Goal: Answer question/provide support

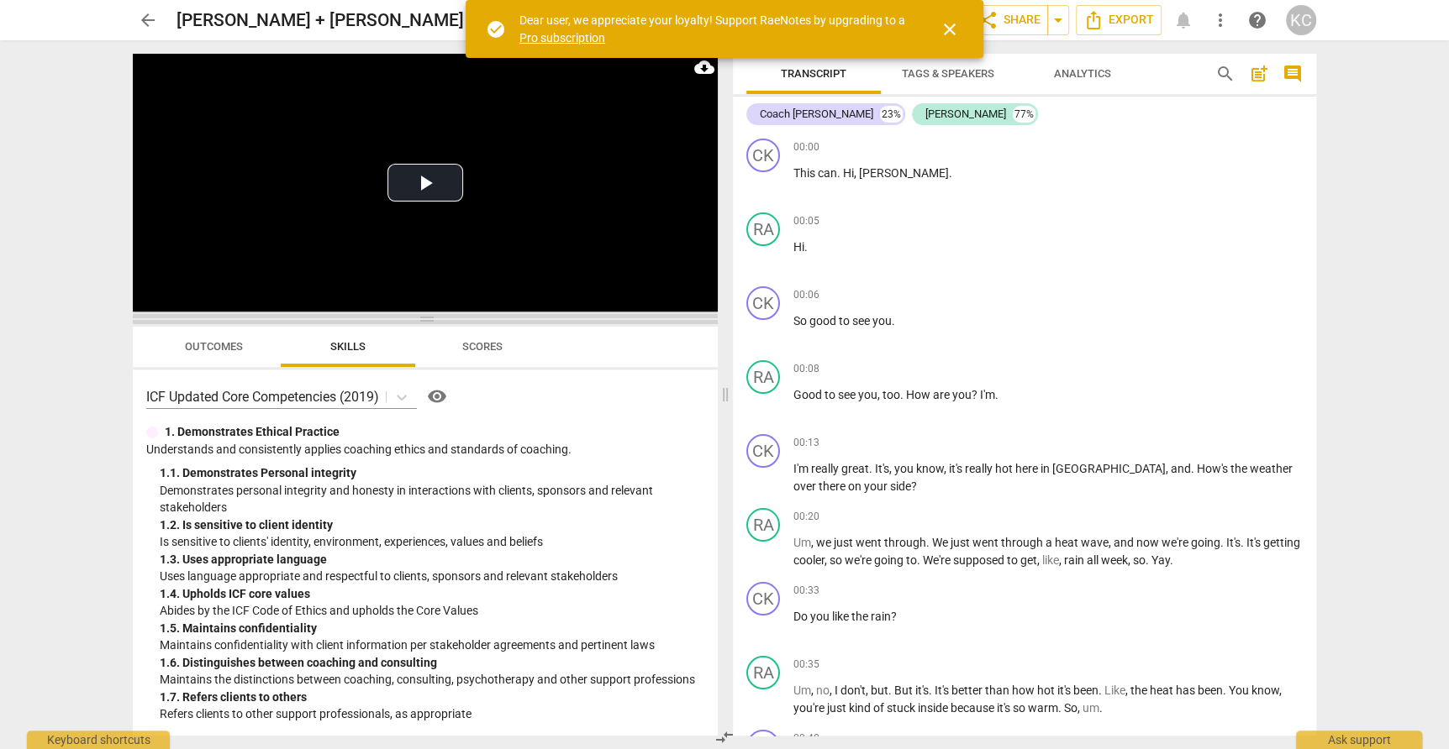
drag, startPoint x: 429, startPoint y: 261, endPoint x: 429, endPoint y: 339, distance: 77.3
click at [429, 324] on span at bounding box center [425, 319] width 585 height 10
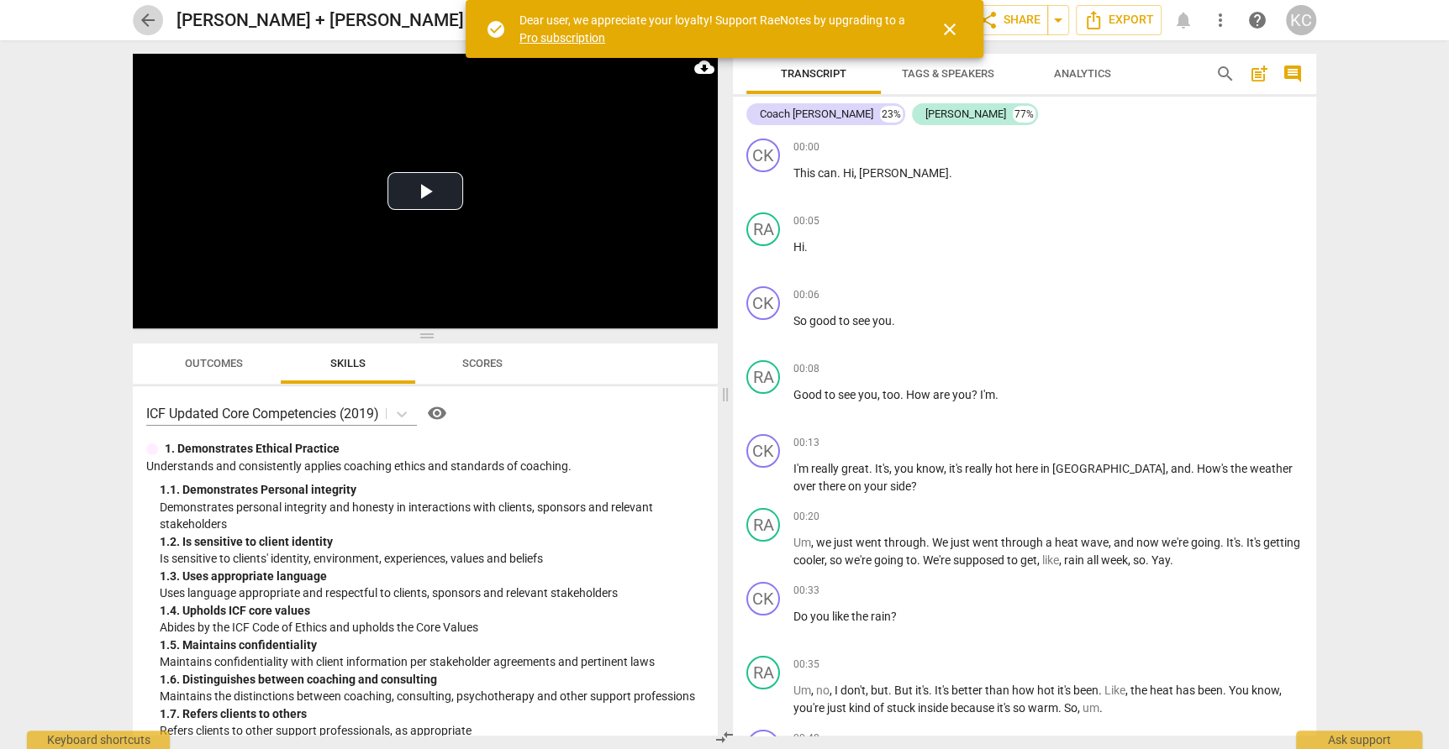
click at [149, 19] on span "arrow_back" at bounding box center [148, 20] width 20 height 20
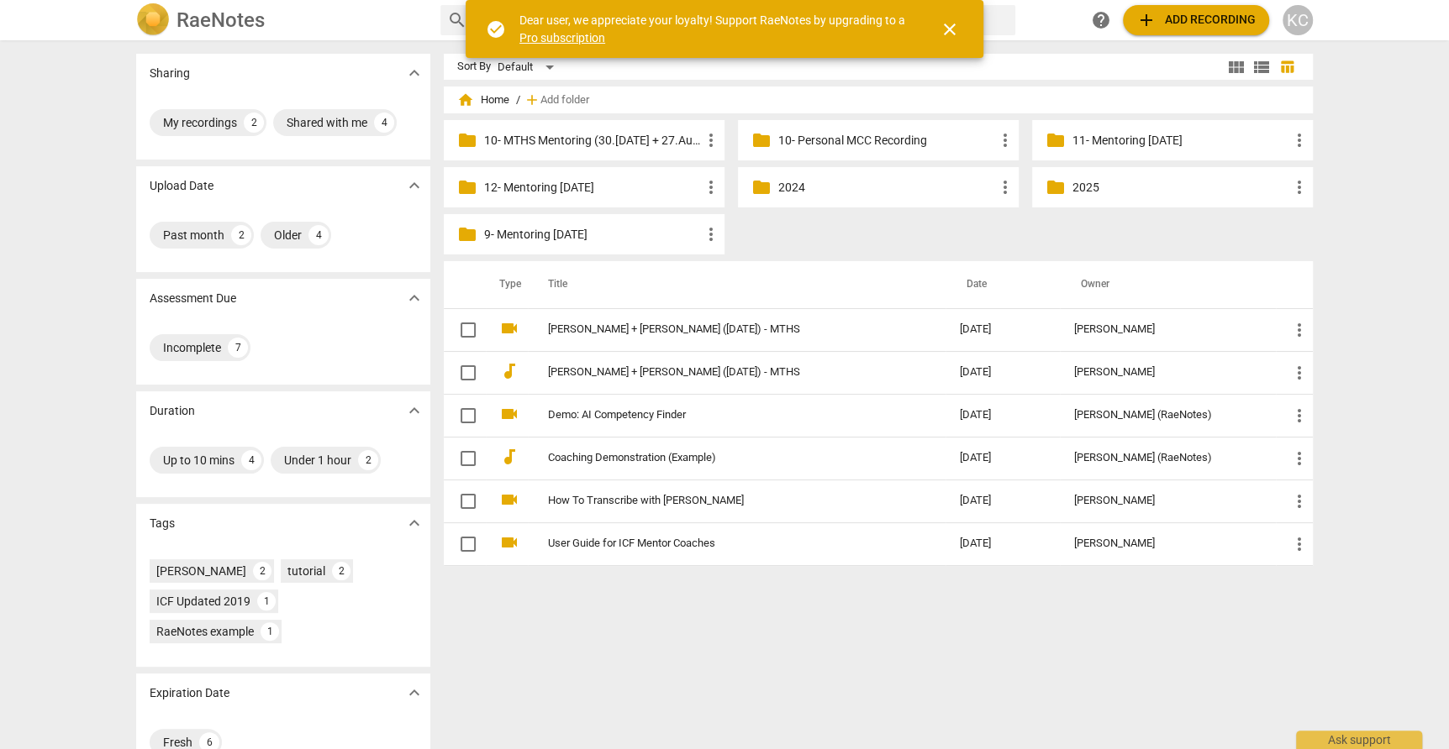
click at [540, 101] on span "add" at bounding box center [531, 100] width 17 height 17
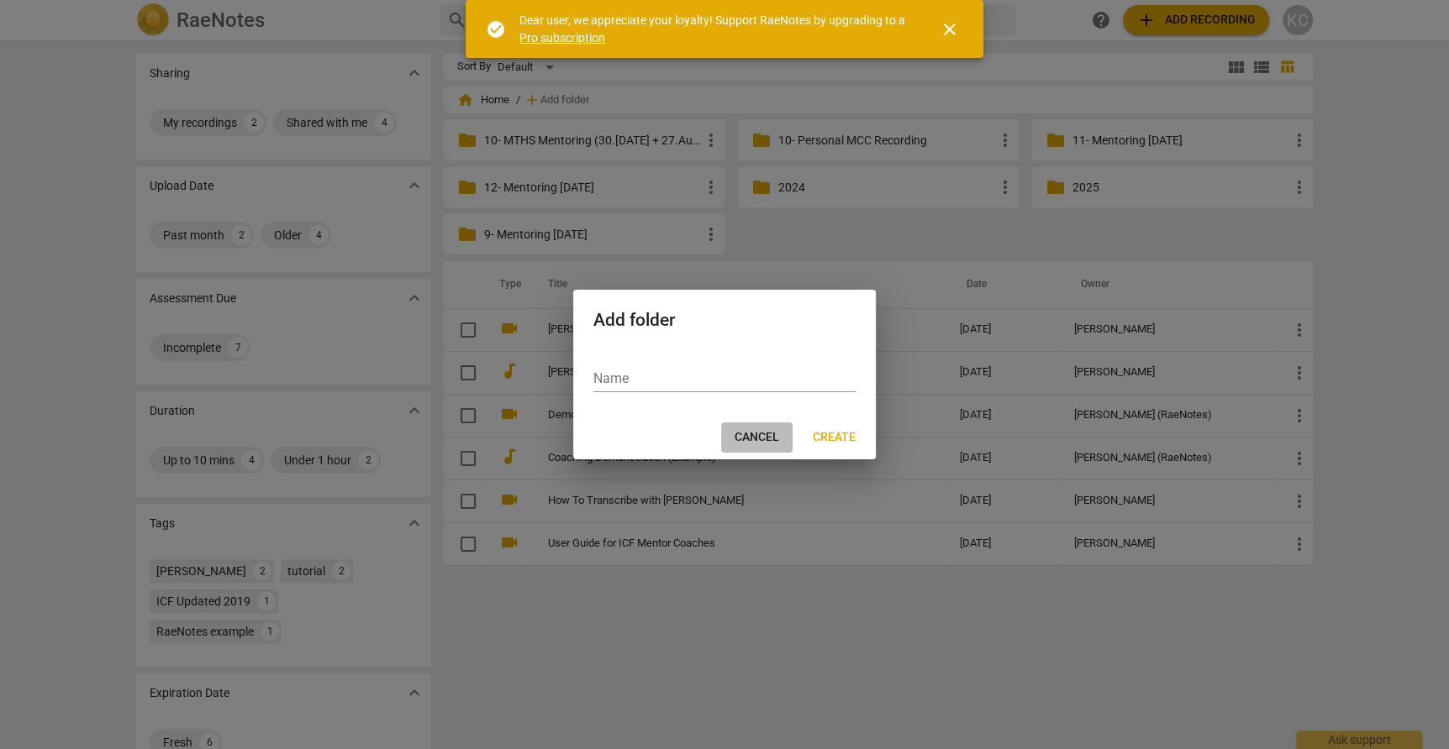
click at [754, 435] on span "Cancel" at bounding box center [756, 437] width 45 height 17
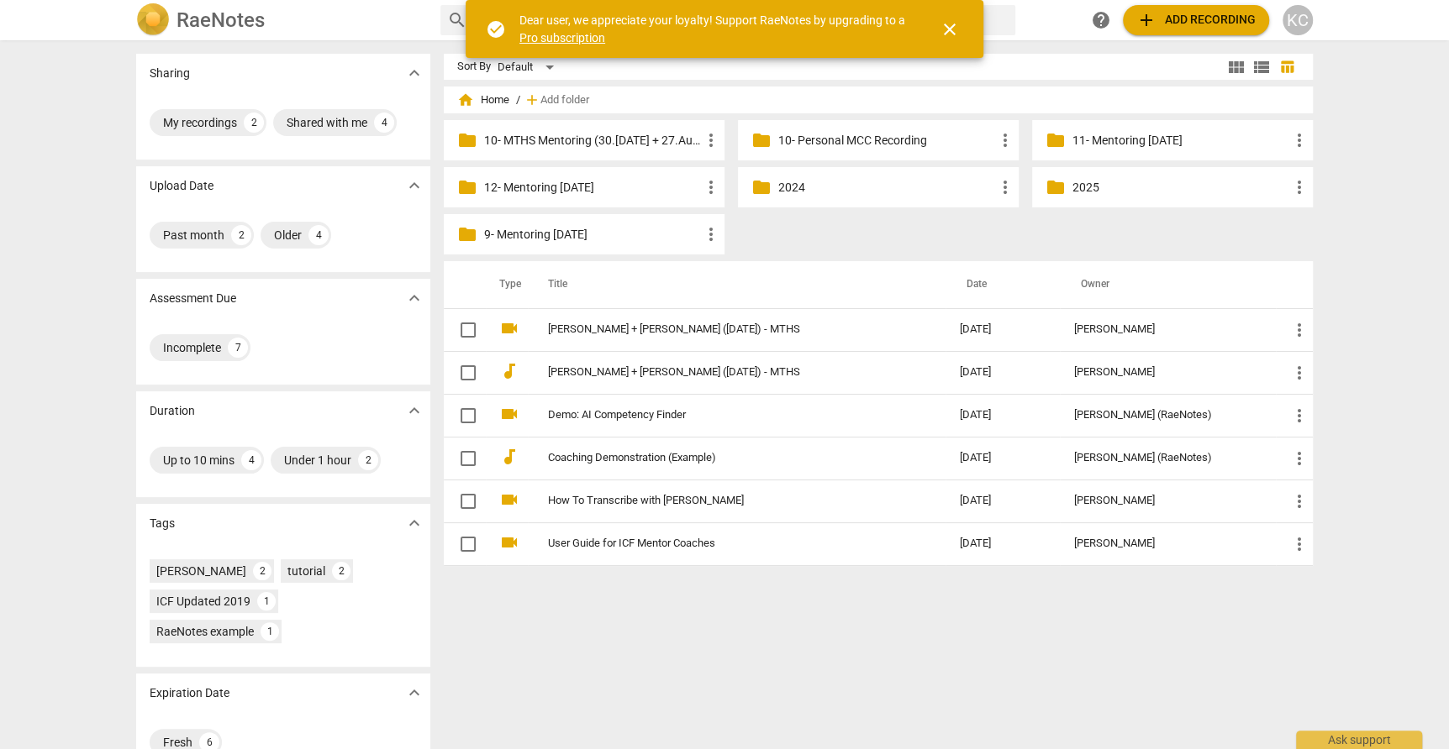
click at [575, 181] on p "12- Mentoring [DATE]" at bounding box center [592, 188] width 217 height 18
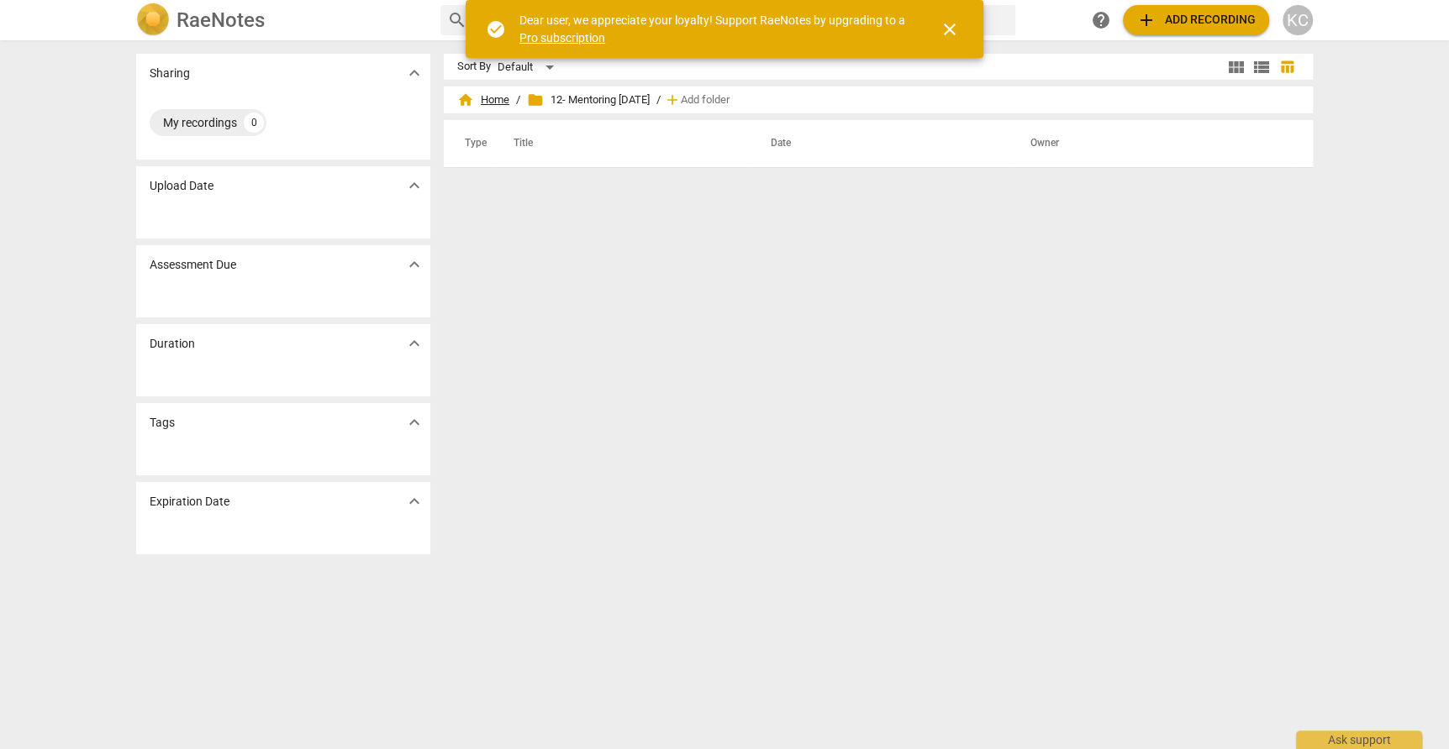
click at [503, 98] on span "home Home" at bounding box center [483, 100] width 52 height 17
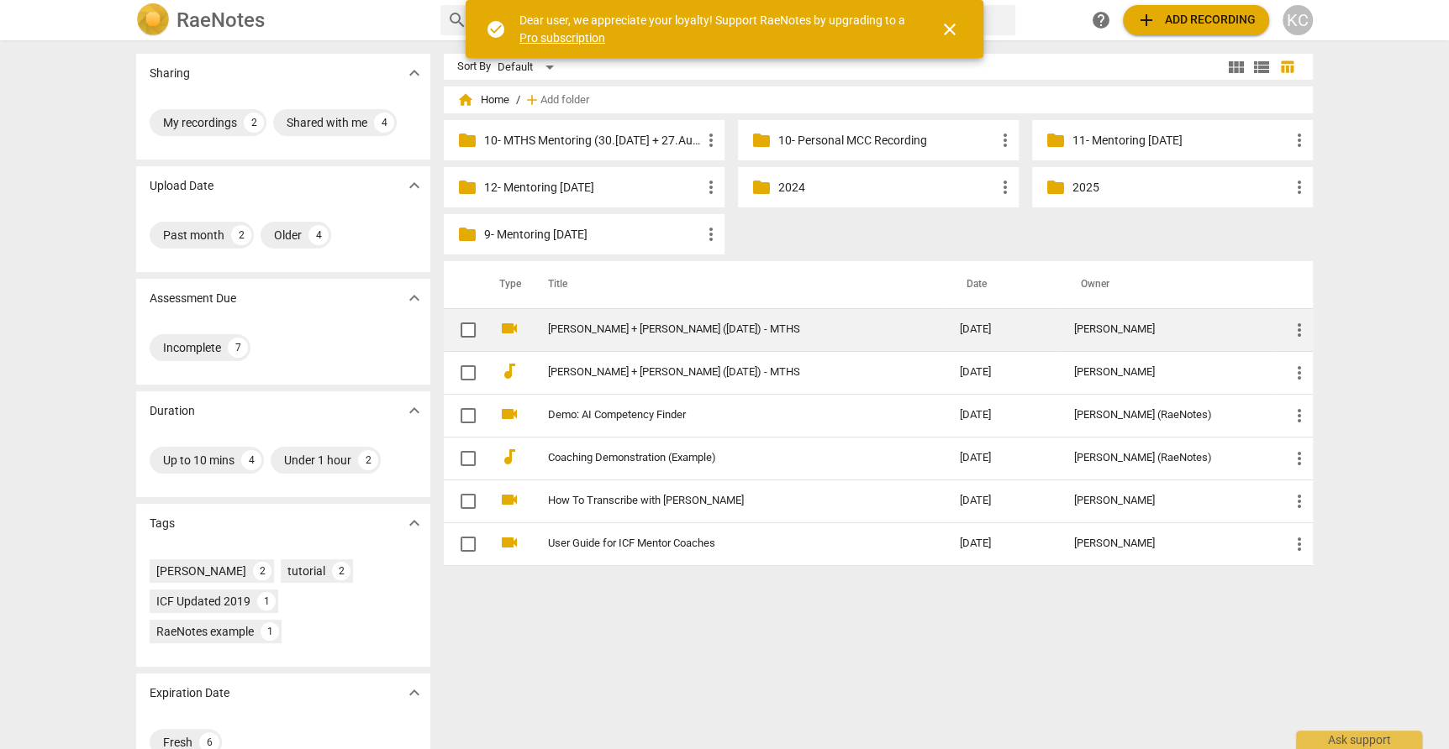
click at [607, 333] on link "[PERSON_NAME] + [PERSON_NAME] ([DATE]) - MTHS" at bounding box center [723, 329] width 350 height 13
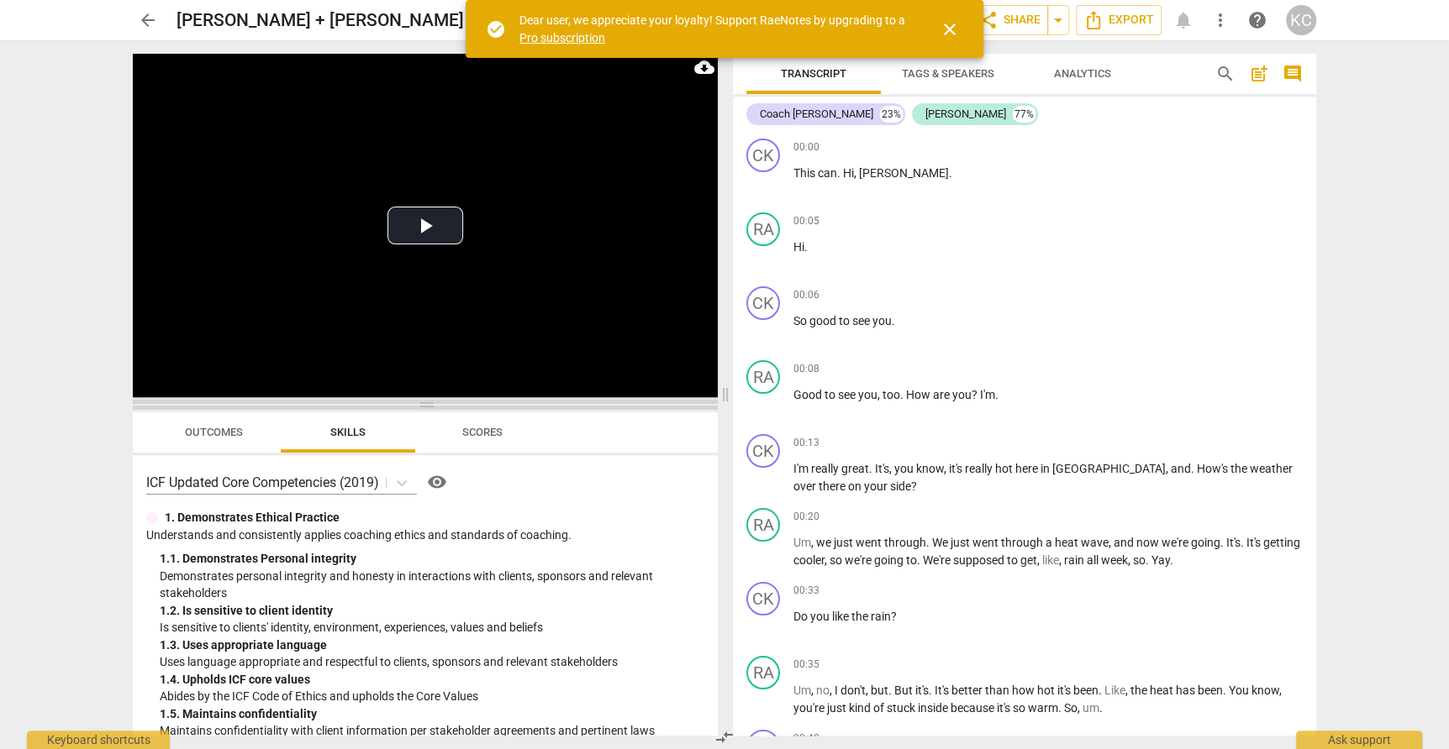
drag, startPoint x: 426, startPoint y: 257, endPoint x: 424, endPoint y: 401, distance: 143.7
click at [424, 401] on span at bounding box center [425, 405] width 585 height 10
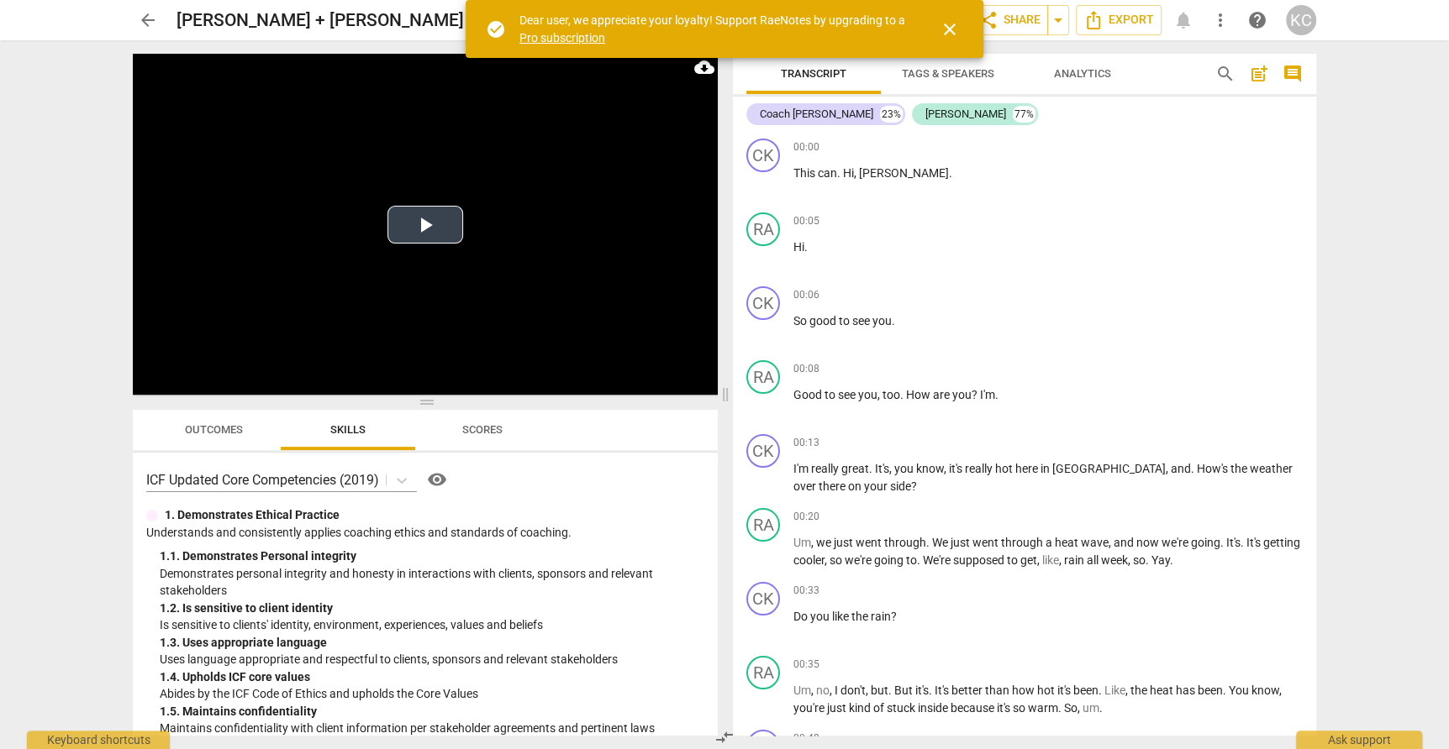
click at [442, 225] on button "Play Video" at bounding box center [425, 225] width 76 height 38
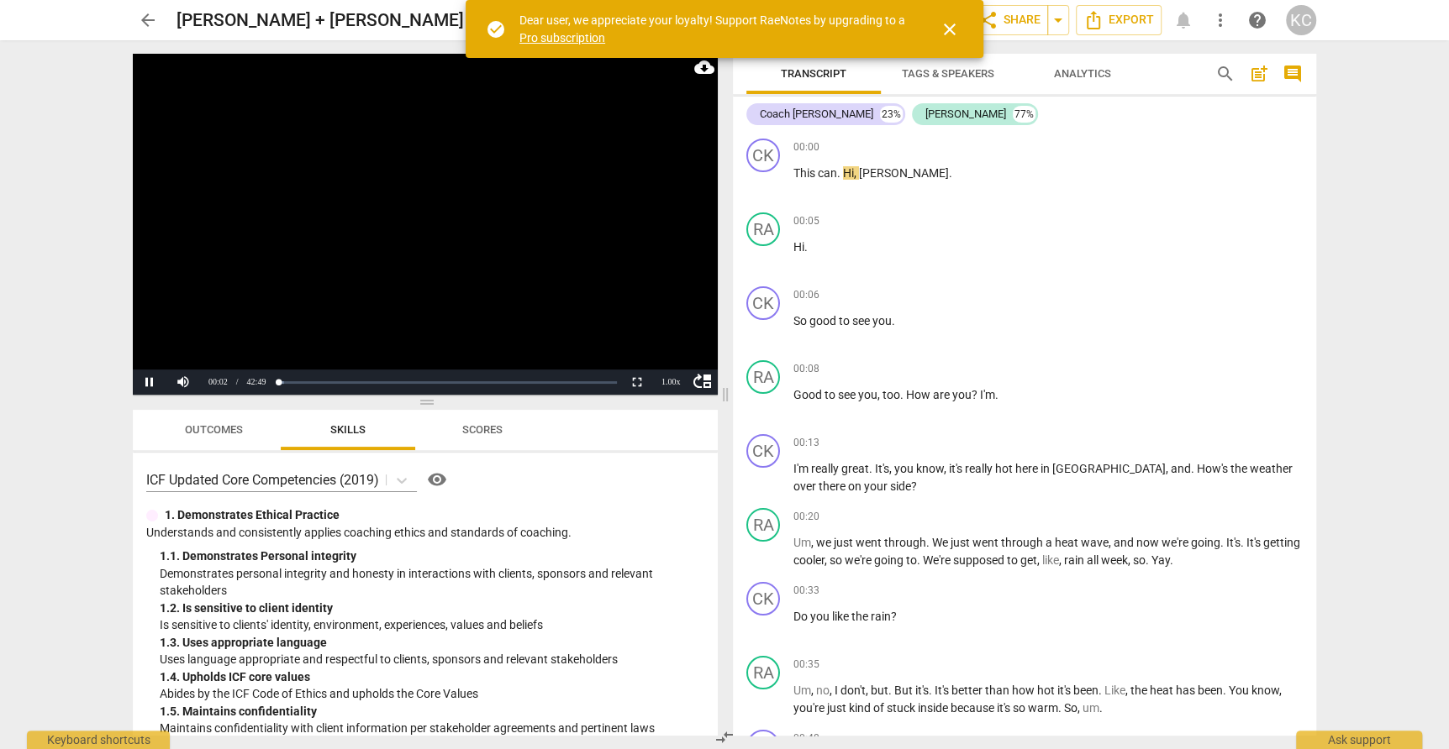
click at [948, 24] on span "close" at bounding box center [949, 29] width 20 height 20
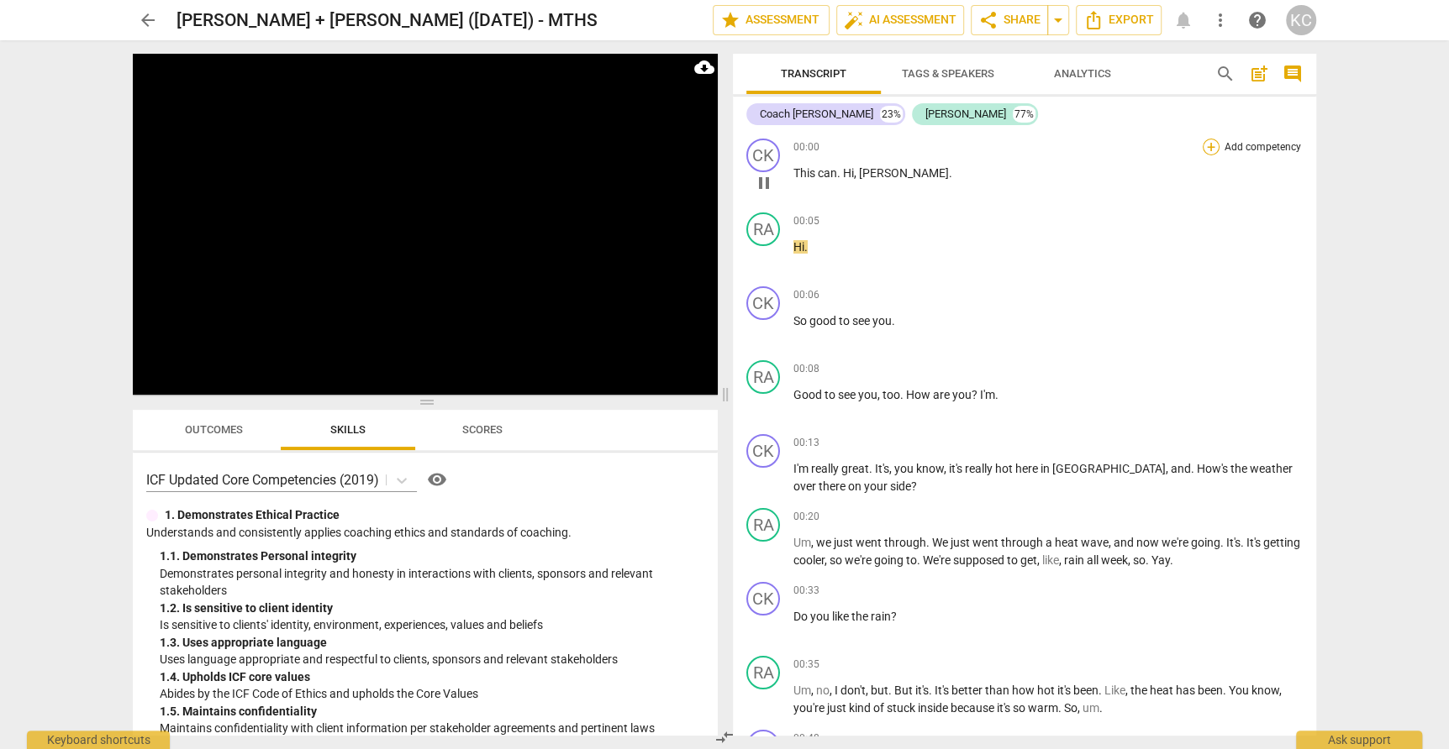
click at [1209, 144] on div "+" at bounding box center [1210, 147] width 17 height 17
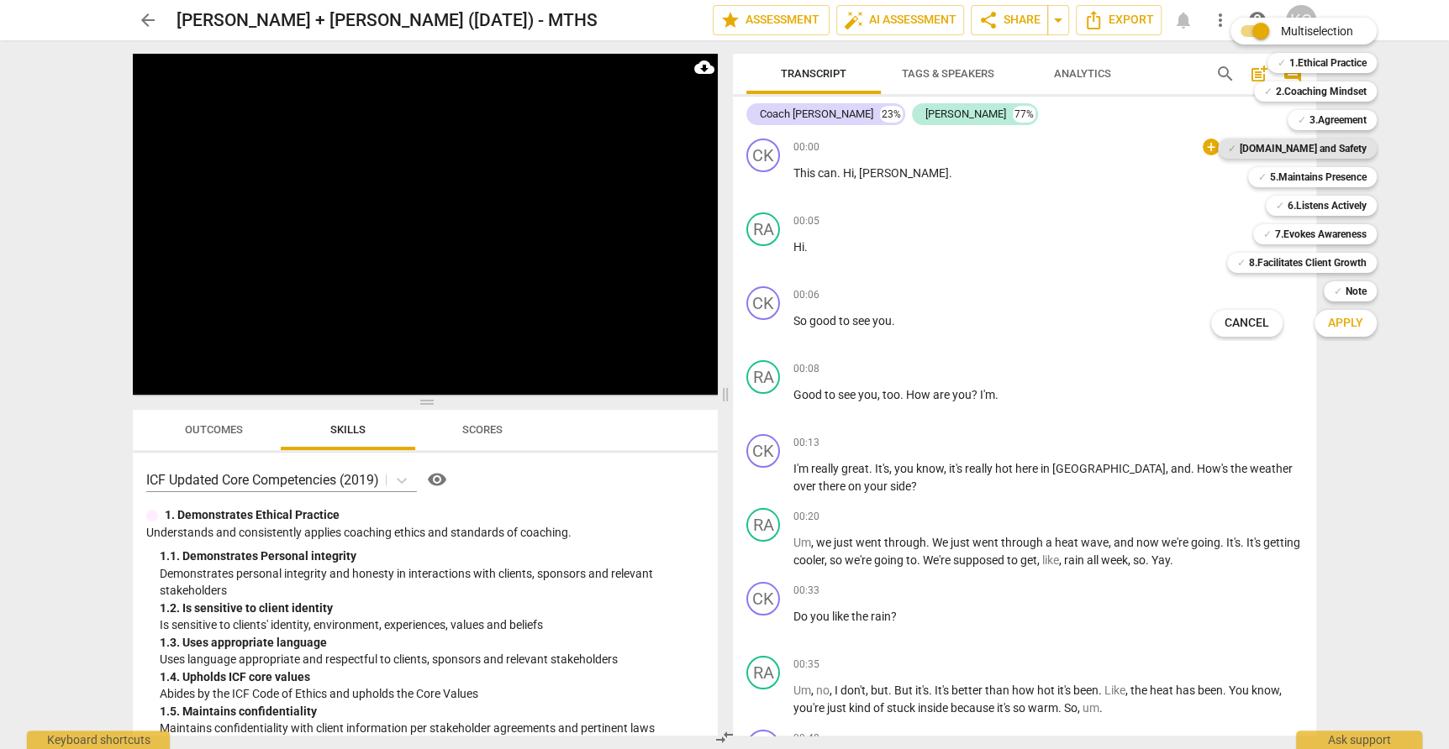
click at [1236, 145] on span "✓" at bounding box center [1232, 149] width 8 height 20
click at [1358, 321] on span "Apply" at bounding box center [1345, 323] width 35 height 17
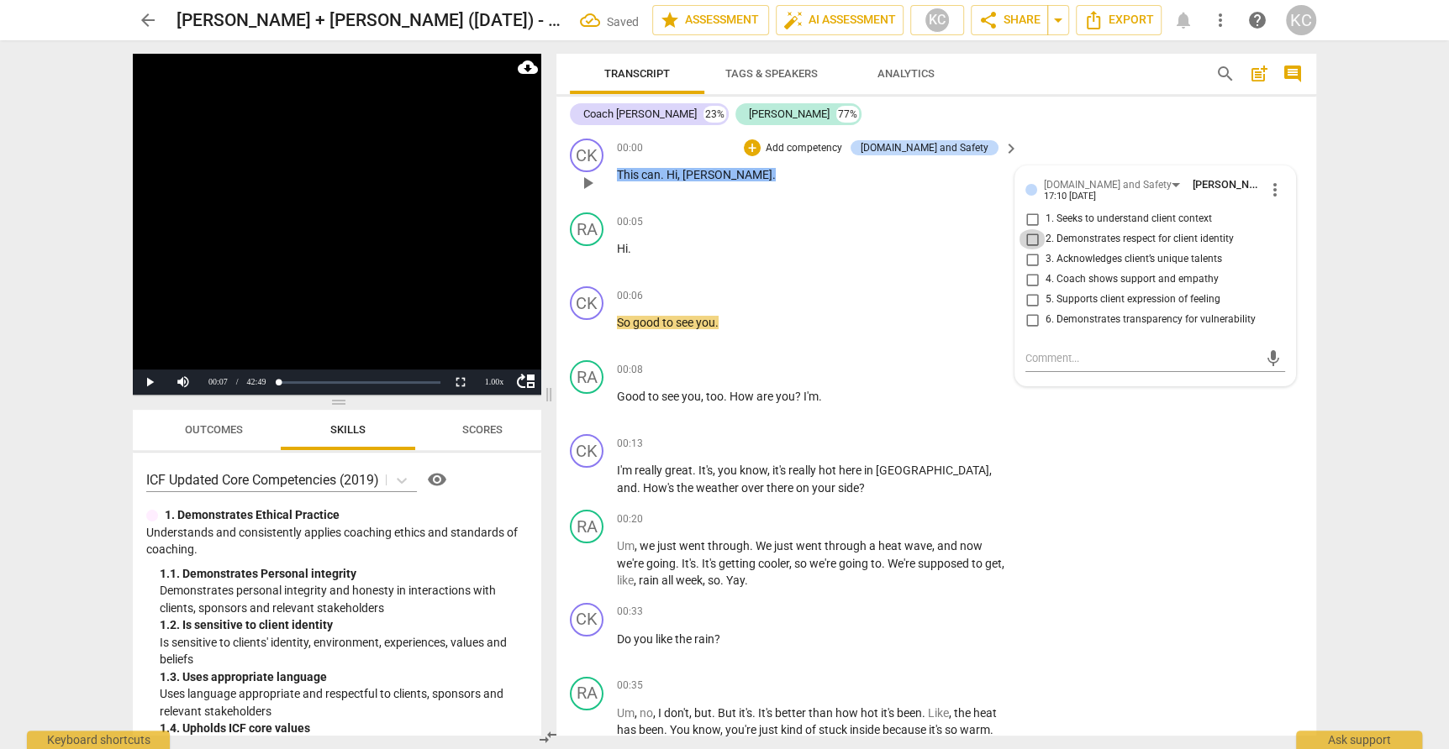
click at [1028, 237] on input "2. Demonstrates respect for client identity" at bounding box center [1031, 239] width 27 height 20
checkbox input "true"
click at [1193, 462] on div "CK play_arrow pause 00:13 + Add competency keyboard_arrow_right I'm really grea…" at bounding box center [936, 466] width 760 height 76
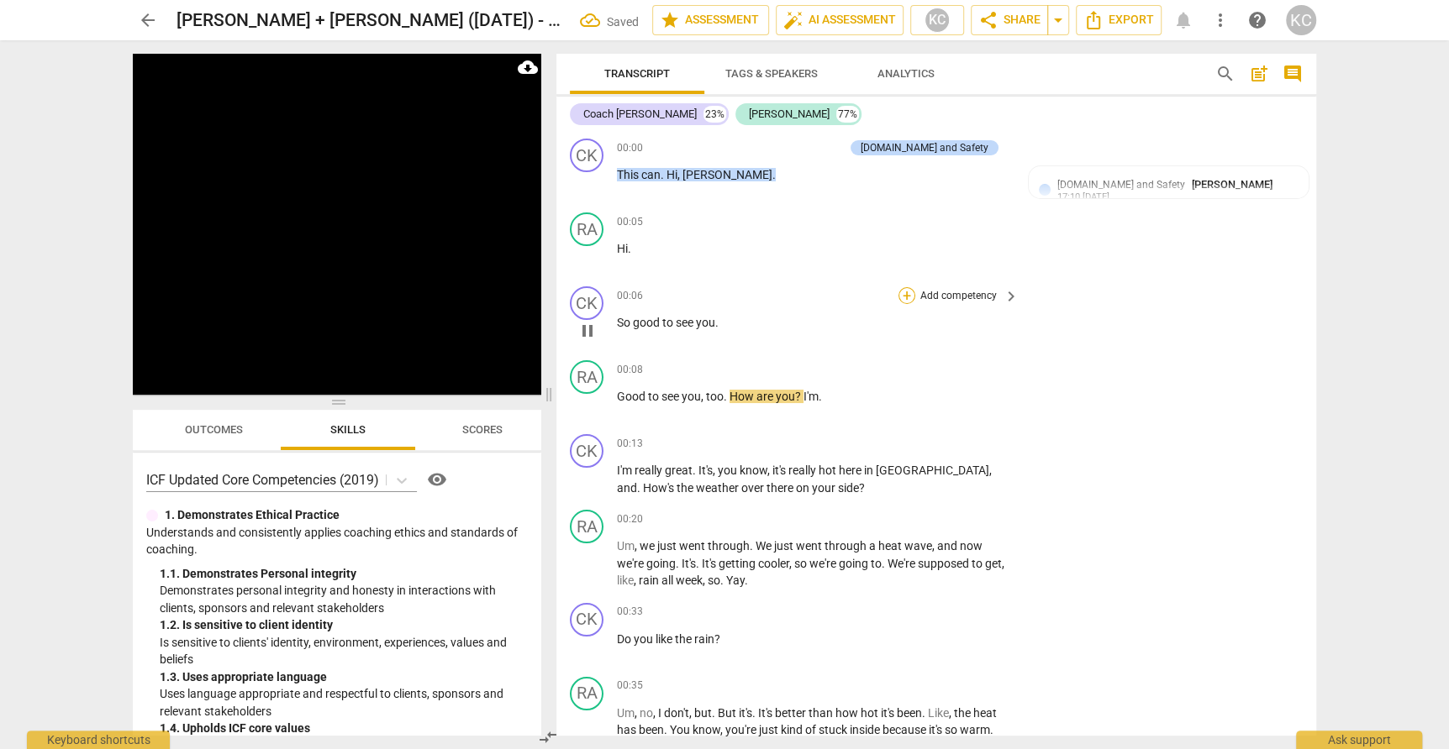
click at [907, 296] on div "+" at bounding box center [906, 295] width 17 height 17
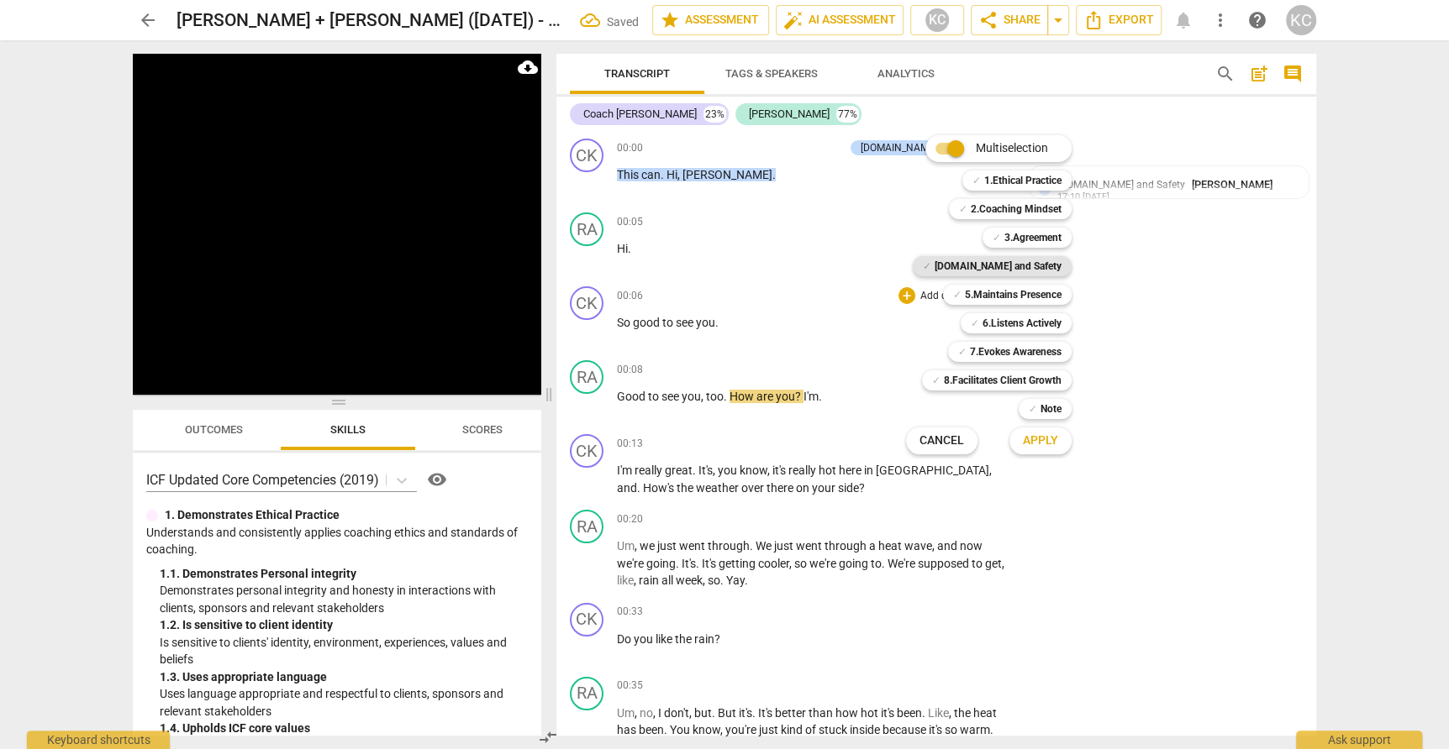
click at [990, 271] on b "[DOMAIN_NAME] and Safety" at bounding box center [997, 266] width 127 height 20
click at [1053, 442] on span "Apply" at bounding box center [1040, 441] width 35 height 17
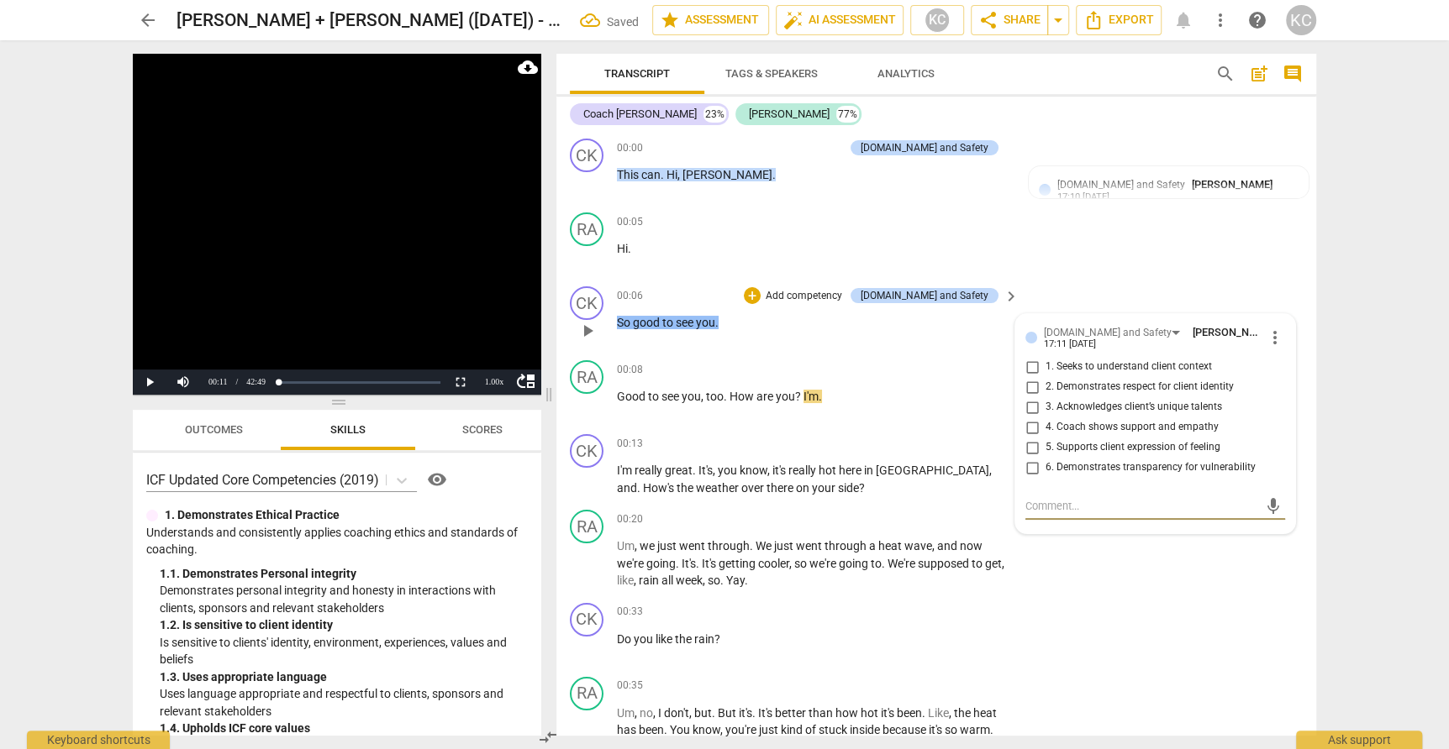
click at [1023, 384] on input "2. Demonstrates respect for client identity" at bounding box center [1031, 387] width 27 height 20
checkbox input "true"
click at [1128, 268] on div "RA play_arrow pause 00:05 + Add competency keyboard_arrow_right Hi ." at bounding box center [936, 243] width 760 height 74
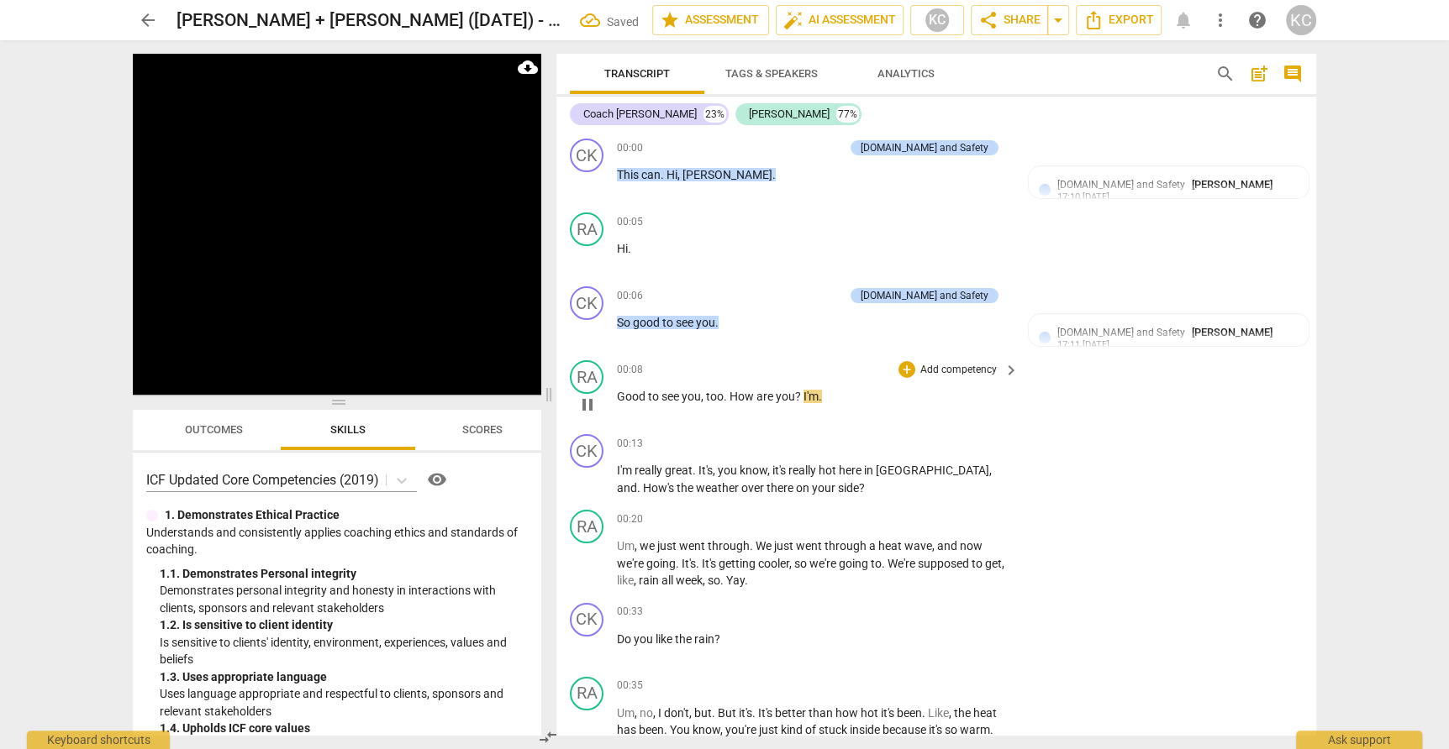
click at [801, 392] on span "?" at bounding box center [799, 396] width 8 height 13
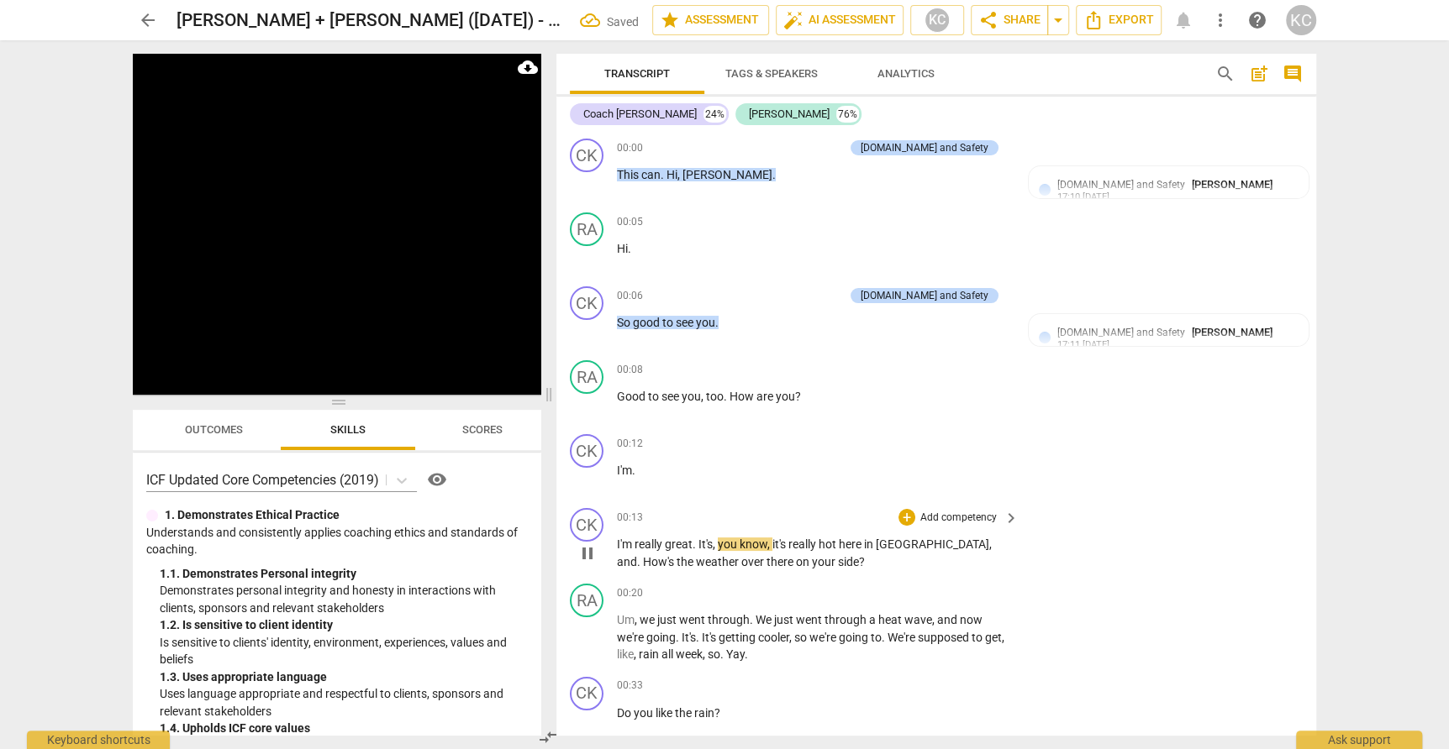
click at [617, 538] on span "I'm" at bounding box center [626, 544] width 18 height 13
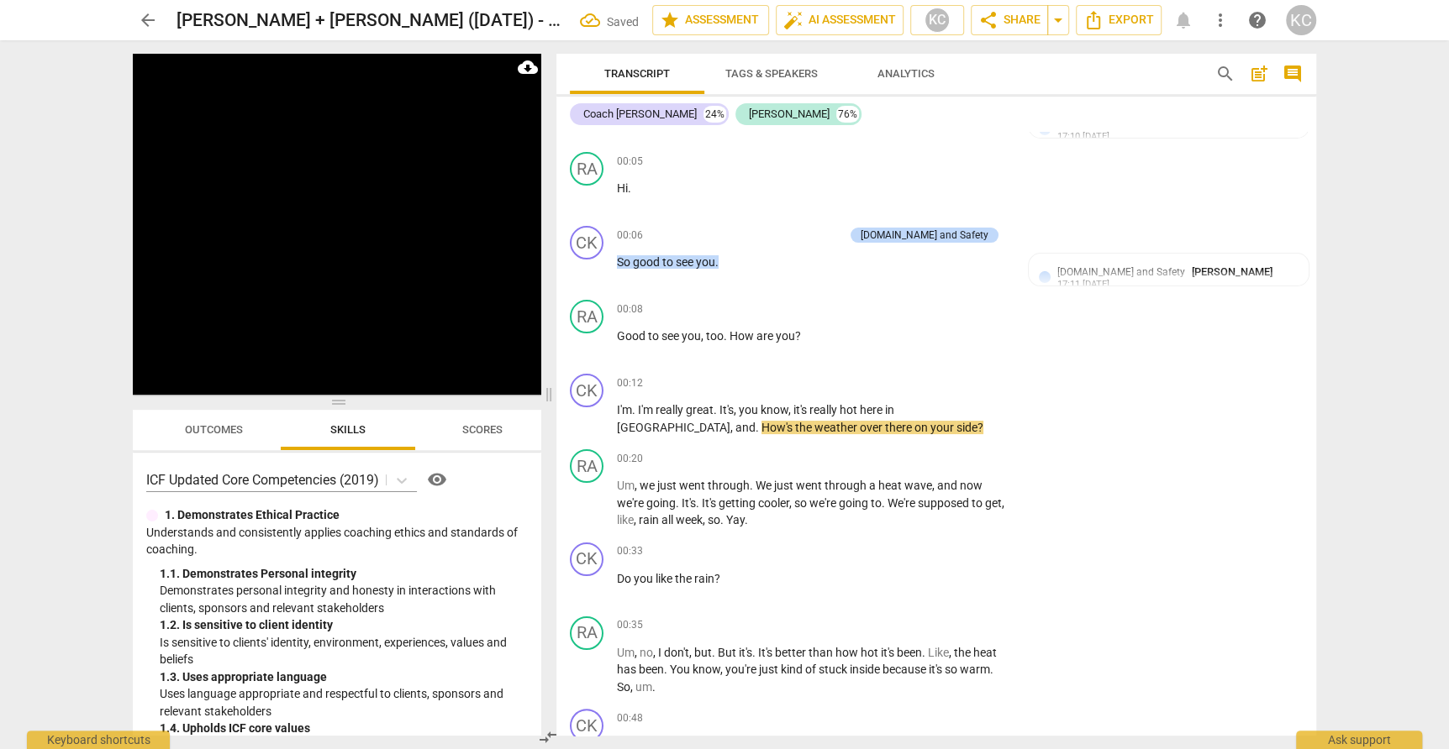
scroll to position [67, 0]
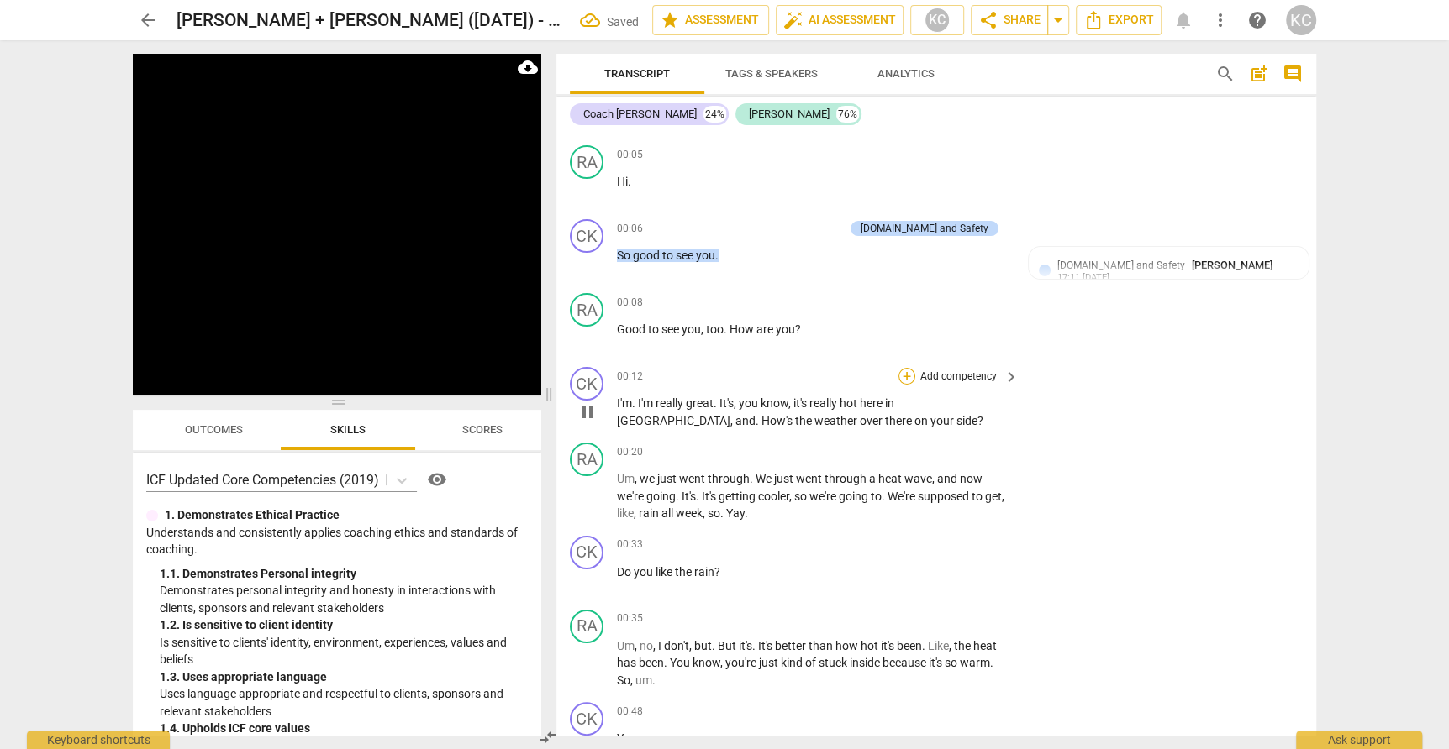
click at [907, 376] on div "+" at bounding box center [906, 376] width 17 height 17
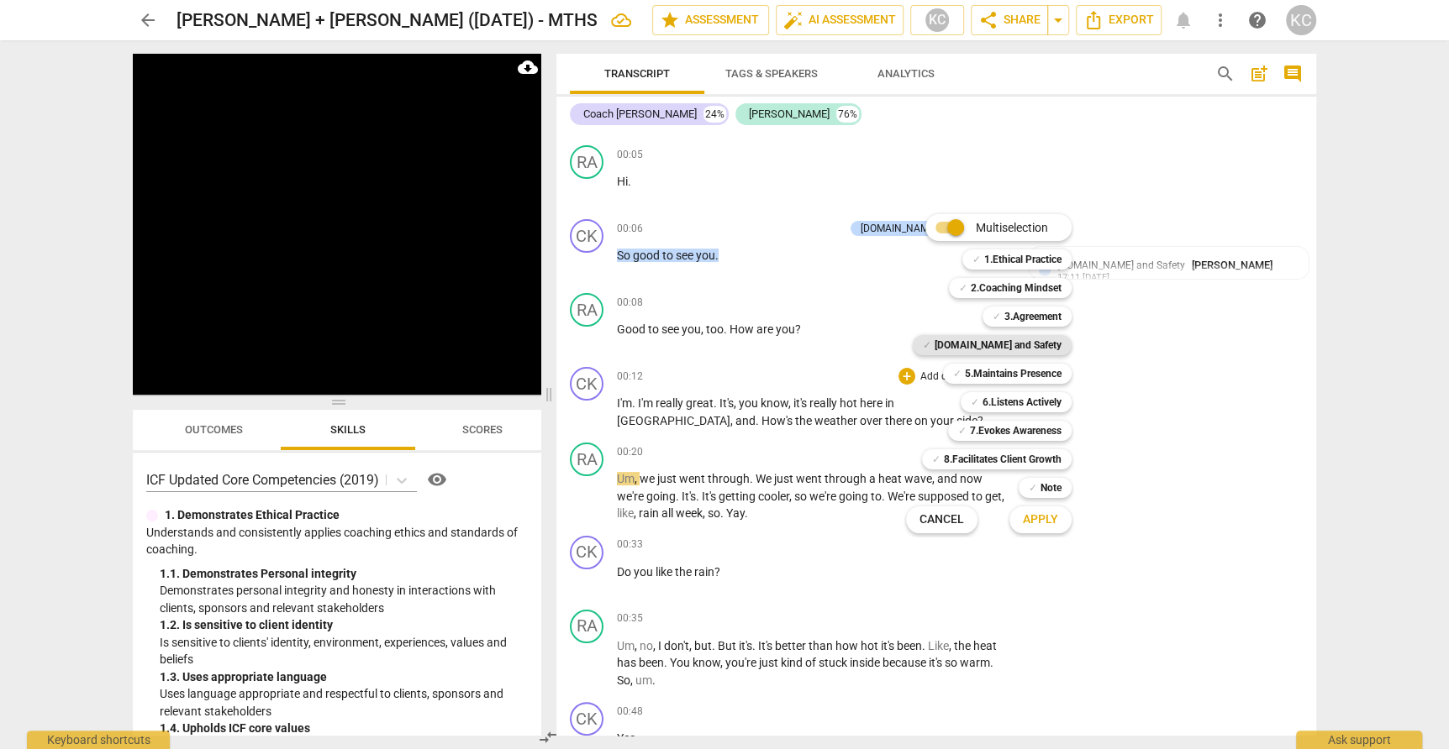
click at [931, 352] on span "✓" at bounding box center [927, 345] width 8 height 20
click at [1052, 523] on span "Apply" at bounding box center [1040, 520] width 35 height 17
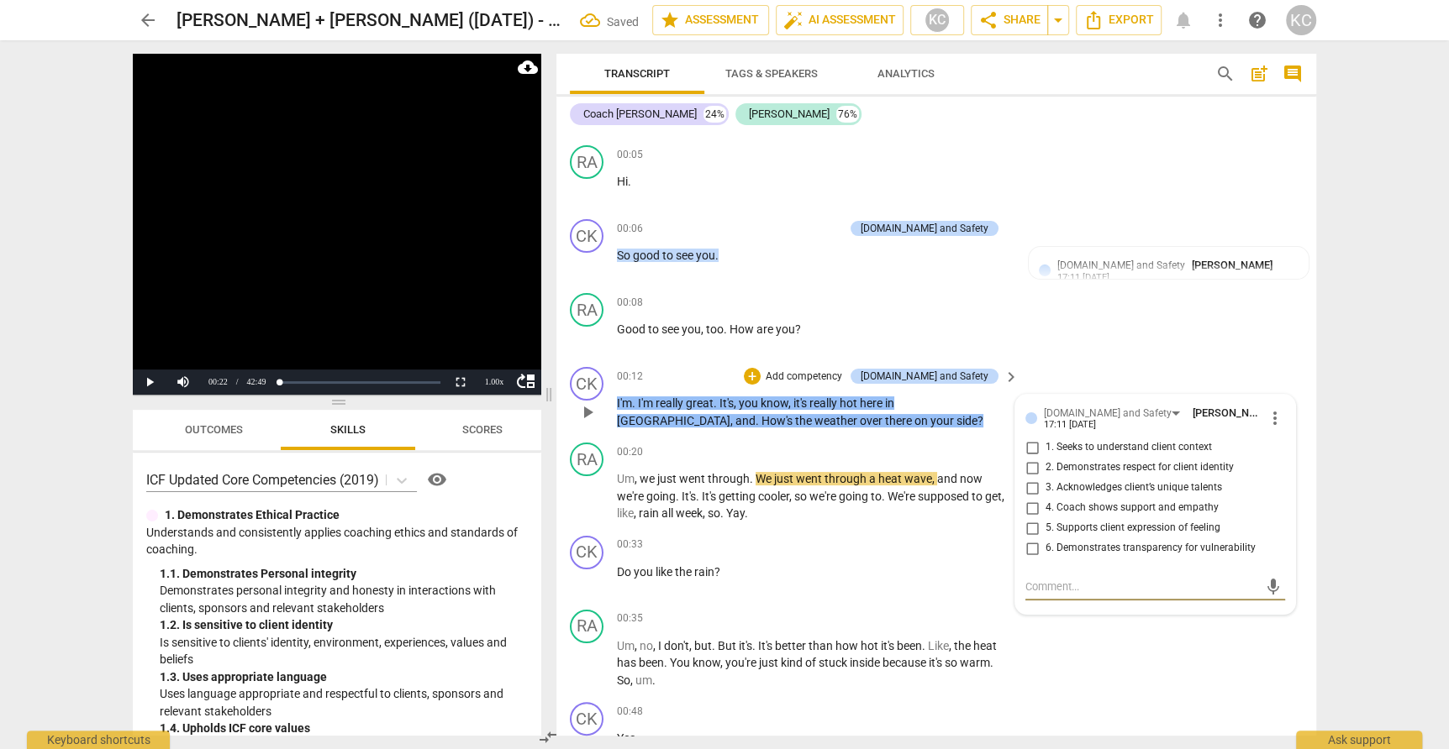
click at [1028, 461] on input "2. Demonstrates respect for client identity" at bounding box center [1031, 468] width 27 height 20
checkbox input "true"
click at [1107, 326] on div "RA play_arrow pause 00:08 + Add competency keyboard_arrow_right Good to see you…" at bounding box center [936, 324] width 760 height 74
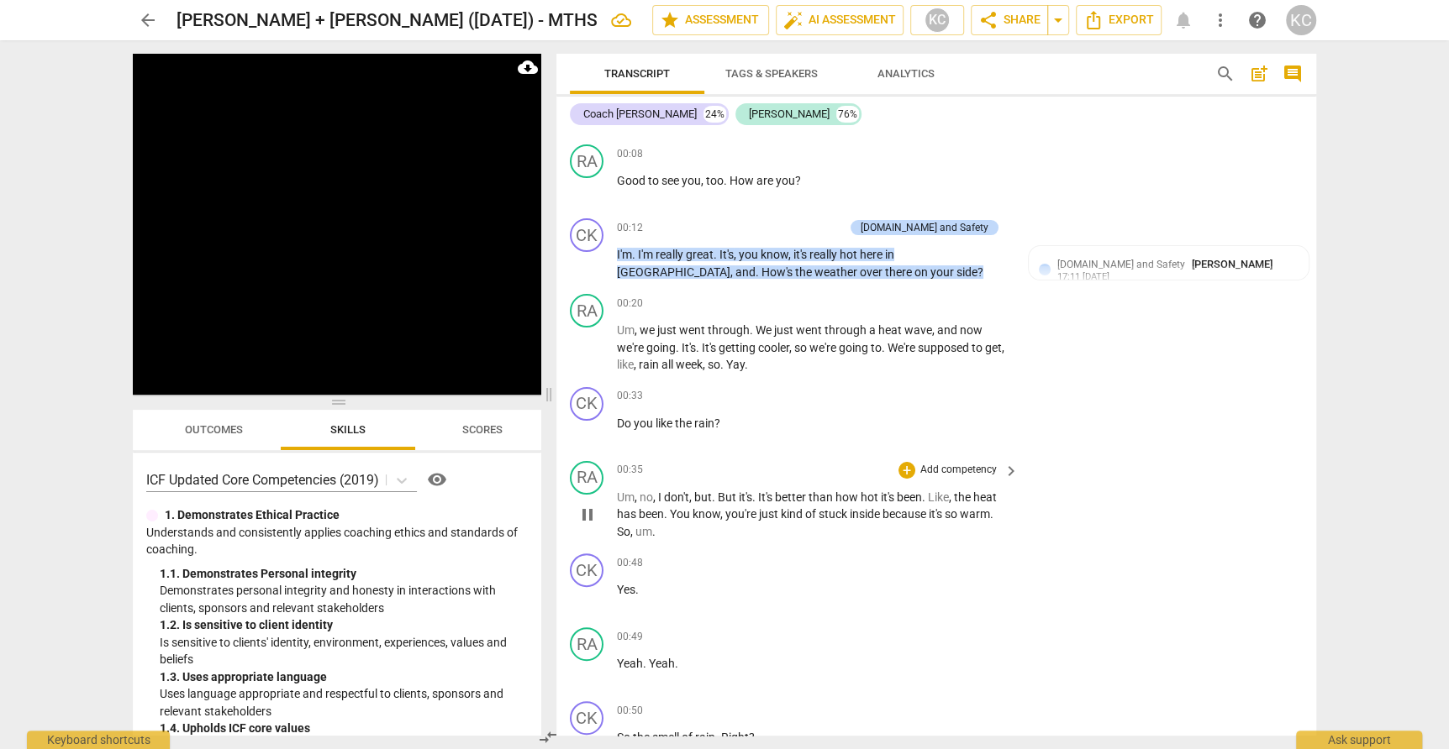
scroll to position [228, 0]
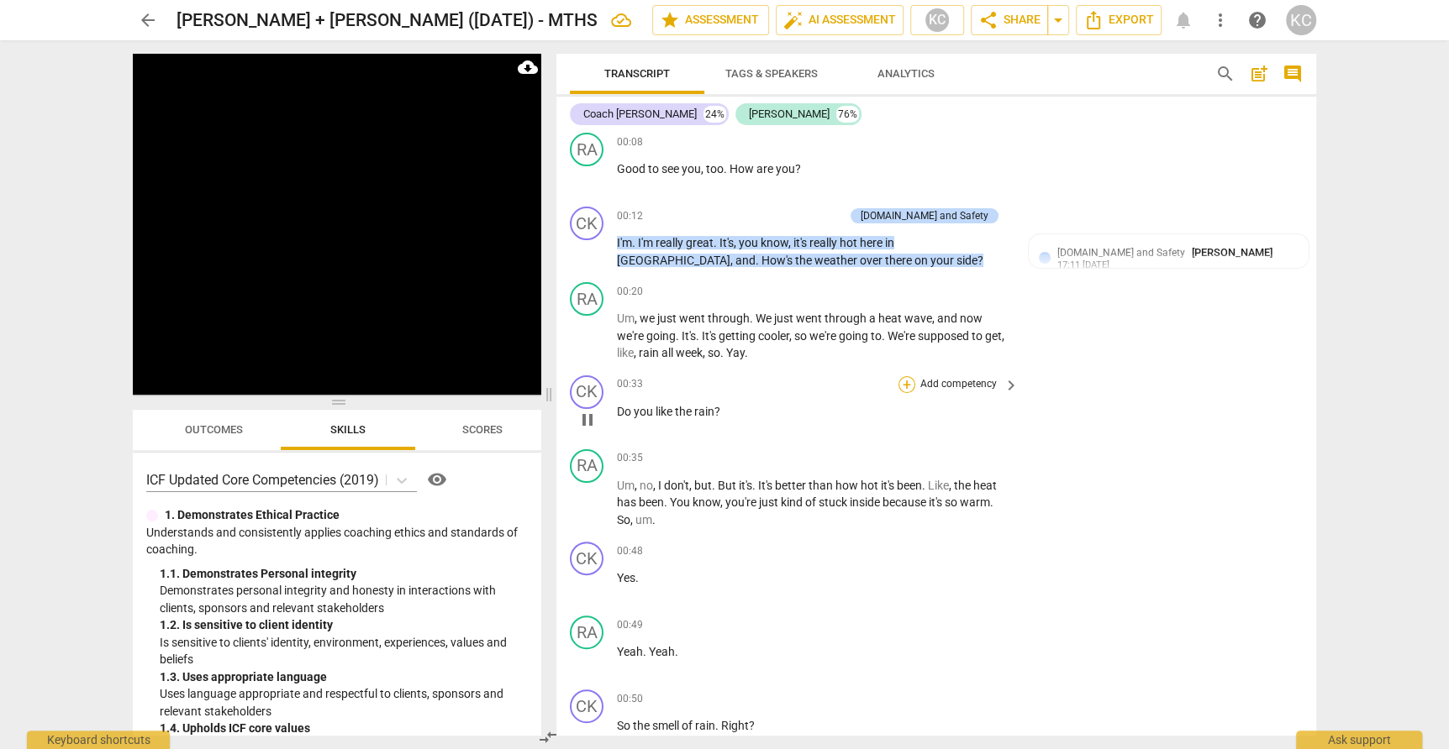
click at [906, 382] on div "+" at bounding box center [906, 384] width 17 height 17
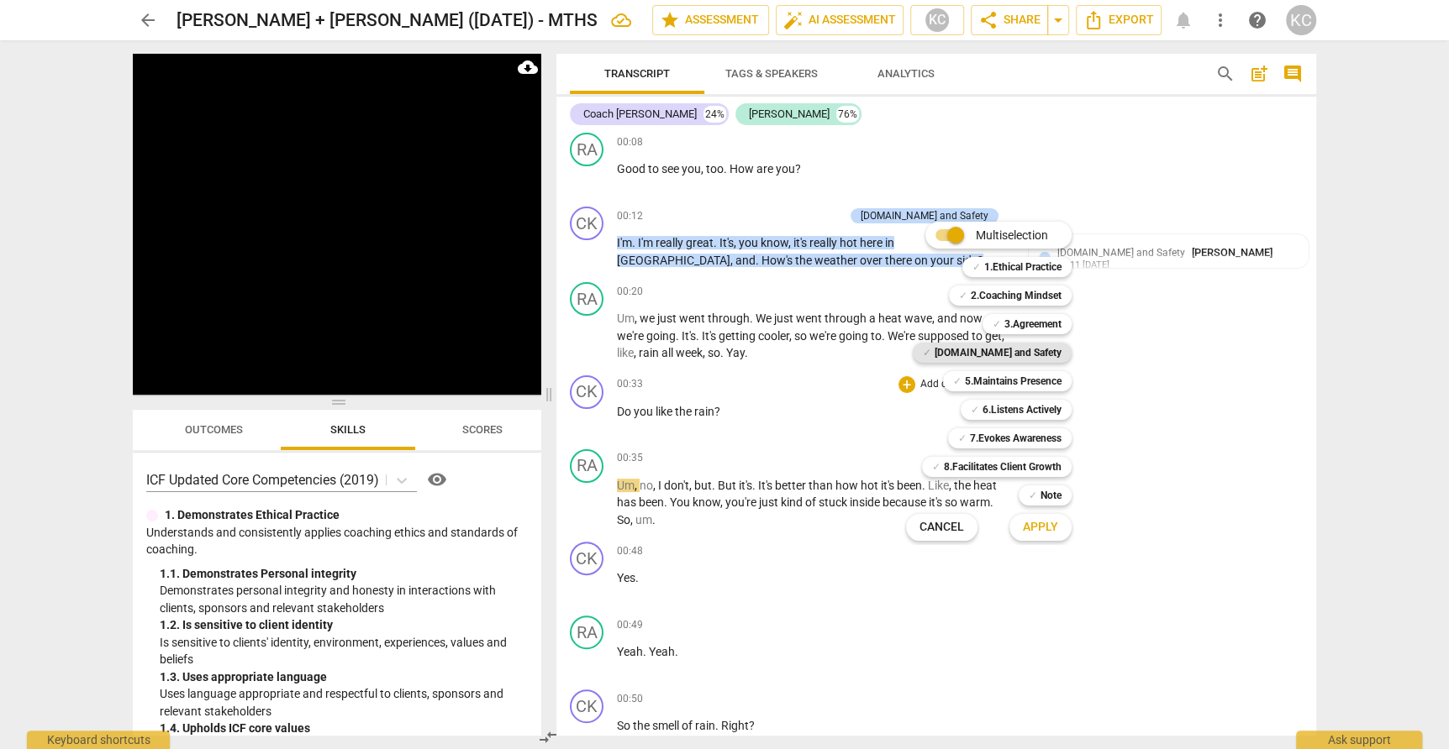
click at [994, 353] on b "[DOMAIN_NAME] and Safety" at bounding box center [997, 353] width 127 height 20
click at [1028, 531] on span "Apply" at bounding box center [1040, 527] width 35 height 17
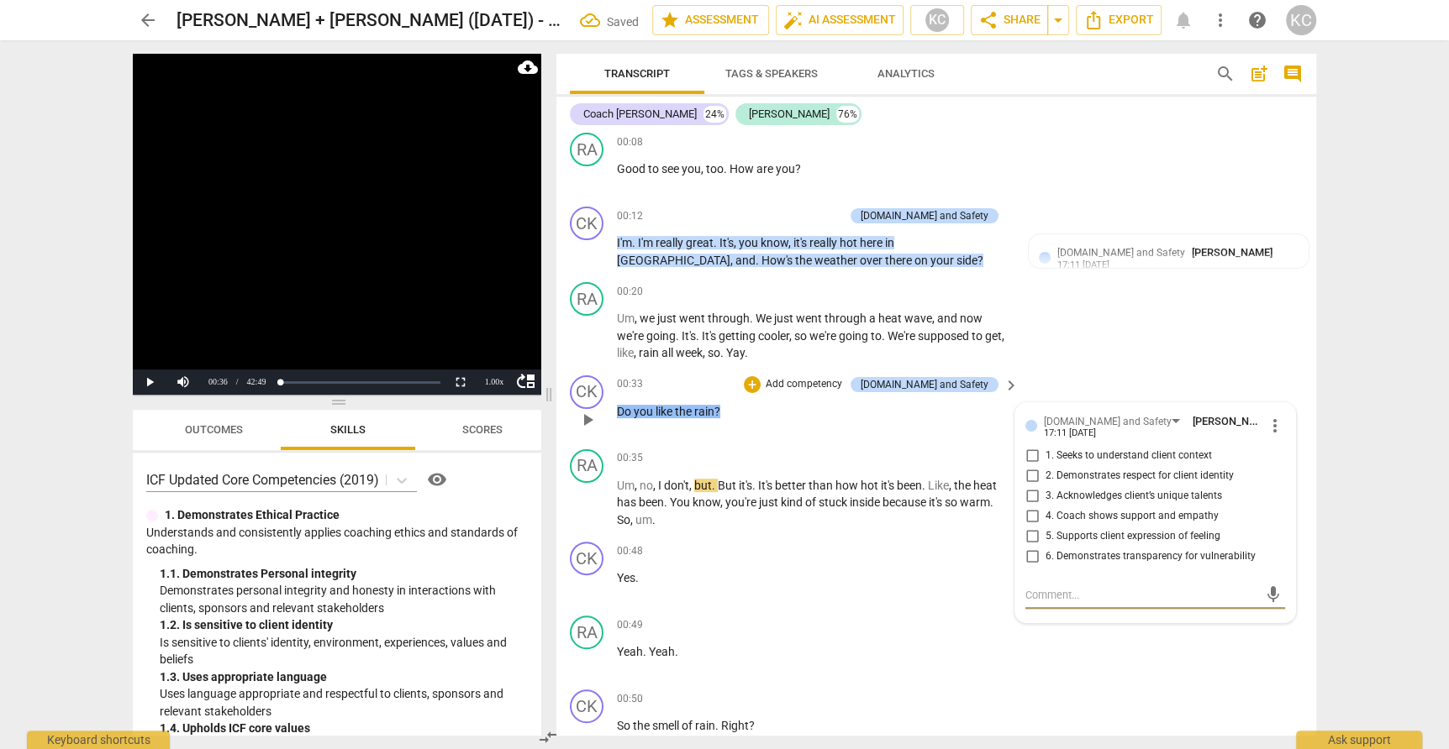
click at [1034, 476] on input "2. Demonstrates respect for client identity" at bounding box center [1031, 476] width 27 height 20
checkbox input "true"
click at [1177, 324] on div "RA play_arrow pause 00:20 + Add competency keyboard_arrow_right Um , we just we…" at bounding box center [936, 322] width 760 height 93
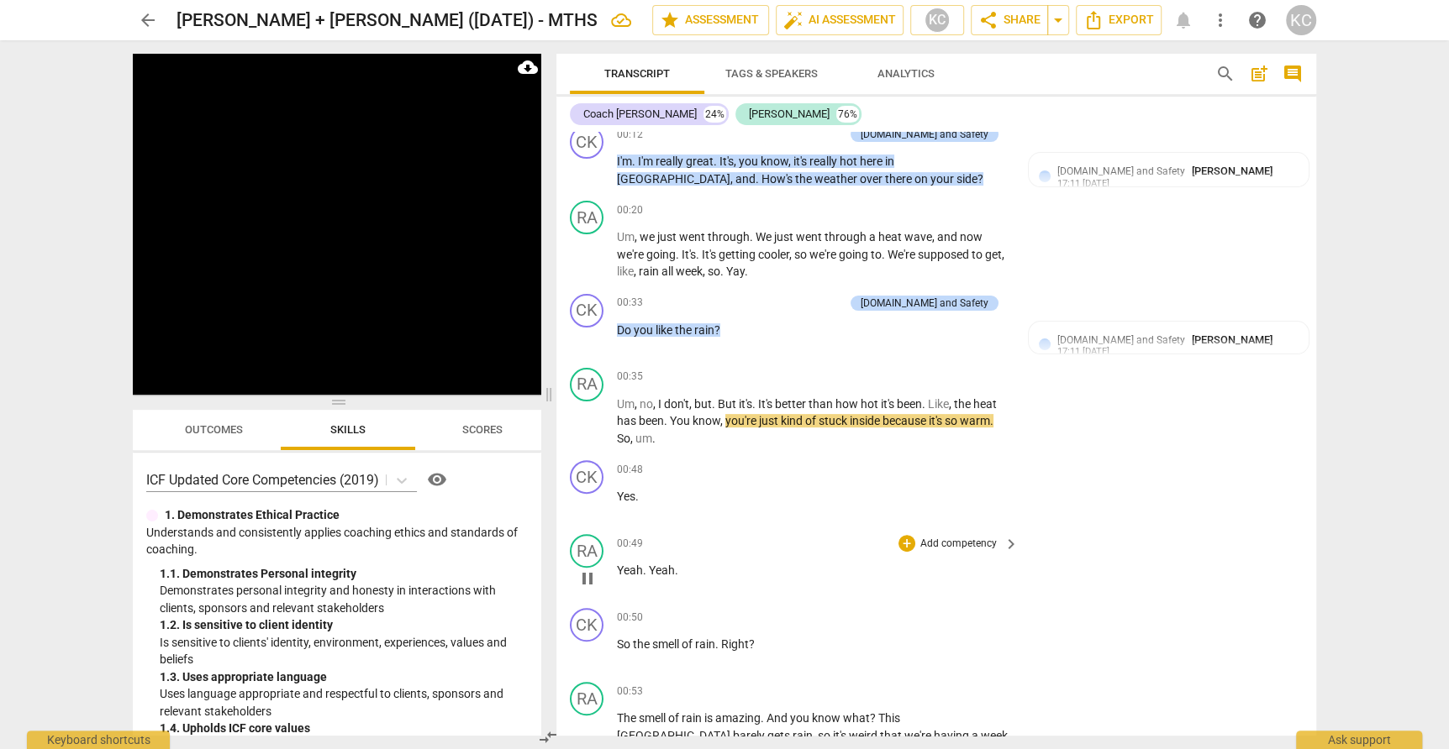
scroll to position [337, 0]
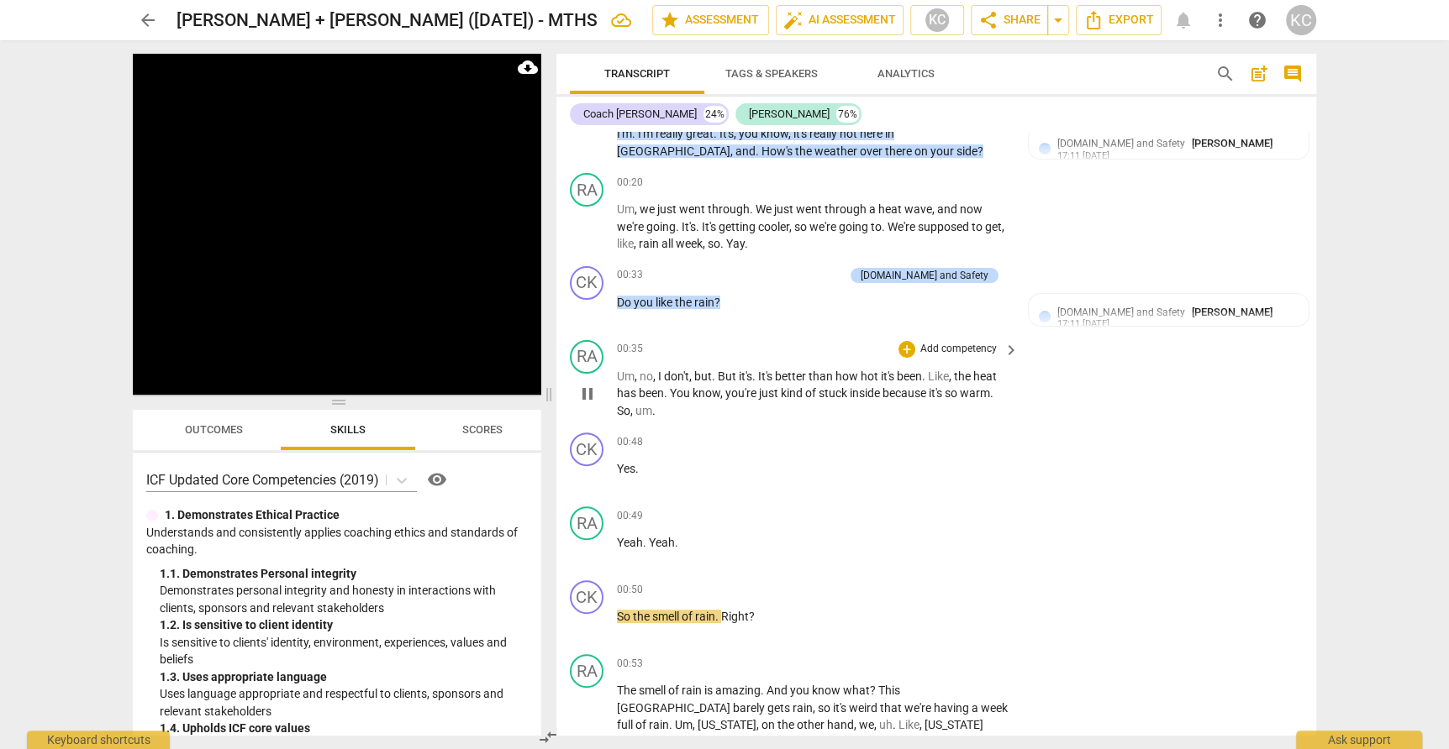
click at [620, 404] on span "So" at bounding box center [623, 410] width 13 height 13
click at [624, 404] on span "So" at bounding box center [623, 410] width 13 height 13
click at [618, 405] on span "So" at bounding box center [623, 410] width 13 height 13
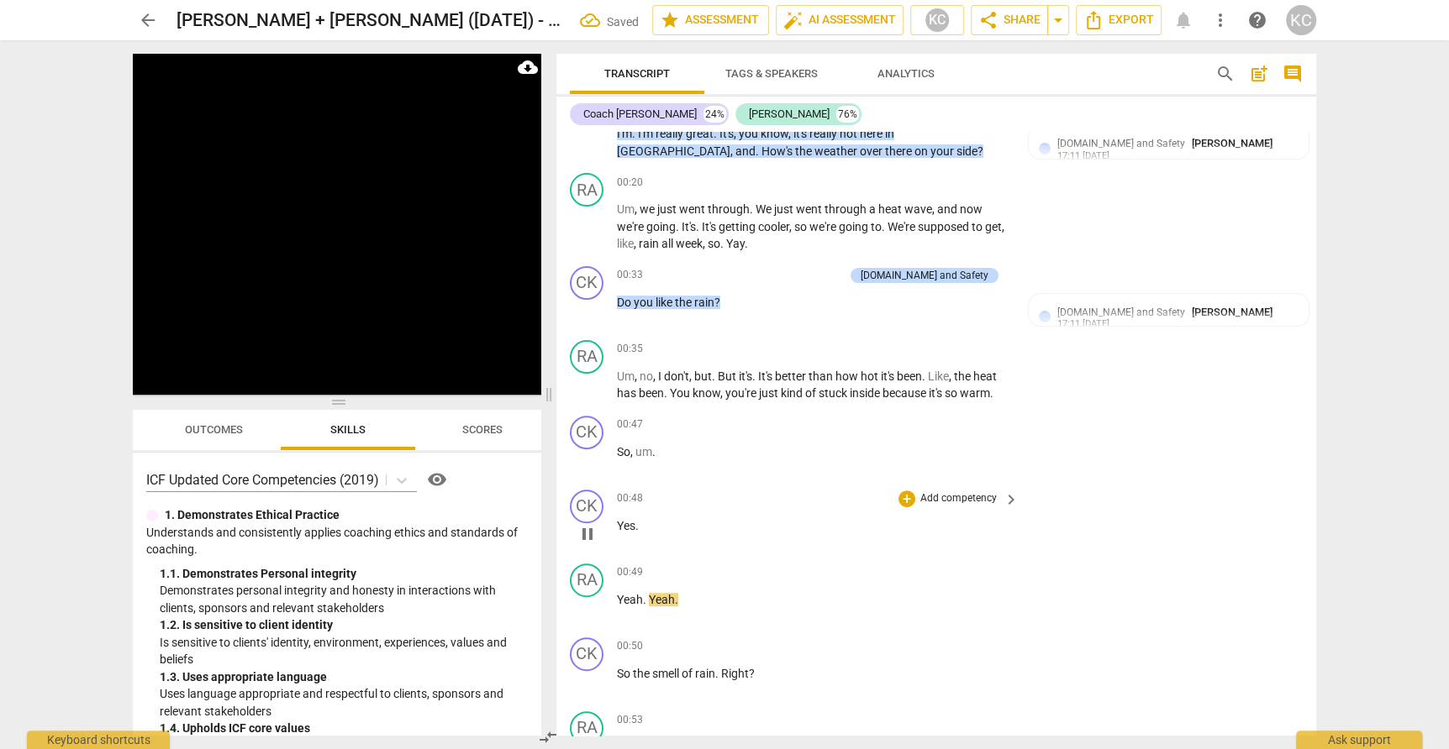
click at [617, 519] on span "Yes" at bounding box center [626, 525] width 18 height 13
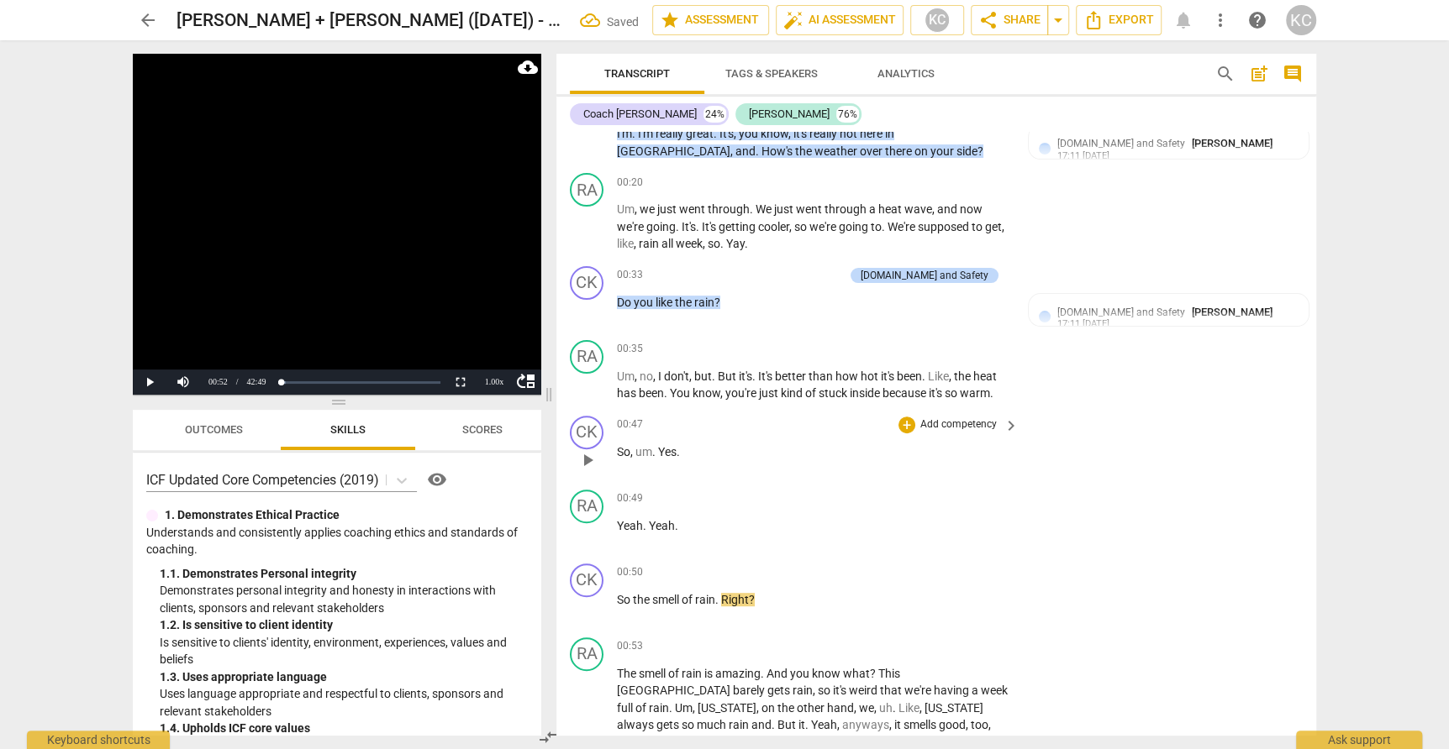
click at [629, 451] on span "So" at bounding box center [623, 451] width 13 height 13
click at [912, 422] on div "+" at bounding box center [906, 425] width 17 height 17
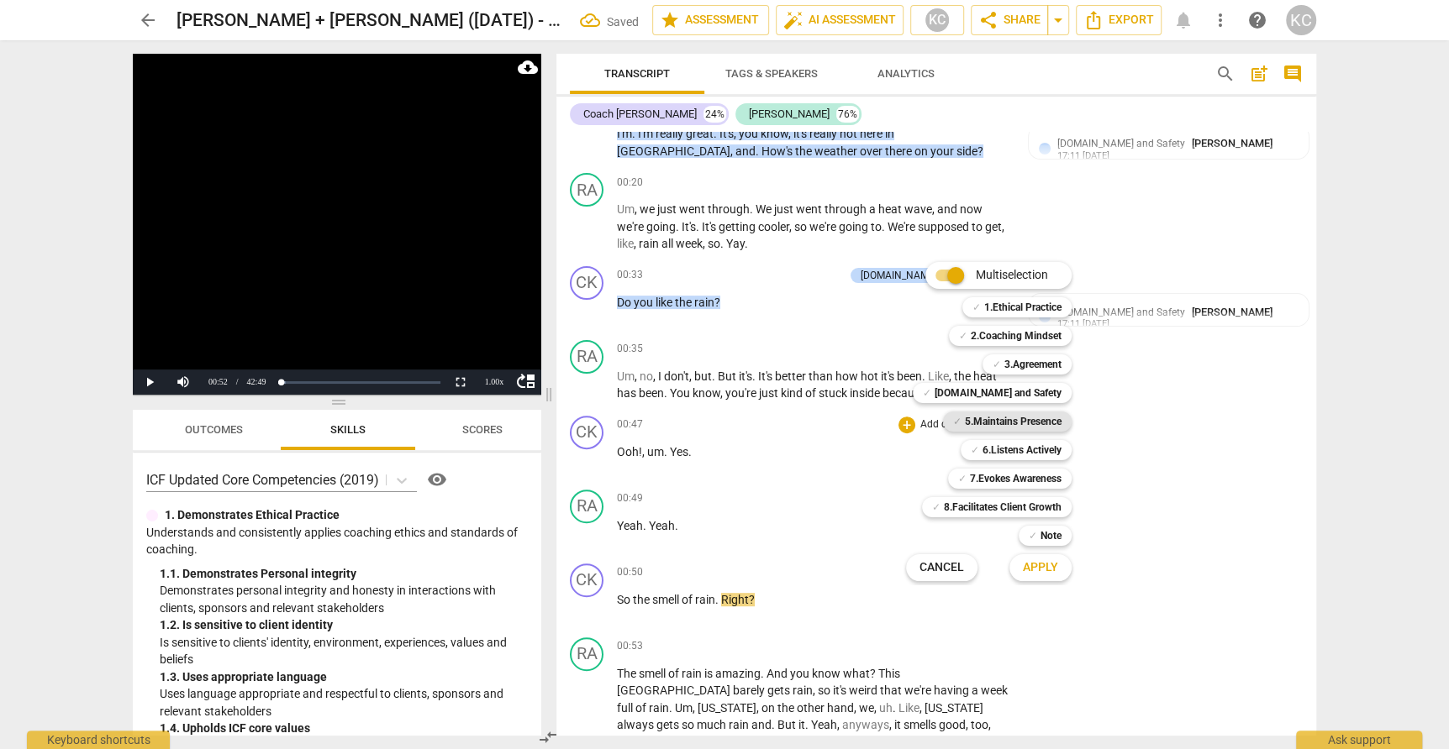
click at [993, 413] on b "5.Maintains Presence" at bounding box center [1013, 422] width 97 height 20
click at [1033, 571] on span "Apply" at bounding box center [1040, 568] width 35 height 17
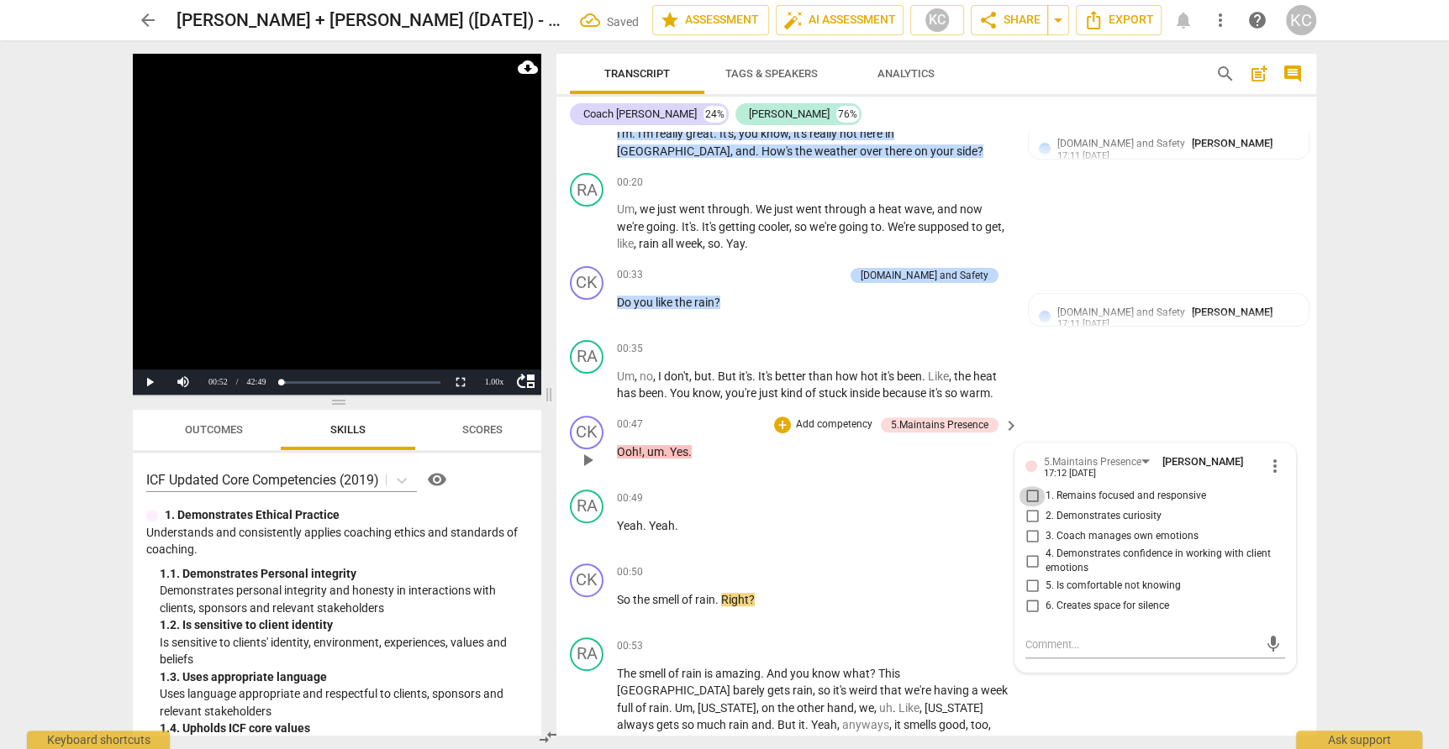
click at [1033, 493] on input "1. Remains focused and responsive" at bounding box center [1031, 496] width 27 height 20
checkbox input "true"
click at [1127, 374] on div "RA play_arrow pause 00:35 + Add competency keyboard_arrow_right Um , no , I don…" at bounding box center [936, 372] width 760 height 76
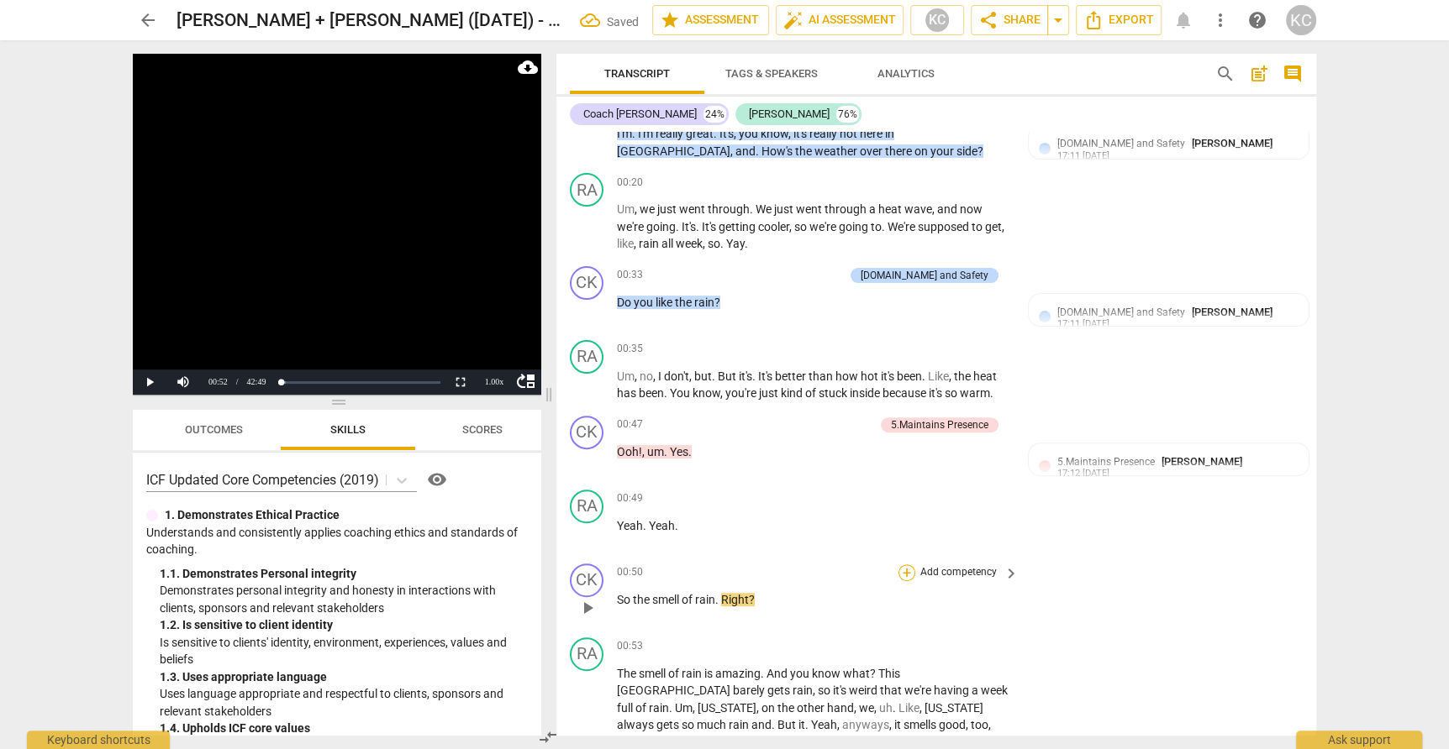
click at [909, 570] on div "+" at bounding box center [906, 573] width 17 height 17
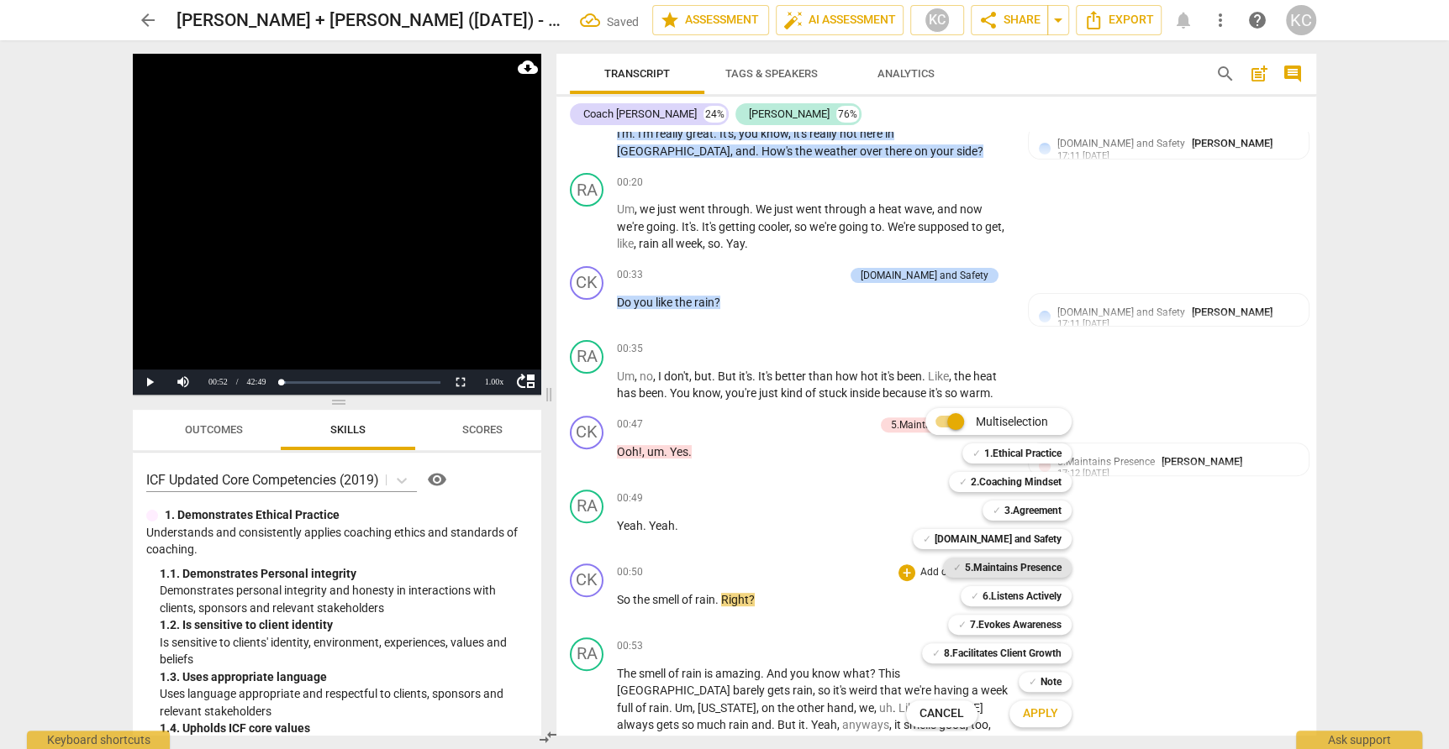
click at [977, 560] on b "5.Maintains Presence" at bounding box center [1013, 568] width 97 height 20
click at [1051, 702] on button "Apply" at bounding box center [1040, 714] width 62 height 30
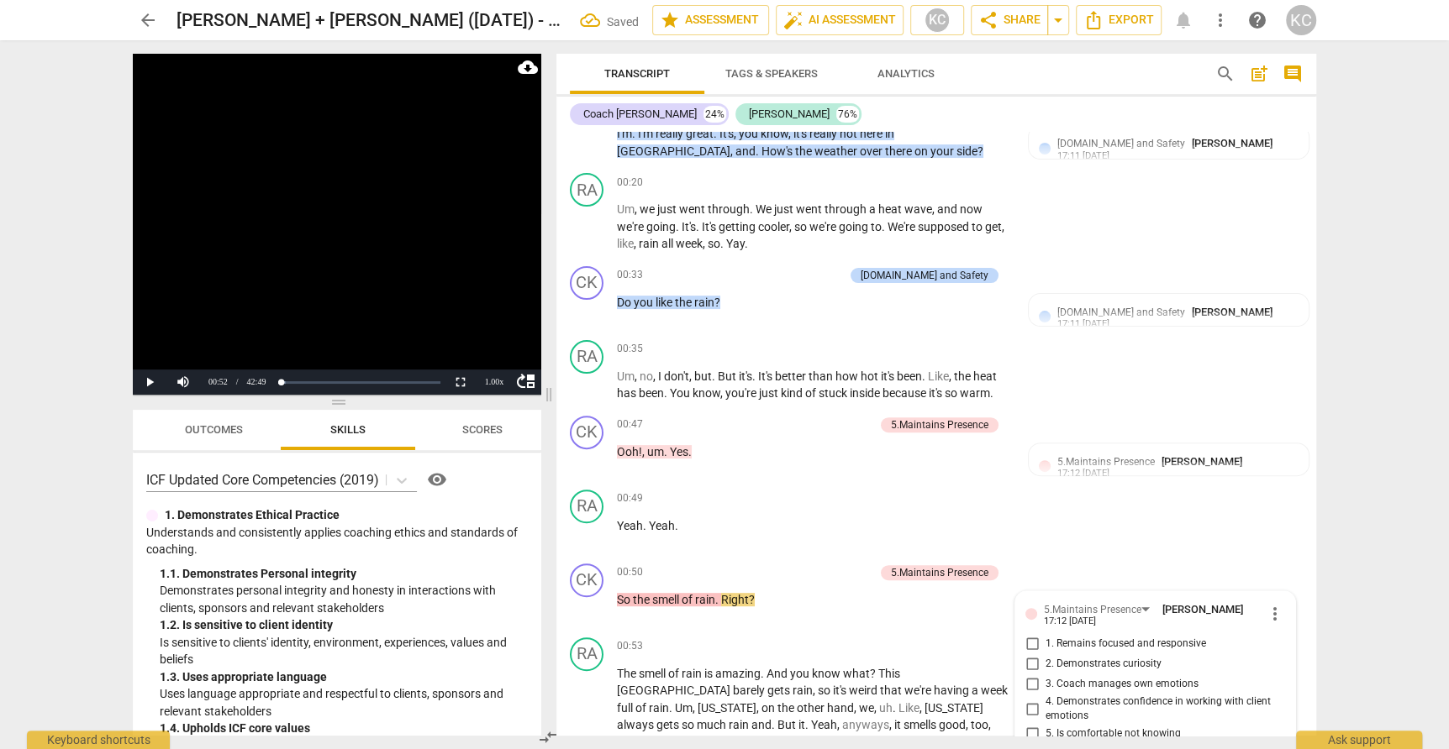
scroll to position [691, 0]
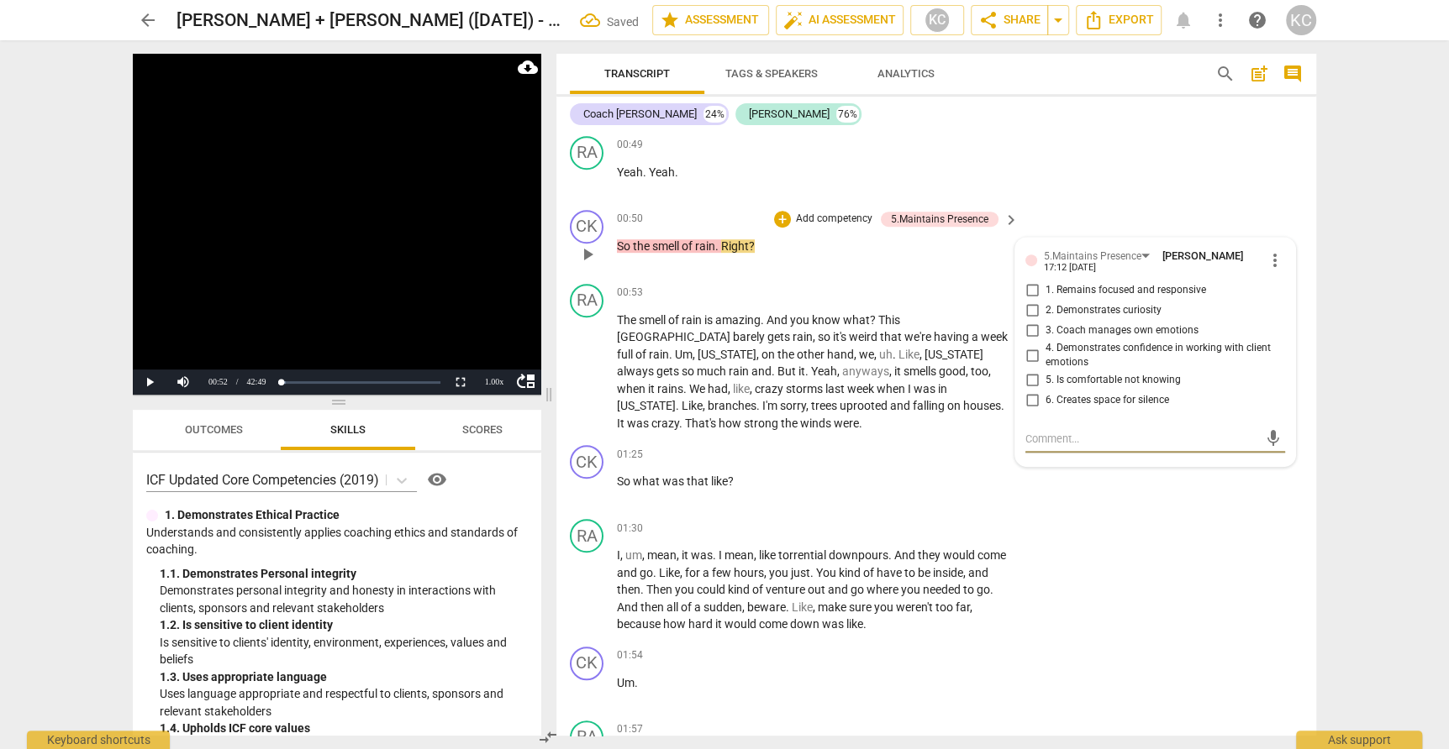
click at [1033, 286] on input "1. Remains focused and responsive" at bounding box center [1031, 291] width 27 height 20
checkbox input "true"
click at [1264, 591] on div "RA play_arrow pause 01:30 + Add competency keyboard_arrow_right I , um , mean ,…" at bounding box center [936, 577] width 760 height 128
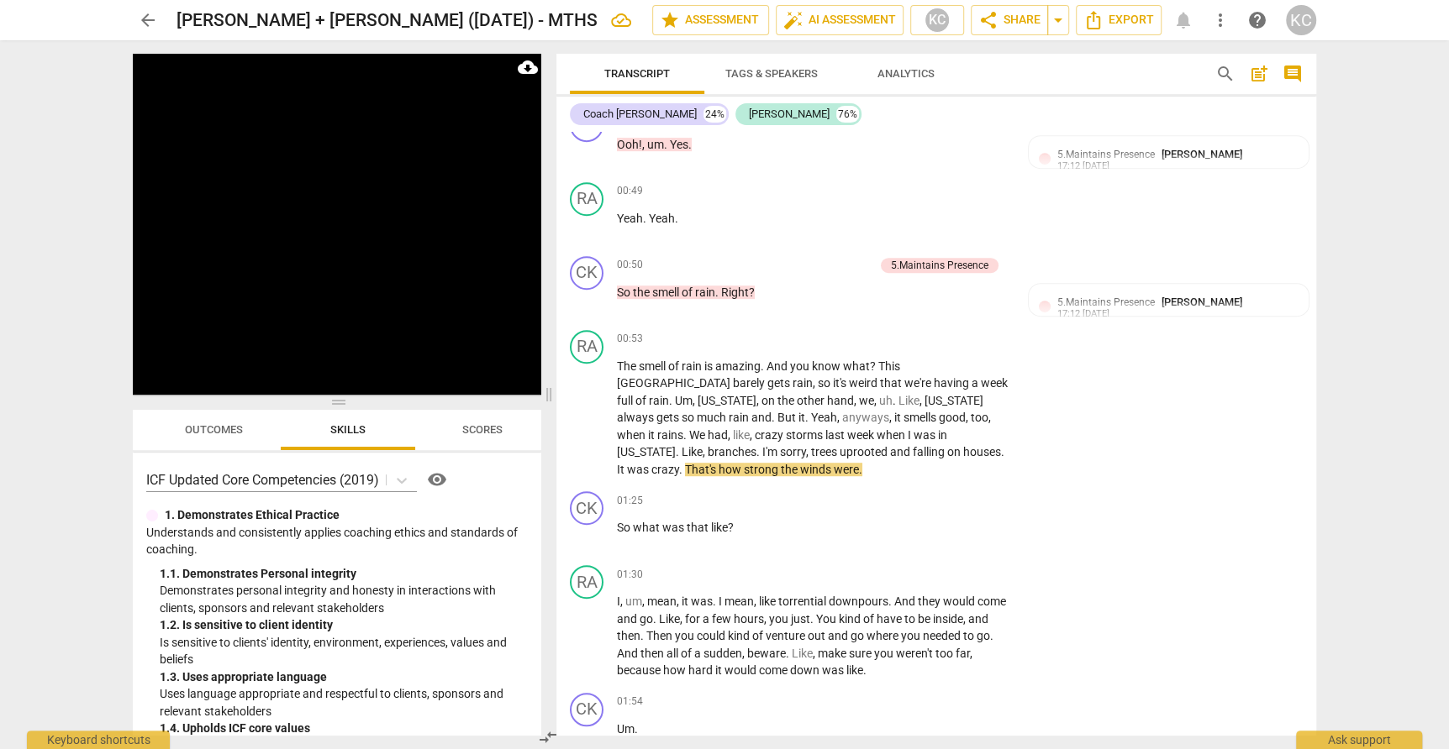
scroll to position [645, 0]
click at [620, 520] on span "So" at bounding box center [625, 526] width 16 height 13
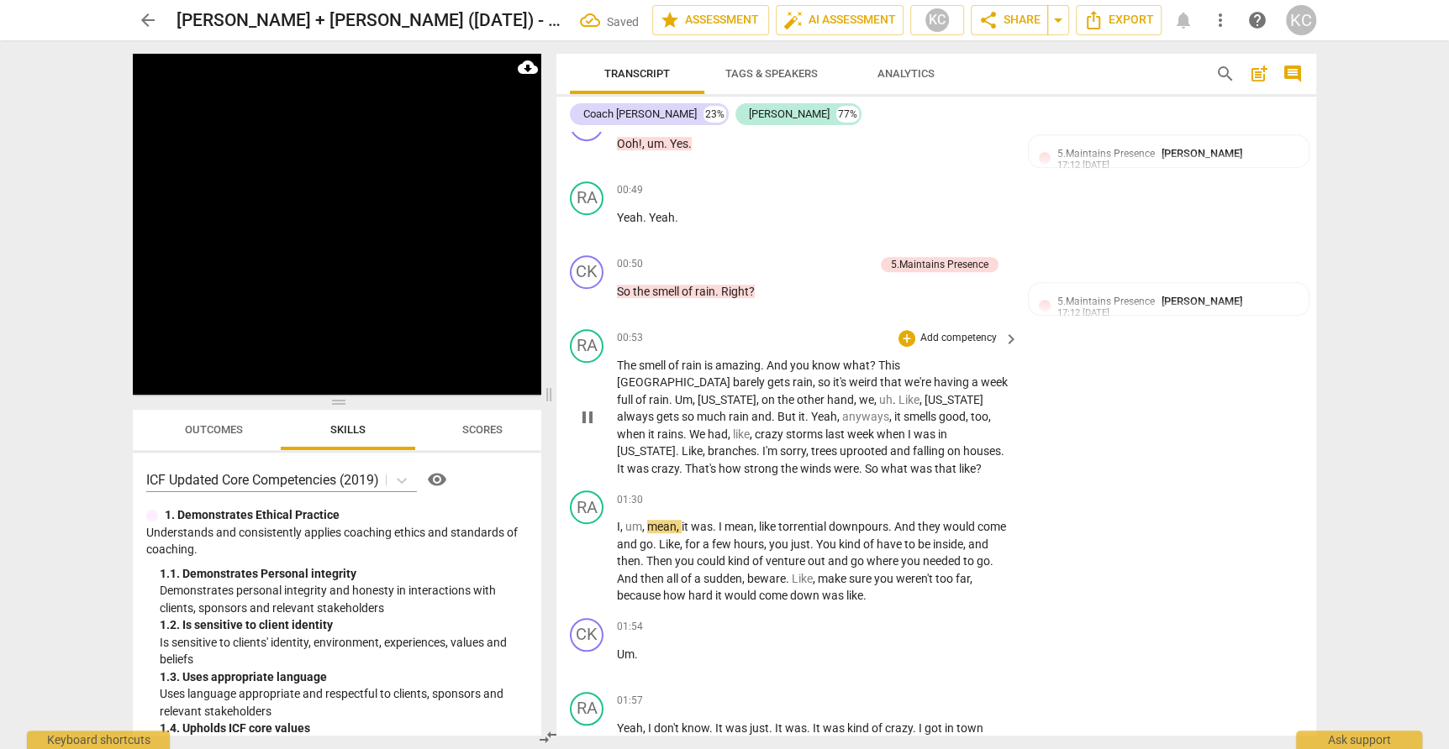
click at [910, 462] on span "what" at bounding box center [895, 468] width 29 height 13
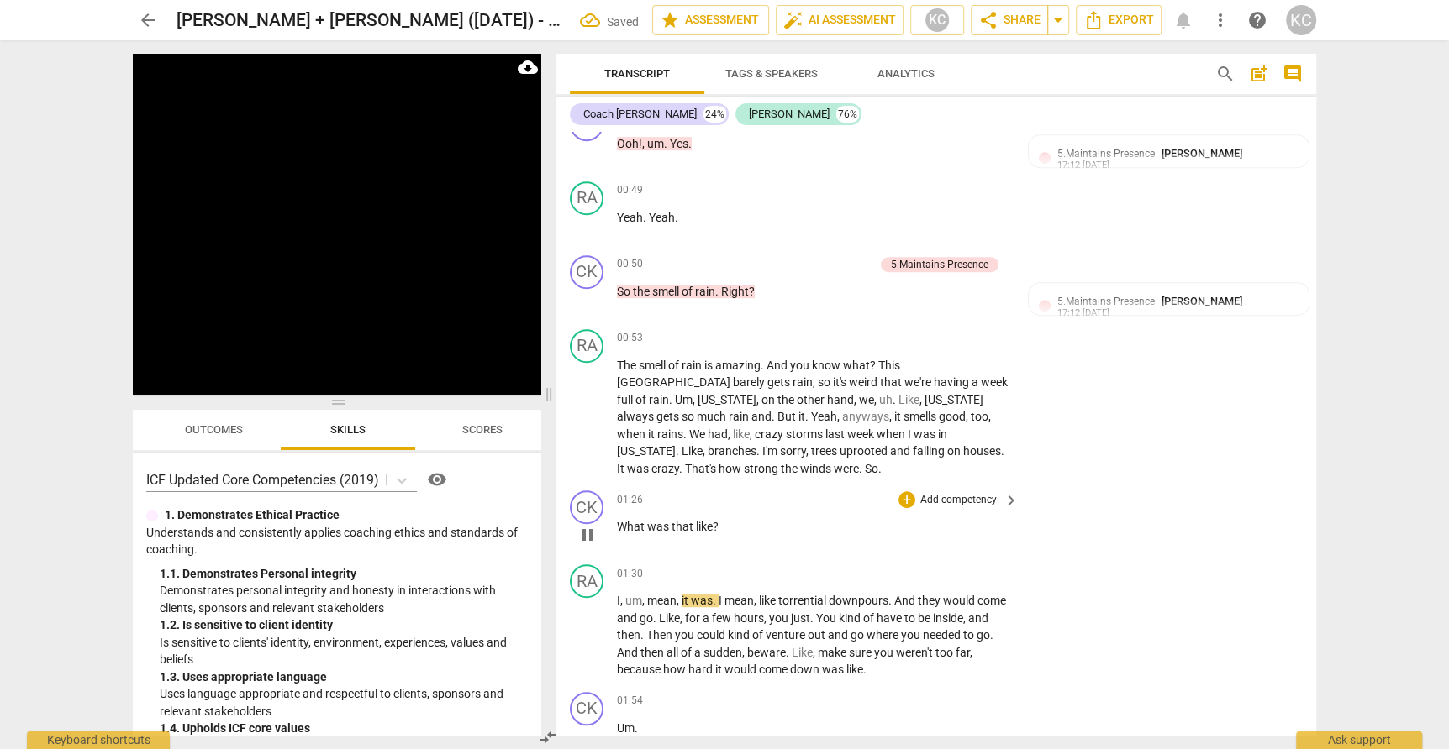
click at [897, 491] on div "+ Add competency keyboard_arrow_right" at bounding box center [957, 500] width 125 height 18
click at [902, 492] on div "+" at bounding box center [906, 500] width 17 height 17
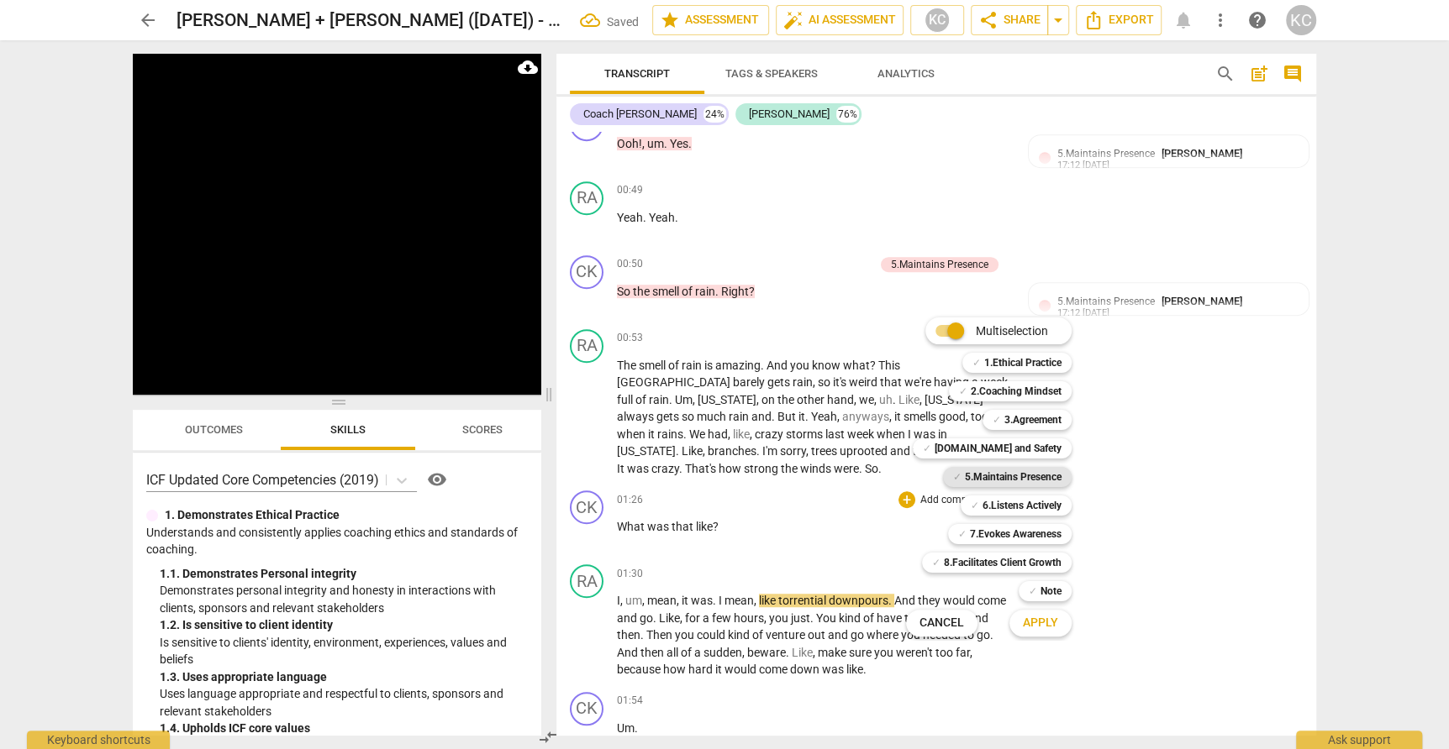
click at [954, 481] on span "✓" at bounding box center [957, 477] width 8 height 20
click at [1038, 631] on span "Apply" at bounding box center [1040, 623] width 35 height 17
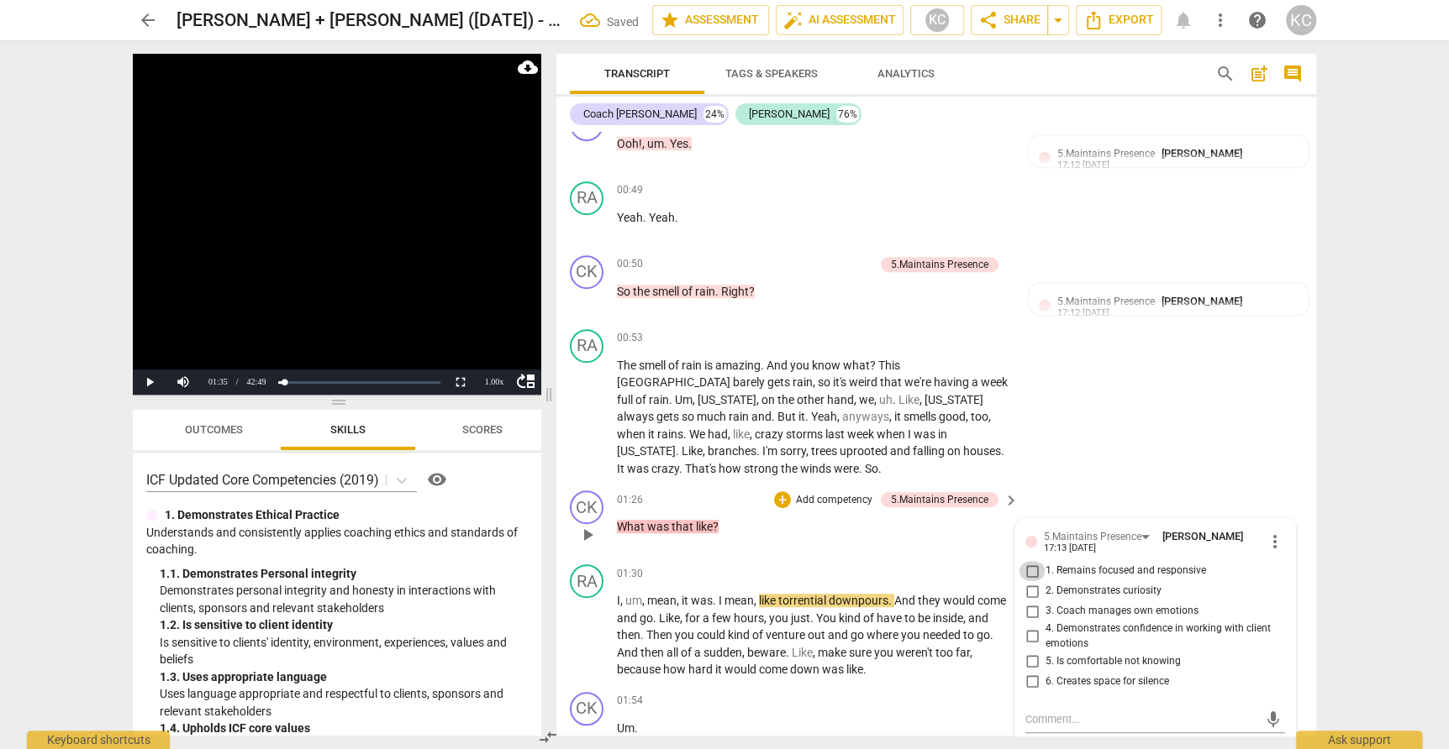
click at [1026, 561] on input "1. Remains focused and responsive" at bounding box center [1031, 571] width 27 height 20
checkbox input "true"
click at [1154, 408] on div "RA play_arrow pause 00:53 + Add competency keyboard_arrow_right The smell of ra…" at bounding box center [936, 404] width 760 height 162
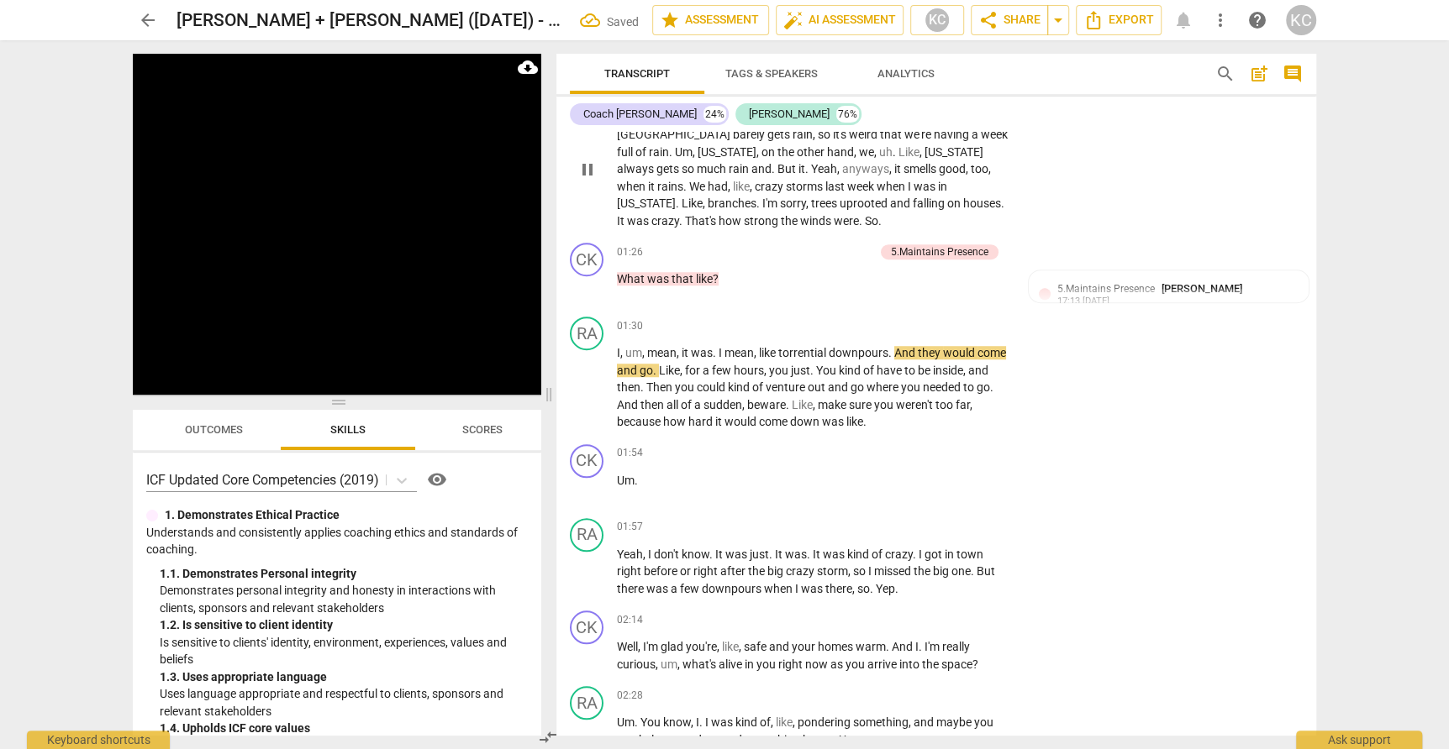
scroll to position [894, 0]
click at [622, 473] on span "Um" at bounding box center [626, 479] width 18 height 13
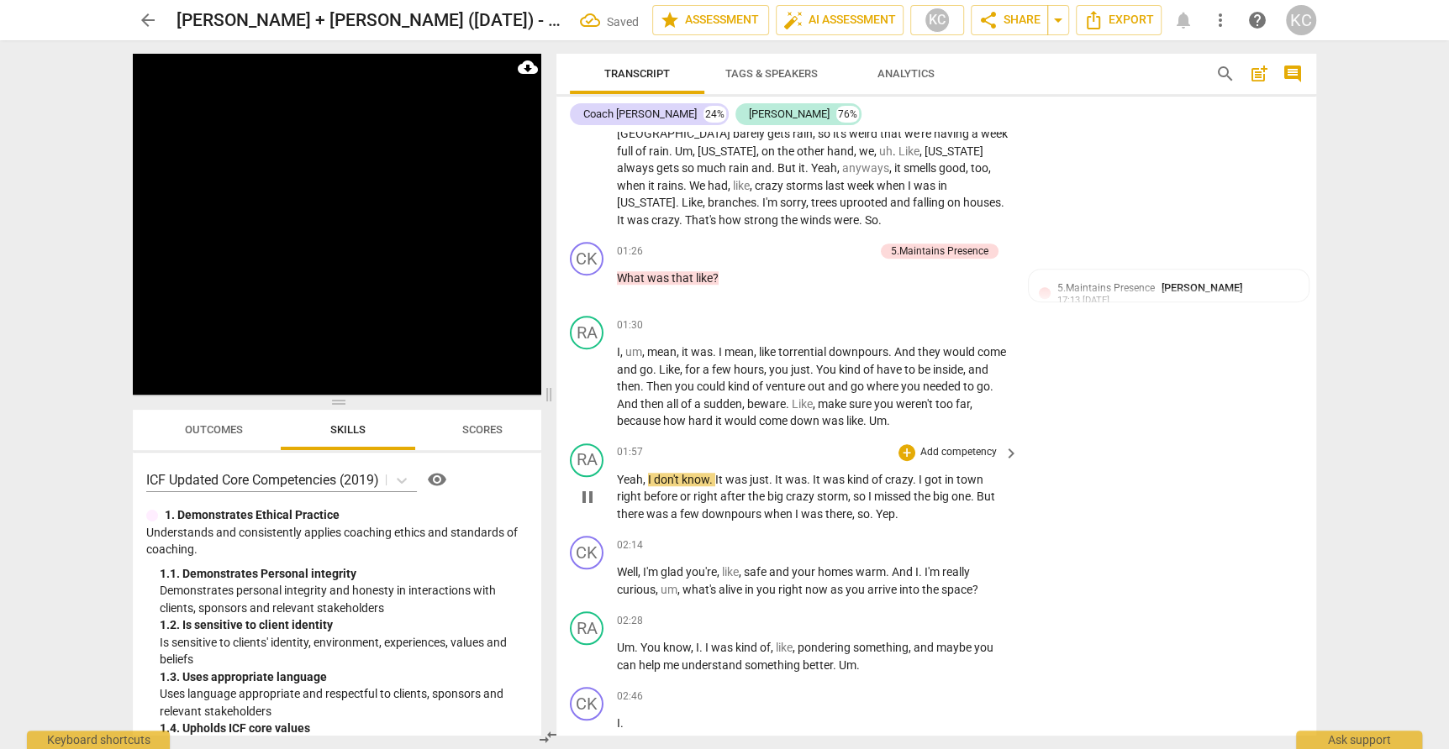
click at [622, 473] on span "Yeah" at bounding box center [630, 479] width 26 height 13
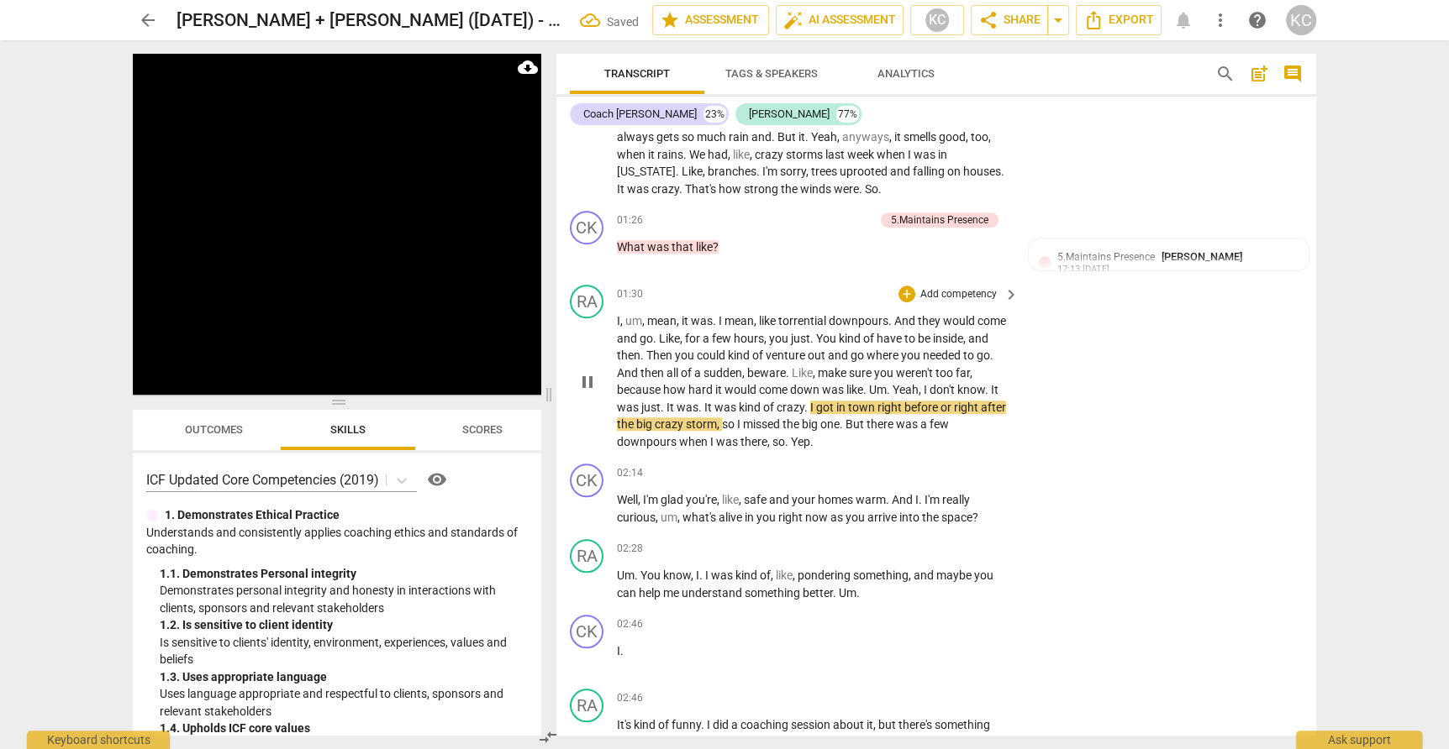
scroll to position [930, 0]
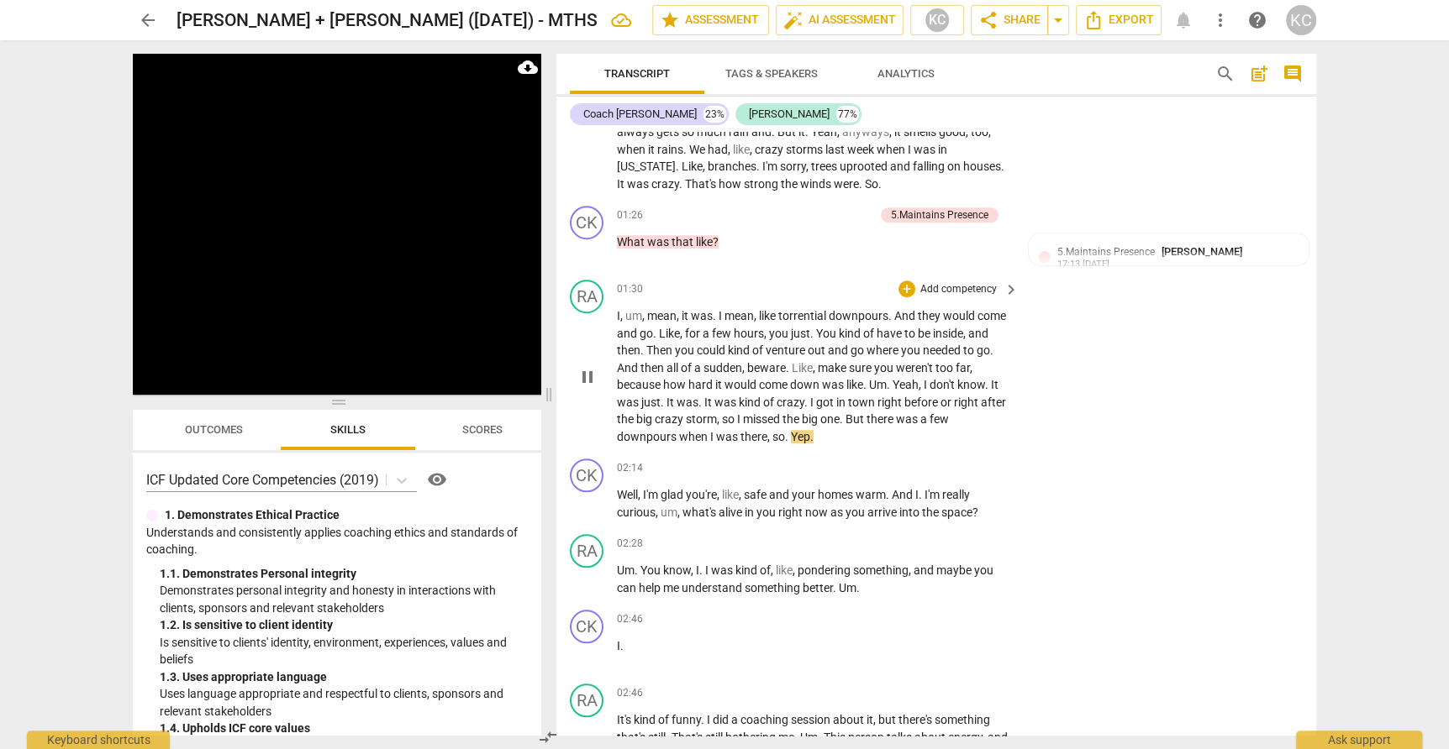
click at [778, 430] on span "so" at bounding box center [778, 436] width 13 height 13
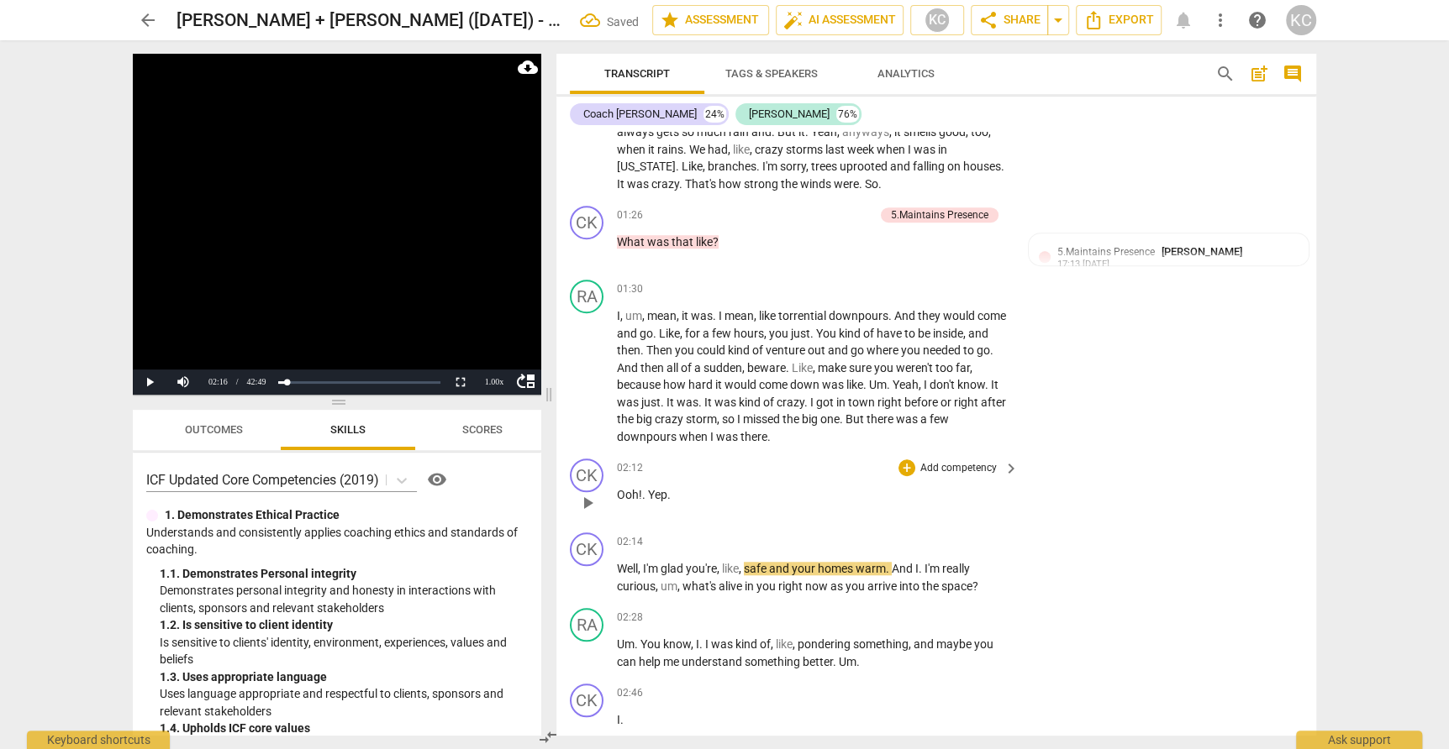
click at [648, 488] on span "Yep" at bounding box center [657, 494] width 19 height 13
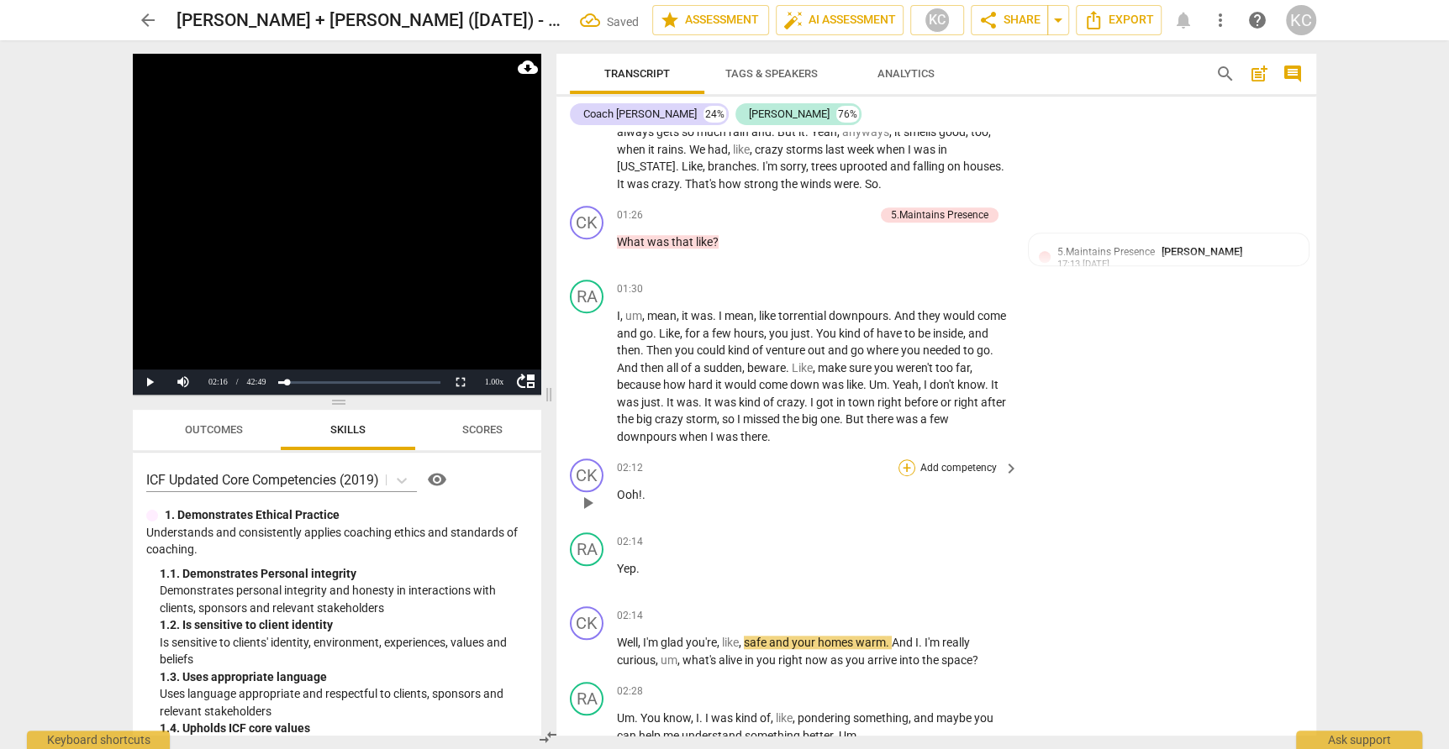
click at [903, 460] on div "+" at bounding box center [906, 468] width 17 height 17
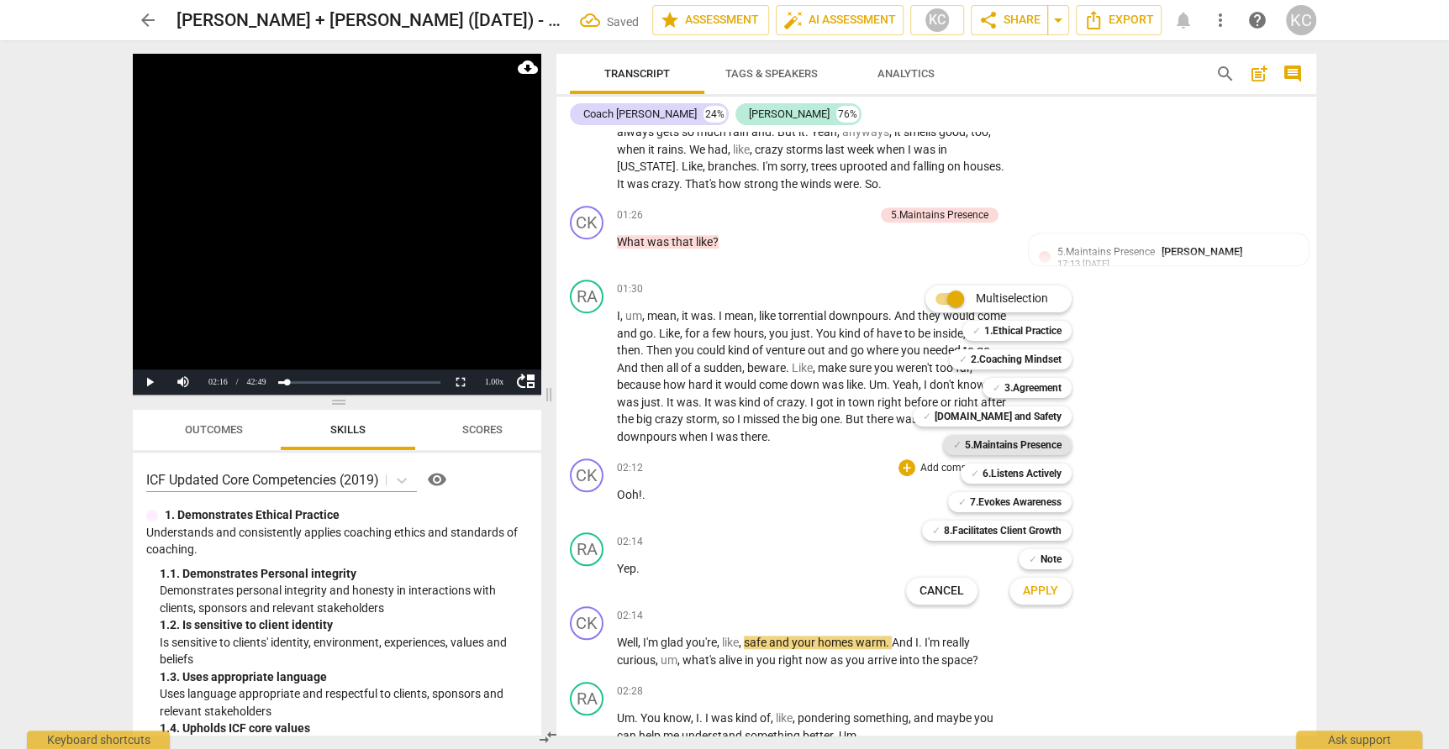
click at [987, 439] on b "5.Maintains Presence" at bounding box center [1013, 445] width 97 height 20
click at [1033, 586] on span "Apply" at bounding box center [1040, 591] width 35 height 17
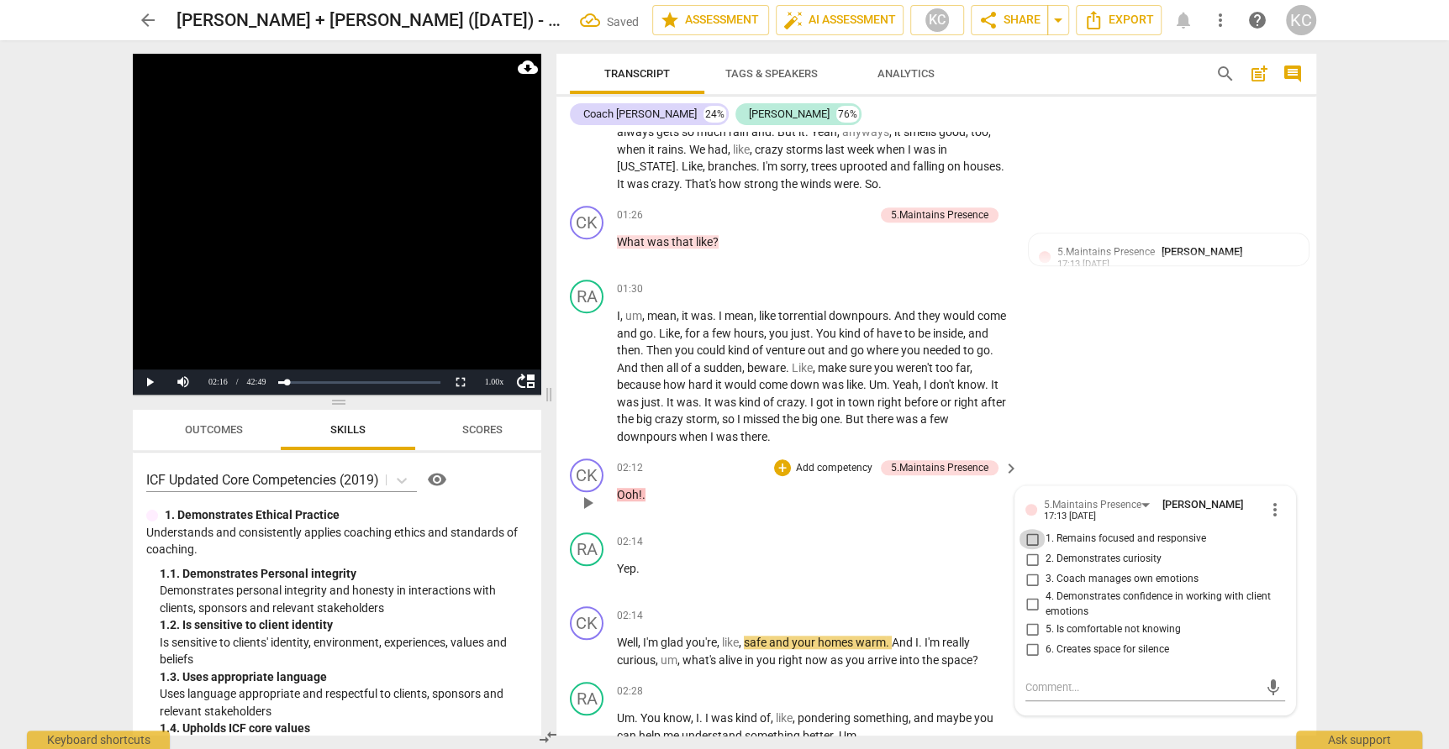
click at [1032, 529] on input "1. Remains focused and responsive" at bounding box center [1031, 539] width 27 height 20
checkbox input "true"
click at [1126, 409] on div "RA play_arrow pause 01:30 + Add competency keyboard_arrow_right I , um , mean ,…" at bounding box center [936, 362] width 760 height 179
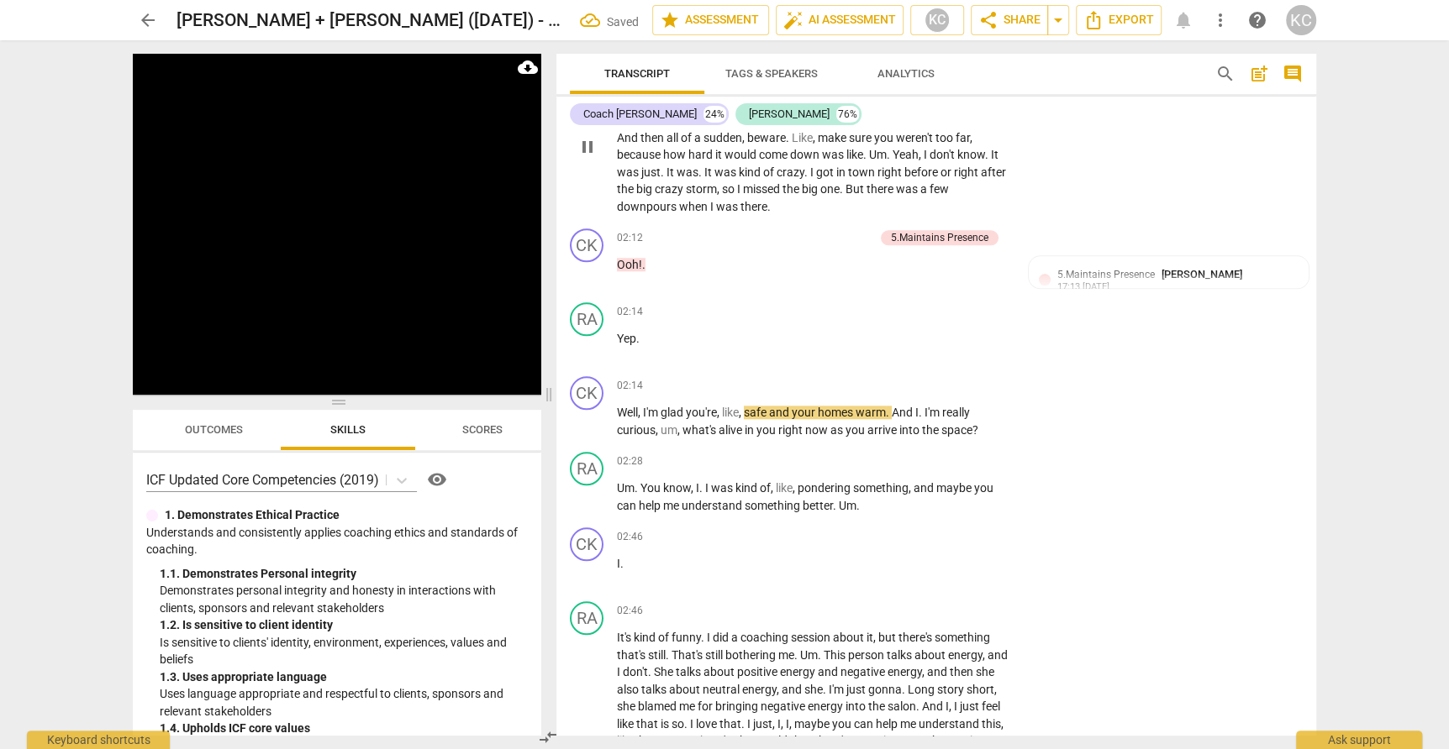
scroll to position [1167, 0]
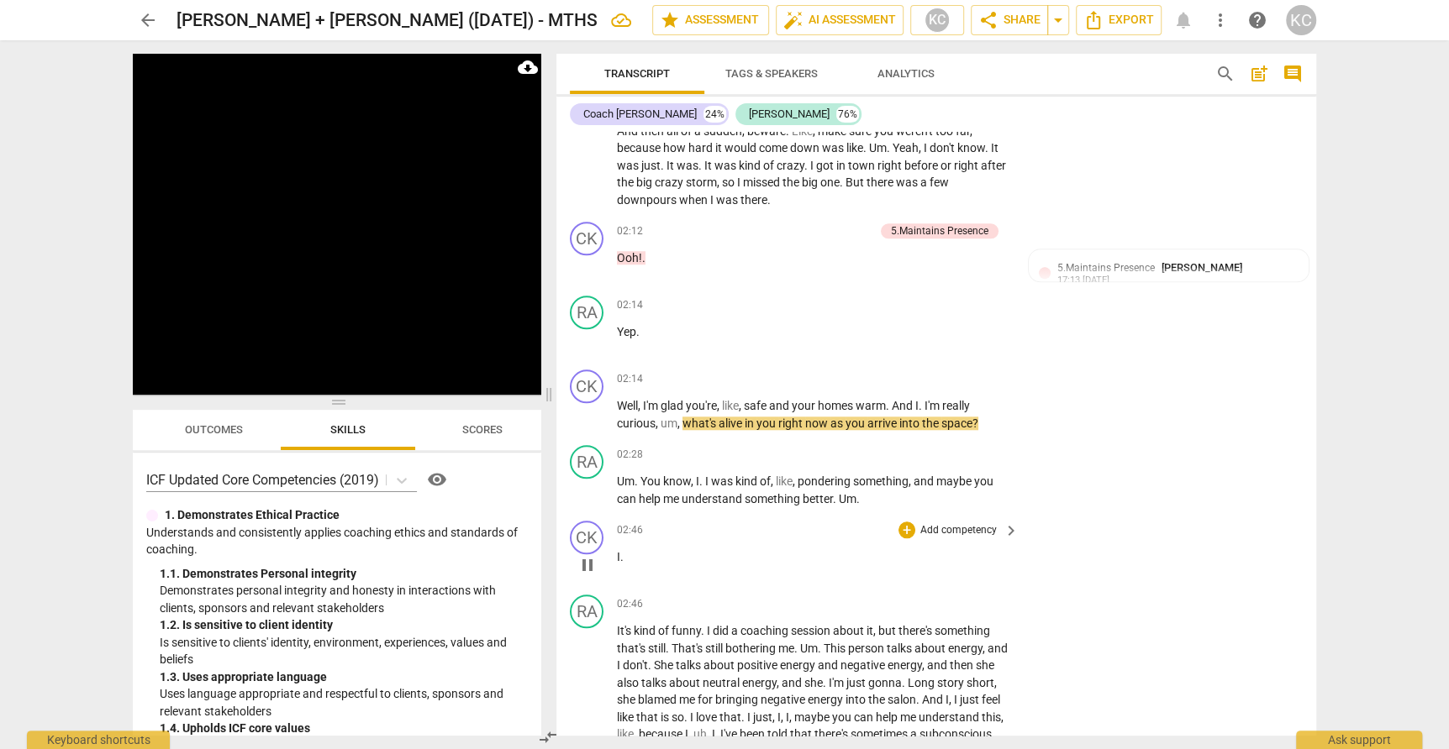
click at [617, 550] on span "I" at bounding box center [618, 556] width 3 height 13
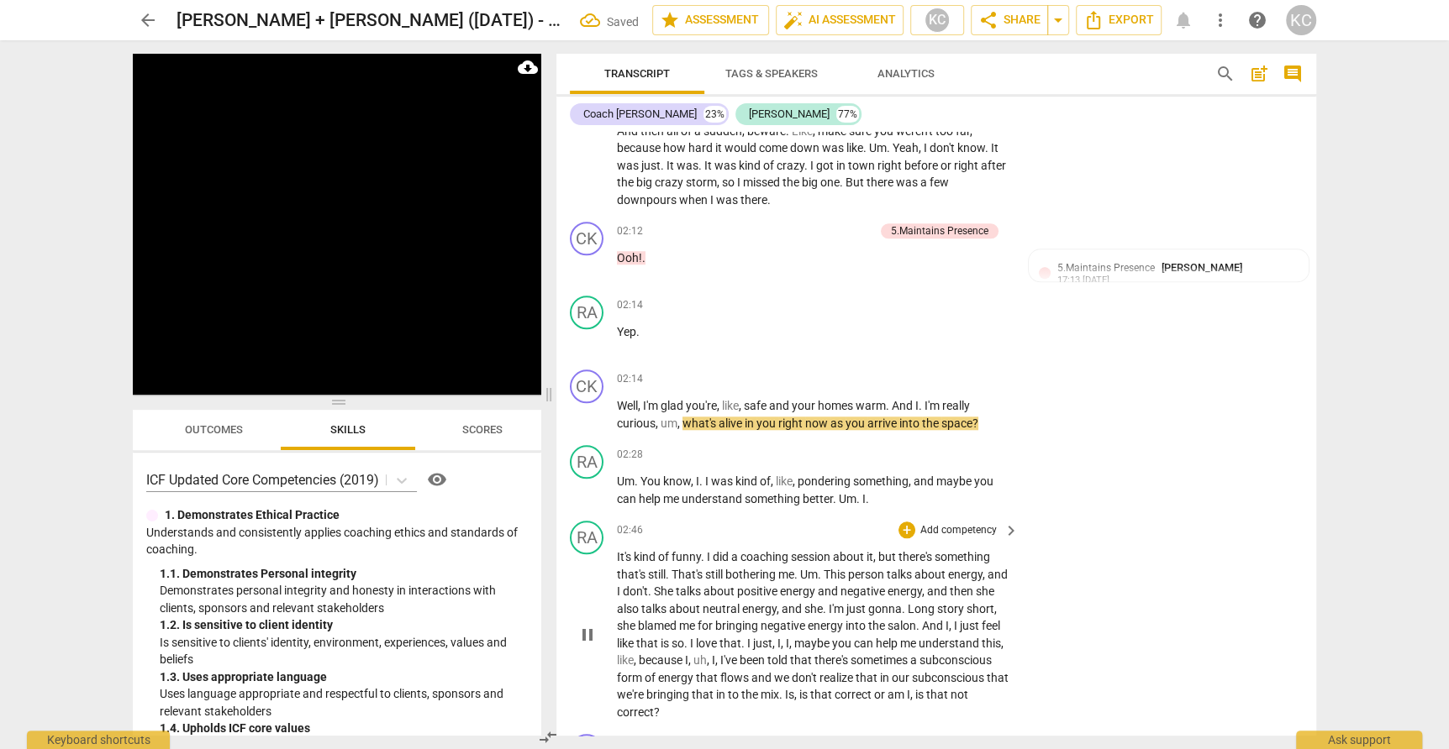
click at [618, 550] on span "It's" at bounding box center [625, 556] width 17 height 13
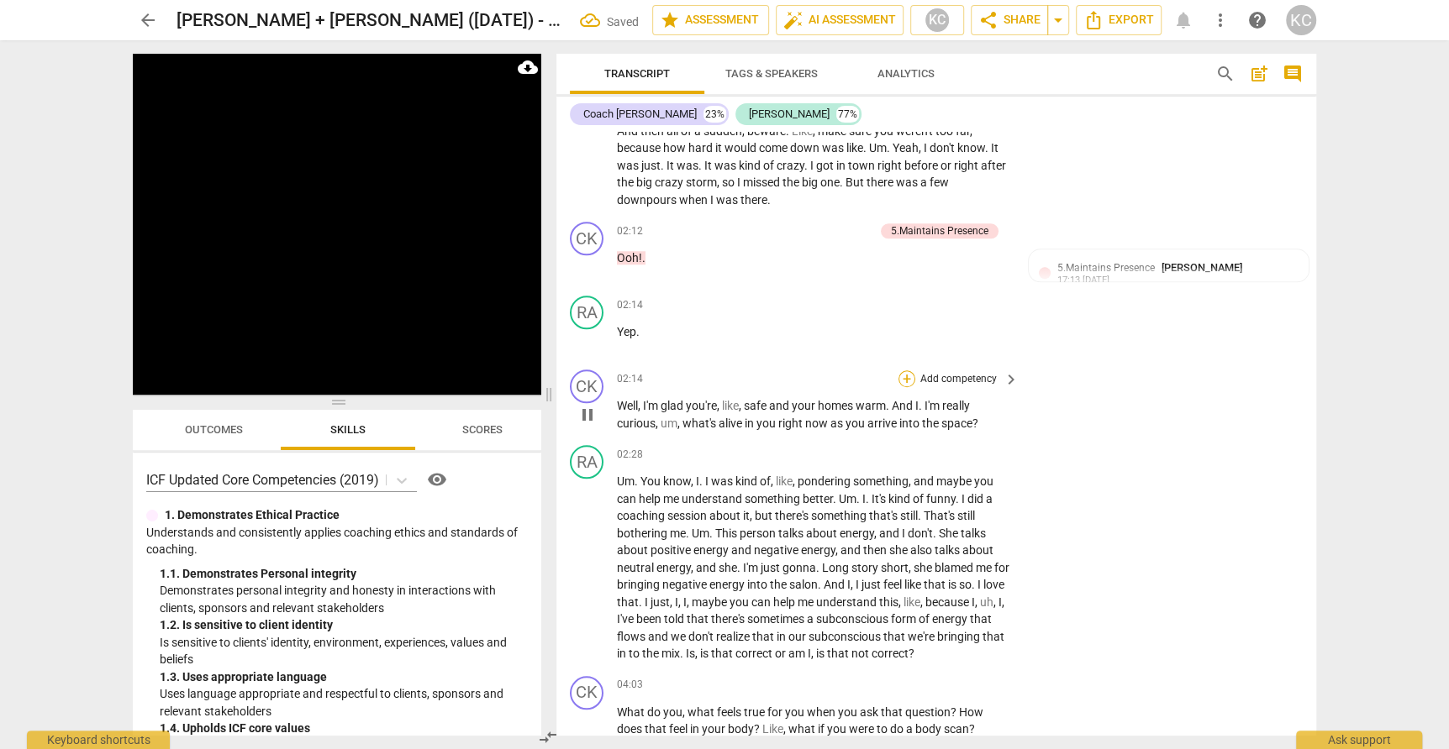
click at [907, 371] on div "+" at bounding box center [906, 379] width 17 height 17
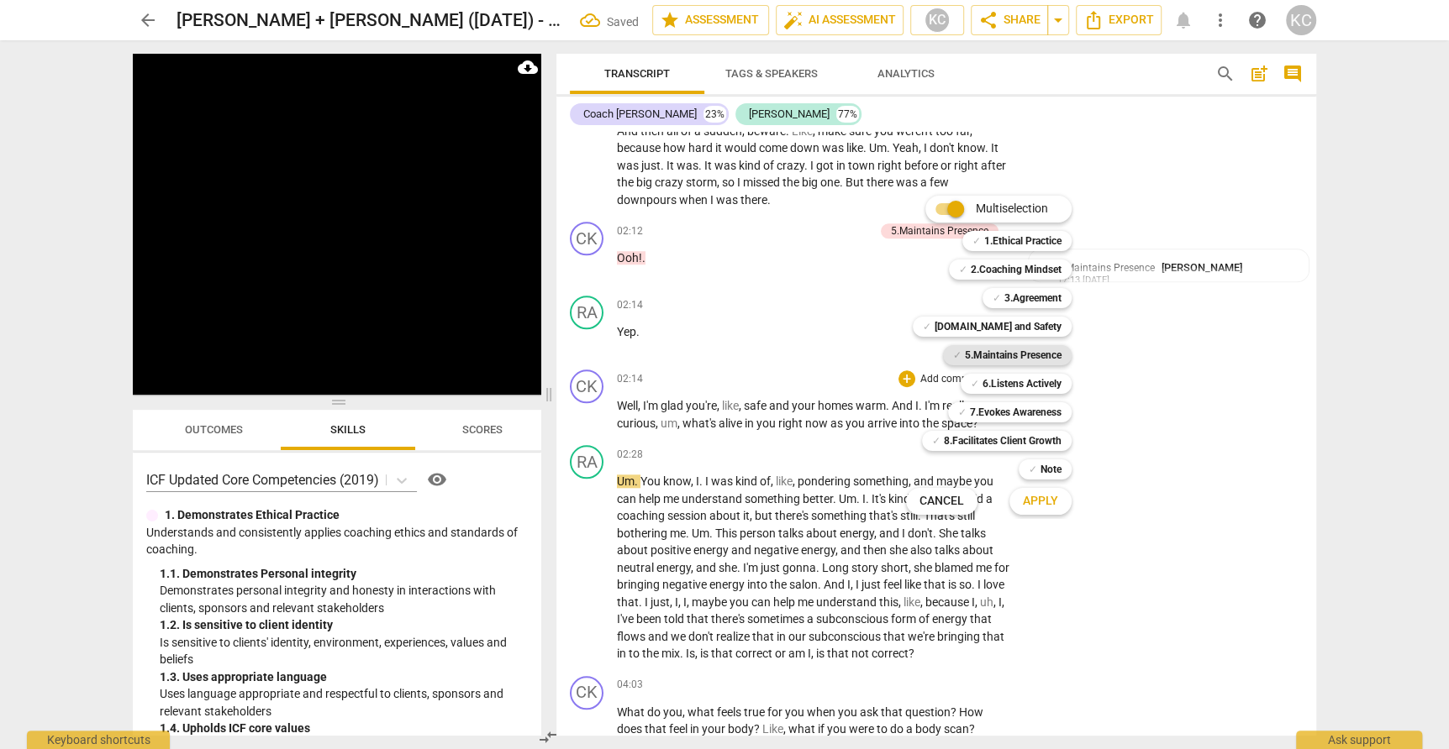
click at [1005, 349] on b "5.Maintains Presence" at bounding box center [1013, 355] width 97 height 20
click at [1035, 508] on span "Apply" at bounding box center [1040, 501] width 35 height 17
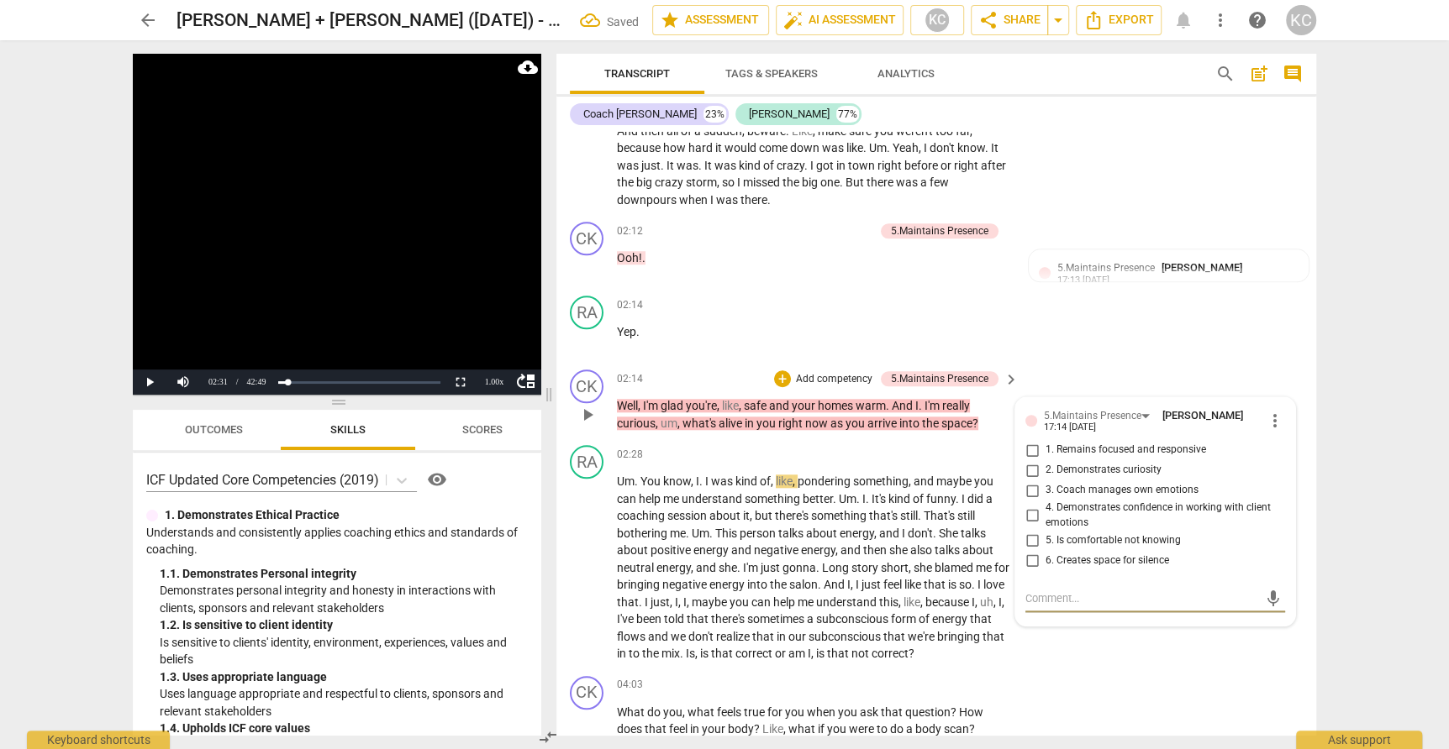
click at [1029, 440] on input "1. Remains focused and responsive" at bounding box center [1031, 450] width 27 height 20
checkbox input "true"
click at [1029, 460] on input "2. Demonstrates curiosity" at bounding box center [1031, 470] width 27 height 20
checkbox input "true"
click at [1033, 591] on textarea at bounding box center [1141, 599] width 233 height 16
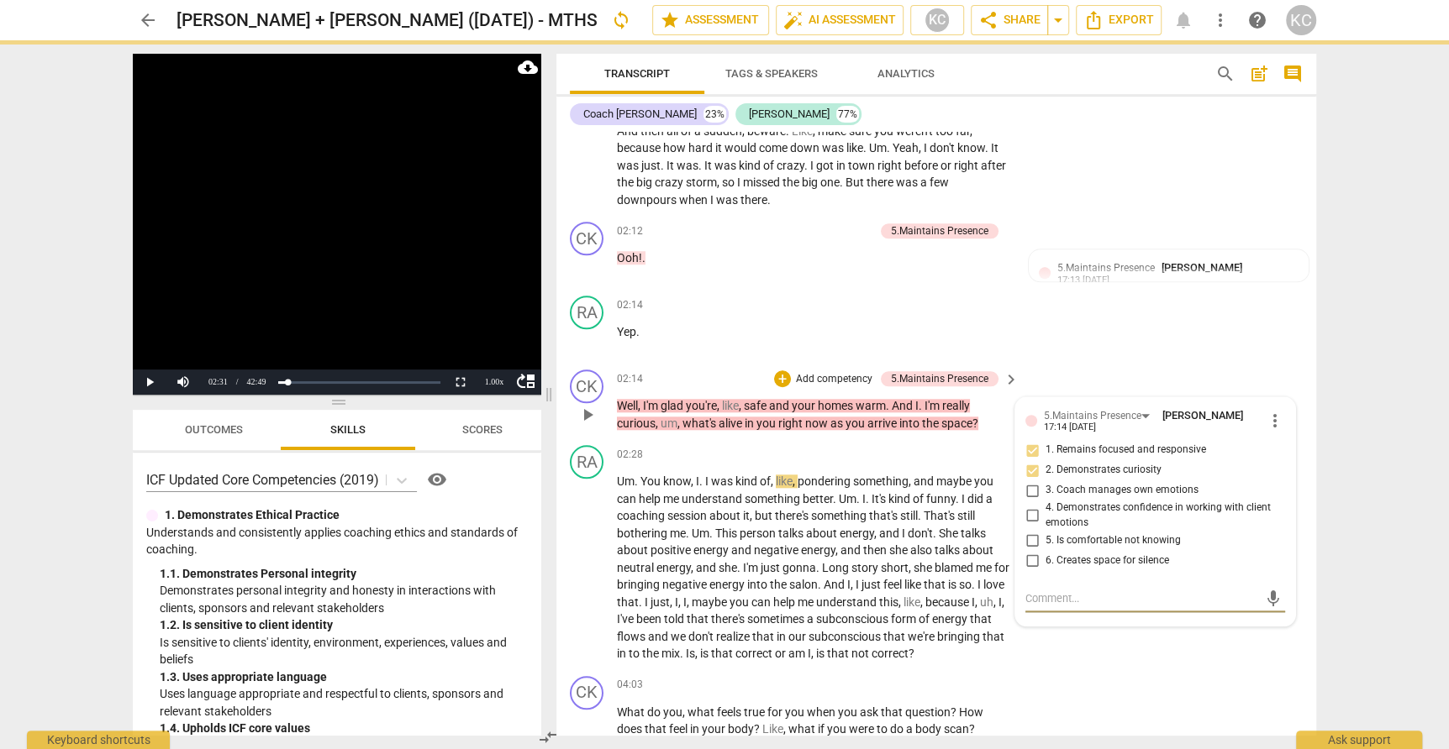
type textarea "G"
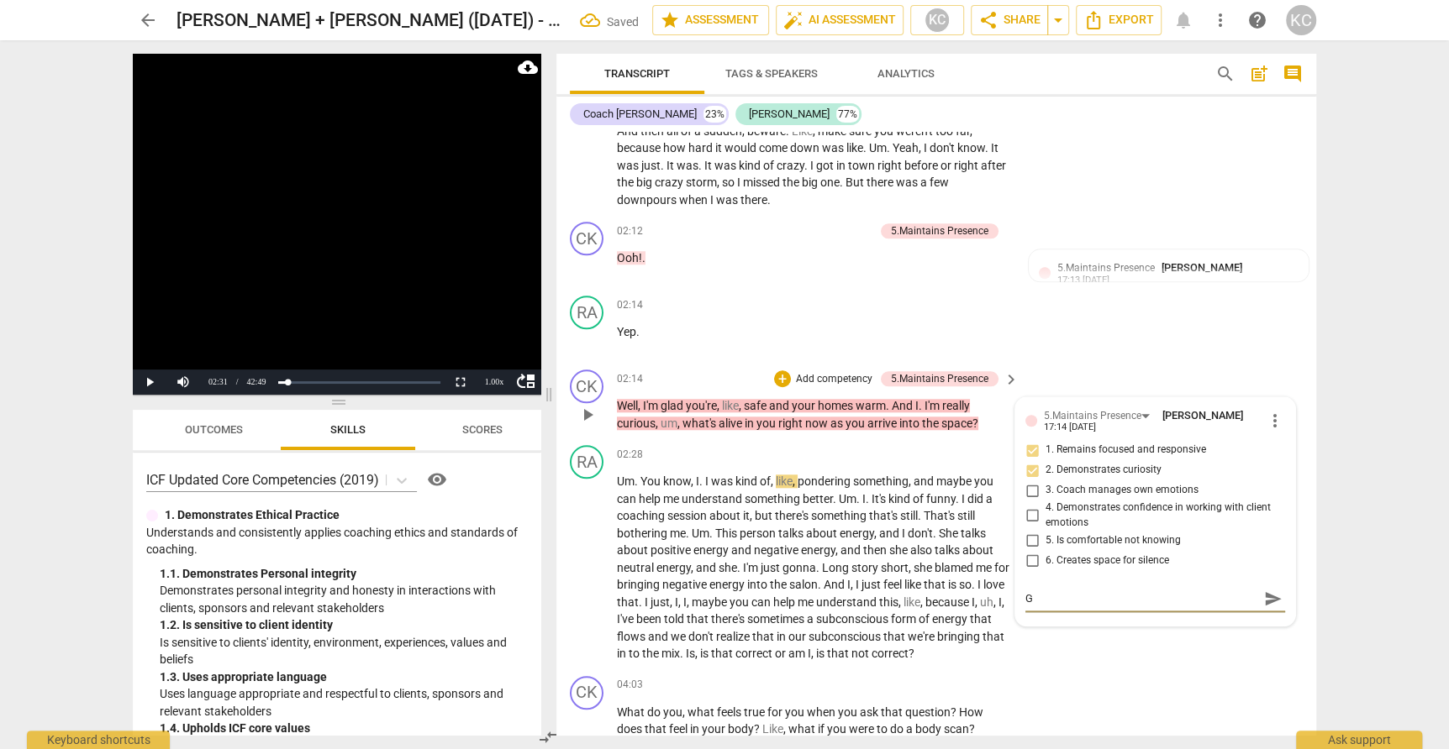
type textarea "Go"
type textarea "Goo"
type textarea "Good"
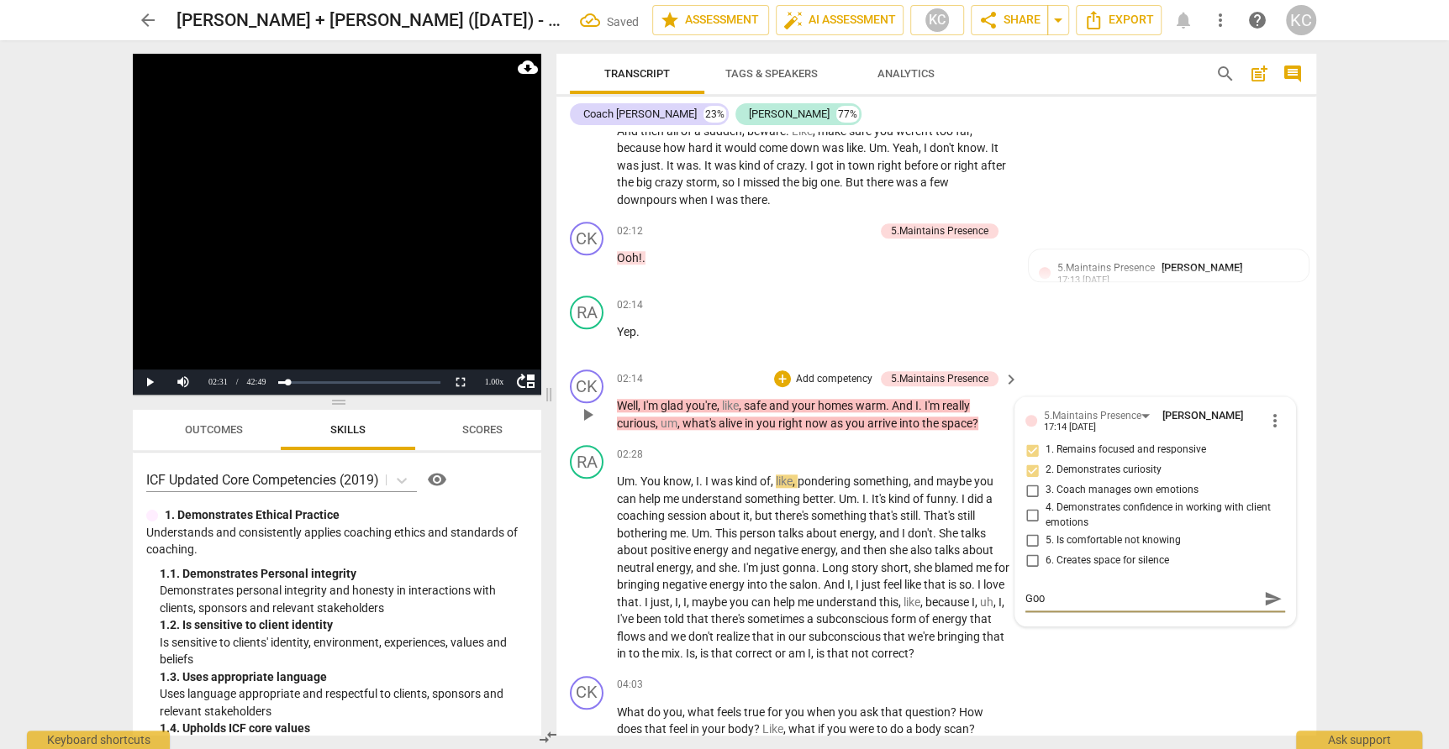
type textarea "Good"
type textarea "Good r"
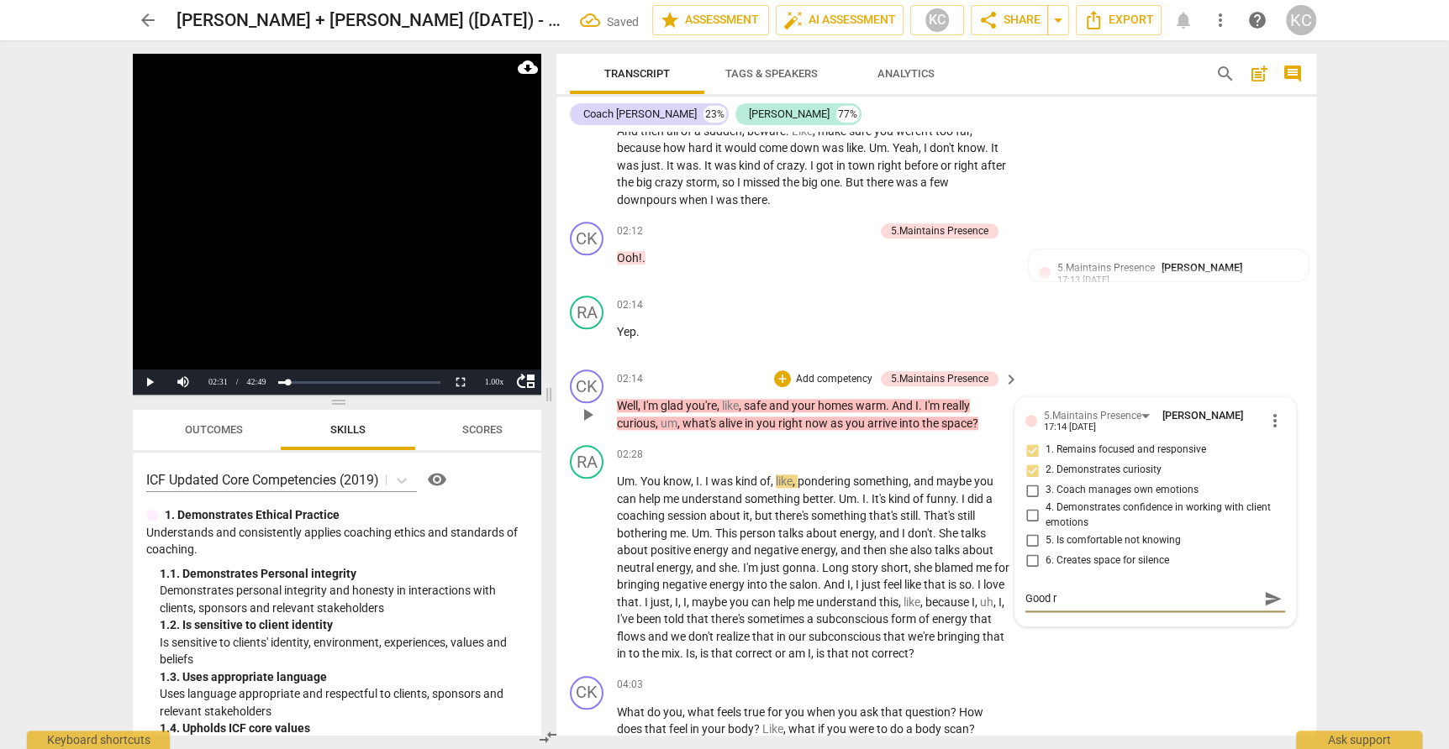
type textarea "Good ra"
type textarea "Good rap"
type textarea "Good [PERSON_NAME]"
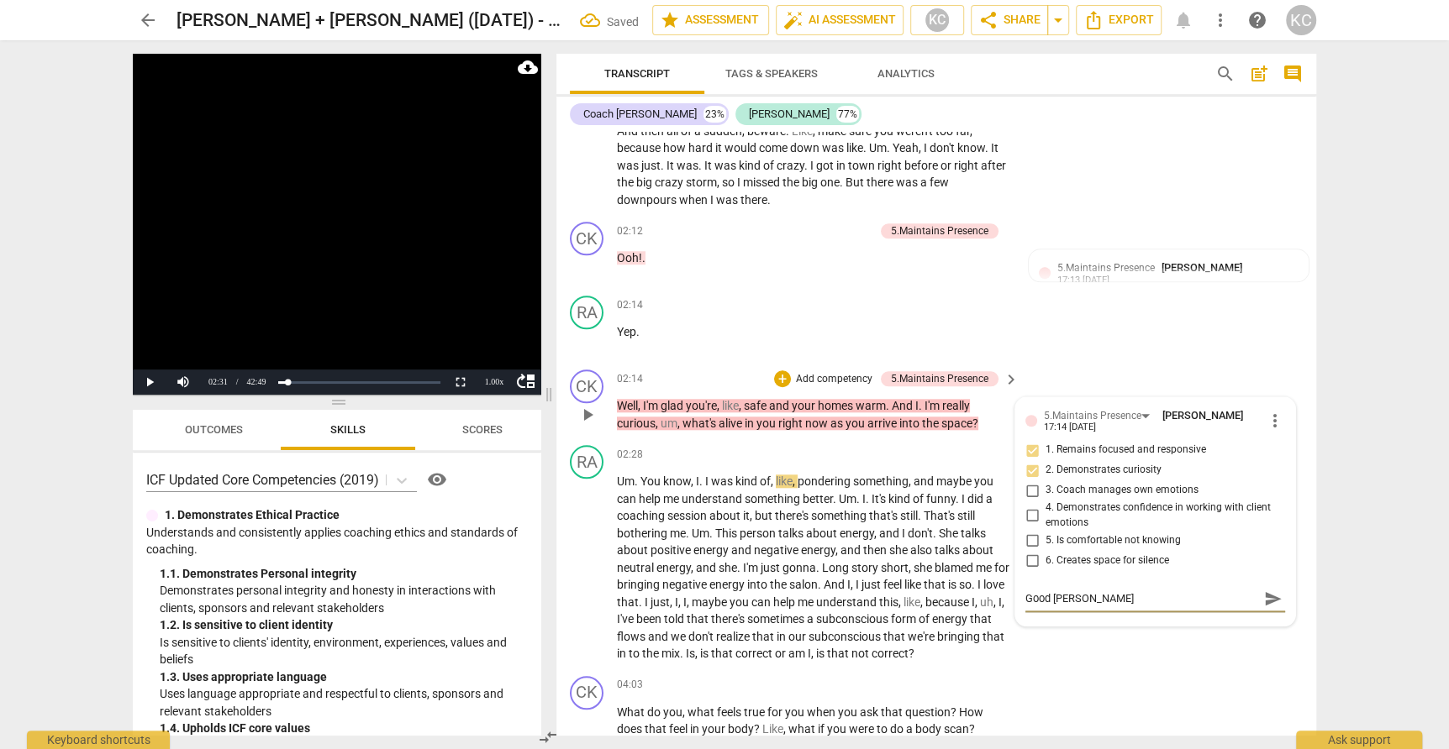
type textarea "Good rappo"
type textarea "Good rappor"
type textarea "Good rapport"
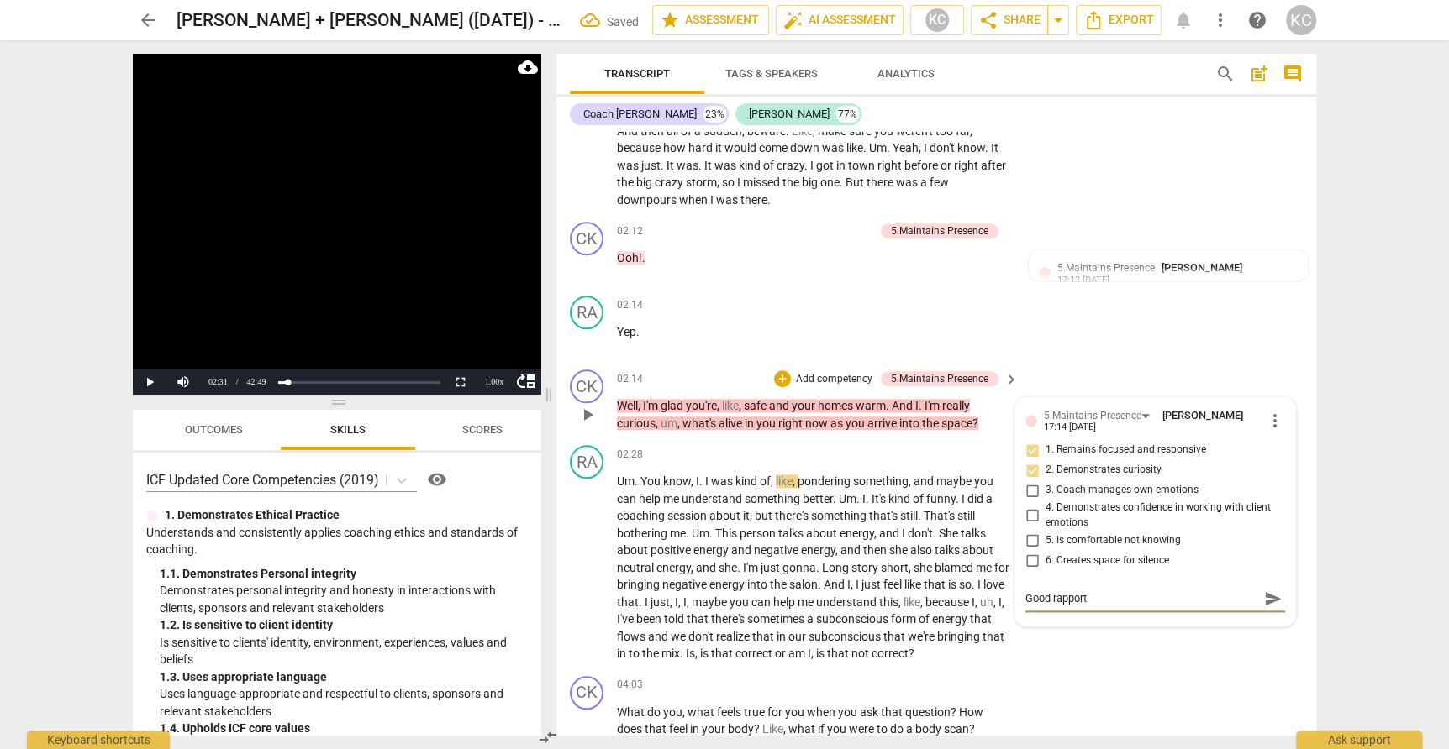
type textarea "Good rapport"
type textarea "Good rapport a"
type textarea "Good rapport an"
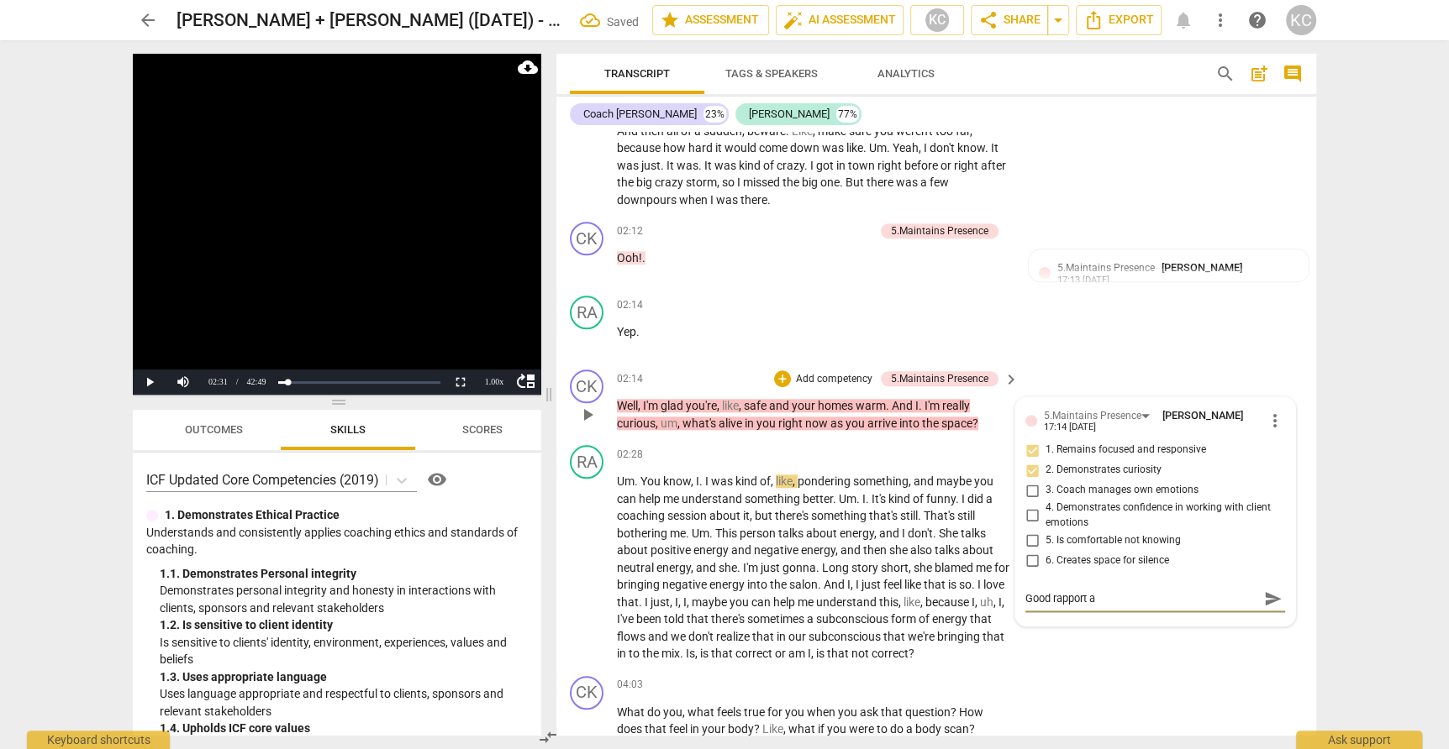
type textarea "Good rapport an"
type textarea "Good rapport and"
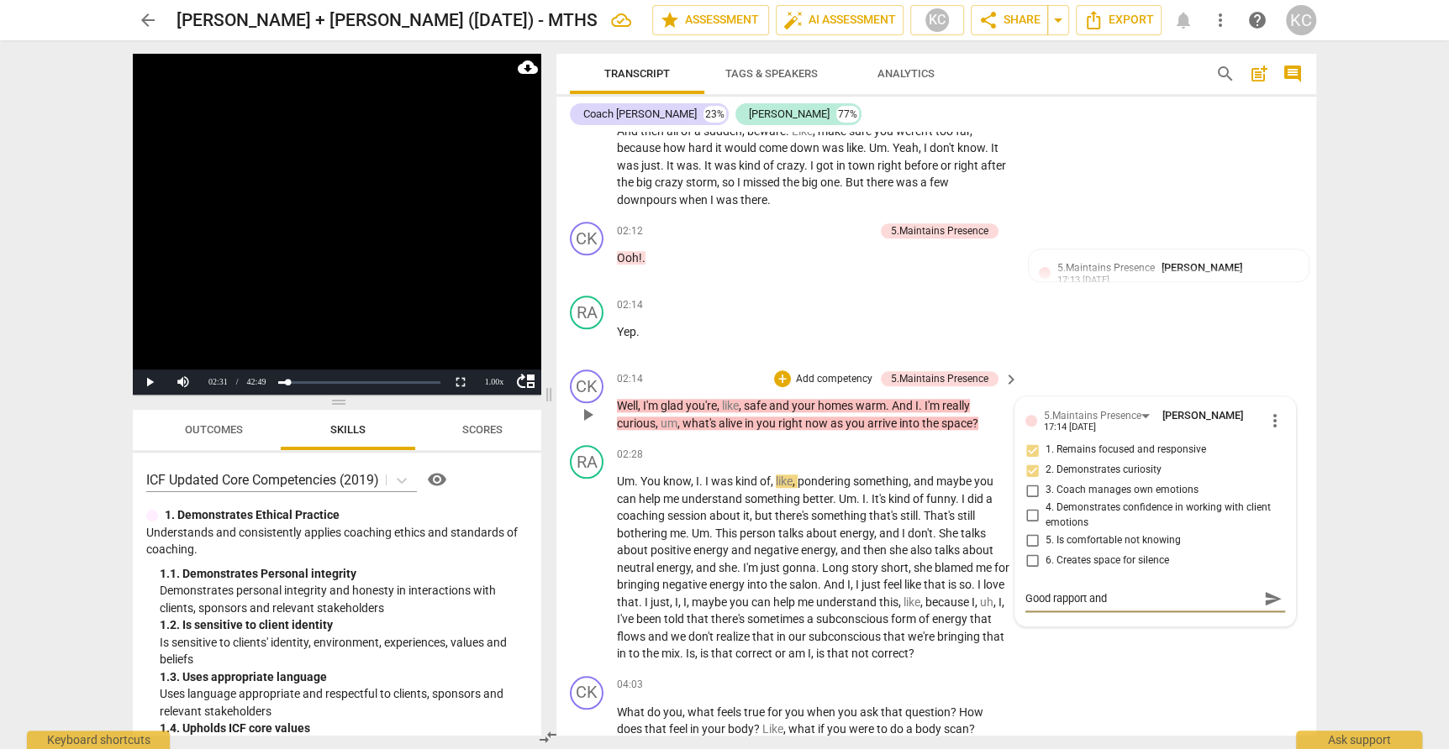
type textarea "Good rapport and s"
type textarea "Good rapport and st"
type textarea "Good rapport and sta"
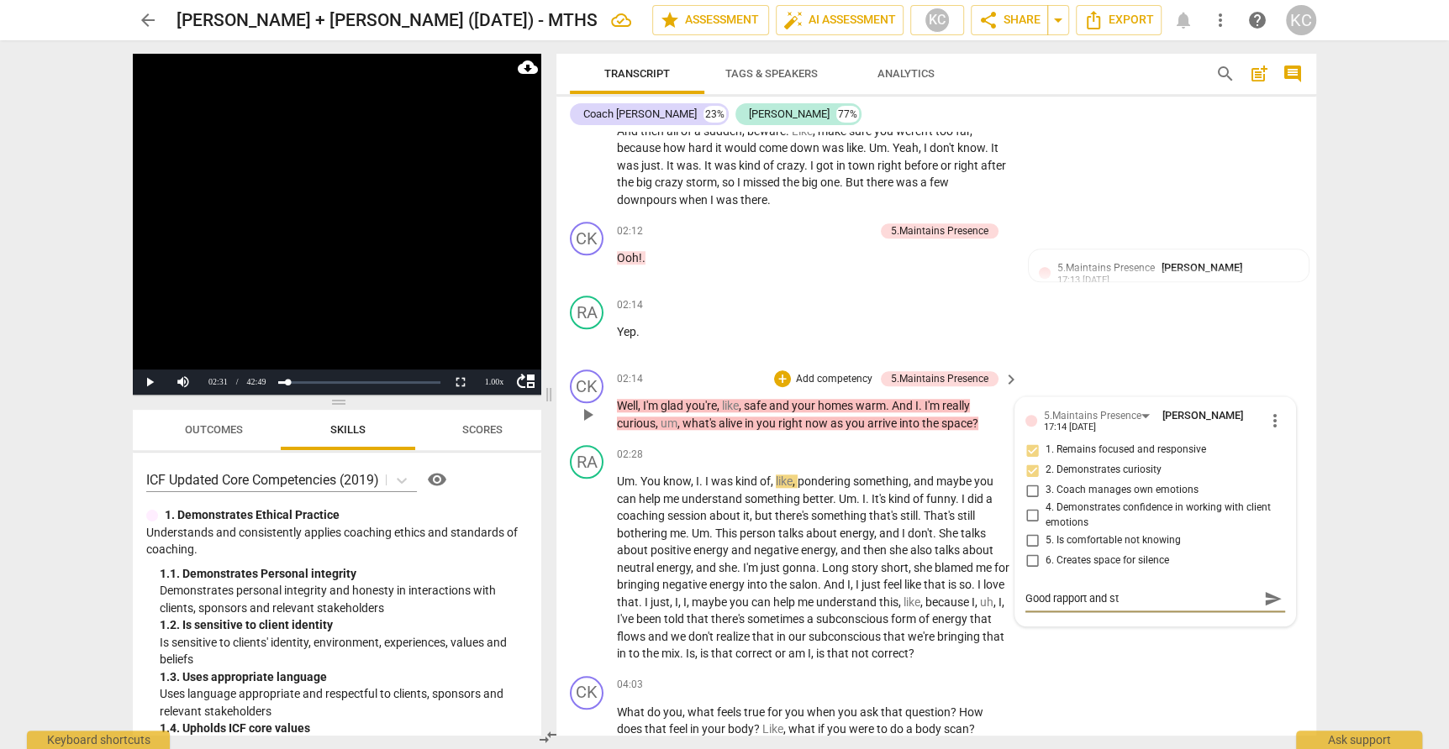
type textarea "Good rapport and sta"
type textarea "Good rapport and star"
type textarea "Good rapport and start"
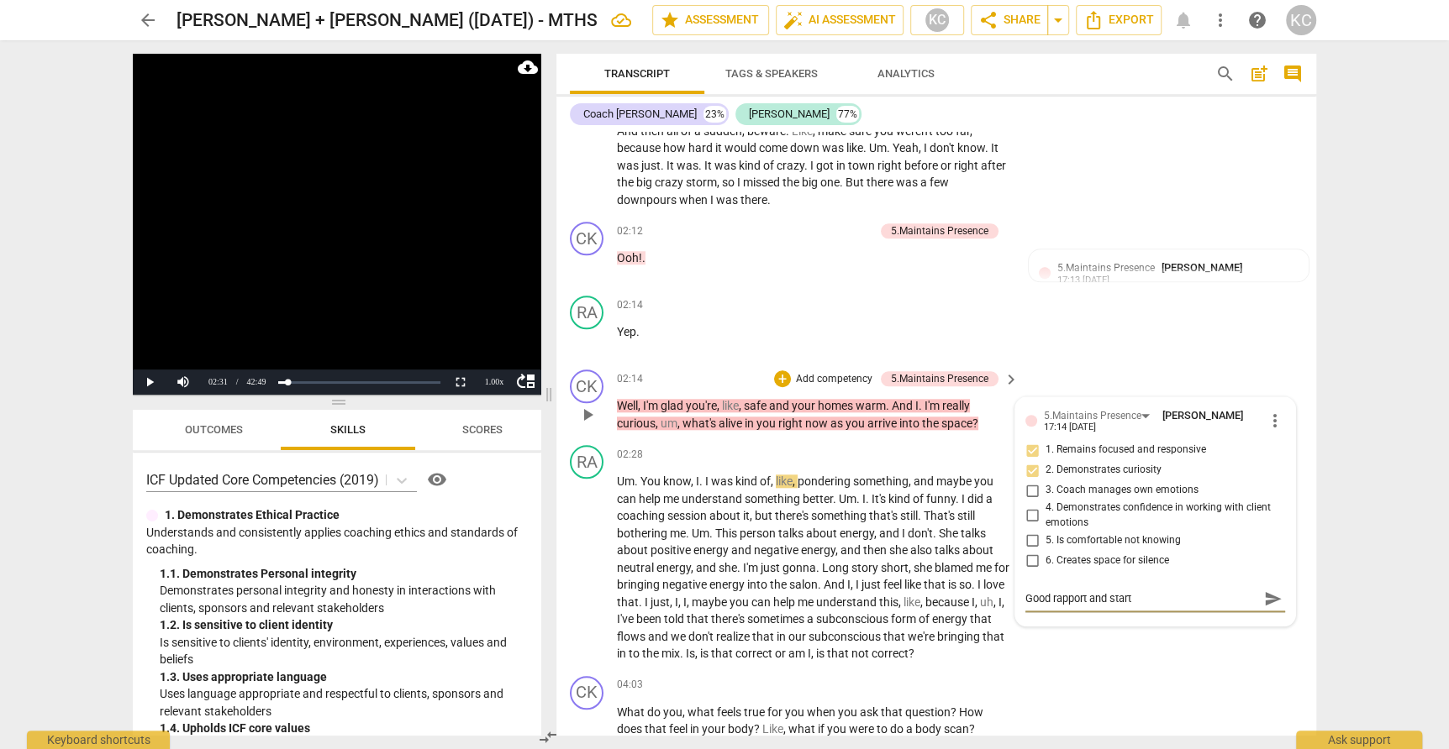
type textarea "Good rapport and start"
type textarea "Good rapport and start t"
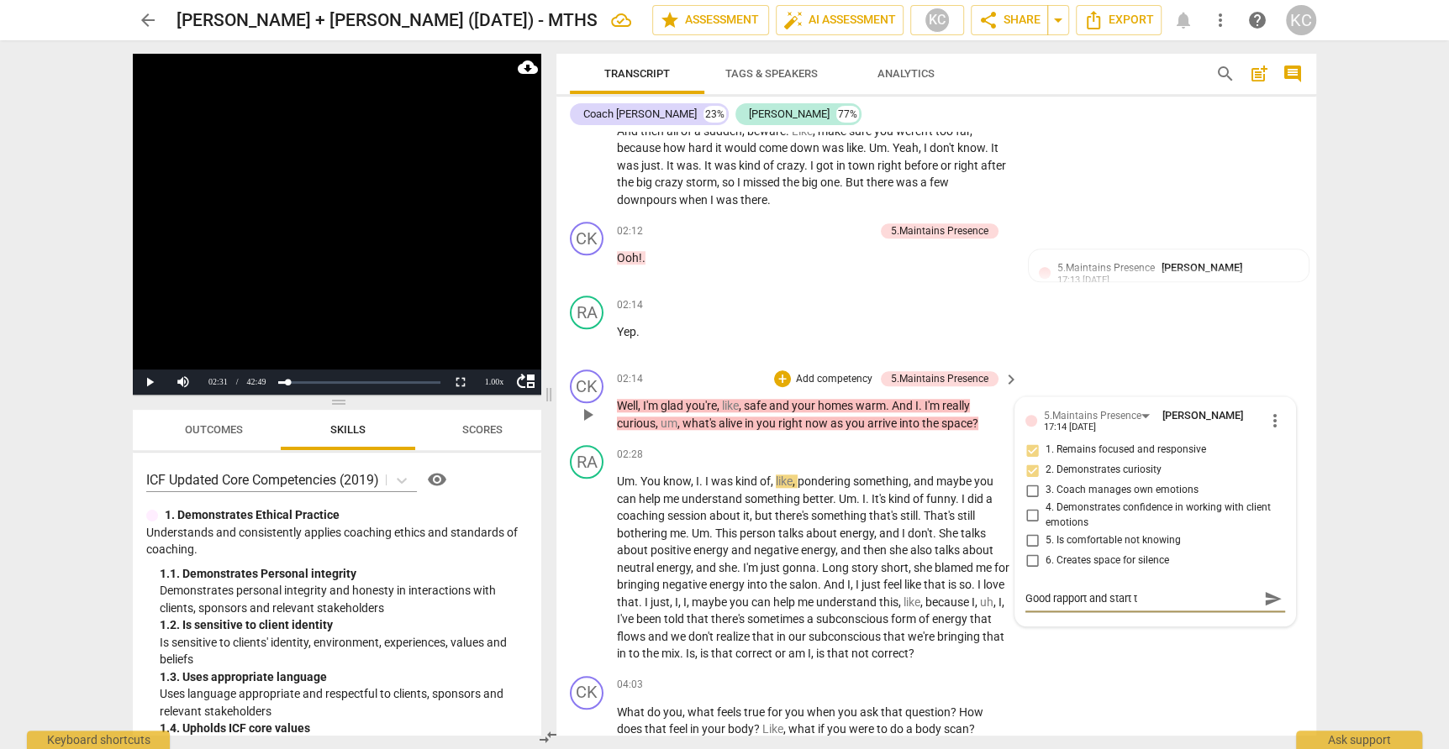
type textarea "Good rapport and start t"
type textarea "Good rapport and start to"
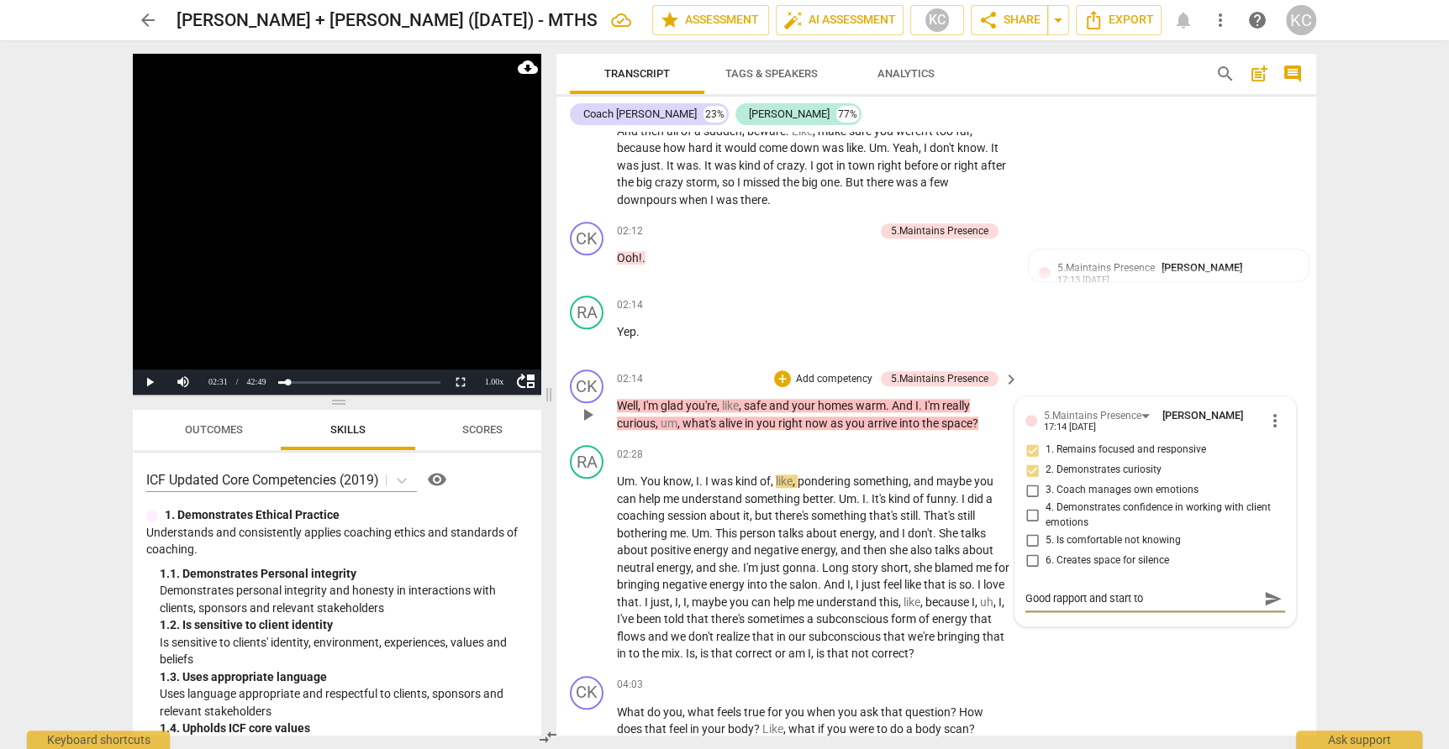
type textarea "Good rapport and start to"
type textarea "Good rapport and start to t"
type textarea "Good rapport and start to th"
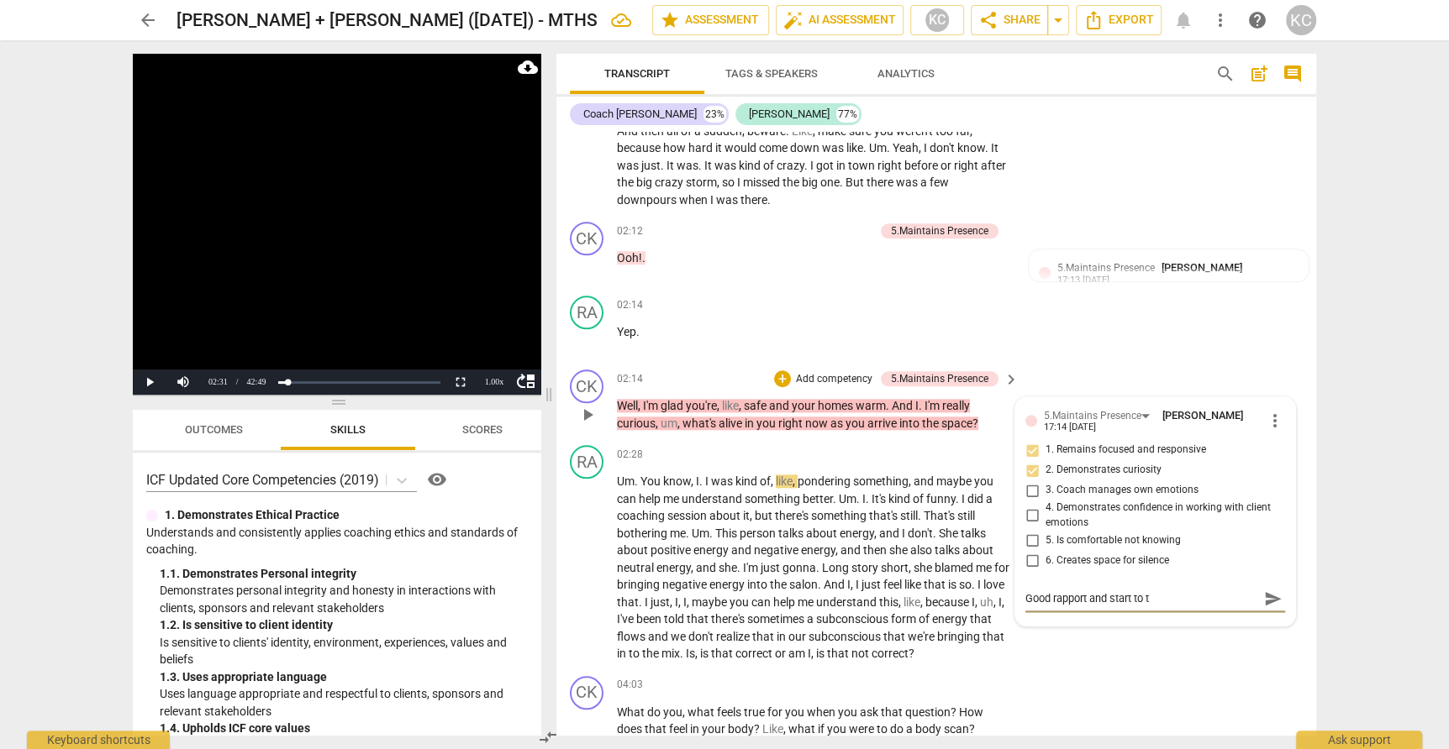
type textarea "Good rapport and start to th"
type textarea "Good rapport and start to the"
type textarea "Good rapport and start to the c"
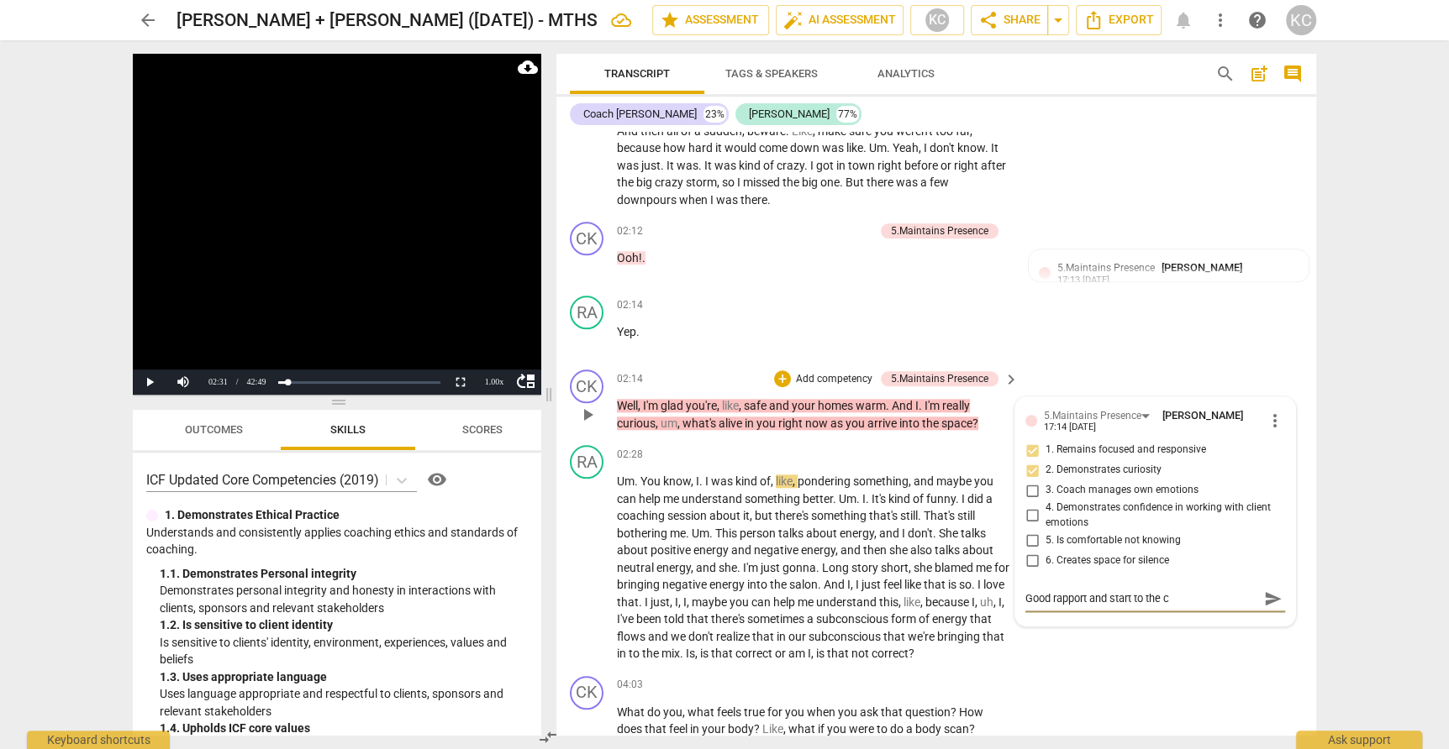
type textarea "Good rapport and start to the co"
type textarea "Good rapport and start to the con"
type textarea "Good rapport and start to the conv"
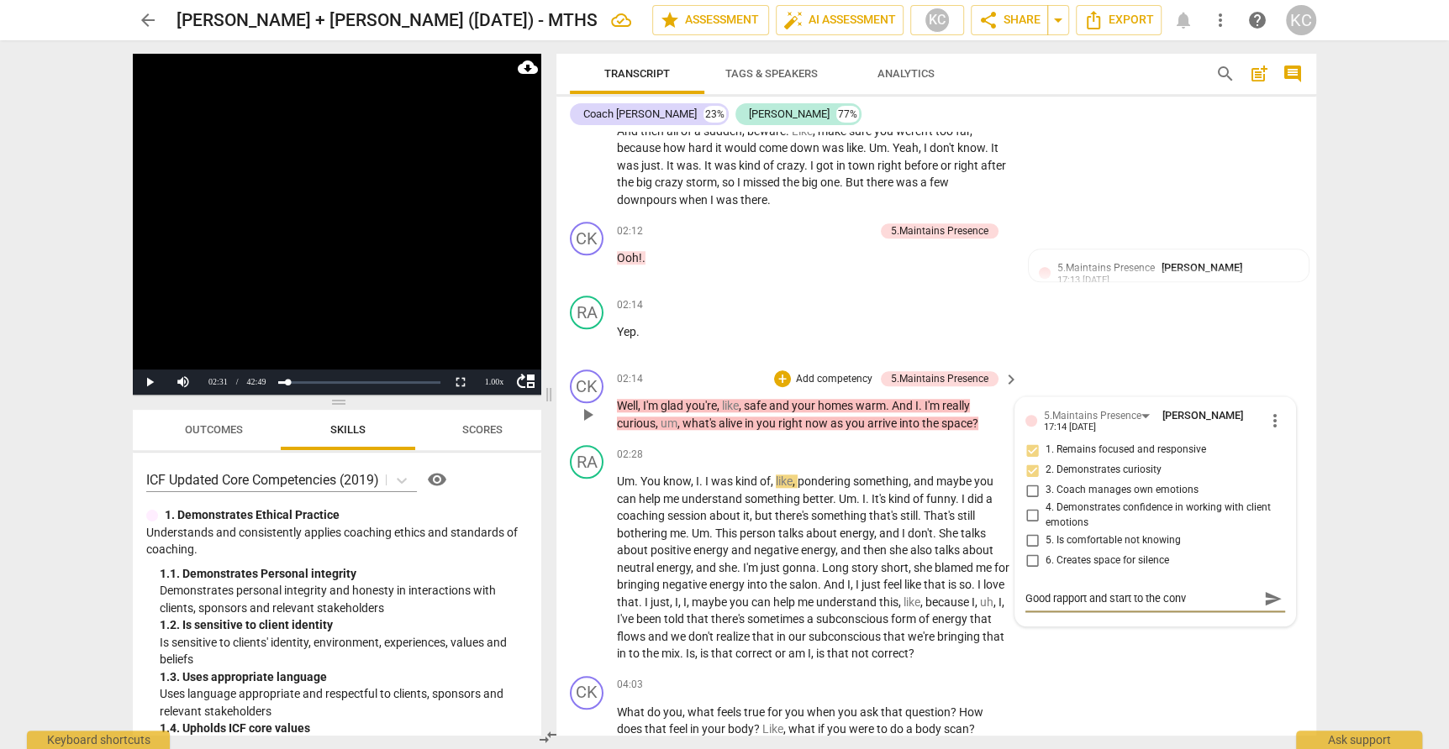
type textarea "Good rapport and start to the conve"
type textarea "Good rapport and start to the conver"
type textarea "Good rapport and start to the convera"
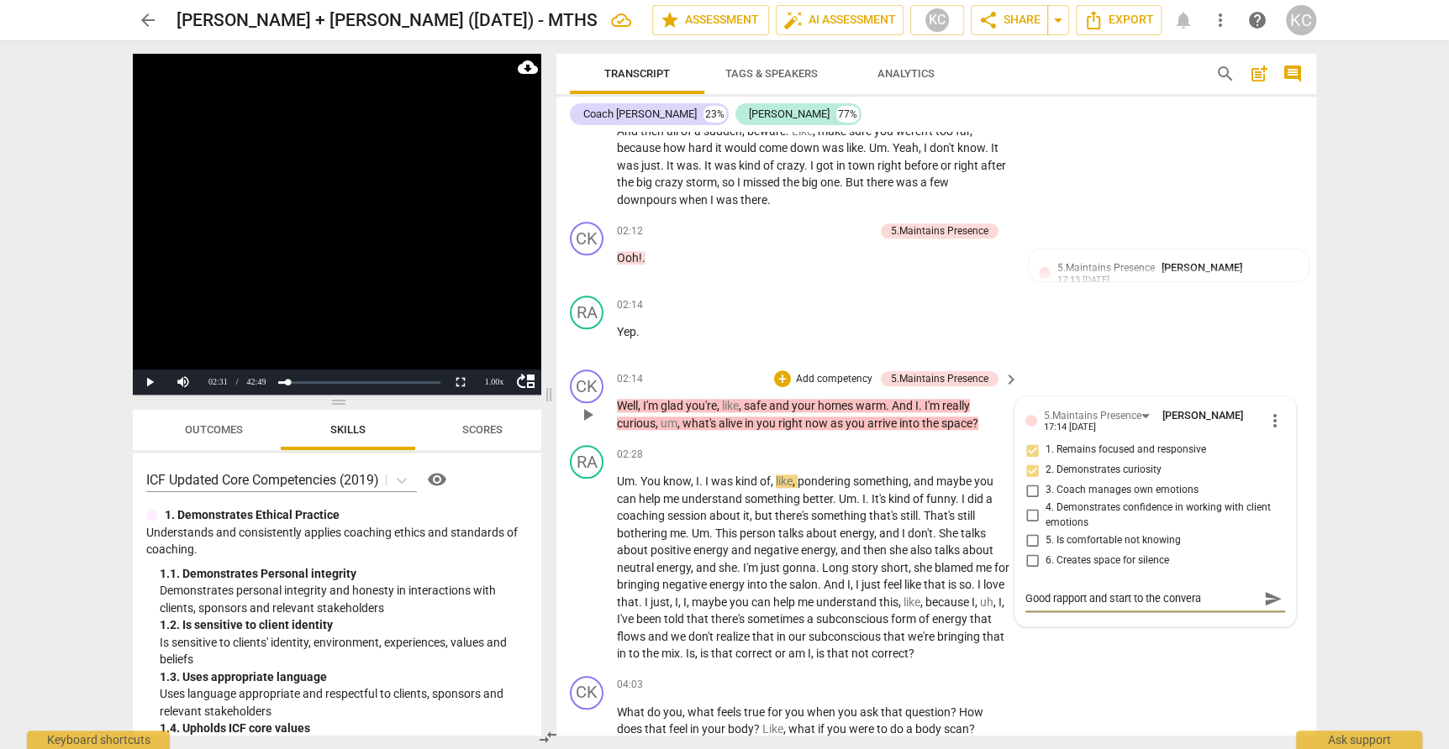
type textarea "Good rapport and start to the converaa"
type textarea "Good rapport and start to the convera"
type textarea "Good rapport and start to the conver"
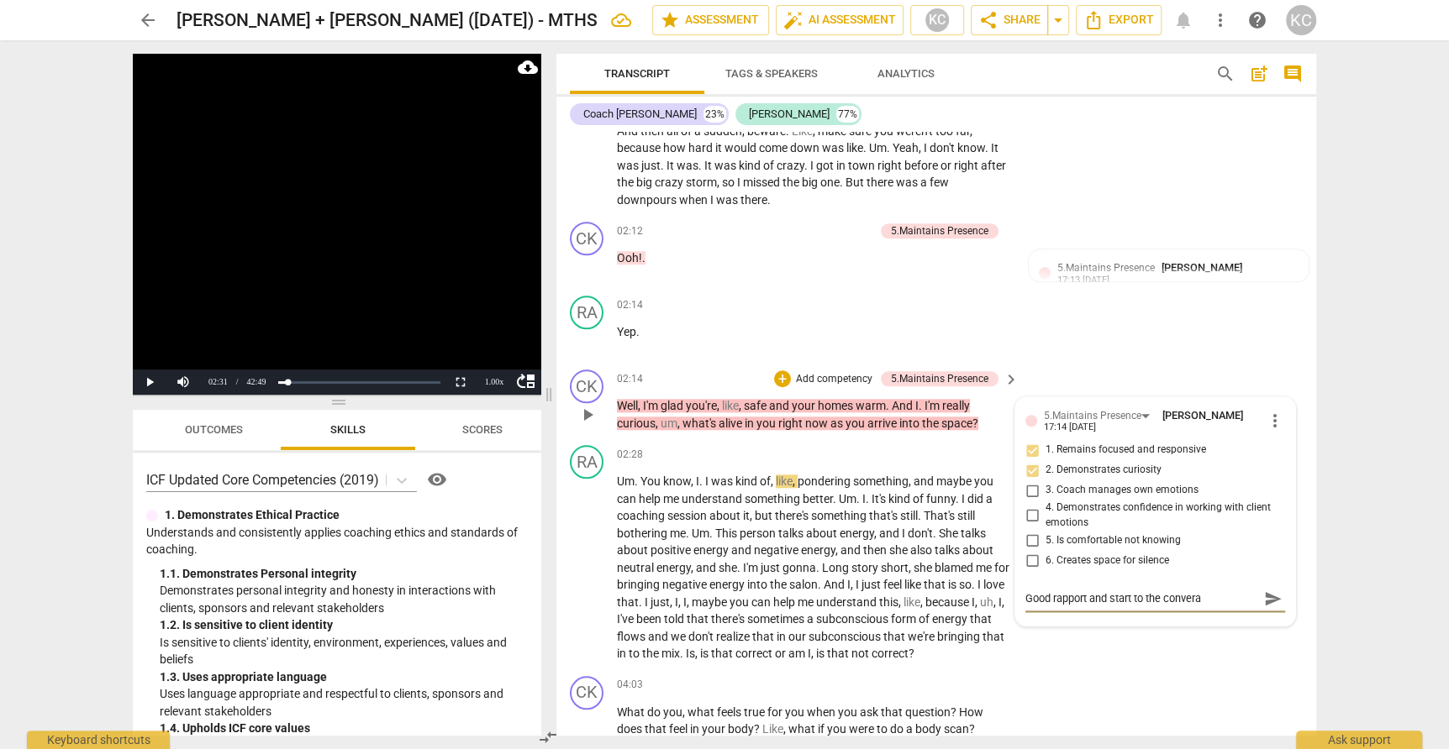
type textarea "Good rapport and start to the conver"
type textarea "Good rapport and start to the convers"
type textarea "Good rapport and start to the conversa"
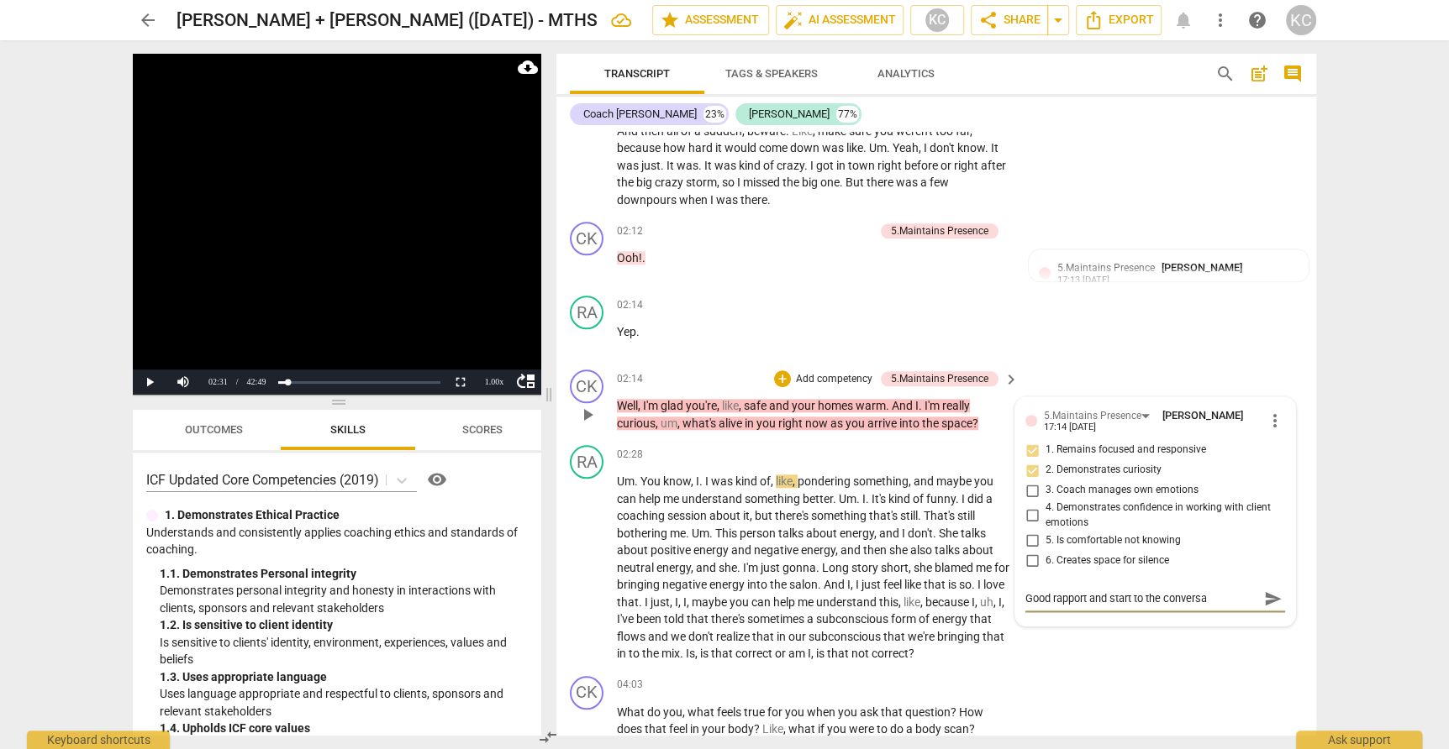
type textarea "Good rapport and start to the conversat"
type textarea "Good rapport and start to the conversati"
type textarea "Good rapport and start to the conversatio"
type textarea "Good rapport and start to the conversation"
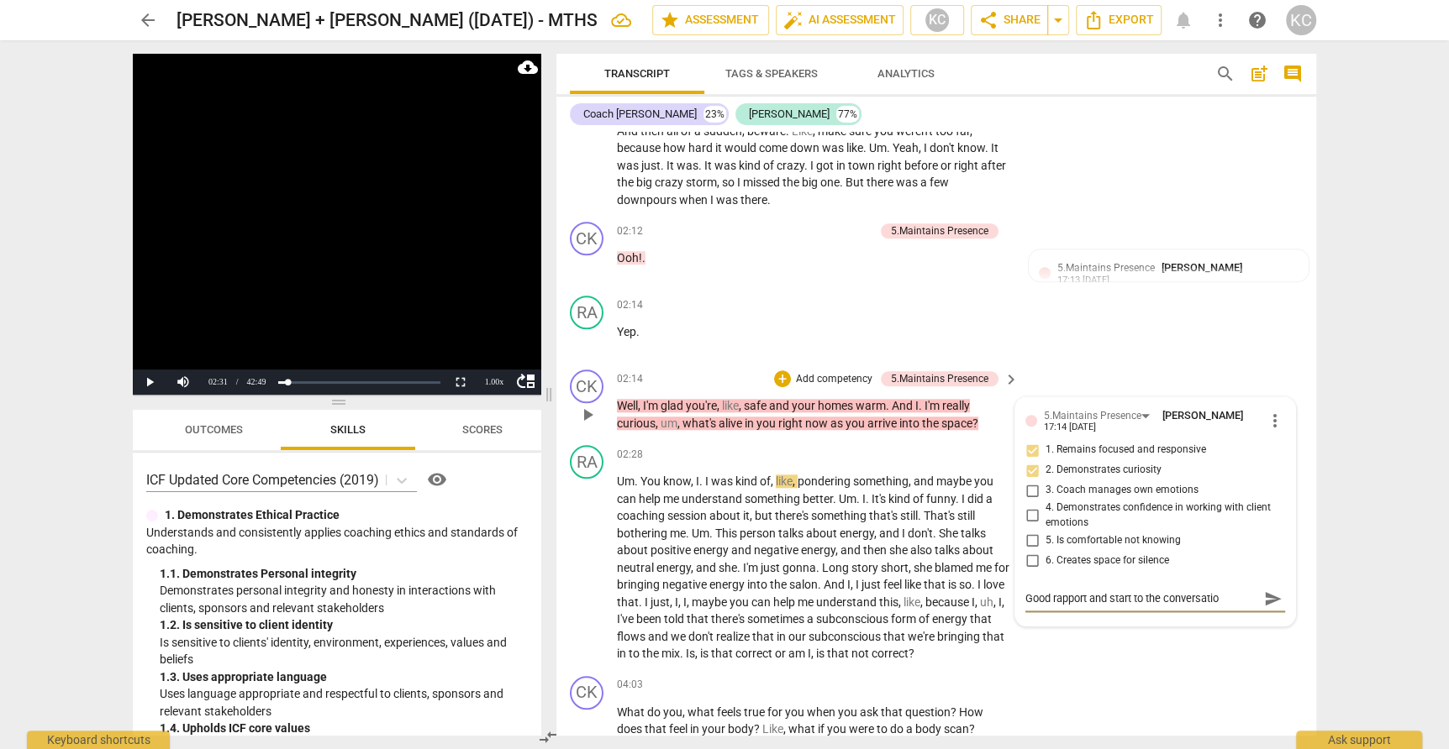
type textarea "Good rapport and start to the conversation"
click at [1145, 694] on div "CK play_arrow pause 04:03 + Add competency keyboard_arrow_right What do you , w…" at bounding box center [936, 708] width 760 height 76
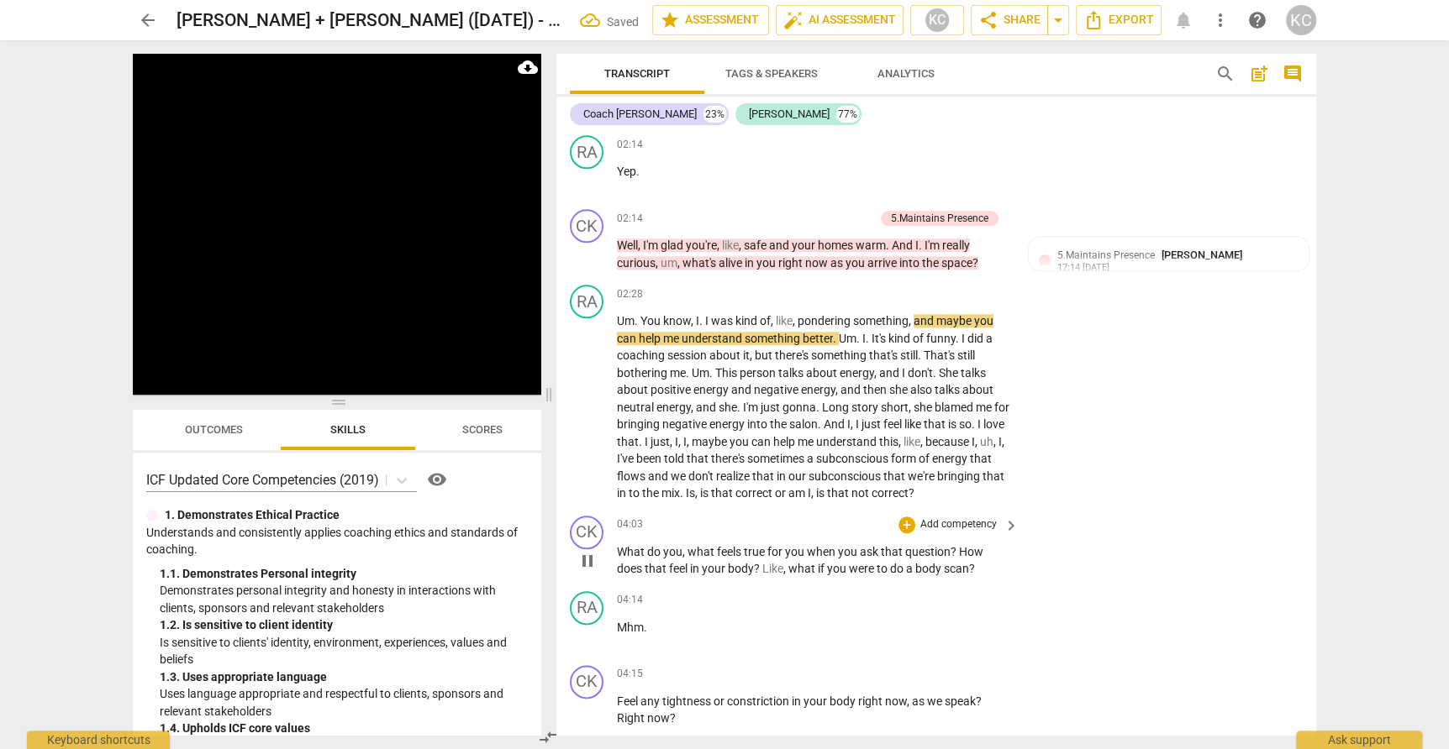
scroll to position [1336, 0]
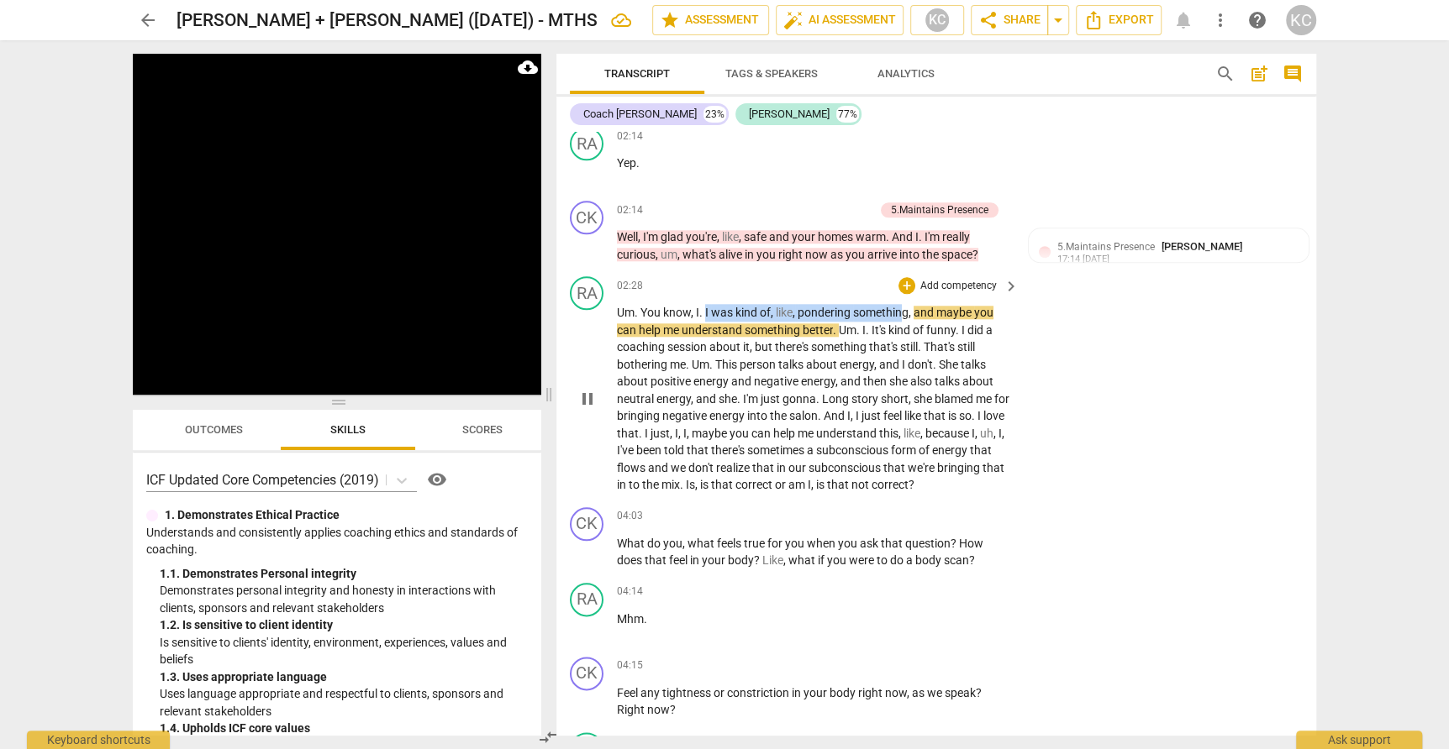
drag, startPoint x: 704, startPoint y: 287, endPoint x: 904, endPoint y: 277, distance: 200.2
click at [904, 277] on div "02:28 + Add competency keyboard_arrow_right Um . You know , I . I was kind of ,…" at bounding box center [818, 385] width 403 height 218
click at [856, 340] on span "something" at bounding box center [840, 346] width 58 height 13
drag, startPoint x: 939, startPoint y: 288, endPoint x: 831, endPoint y: 302, distance: 109.3
click at [831, 304] on p "Um . You know , I . I was kind of , like , pondering something , and maybe you …" at bounding box center [813, 399] width 393 height 190
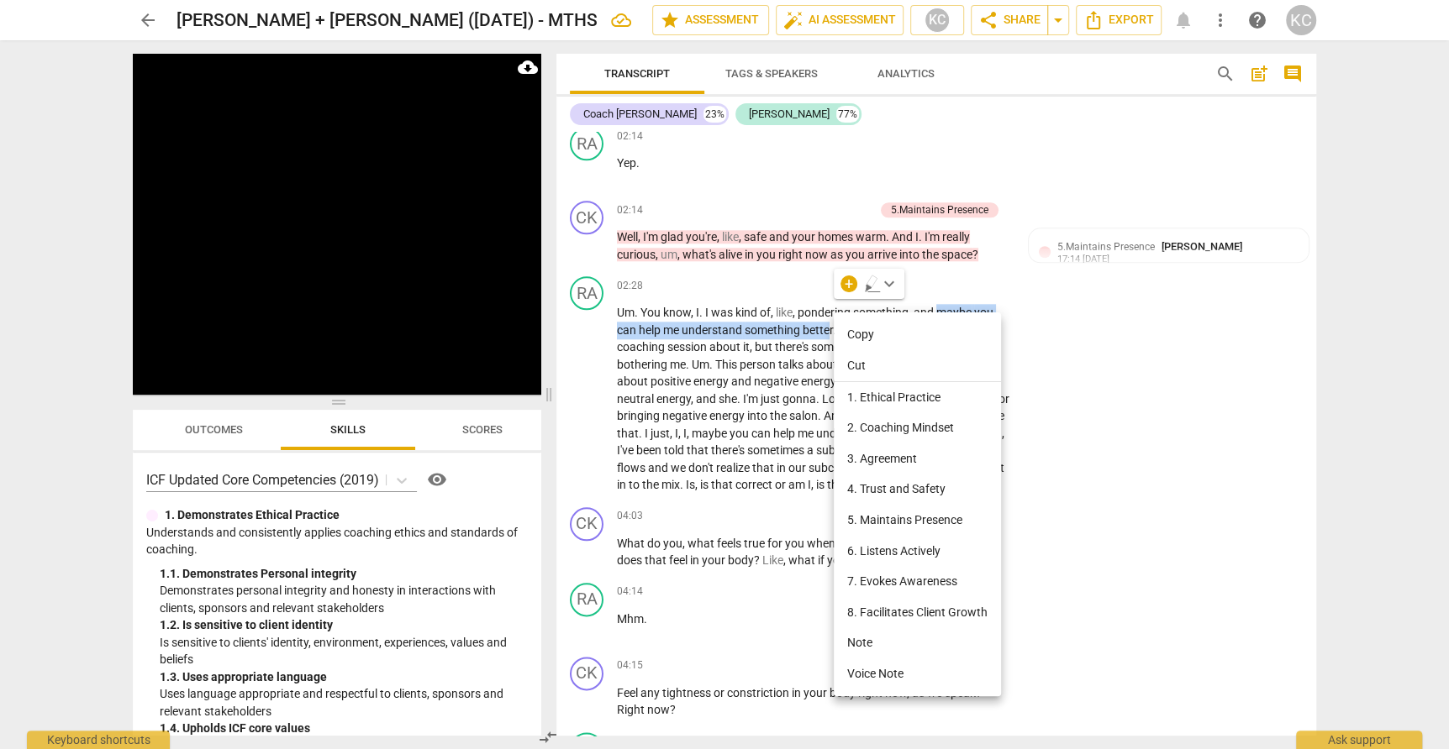
click at [856, 643] on li "Note" at bounding box center [917, 643] width 167 height 31
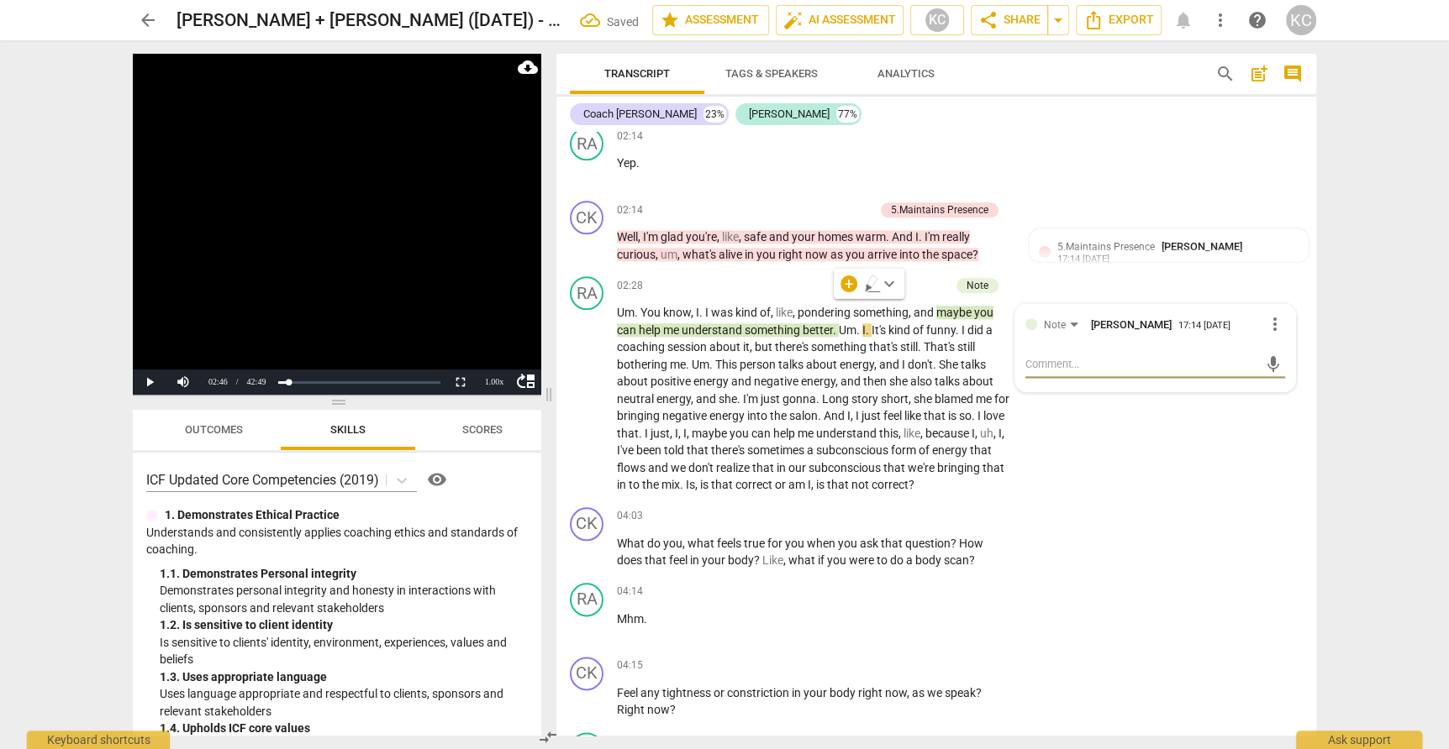
type textarea "t"
type textarea "to"
type textarea "ton"
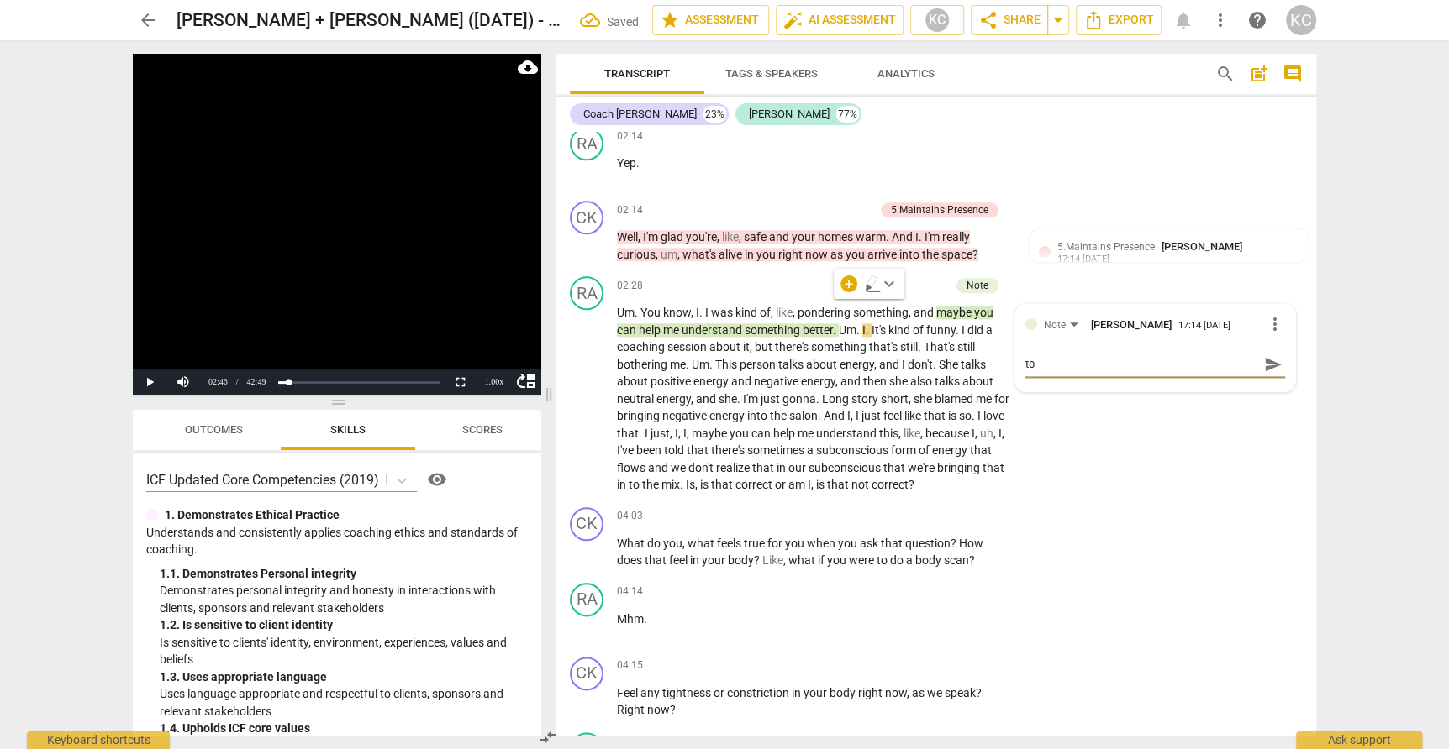
type textarea "ton"
type textarea "[PERSON_NAME]"
type textarea "tonal"
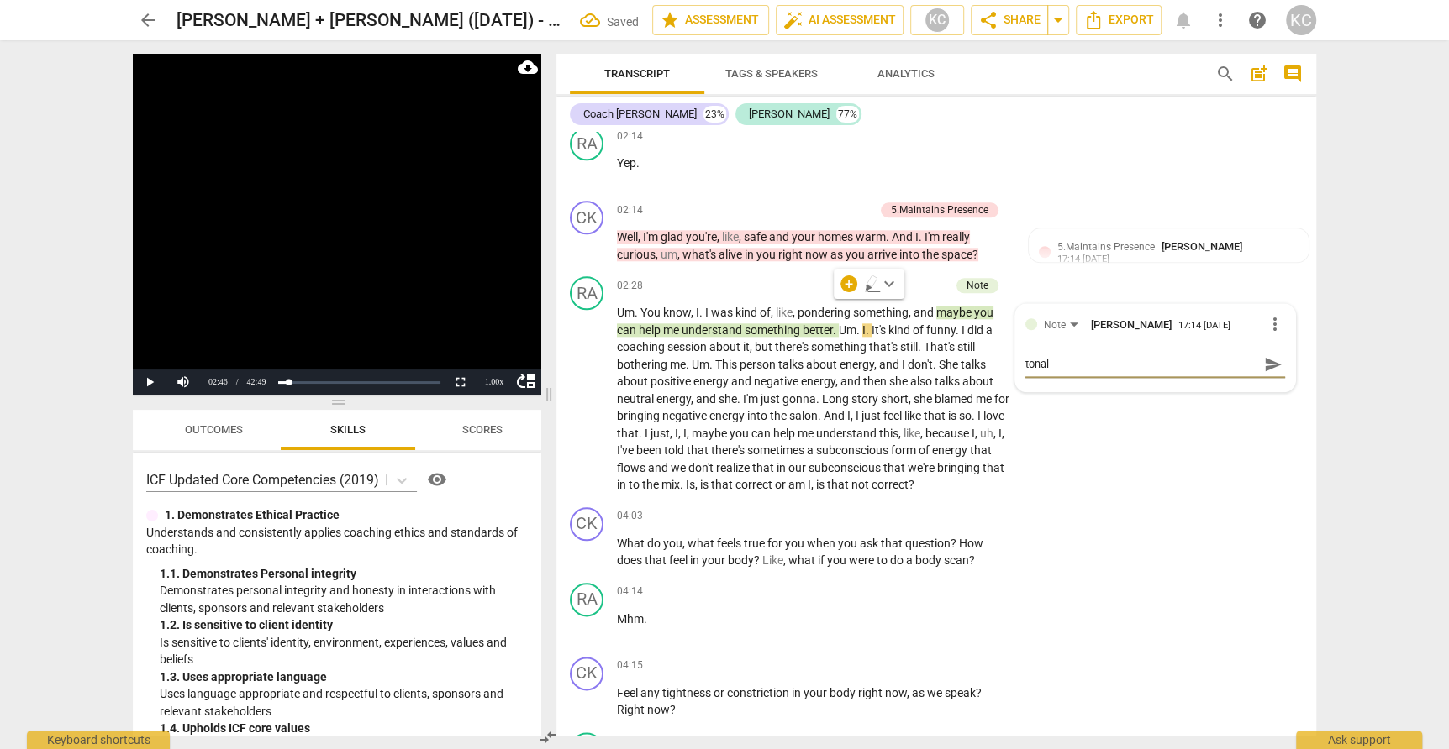
type textarea "tonal"
type textarea "tonal c"
type textarea "tonal ch"
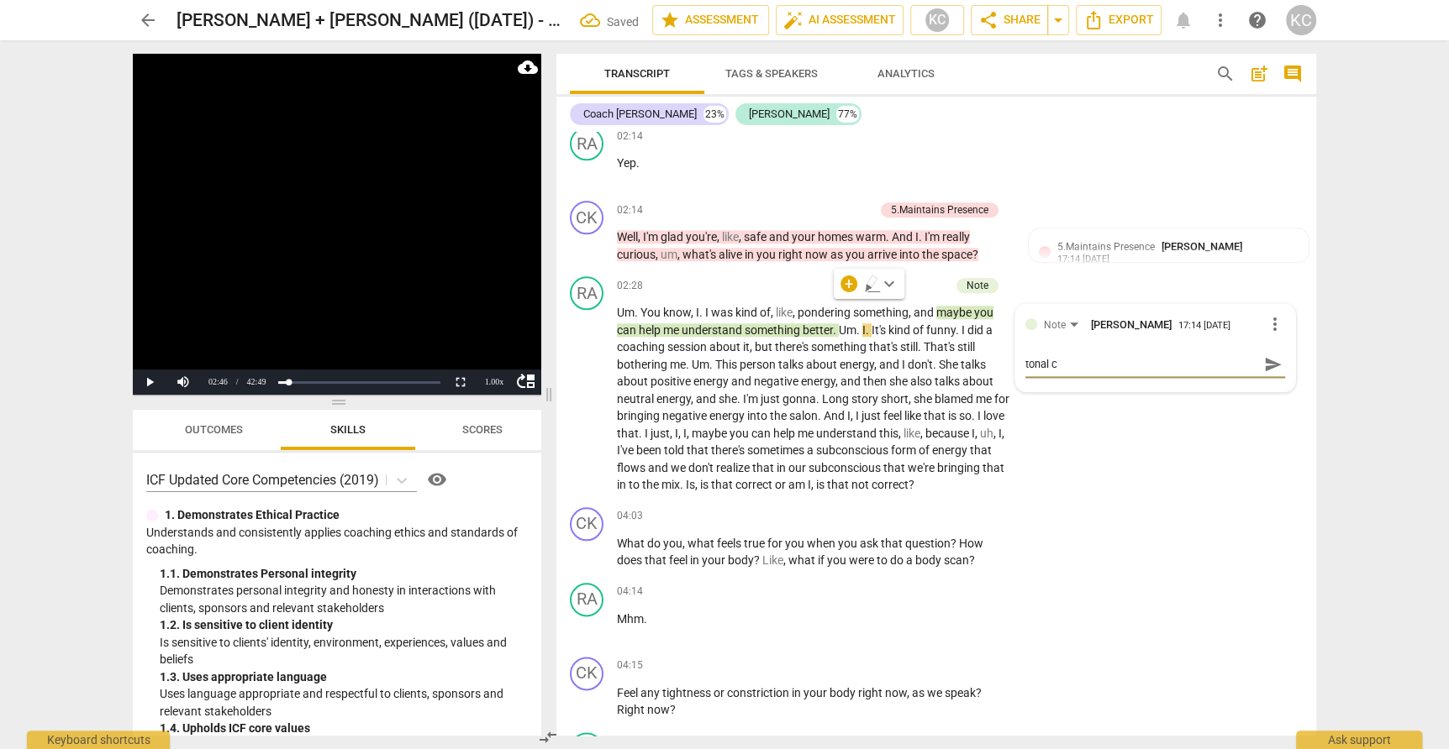
type textarea "tonal ch"
type textarea "tonal cha"
type textarea "tonal chan"
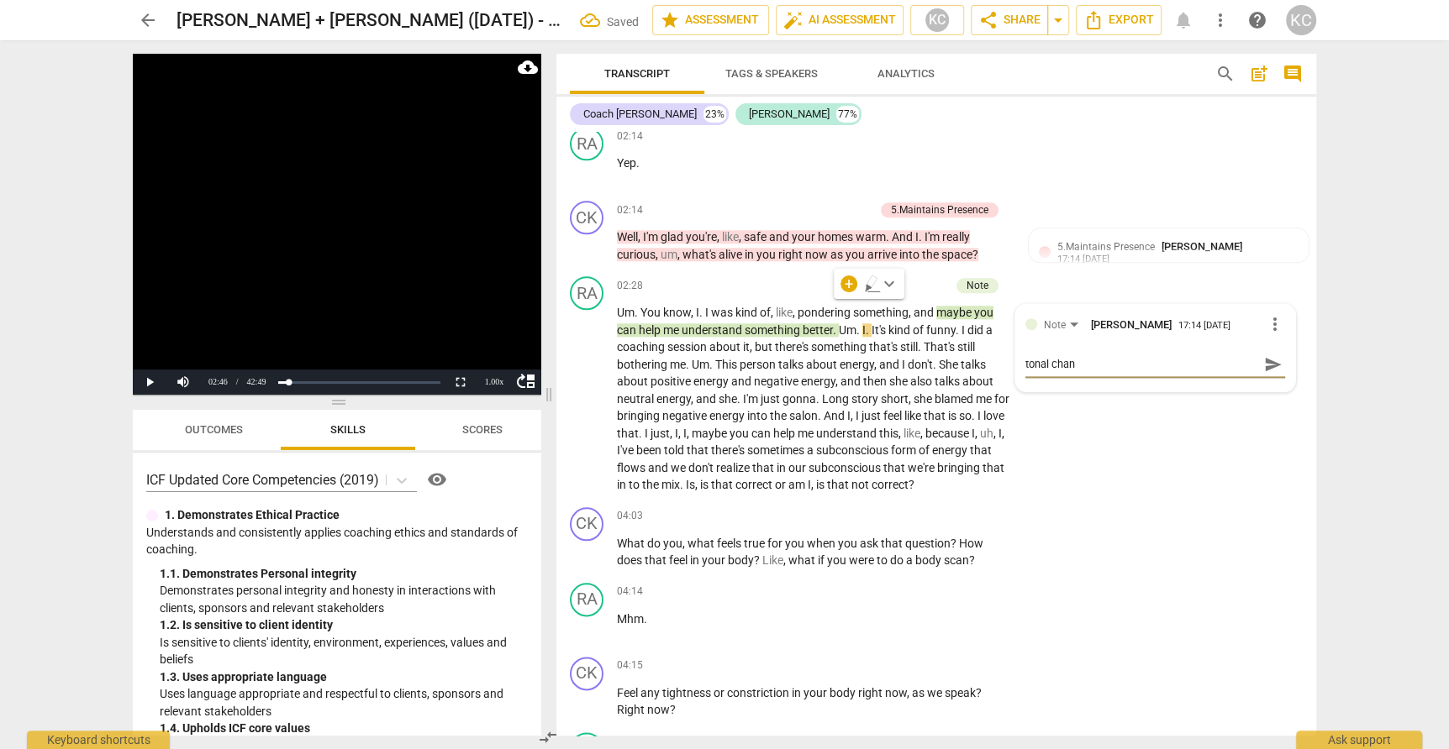
type textarea "[PERSON_NAME]"
type textarea "tonal change"
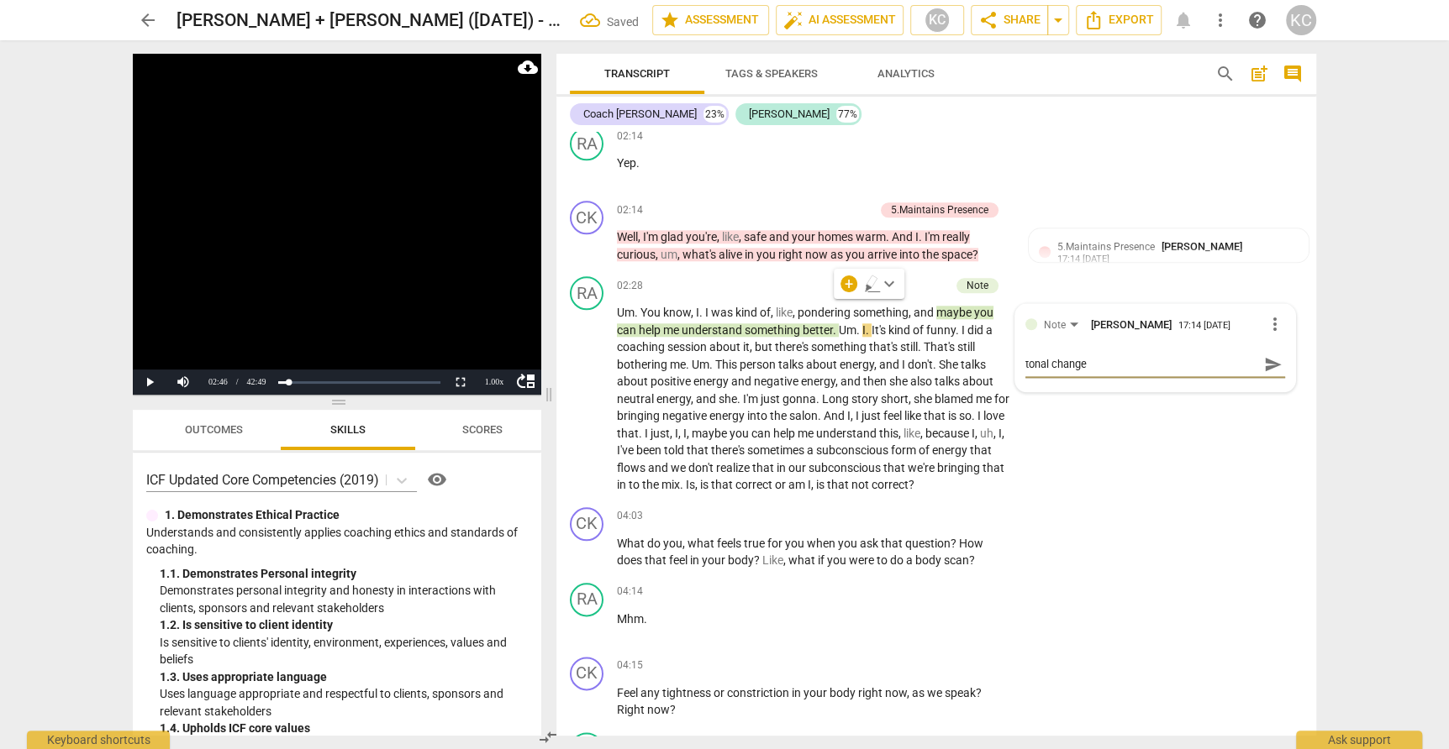
type textarea "tonal change"
type textarea "tonal change +"
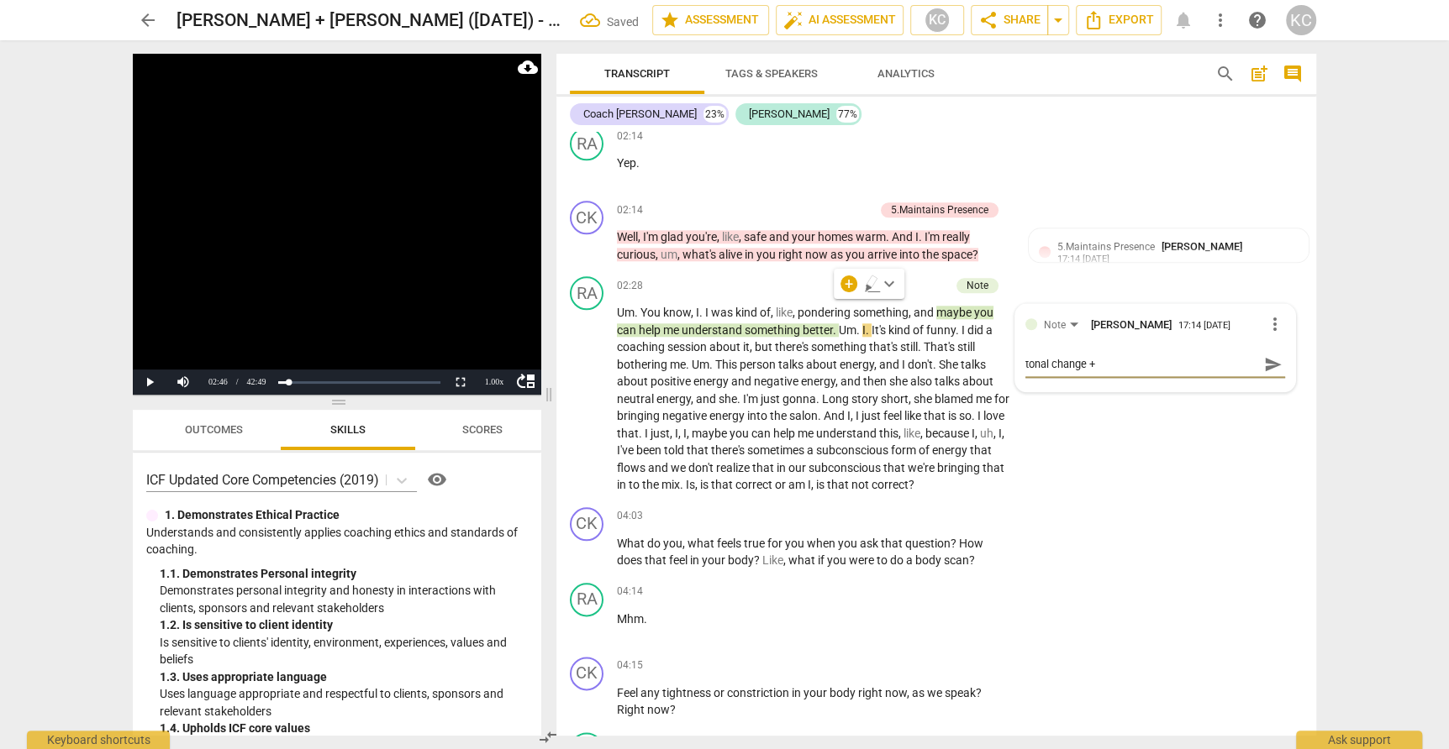
type textarea "tonal change + b"
type textarea "tonal change + br"
type textarea "tonal change + bre"
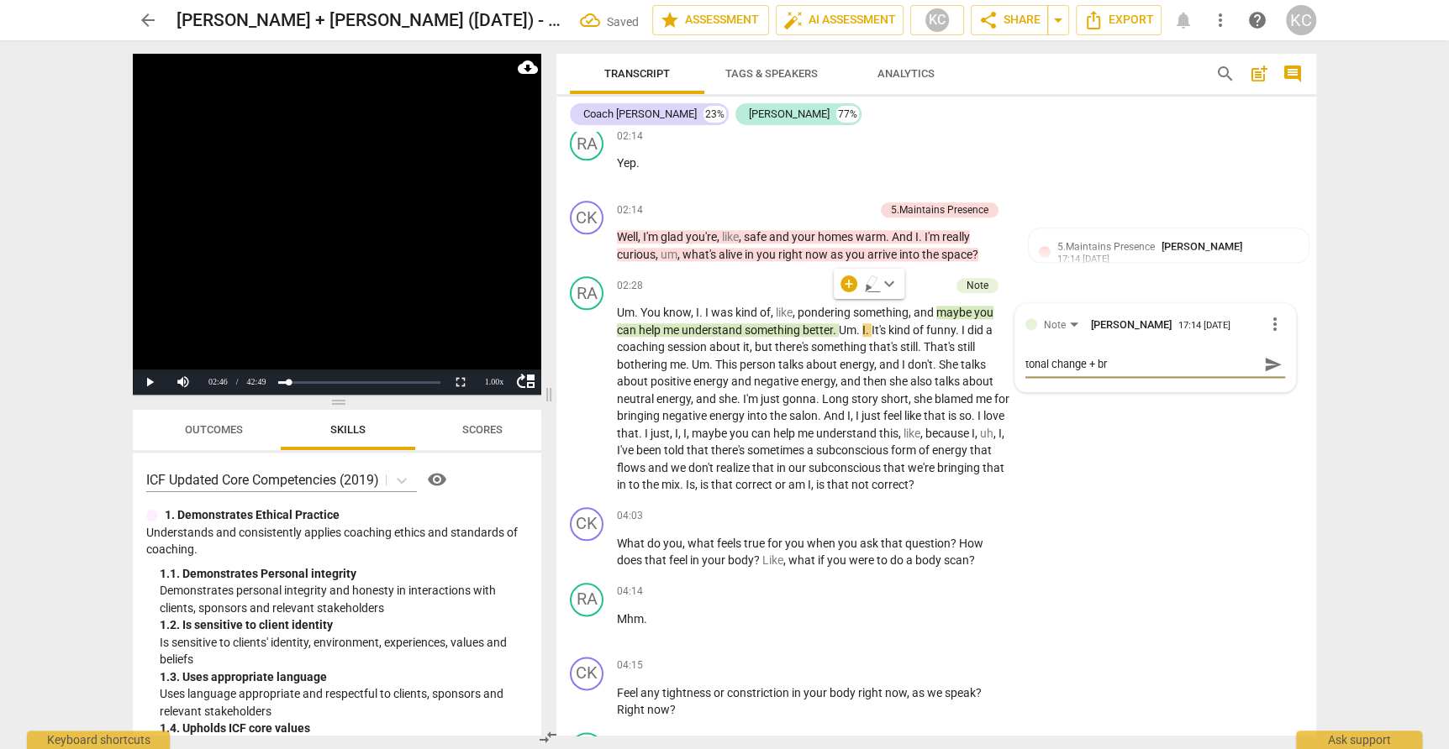
type textarea "tonal change + bre"
type textarea "tonal change + brea"
type textarea "tonal change + breat"
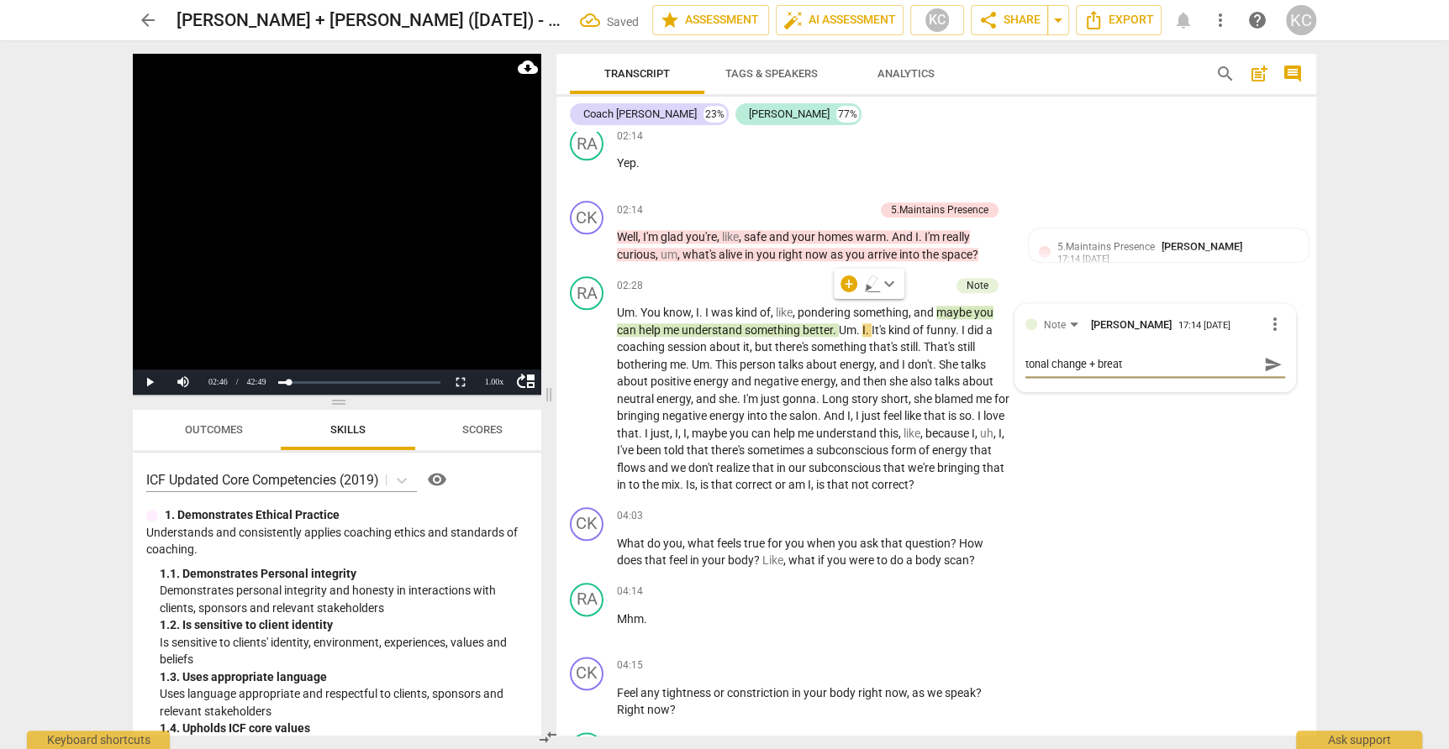
type textarea "tonal change + breath"
click at [1191, 464] on div "RA play_arrow pause 02:28 + Add competency Note keyboard_arrow_right Um . You k…" at bounding box center [936, 385] width 760 height 231
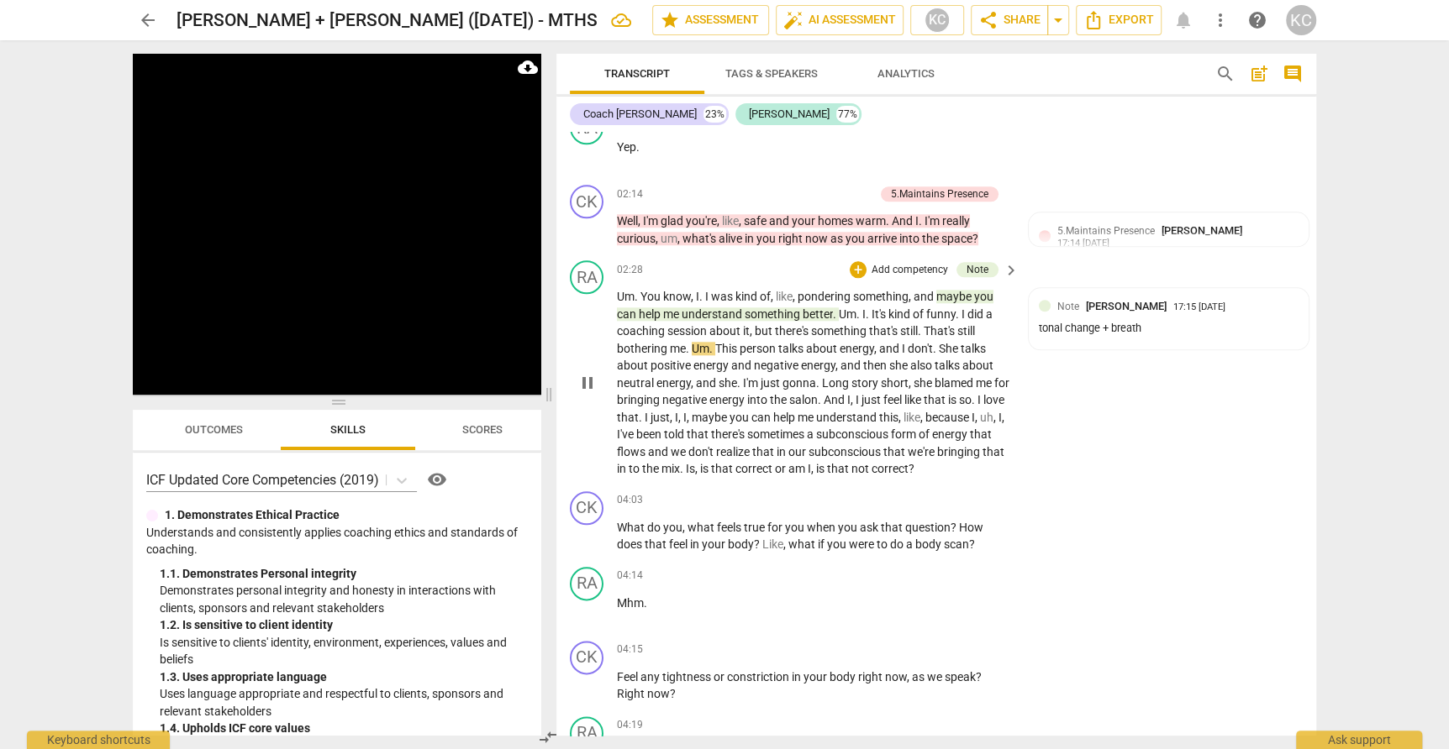
scroll to position [1354, 0]
drag, startPoint x: 717, startPoint y: 323, endPoint x: 874, endPoint y: 316, distance: 157.3
click at [874, 316] on p "Um . You know , I . I was kind of , like , pondering something , and maybe you …" at bounding box center [813, 382] width 393 height 190
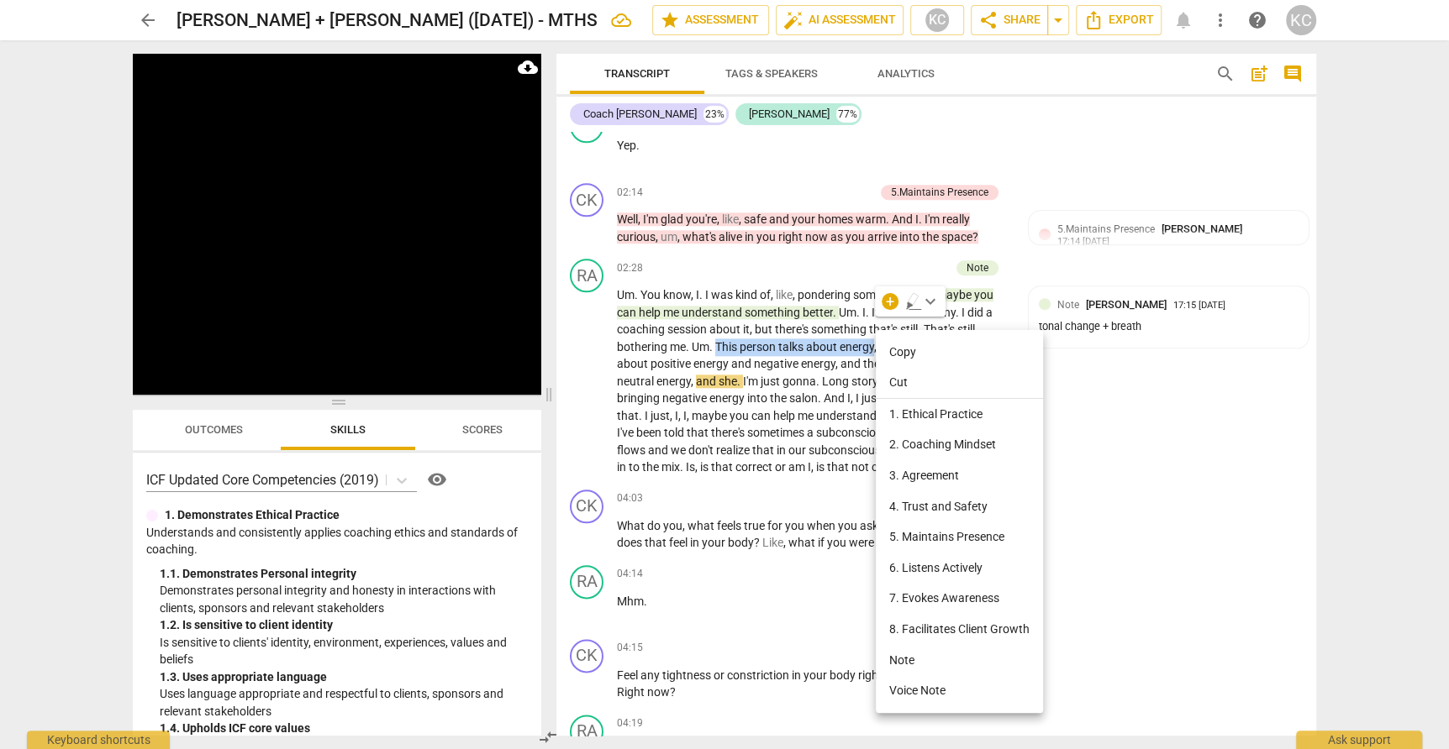
click at [902, 654] on li "Note" at bounding box center [959, 660] width 167 height 31
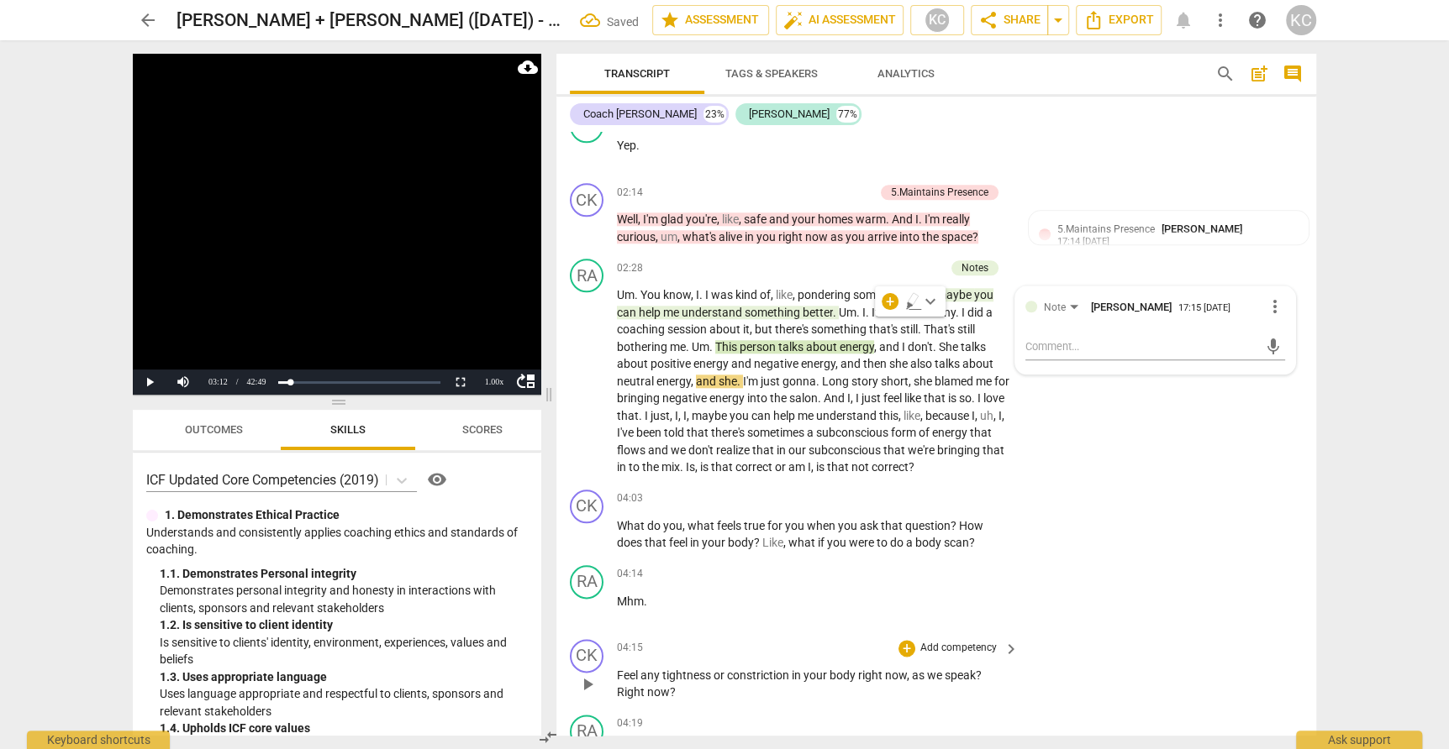
click at [1106, 633] on div "CK play_arrow pause 04:15 + Add competency keyboard_arrow_right Feel any tightn…" at bounding box center [936, 671] width 760 height 76
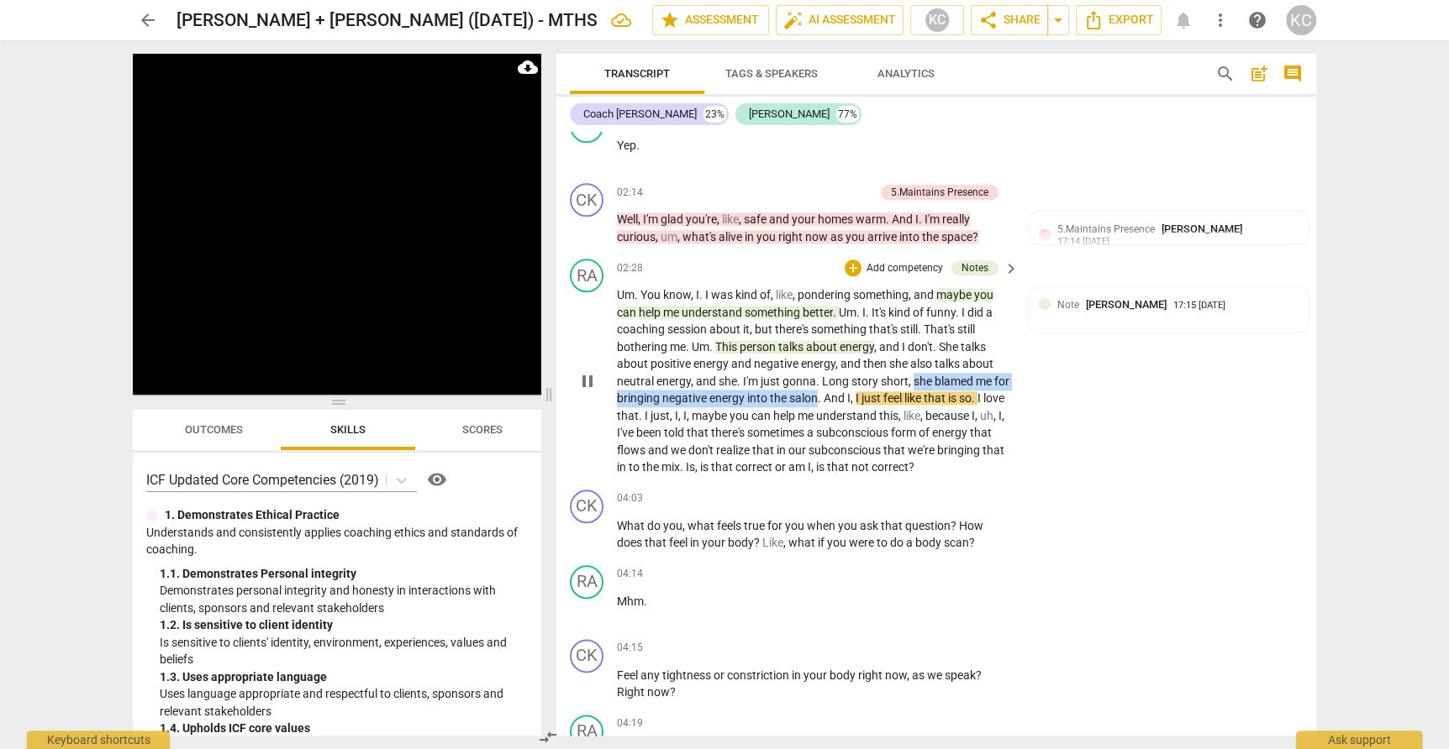
drag, startPoint x: 913, startPoint y: 354, endPoint x: 836, endPoint y: 369, distance: 78.8
click at [836, 369] on p "Um . You know , I . I was kind of , like , pondering something , and maybe you …" at bounding box center [813, 382] width 393 height 190
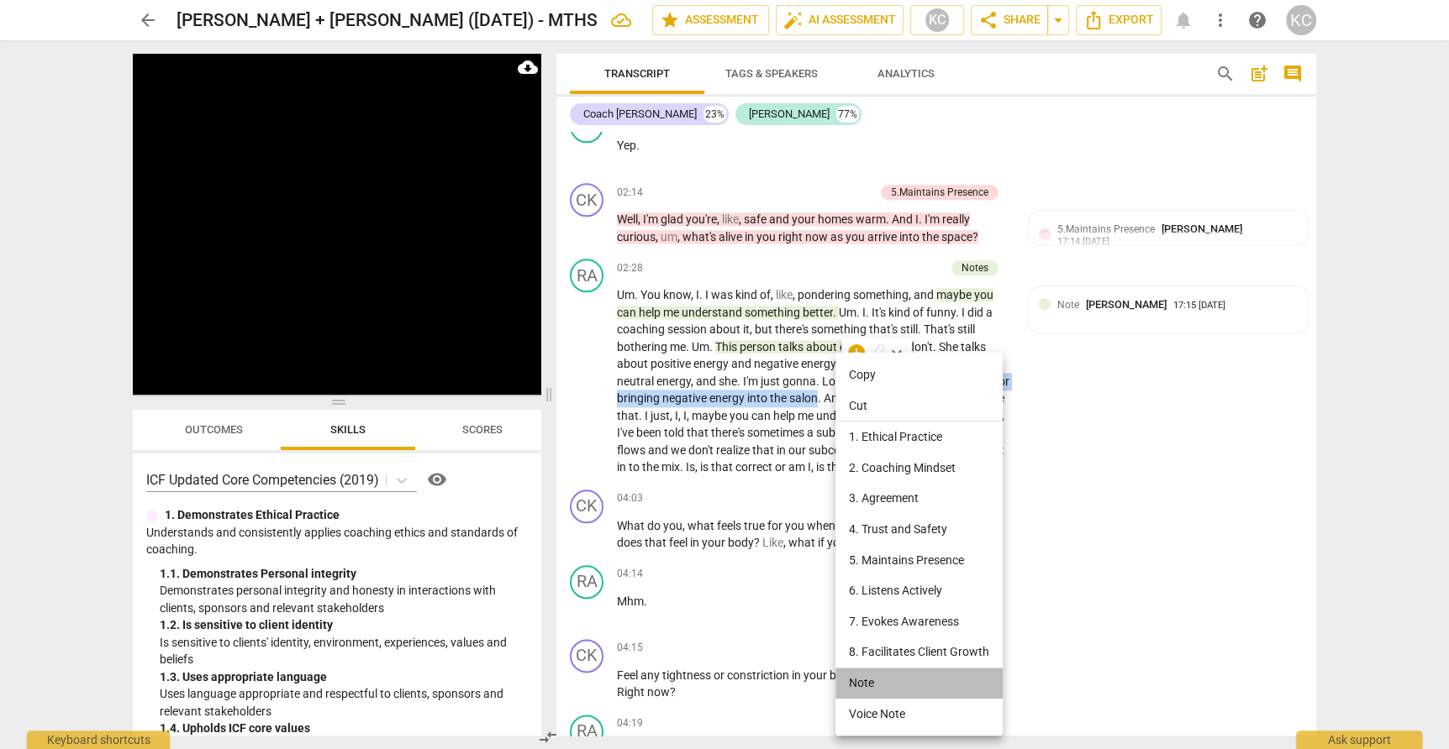
click at [862, 677] on li "Note" at bounding box center [918, 683] width 167 height 31
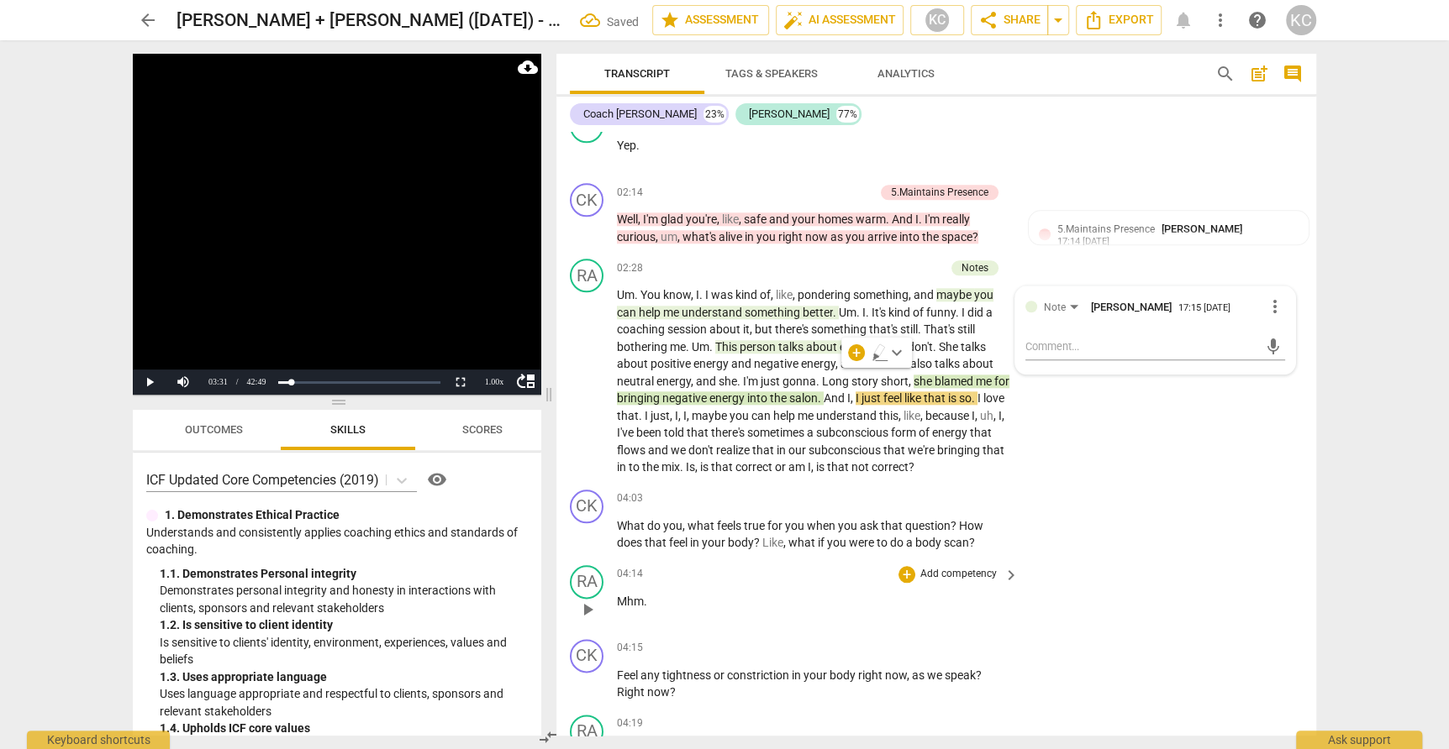
click at [1116, 599] on div "RA play_arrow pause 04:14 + Add competency keyboard_arrow_right Mhm ." at bounding box center [936, 596] width 760 height 74
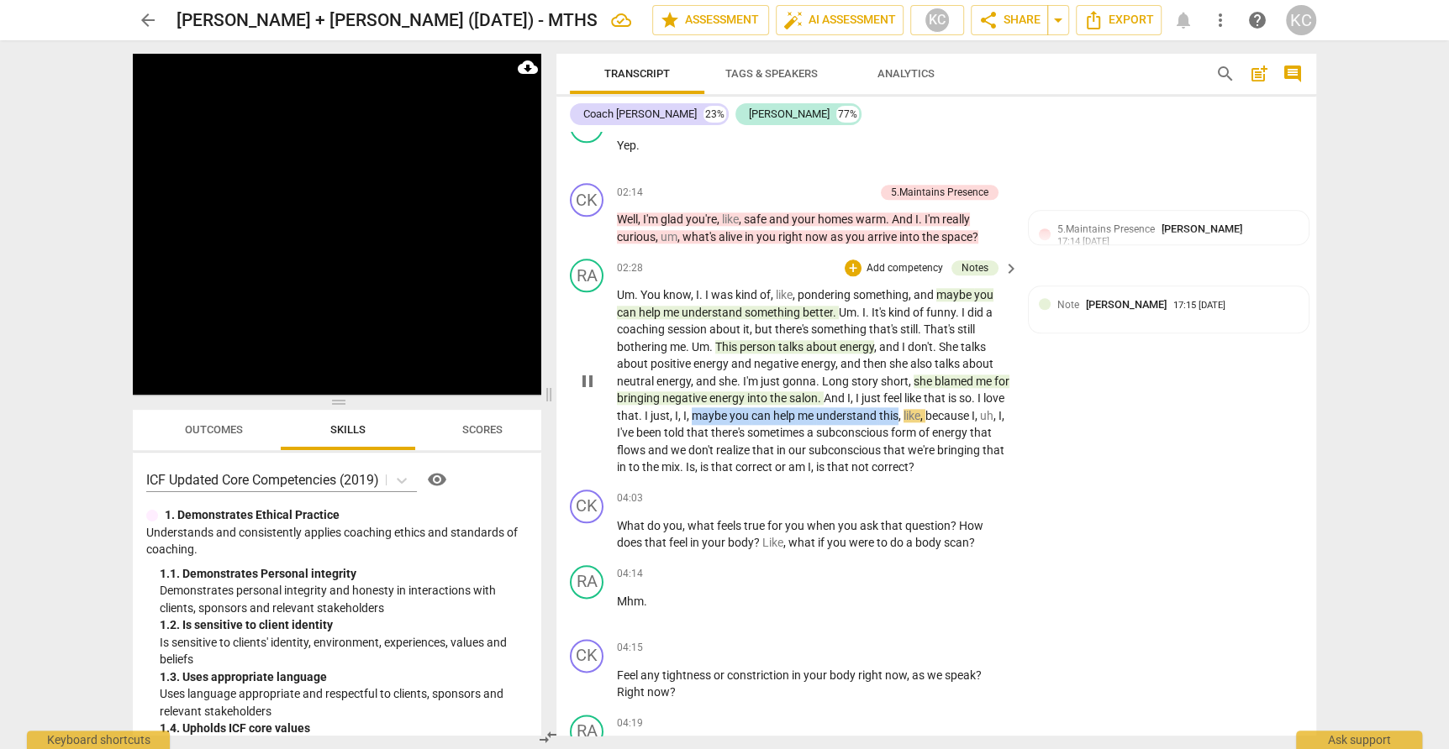
drag, startPoint x: 718, startPoint y: 392, endPoint x: 920, endPoint y: 386, distance: 202.6
click at [920, 387] on p "Um . You know , I . I was kind of , like , pondering something , and maybe you …" at bounding box center [813, 382] width 393 height 190
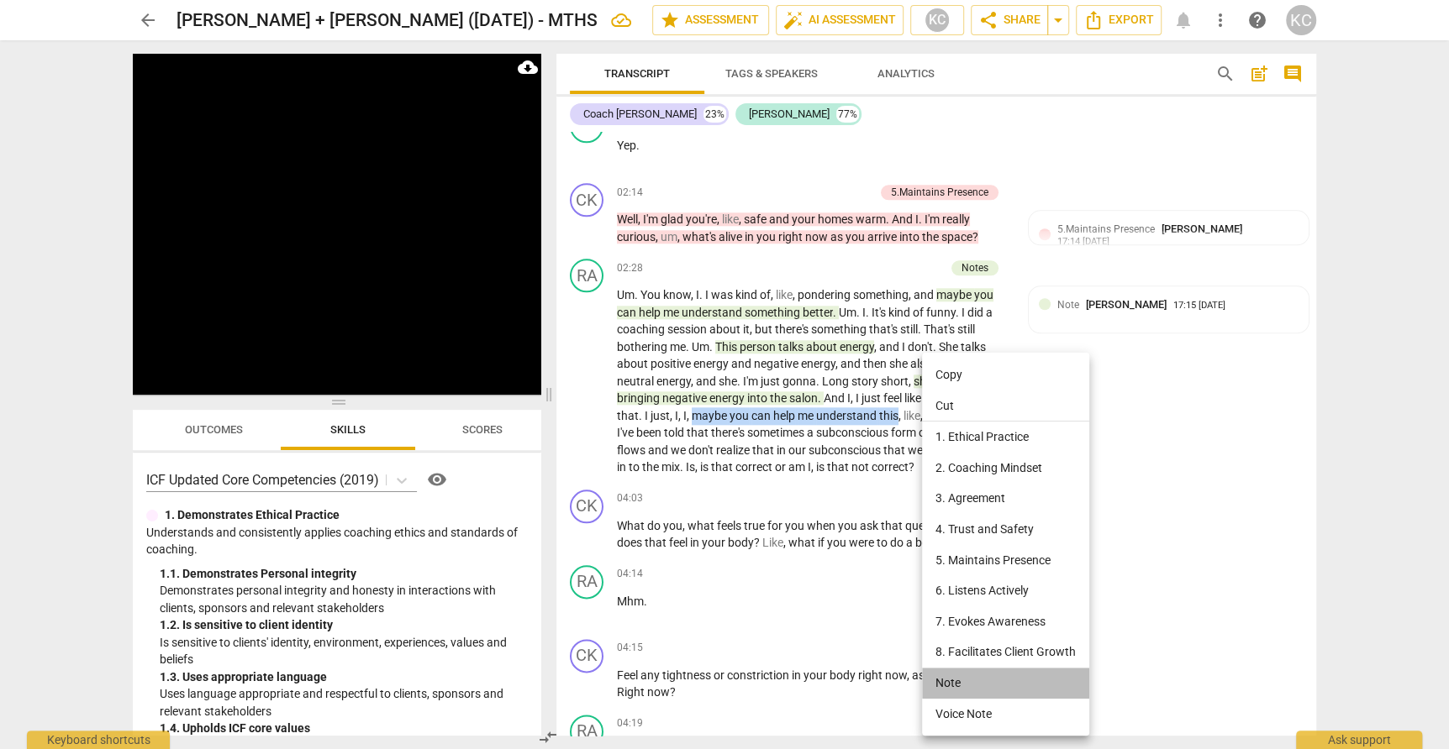
click at [949, 686] on li "Note" at bounding box center [1005, 683] width 167 height 31
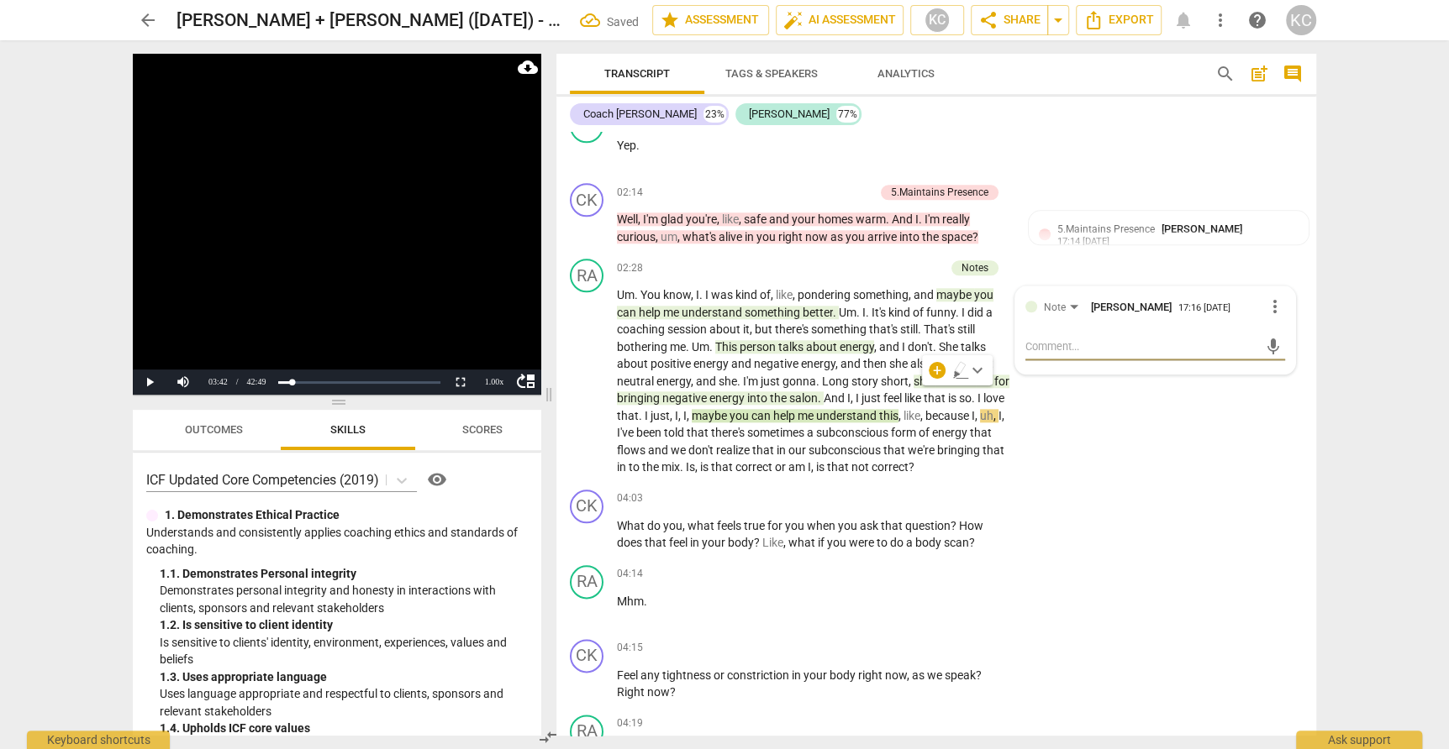
type textarea "r"
type textarea "re"
type textarea "rep"
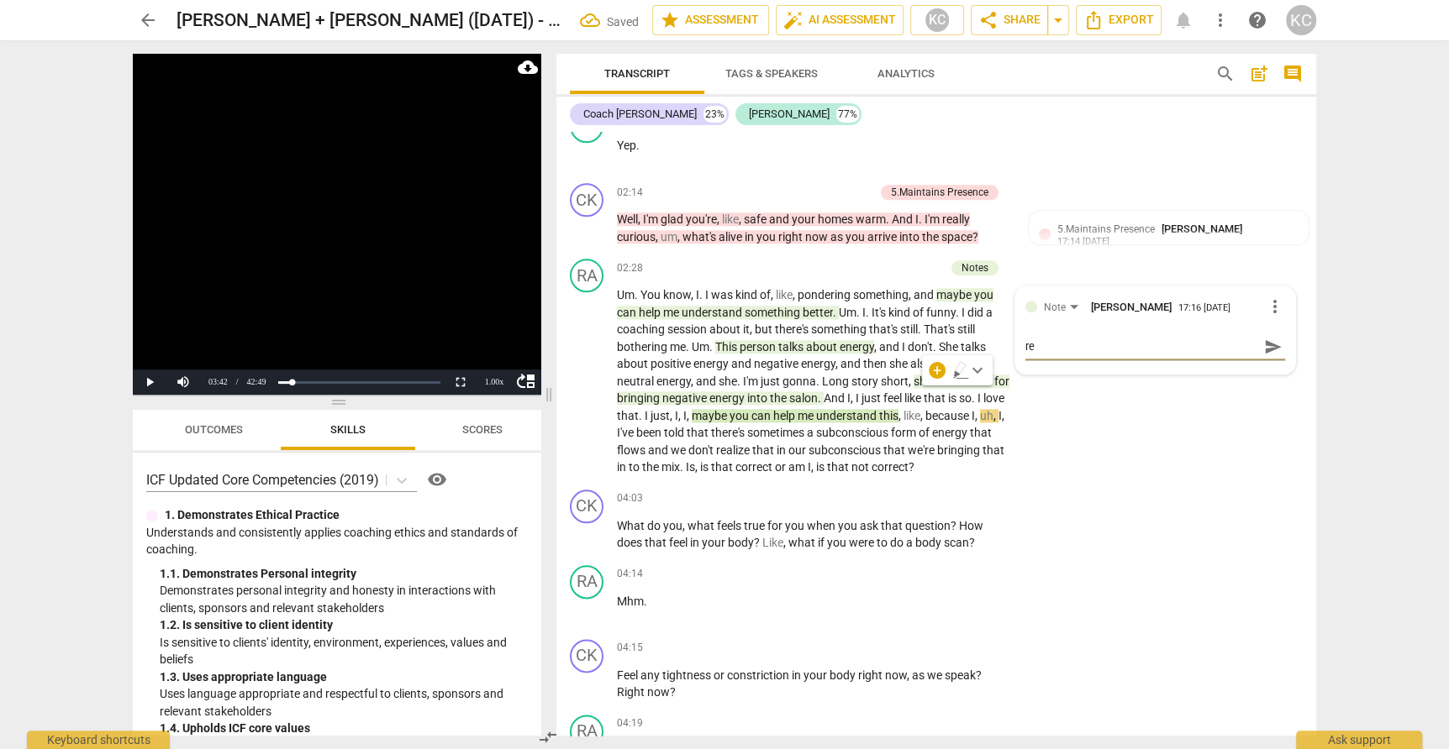
type textarea "rep"
type textarea "repe"
type textarea "repea"
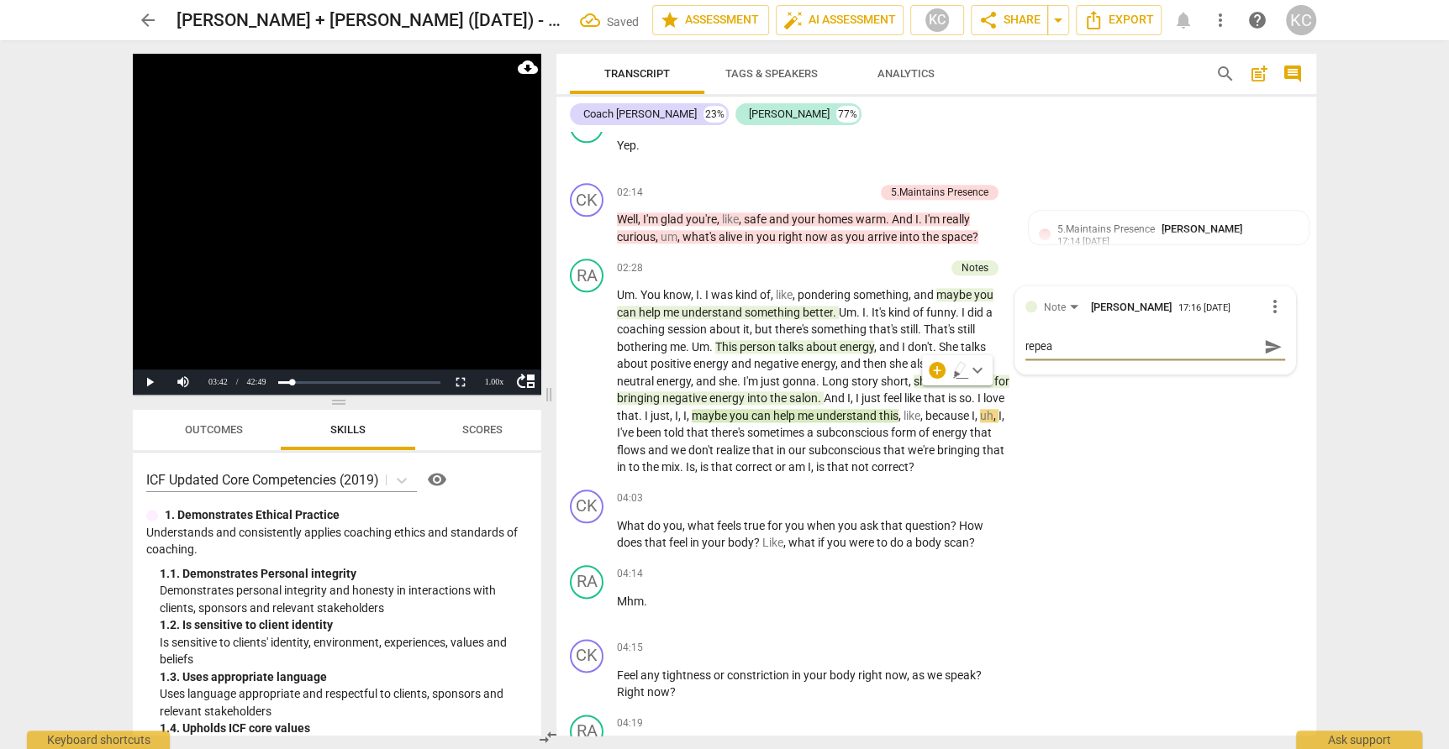
type textarea "repeat"
type textarea "repeate"
type textarea "repeated"
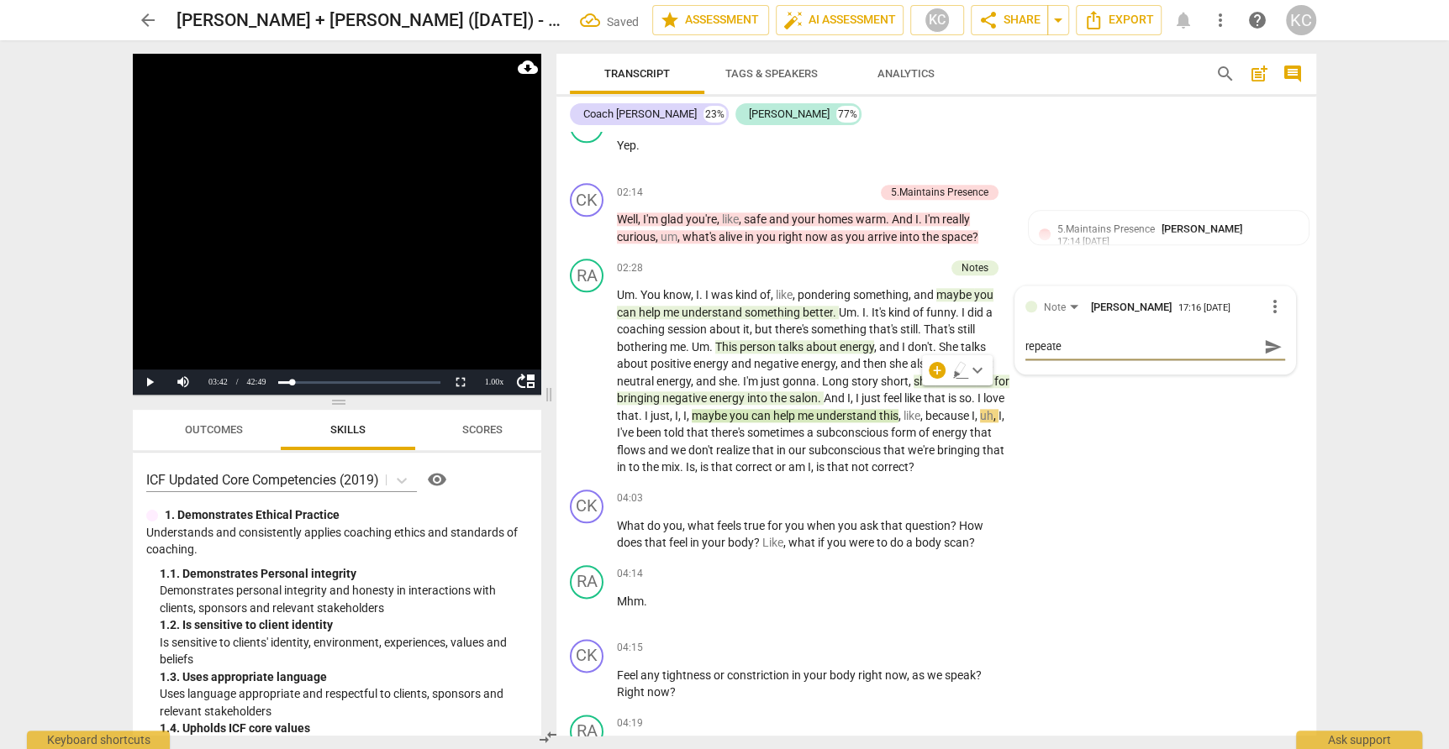
type textarea "repeated"
type textarea "repeated s"
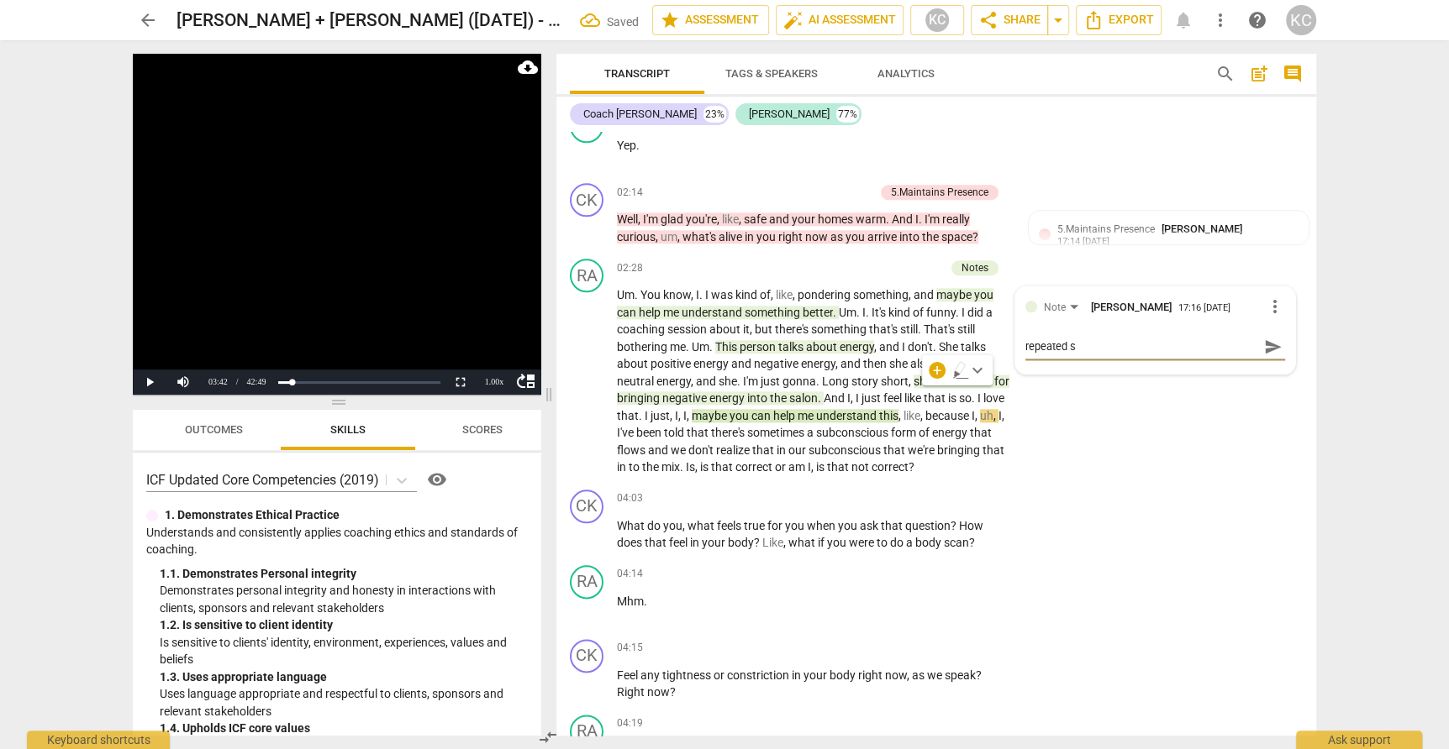
type textarea "repeated st"
type textarea "repeated sta"
type textarea "repeated stat"
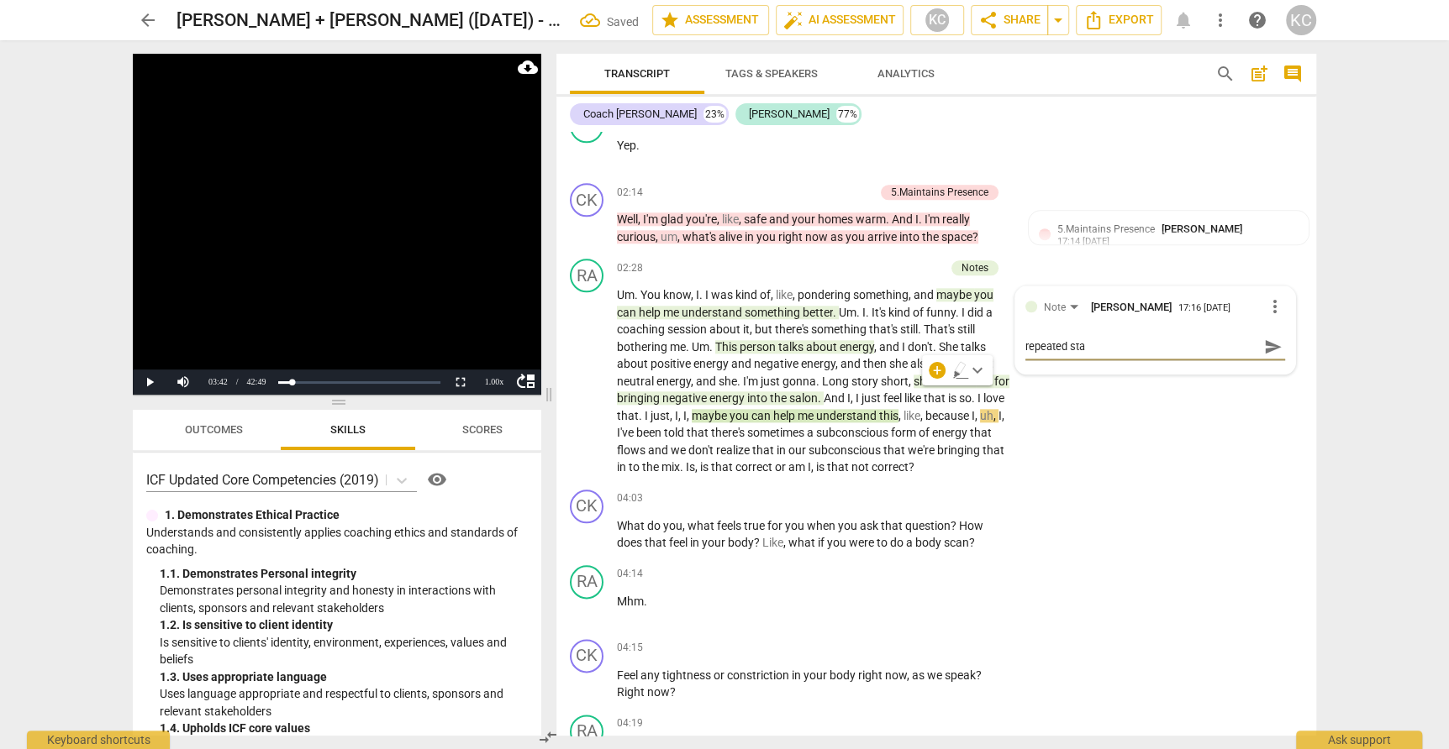
type textarea "repeated stat"
type textarea "repeated state"
type textarea "repeated statem"
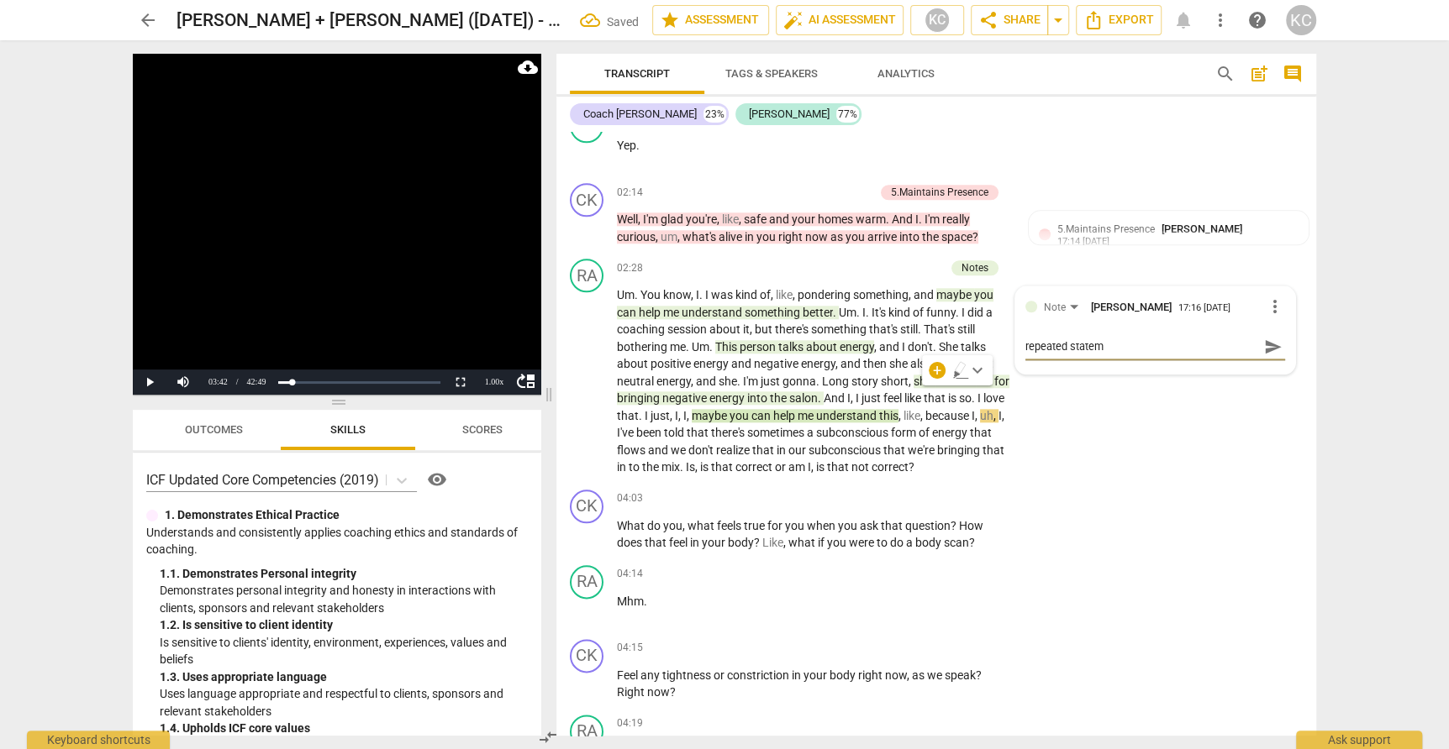
type textarea "repeated stateme"
type textarea "repeated statemet"
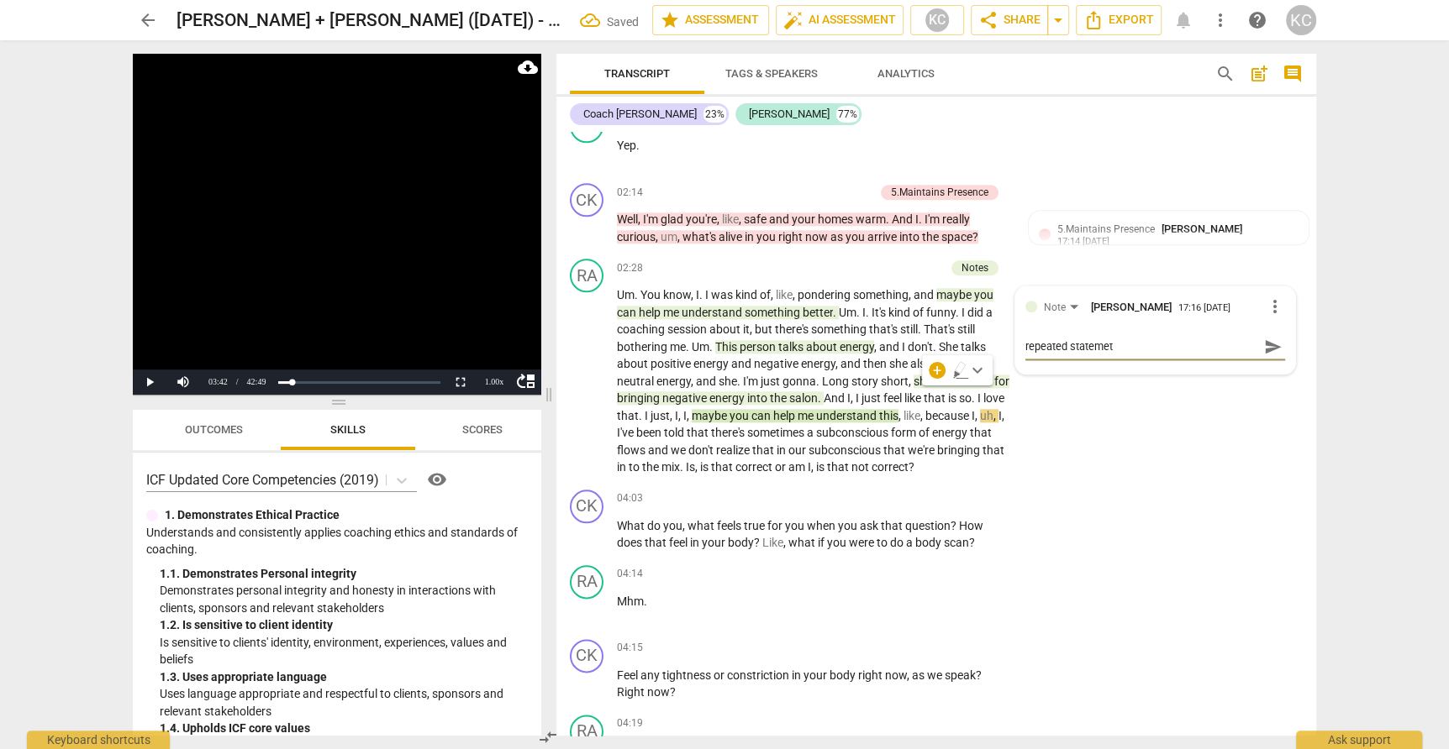
type textarea "repeated statemet"
type textarea "repeated stateme"
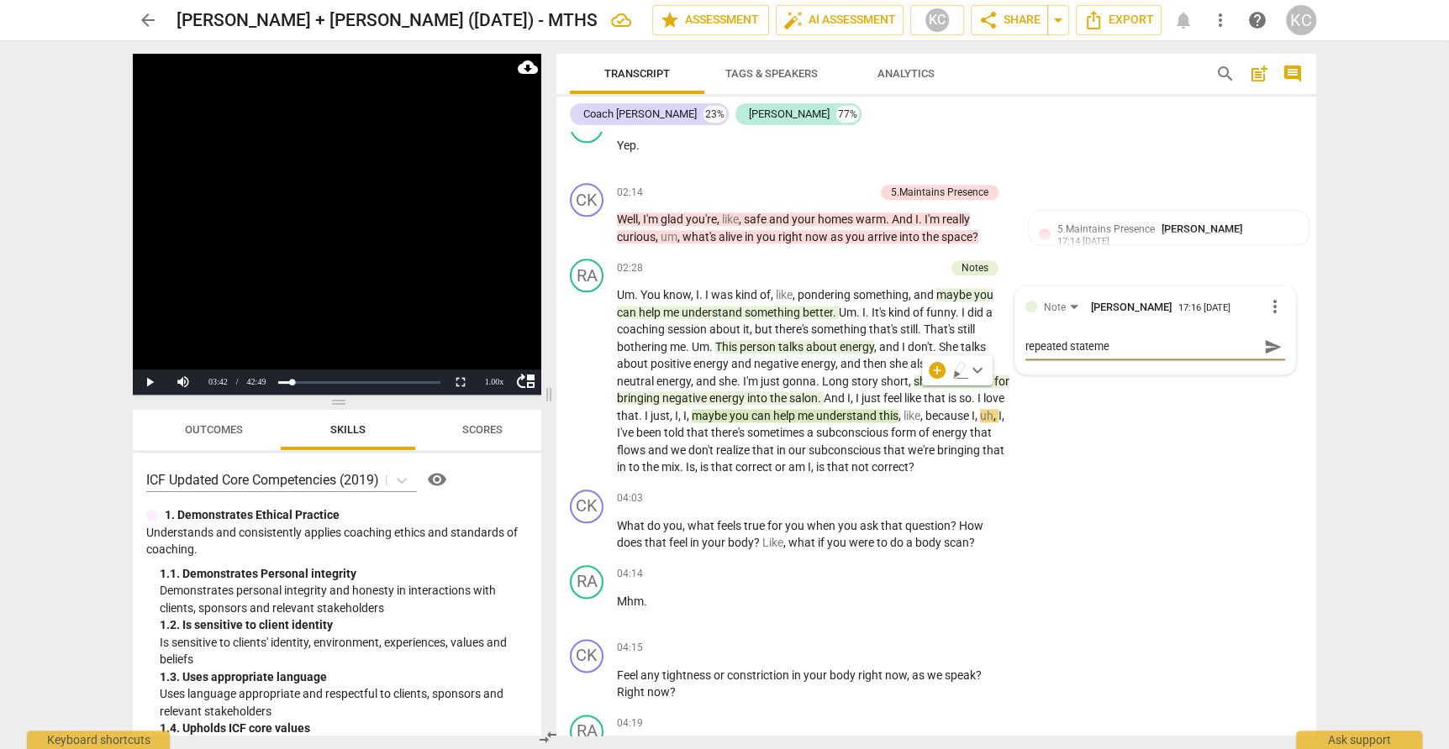
type textarea "repeated statemen"
type textarea "repeated statement"
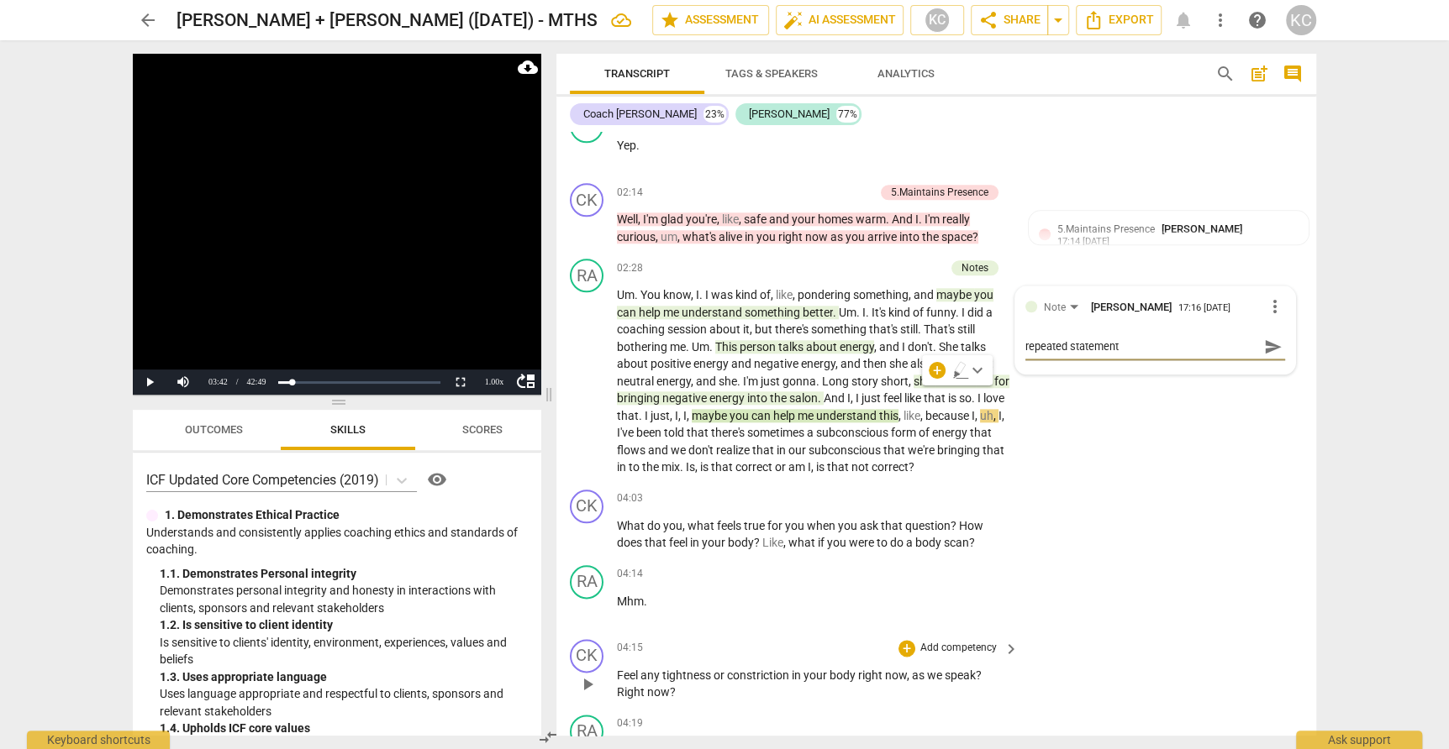
type textarea "repeated statement"
click at [1138, 633] on div "CK play_arrow pause 04:15 + Add competency keyboard_arrow_right Feel any tightn…" at bounding box center [936, 671] width 760 height 76
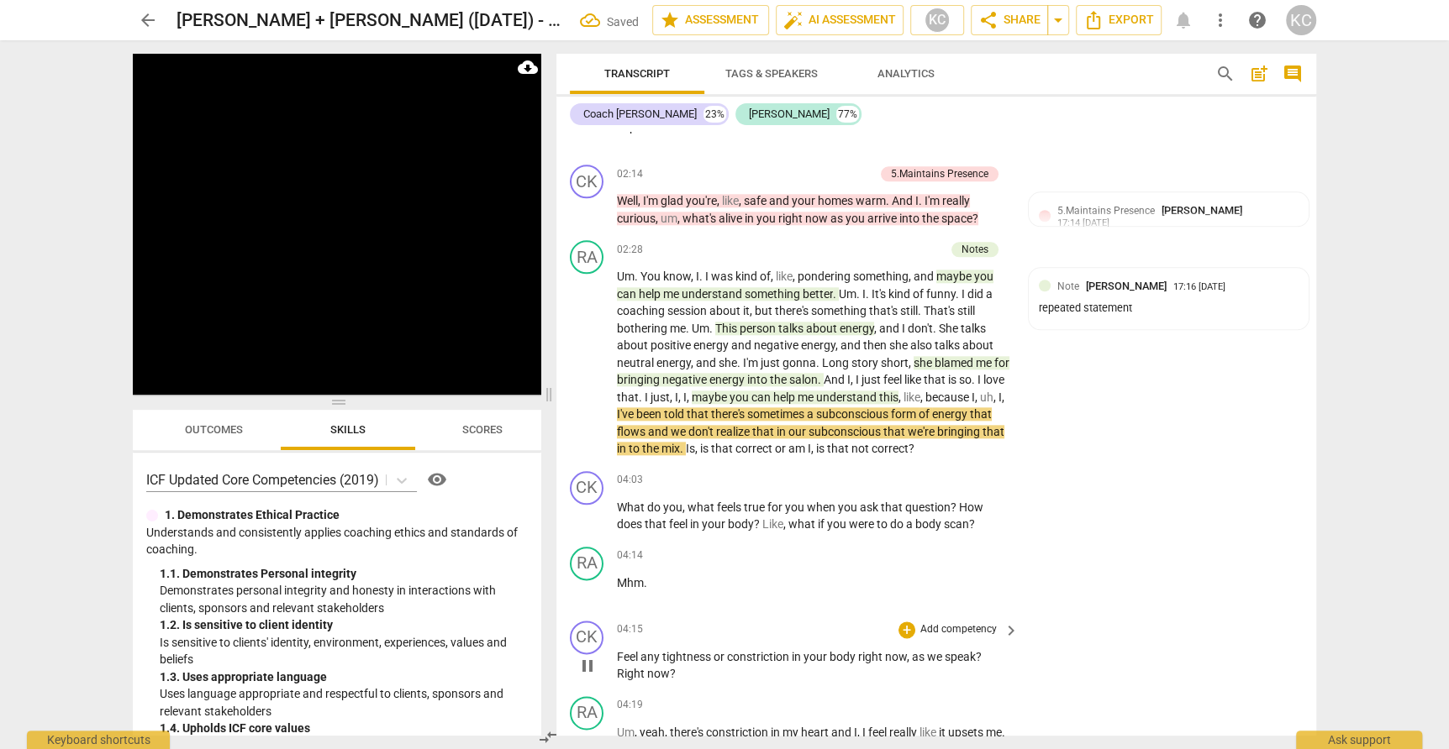
scroll to position [1375, 0]
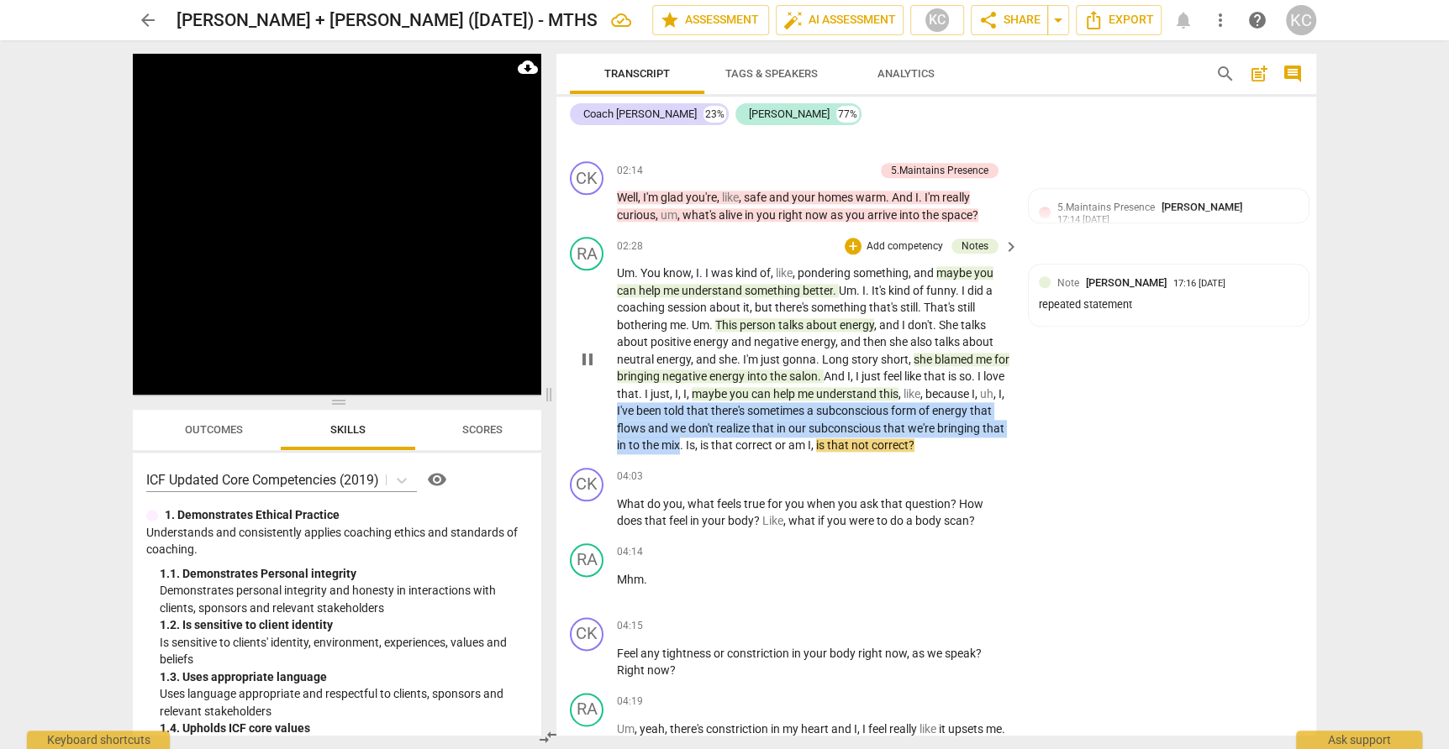
drag, startPoint x: 644, startPoint y: 385, endPoint x: 702, endPoint y: 415, distance: 64.6
click at [702, 415] on p "Um . You know , I . I was kind of , like , pondering something , and maybe you …" at bounding box center [813, 360] width 393 height 190
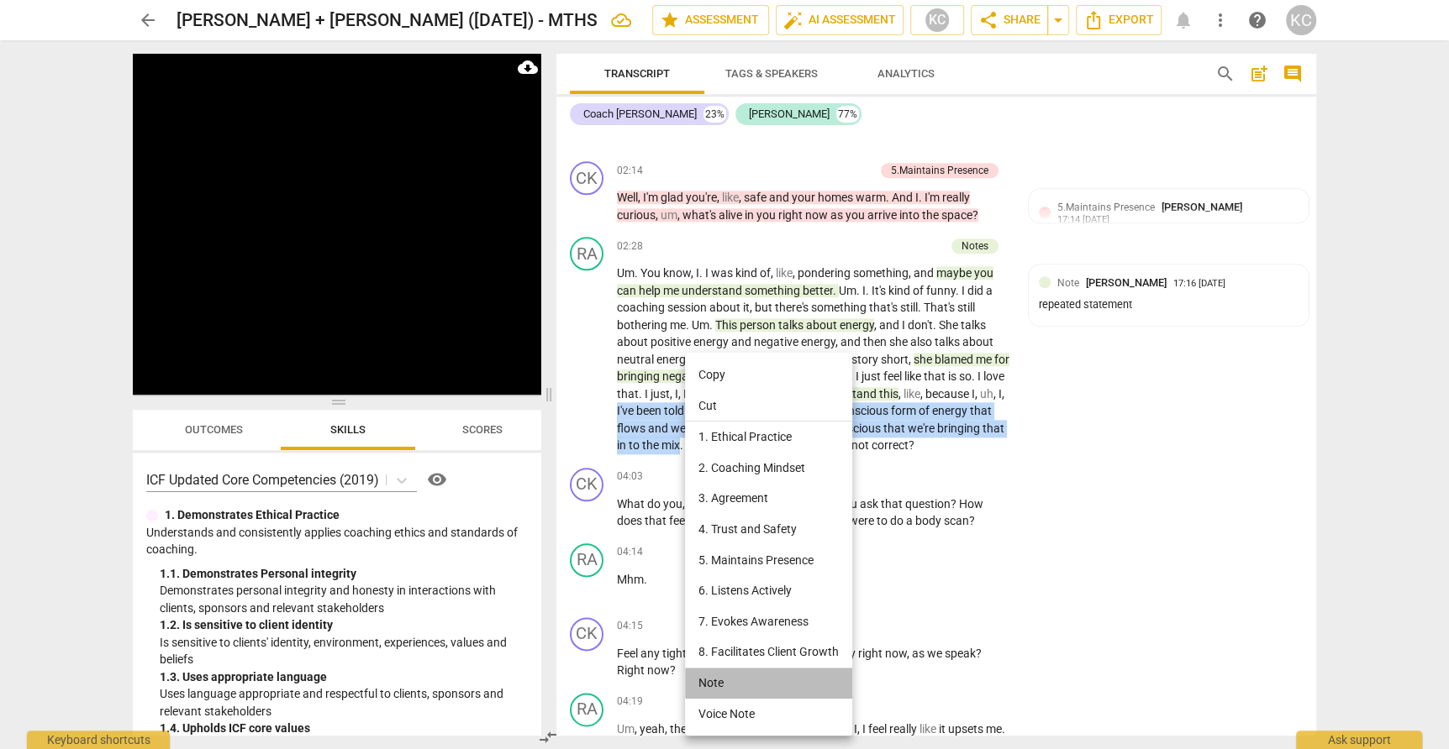
click at [738, 692] on li "Note" at bounding box center [768, 683] width 167 height 31
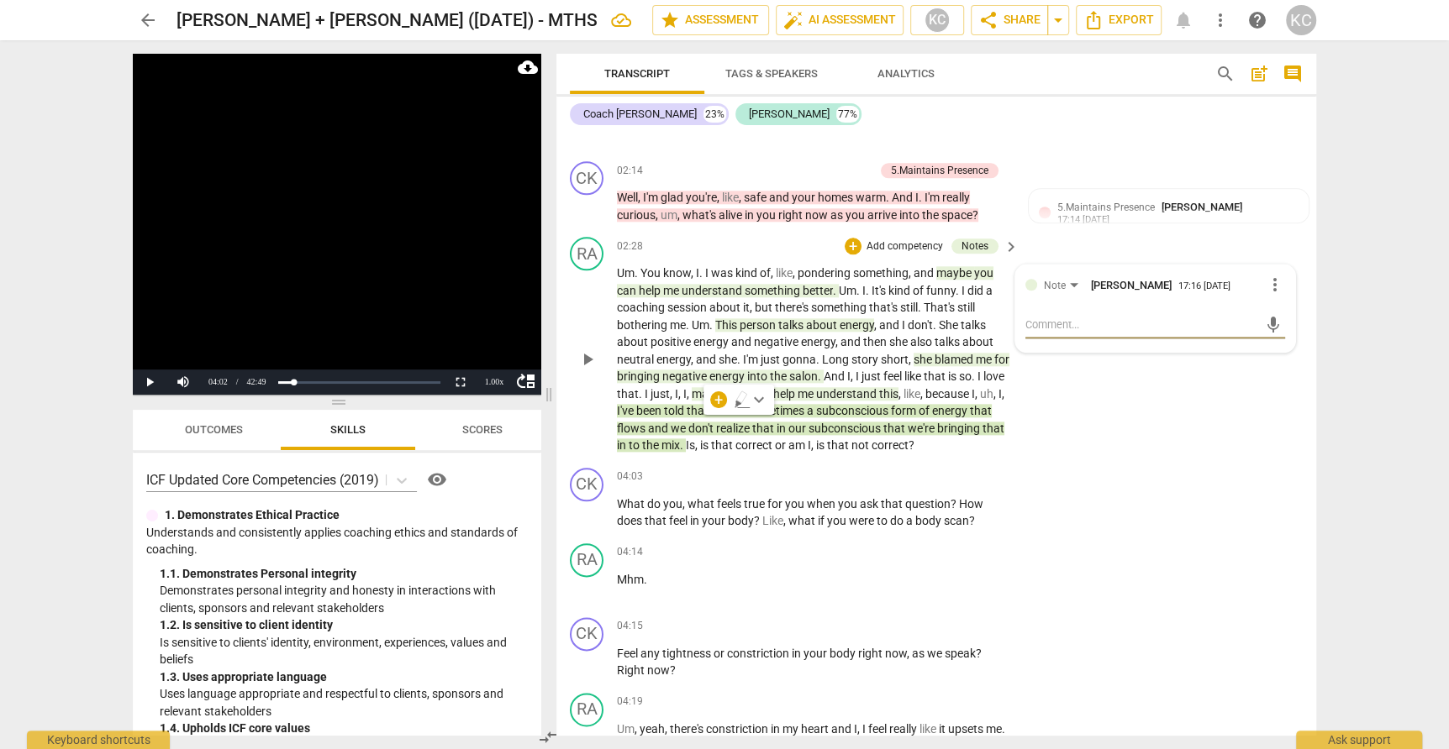
type textarea "*"
click at [1240, 481] on div "CK play_arrow pause 04:03 + Add competency keyboard_arrow_right What do you , w…" at bounding box center [936, 499] width 760 height 76
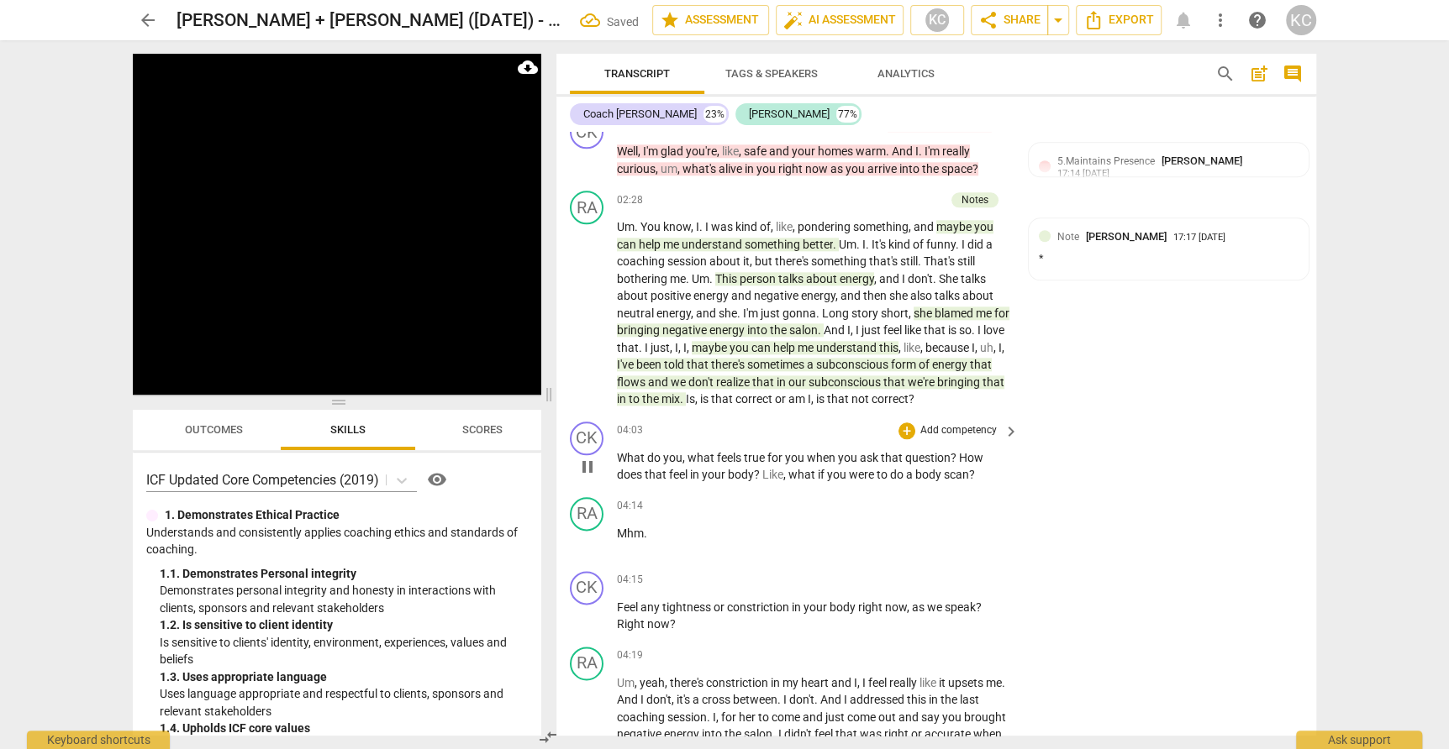
scroll to position [1426, 0]
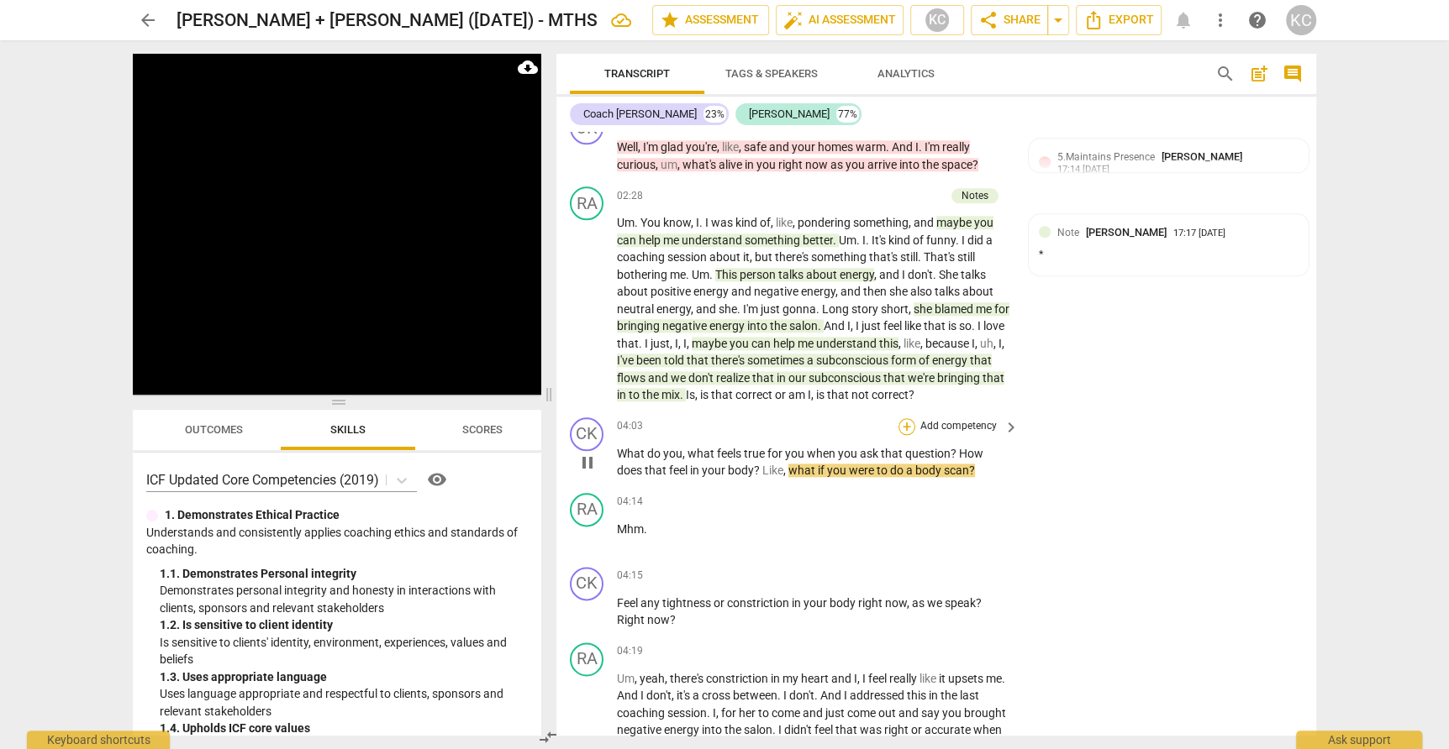
click at [903, 418] on div "+" at bounding box center [906, 426] width 17 height 17
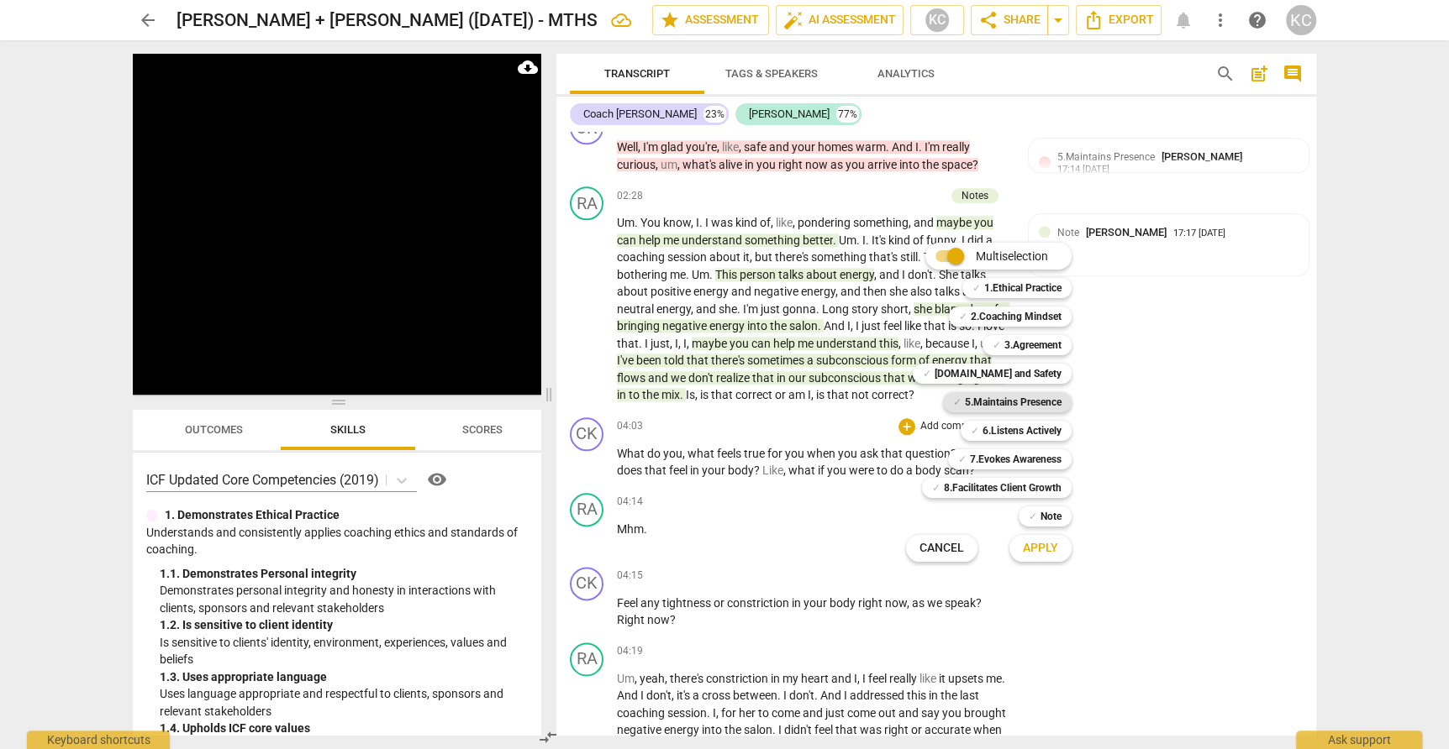
click at [966, 398] on b "5.Maintains Presence" at bounding box center [1013, 402] width 97 height 20
click at [1031, 550] on span "Apply" at bounding box center [1040, 548] width 35 height 17
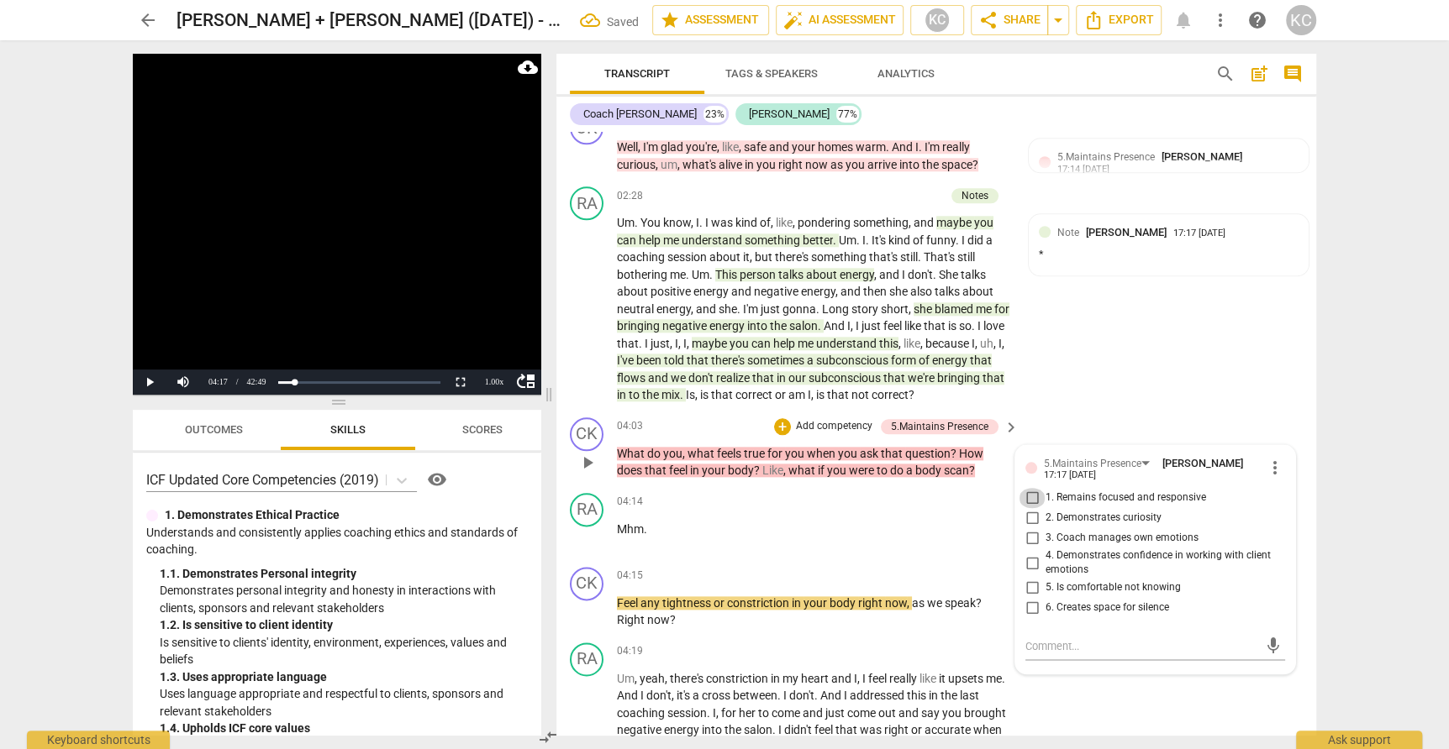
click at [1031, 488] on input "1. Remains focused and responsive" at bounding box center [1031, 498] width 27 height 20
checkbox input "true"
click at [1033, 508] on input "2. Demonstrates curiosity" at bounding box center [1031, 518] width 27 height 20
checkbox input "true"
click at [1044, 639] on textarea at bounding box center [1141, 647] width 233 height 16
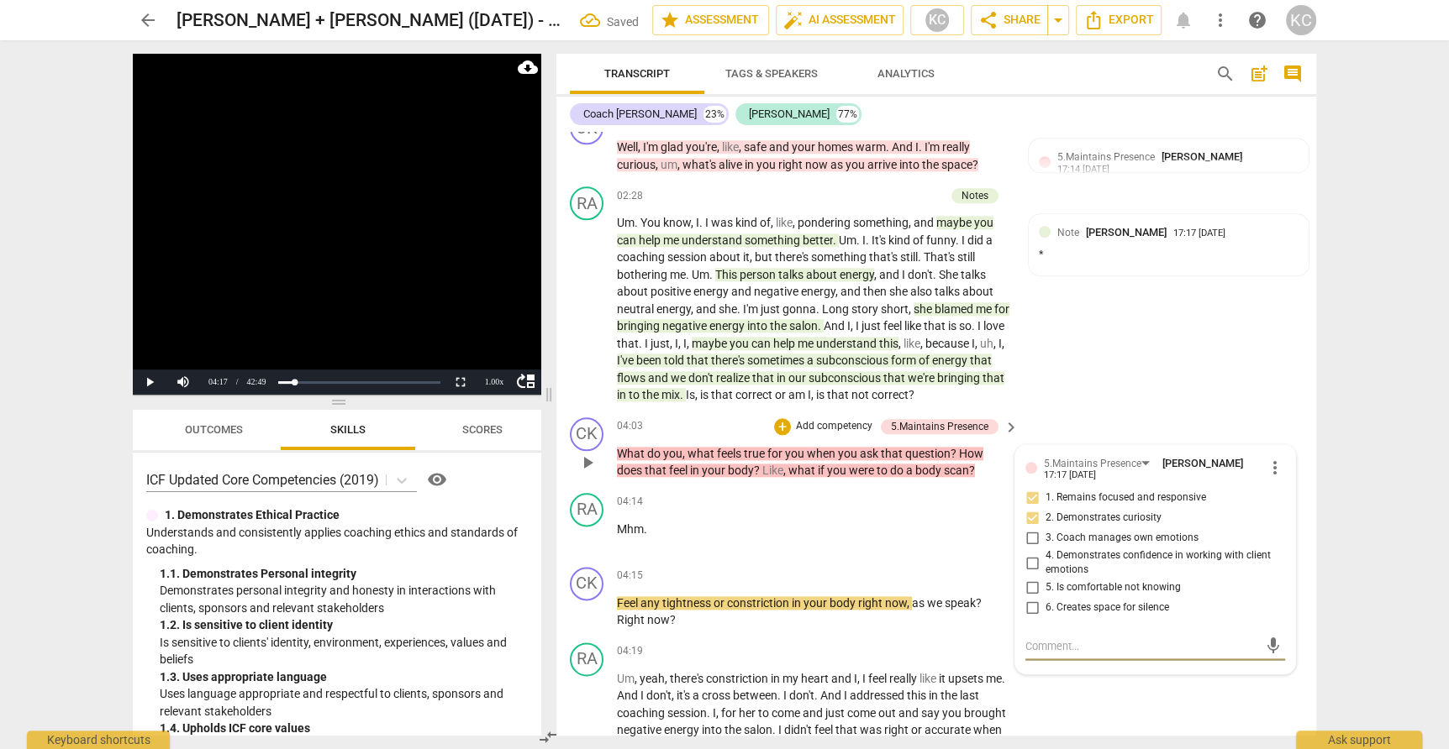
type textarea "G"
type textarea "Go"
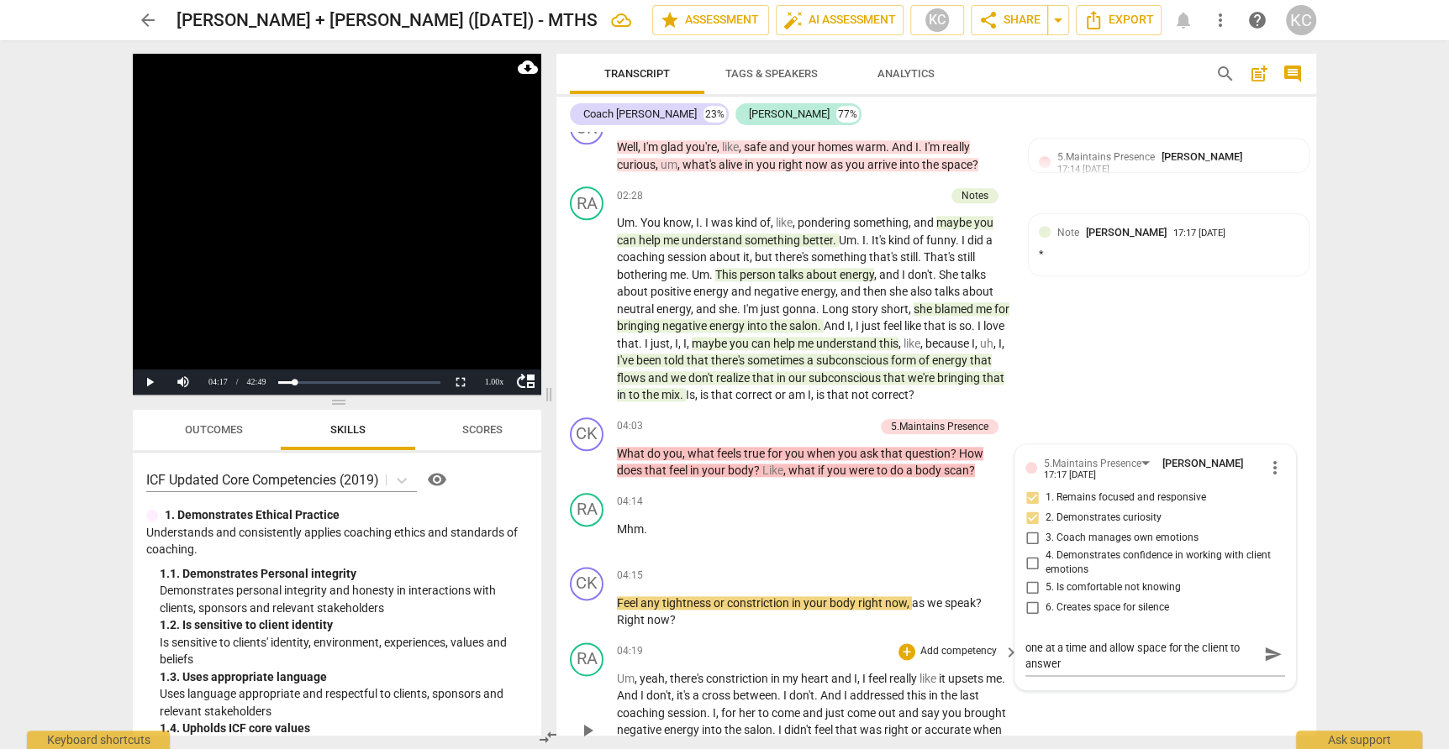
click at [1131, 705] on div "RA play_arrow pause 04:19 + Add competency keyboard_arrow_right Um , yeah , the…" at bounding box center [936, 717] width 760 height 162
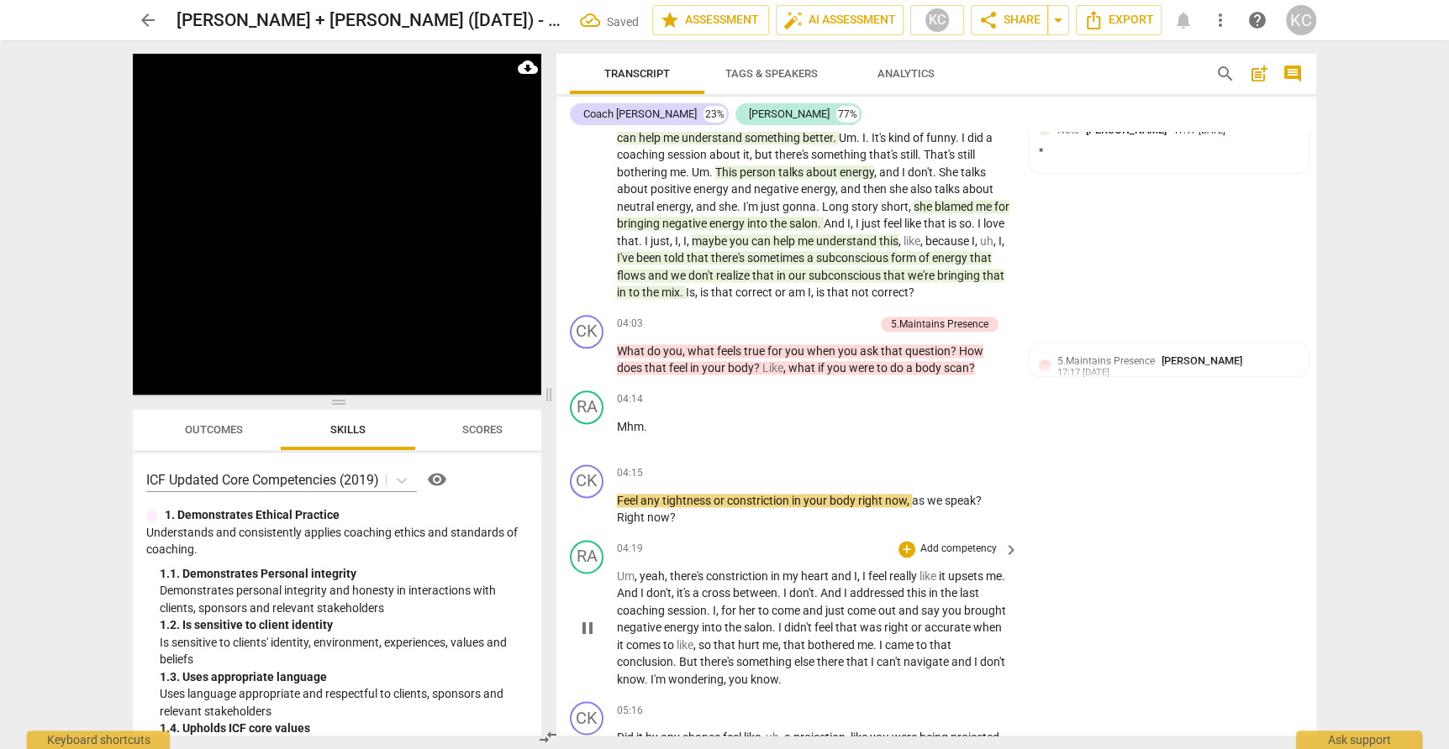
scroll to position [1549, 0]
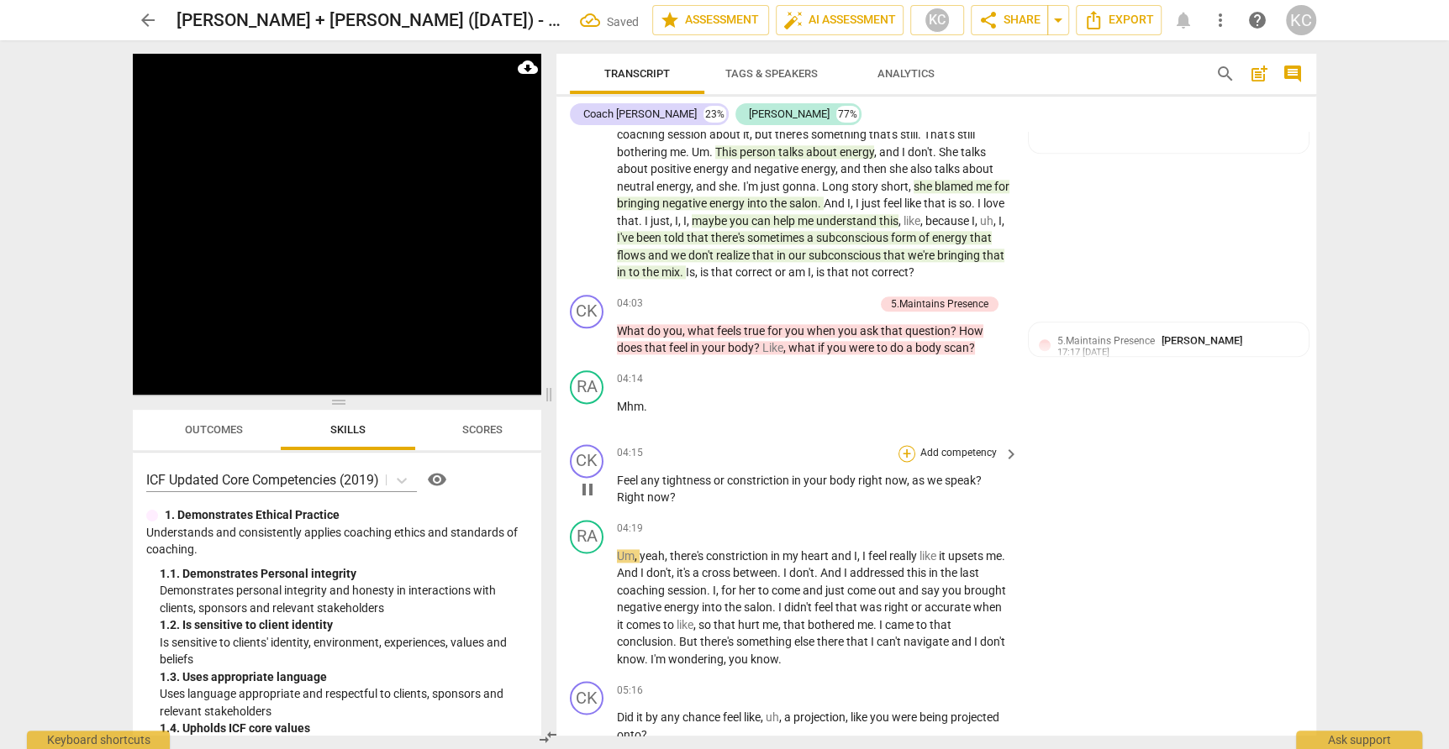
click at [903, 445] on div "+" at bounding box center [906, 453] width 17 height 17
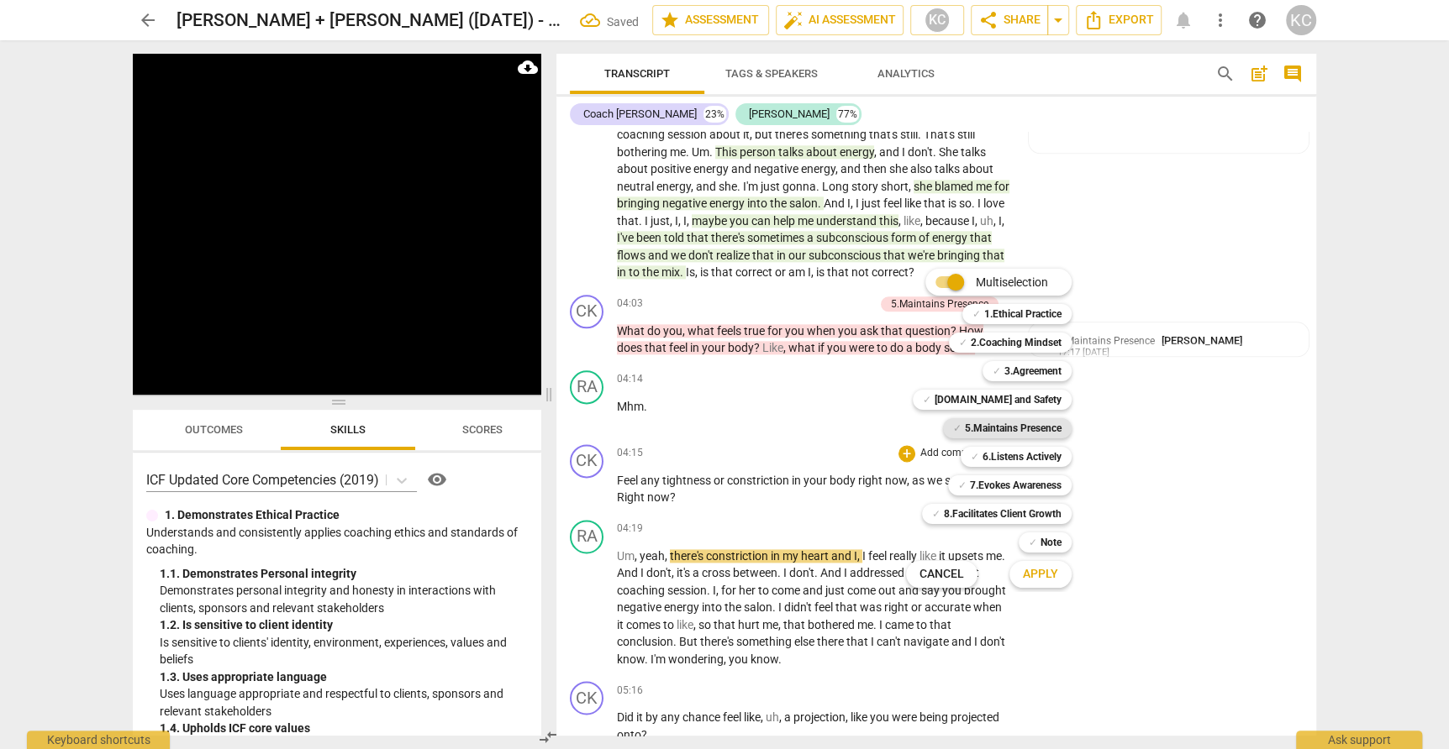
click at [968, 429] on b "5.Maintains Presence" at bounding box center [1013, 428] width 97 height 20
click at [1028, 581] on span "Apply" at bounding box center [1040, 574] width 35 height 17
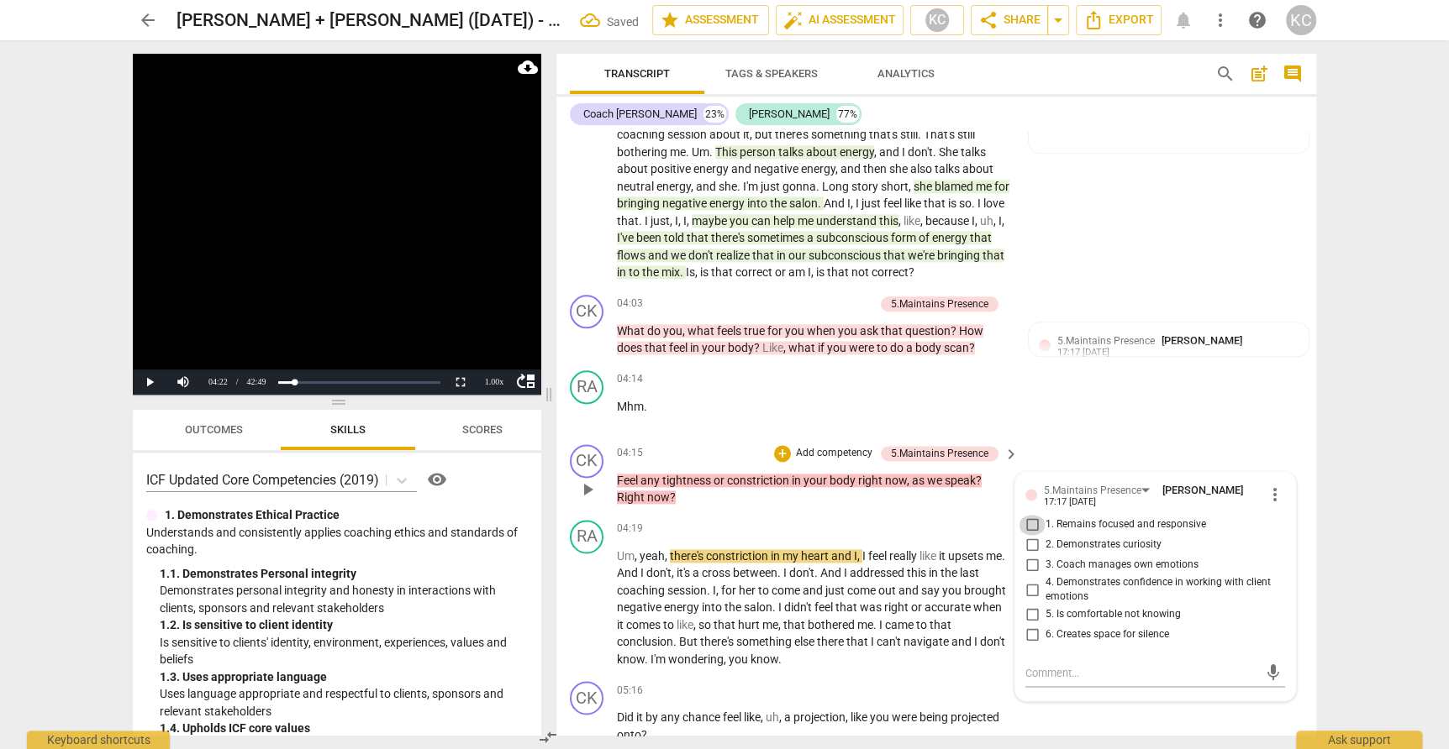
click at [1031, 515] on input "1. Remains focused and responsive" at bounding box center [1031, 525] width 27 height 20
click at [1034, 535] on input "2. Demonstrates curiosity" at bounding box center [1031, 545] width 27 height 20
click at [1044, 665] on textarea at bounding box center [1141, 673] width 233 height 16
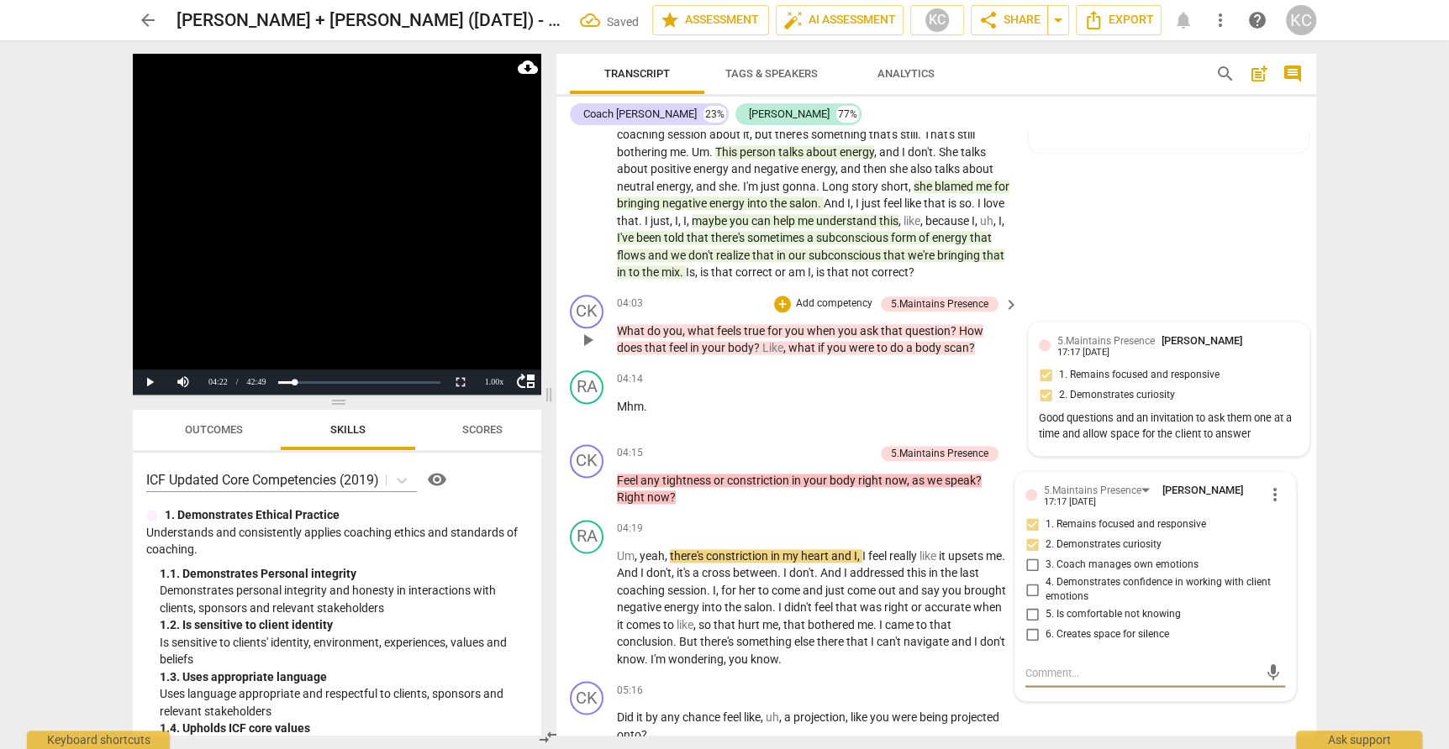
click at [1087, 348] on div "17:17 [DATE]" at bounding box center [1083, 353] width 52 height 11
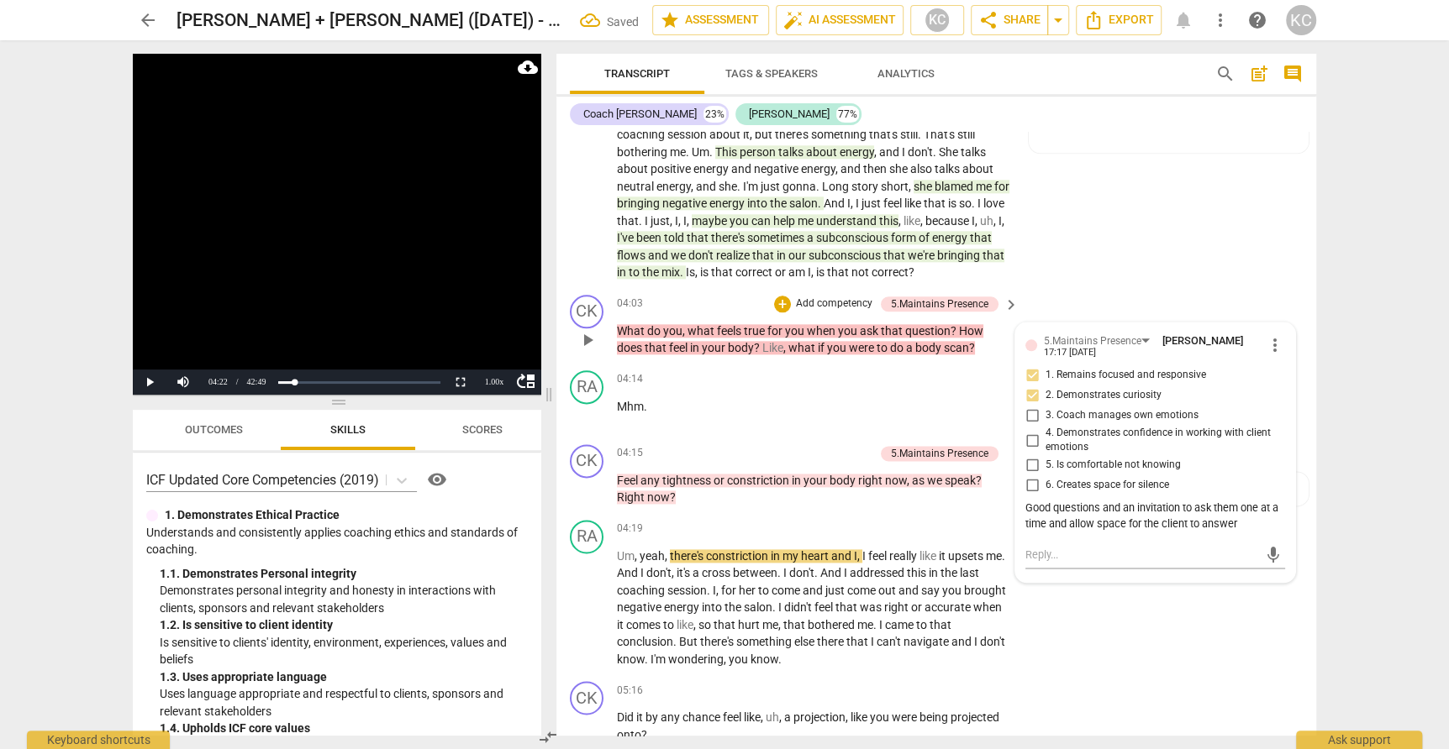
click at [1039, 501] on div "Good questions and an invitation to ask them one at a time and allow space for …" at bounding box center [1155, 517] width 260 height 32
click at [1235, 650] on div "CK play_arrow pause 00:00 + Add competency [DOMAIN_NAME] and Safety keyboard_ar…" at bounding box center [936, 434] width 760 height 604
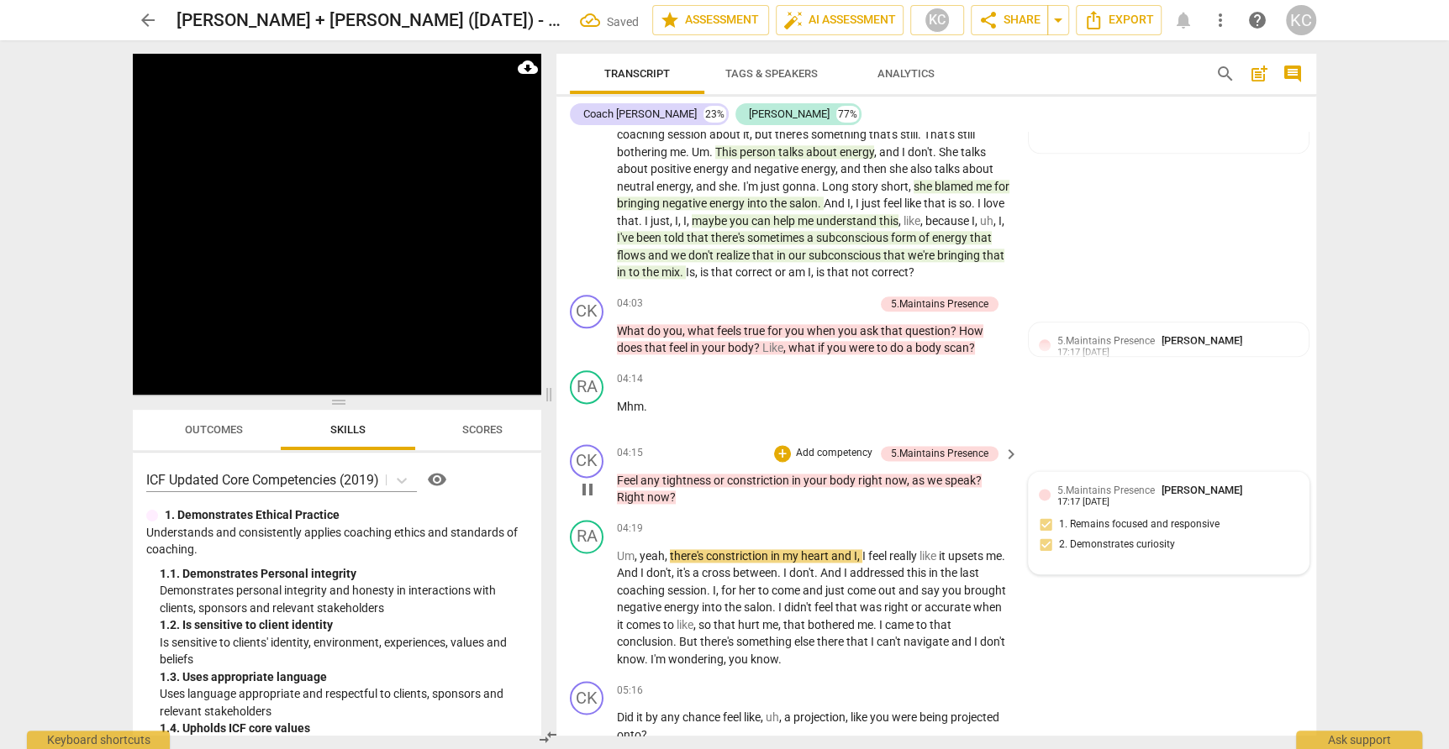
click at [1109, 497] on div "17:17 [DATE]" at bounding box center [1083, 502] width 52 height 11
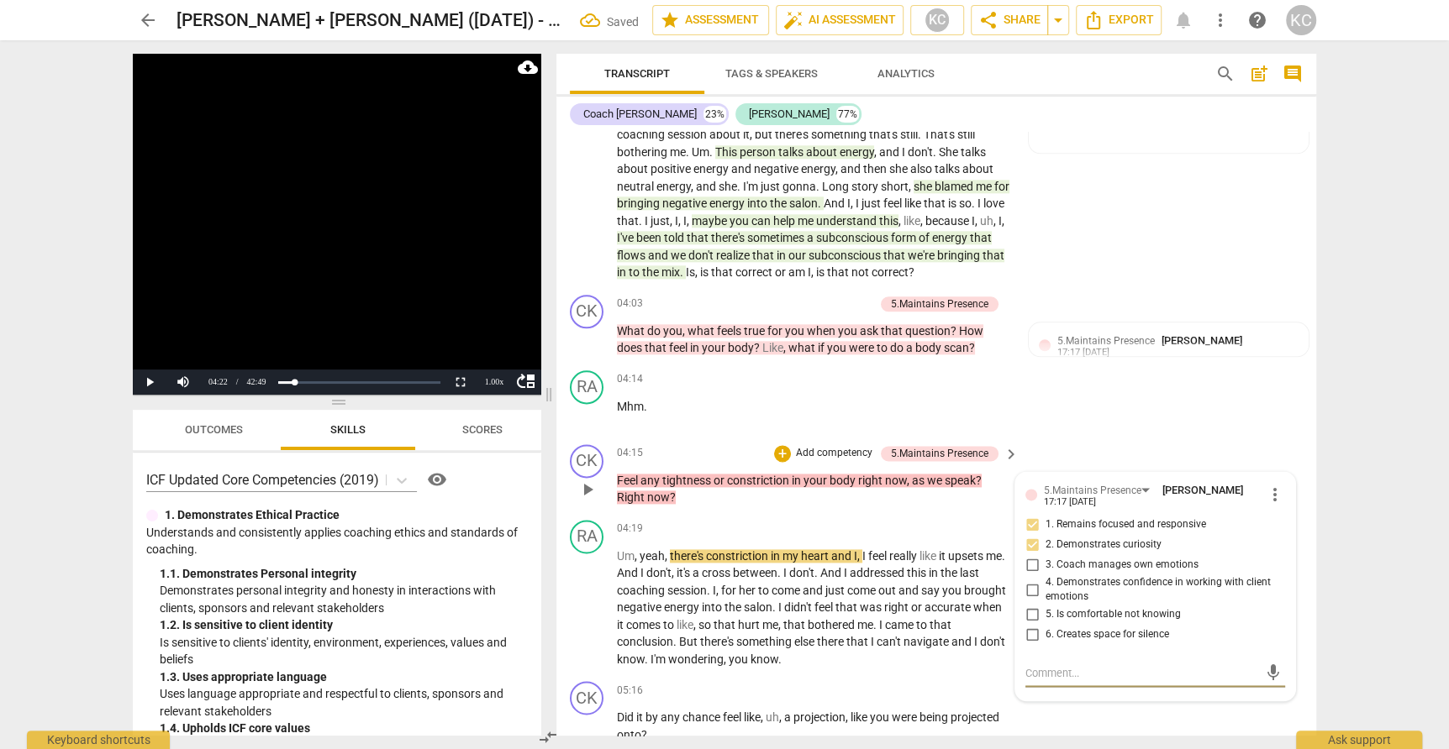
click at [1054, 665] on textarea at bounding box center [1141, 673] width 233 height 16
click at [1130, 438] on div "CK play_arrow pause 04:15 + Add competency 5.Maintains Presence keyboard_arrow_…" at bounding box center [936, 476] width 760 height 76
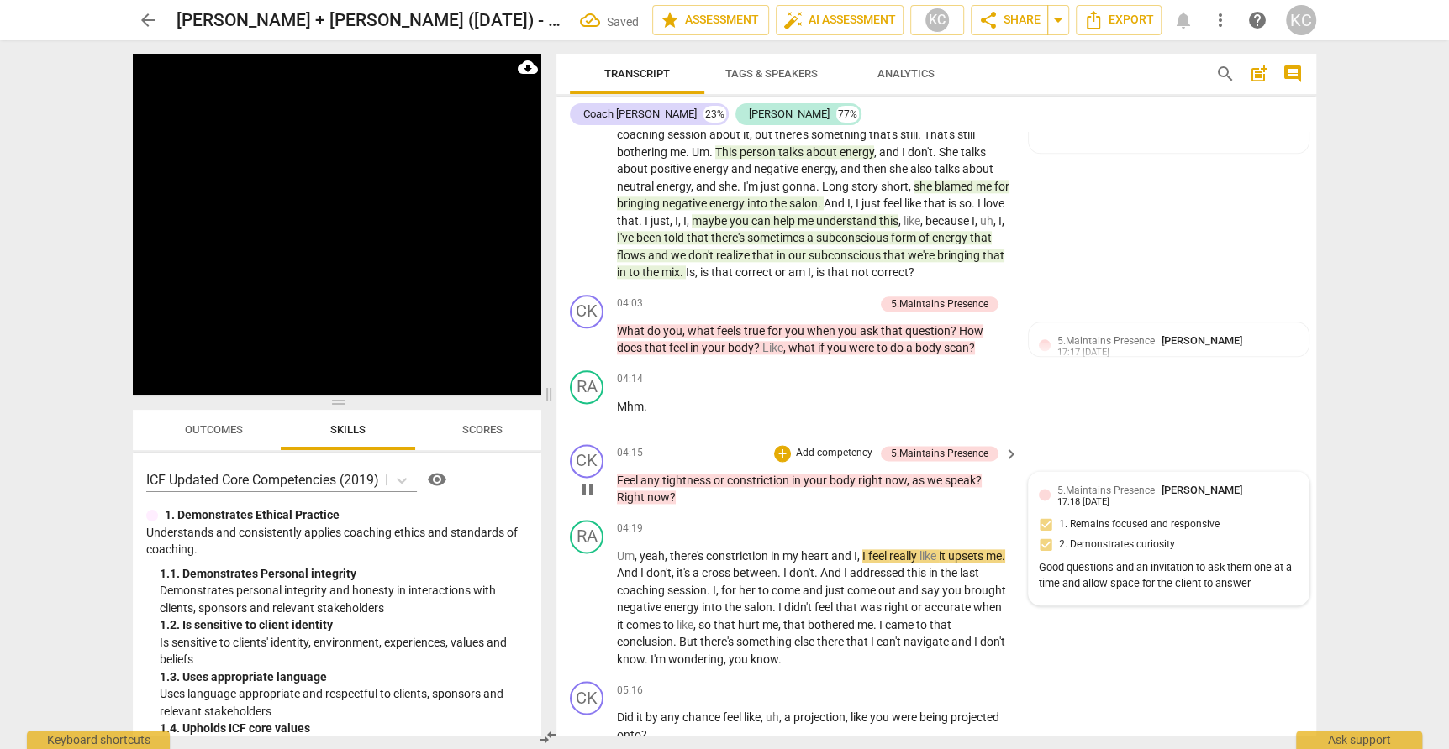
click at [1129, 485] on span "5.Maintains Presence" at bounding box center [1105, 491] width 97 height 12
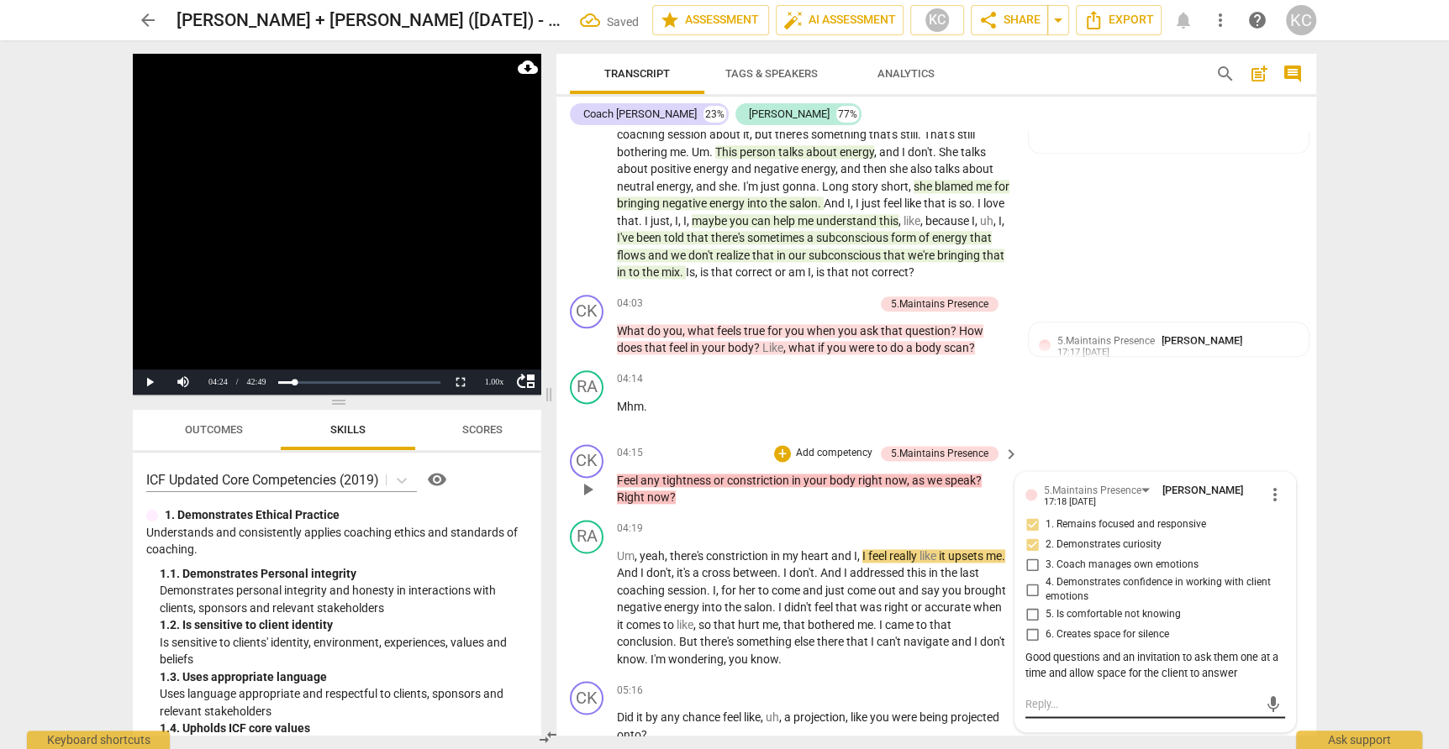
click at [1048, 697] on textarea at bounding box center [1141, 705] width 233 height 16
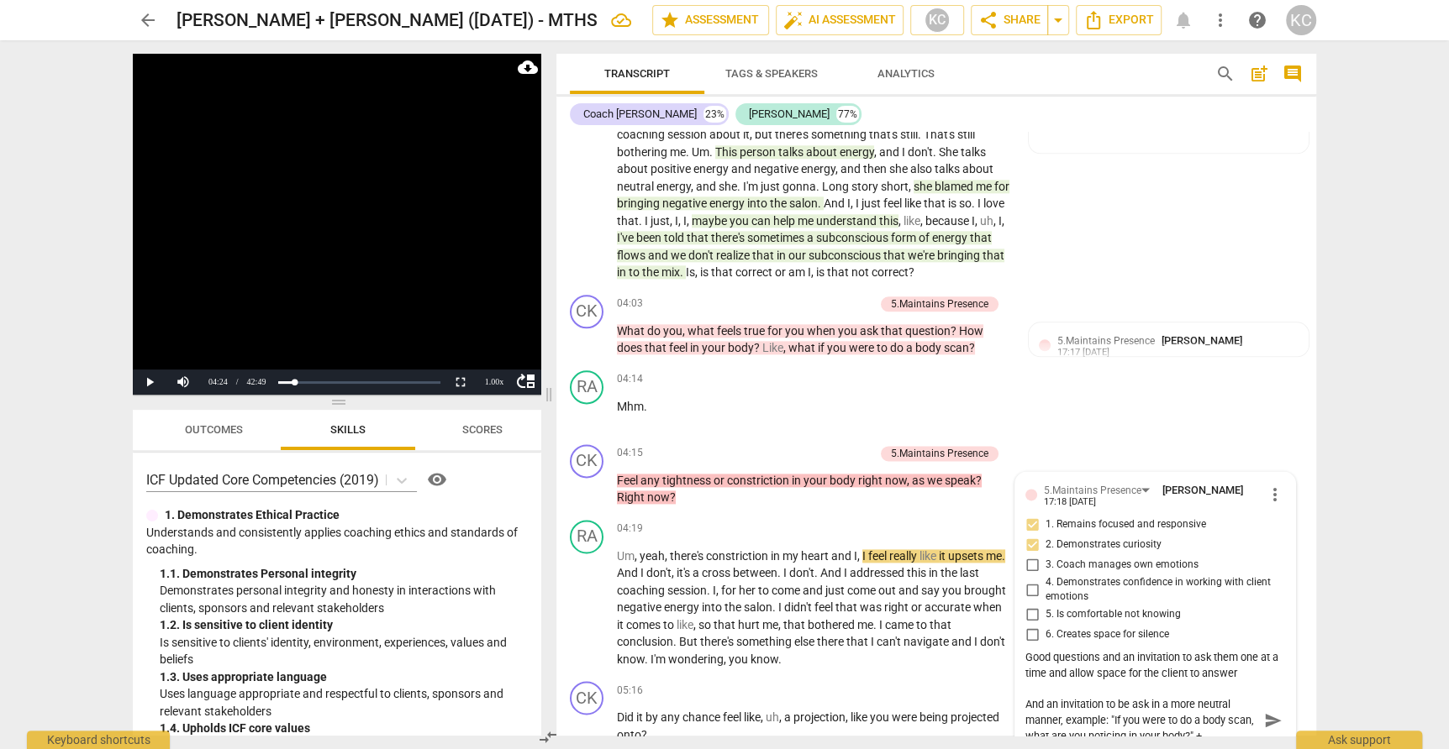
click at [1125, 713] on textarea "And an invitation to be ask in a more neutral manner, example: "If you were to …" at bounding box center [1141, 721] width 233 height 48
click at [1193, 438] on div "CK play_arrow pause 04:15 + Add competency 5.Maintains Presence keyboard_arrow_…" at bounding box center [936, 476] width 760 height 76
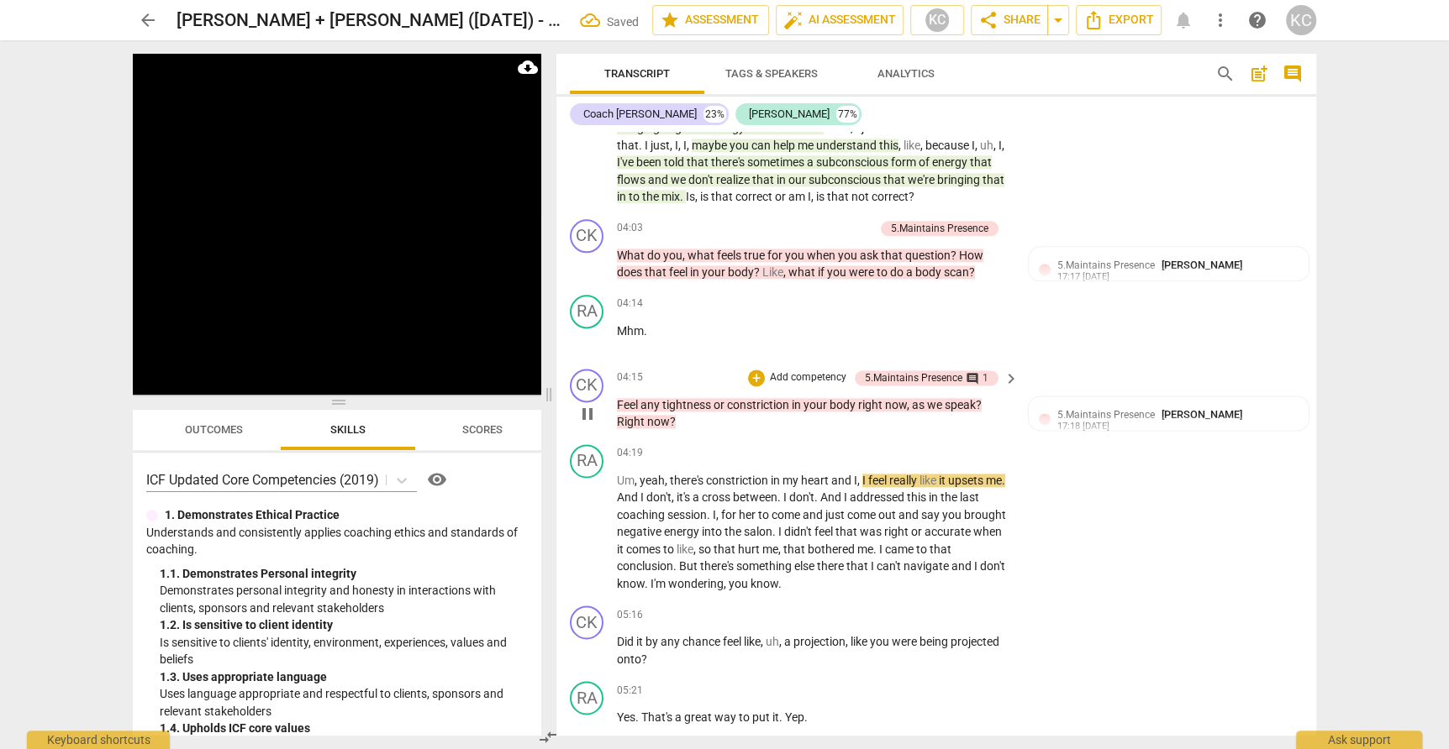
scroll to position [1634, 0]
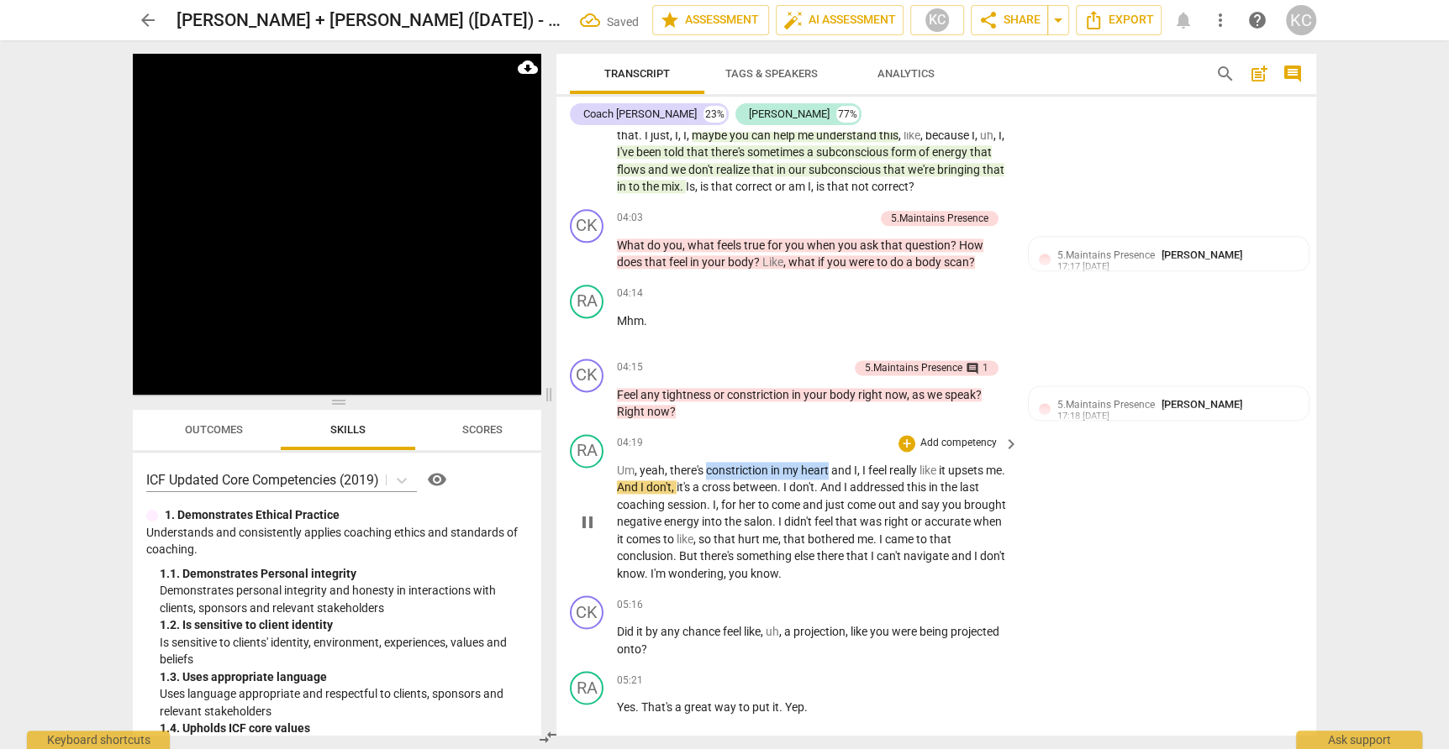
drag, startPoint x: 708, startPoint y: 443, endPoint x: 829, endPoint y: 442, distance: 121.0
click at [829, 462] on p "Um , yeah , there's constriction in my heart and I , I feel really like it upse…" at bounding box center [813, 522] width 393 height 121
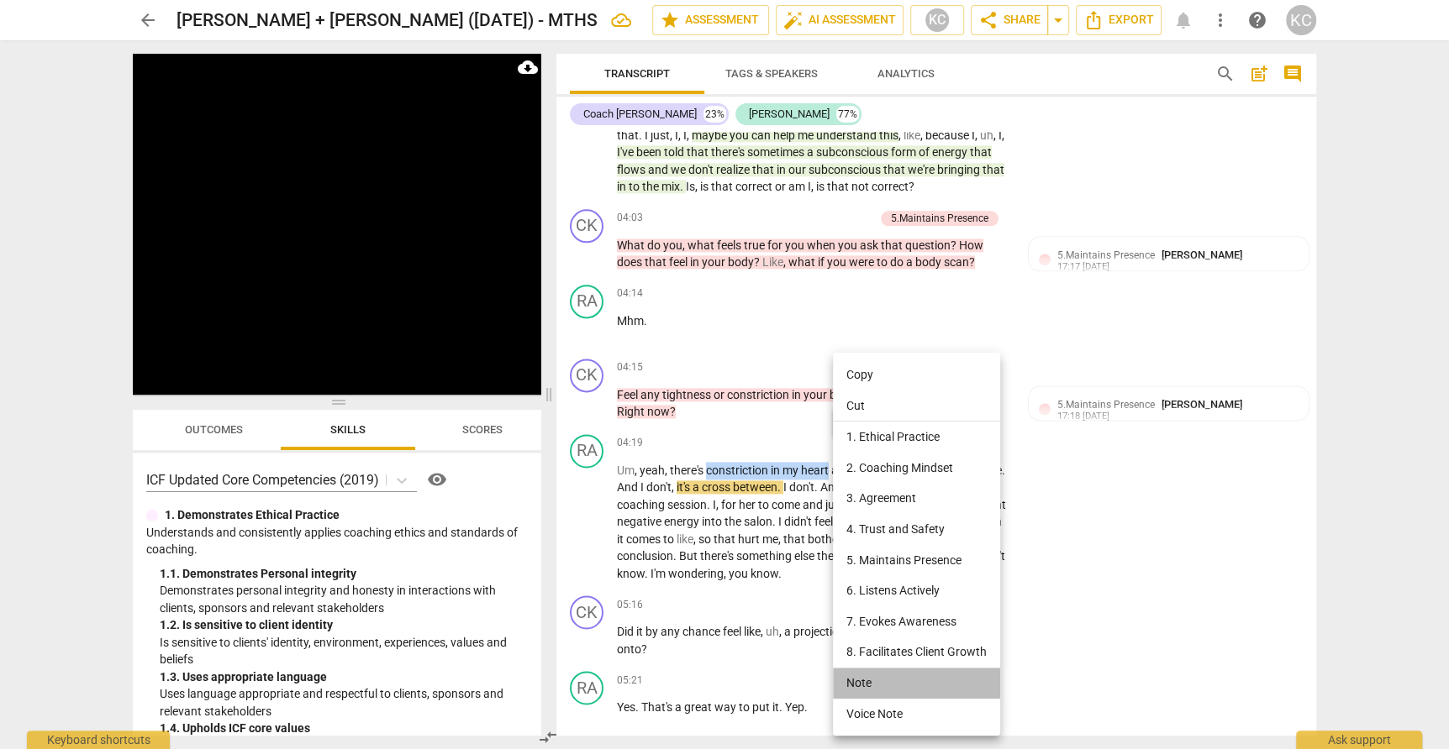
click at [852, 686] on li "Note" at bounding box center [916, 683] width 167 height 31
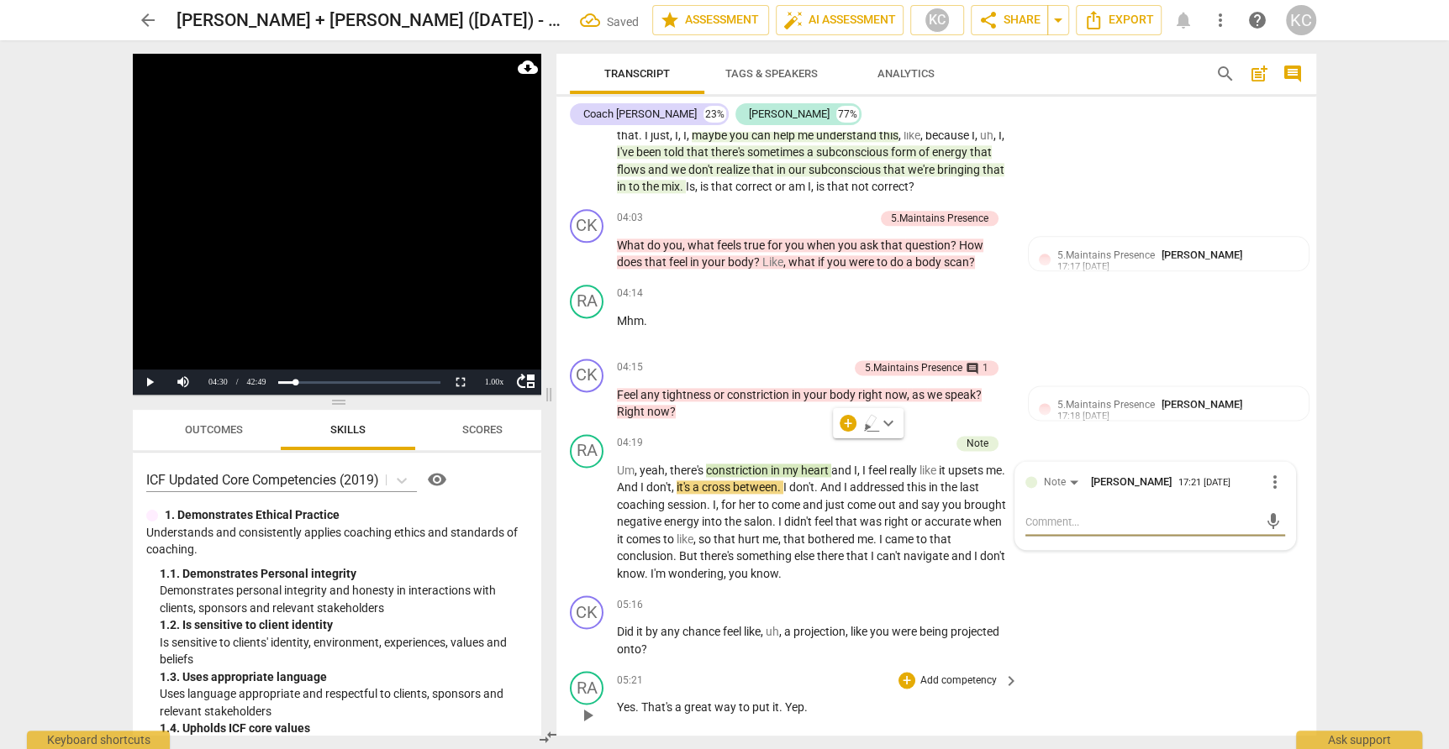
click at [1110, 665] on div "RA play_arrow pause 05:21 + Add competency keyboard_arrow_right Yes . That's a …" at bounding box center [936, 702] width 760 height 74
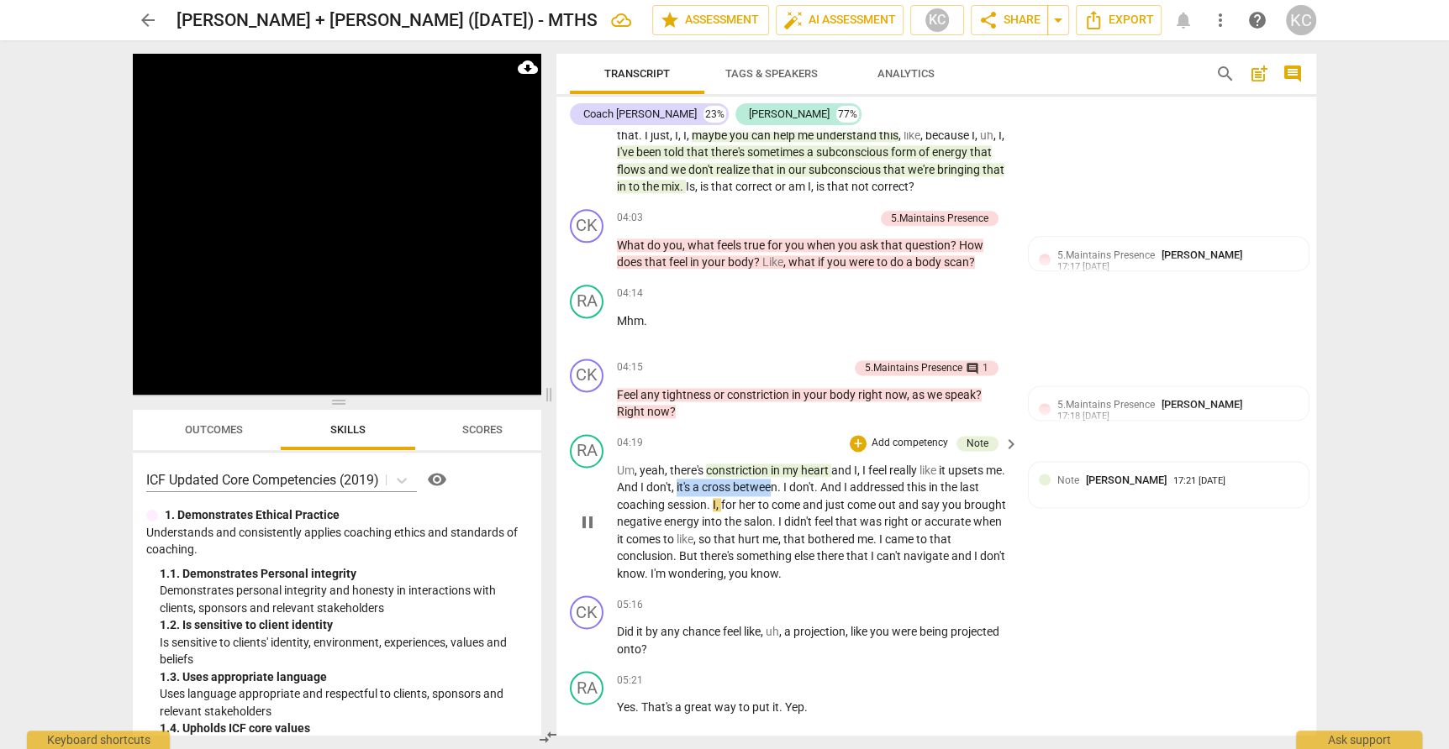
drag, startPoint x: 700, startPoint y: 464, endPoint x: 797, endPoint y: 460, distance: 97.6
click at [797, 462] on p "Um , yeah , there's constriction in my heart and I , I feel really like it upse…" at bounding box center [813, 522] width 393 height 121
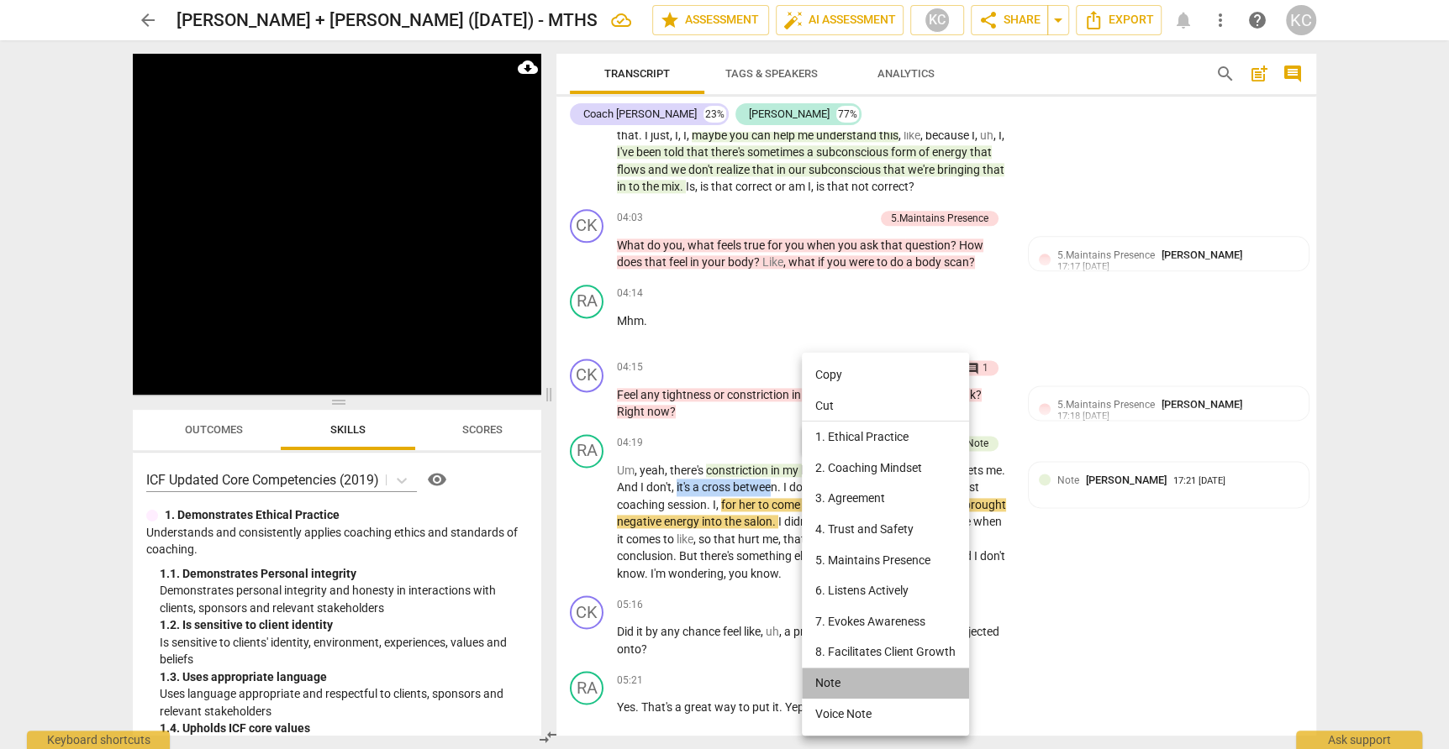
click at [840, 681] on li "Note" at bounding box center [885, 683] width 167 height 31
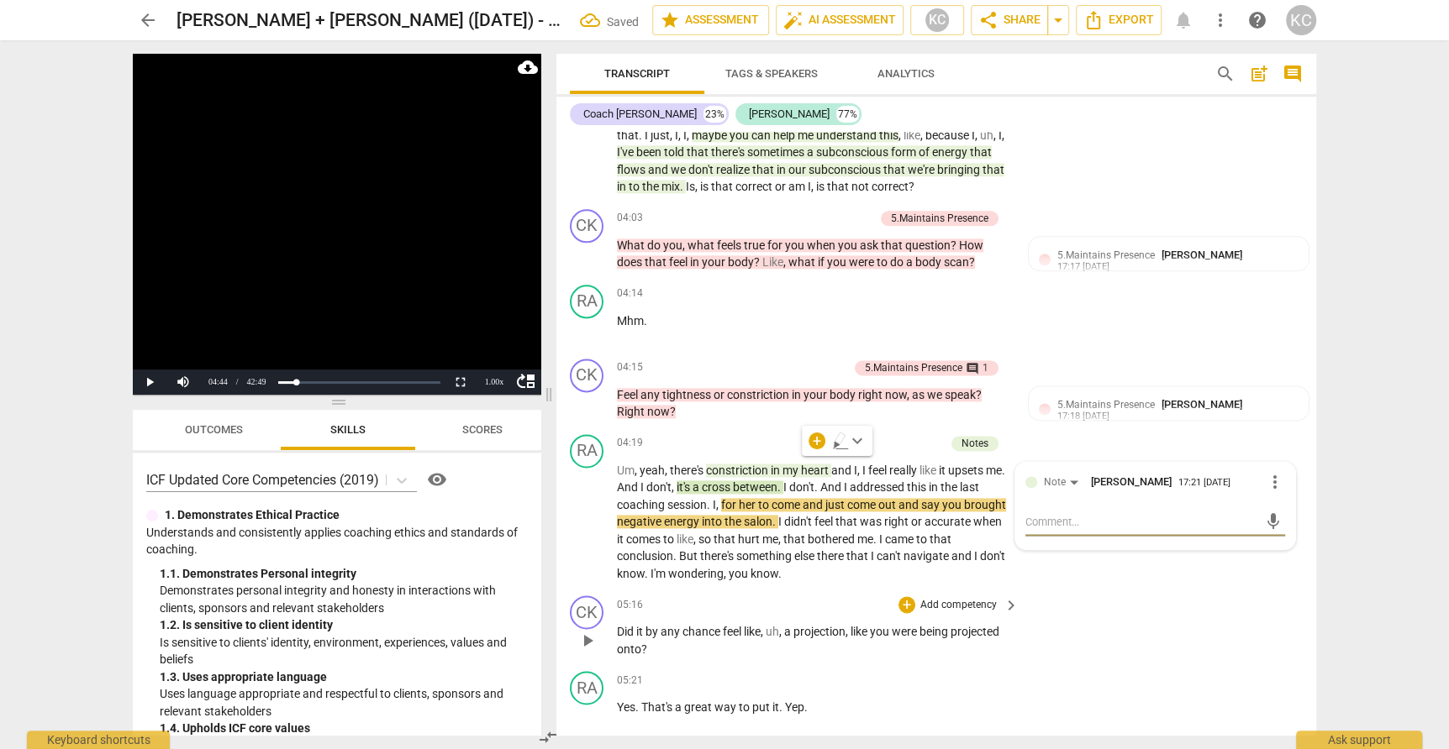
click at [1078, 611] on div "CK play_arrow pause 05:16 + Add competency keyboard_arrow_right Did it by any c…" at bounding box center [936, 627] width 760 height 76
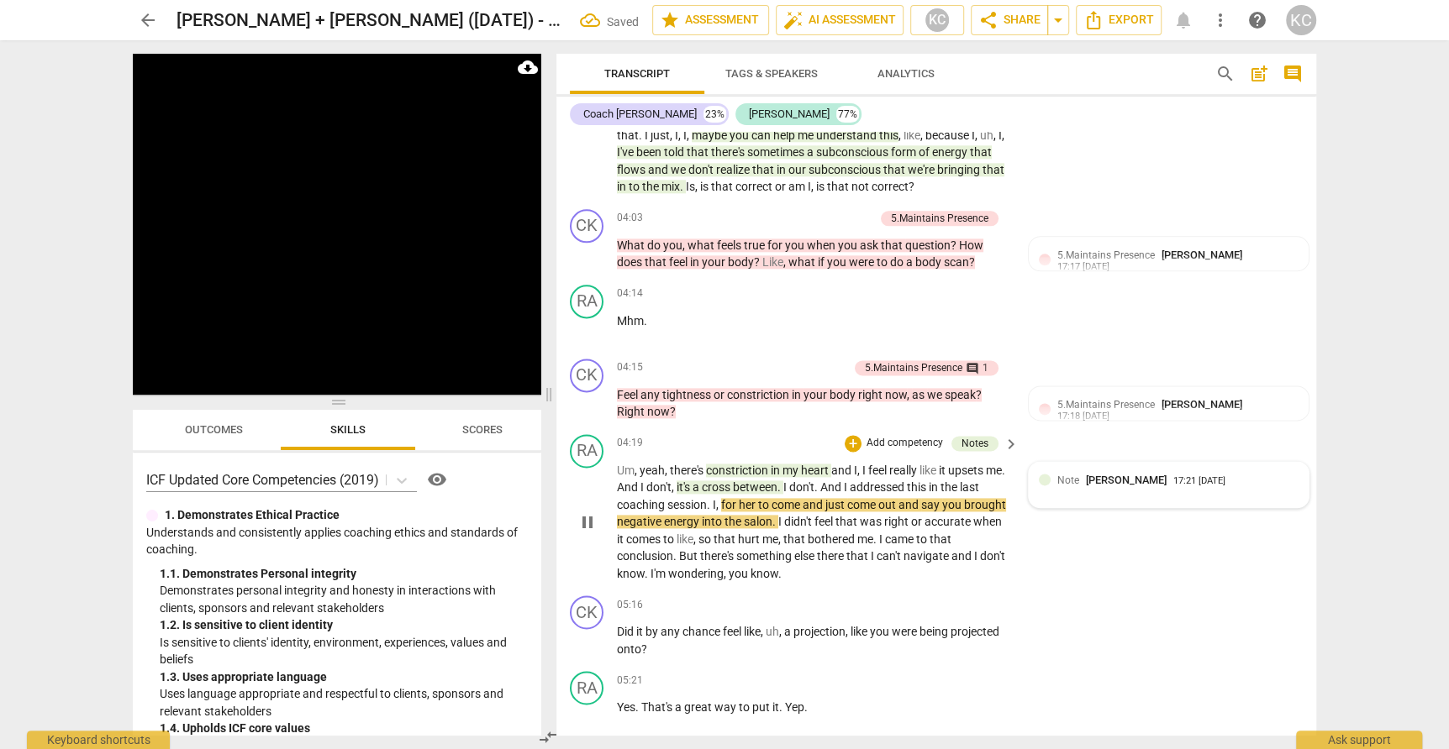
click at [1106, 472] on div "Note [PERSON_NAME] 17:21 [DATE]" at bounding box center [1169, 485] width 260 height 26
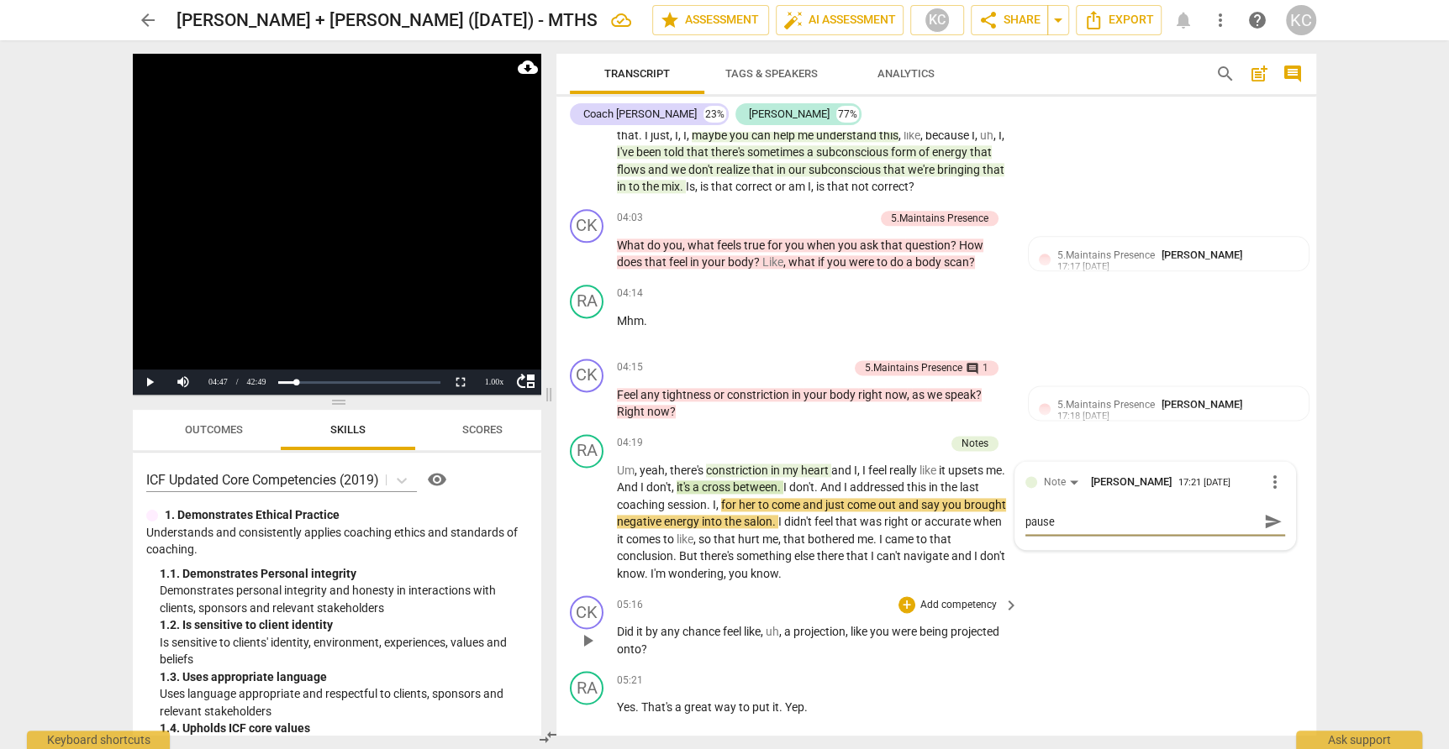
click at [1143, 603] on div "CK play_arrow pause 05:16 + Add competency keyboard_arrow_right Did it by any c…" at bounding box center [936, 627] width 760 height 76
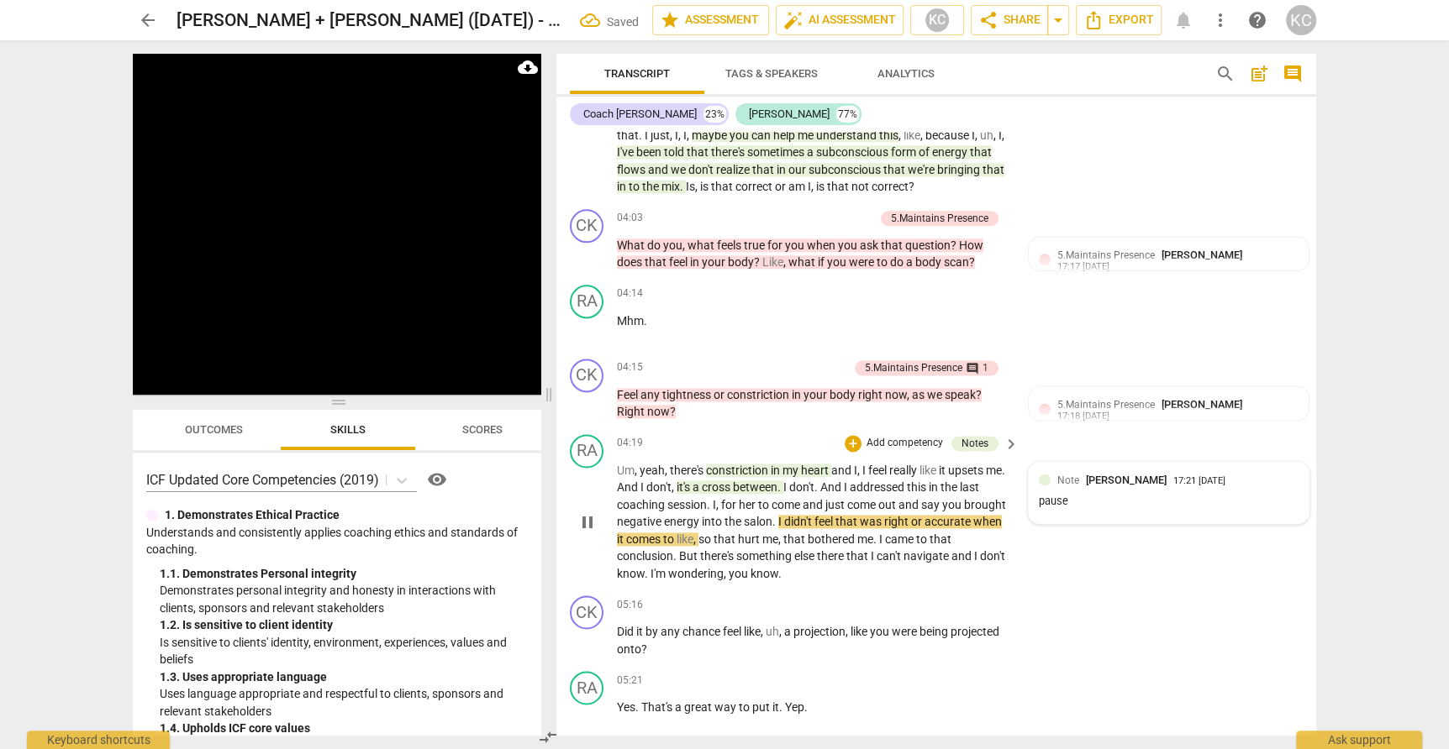
click at [1093, 494] on div "pause" at bounding box center [1169, 502] width 260 height 16
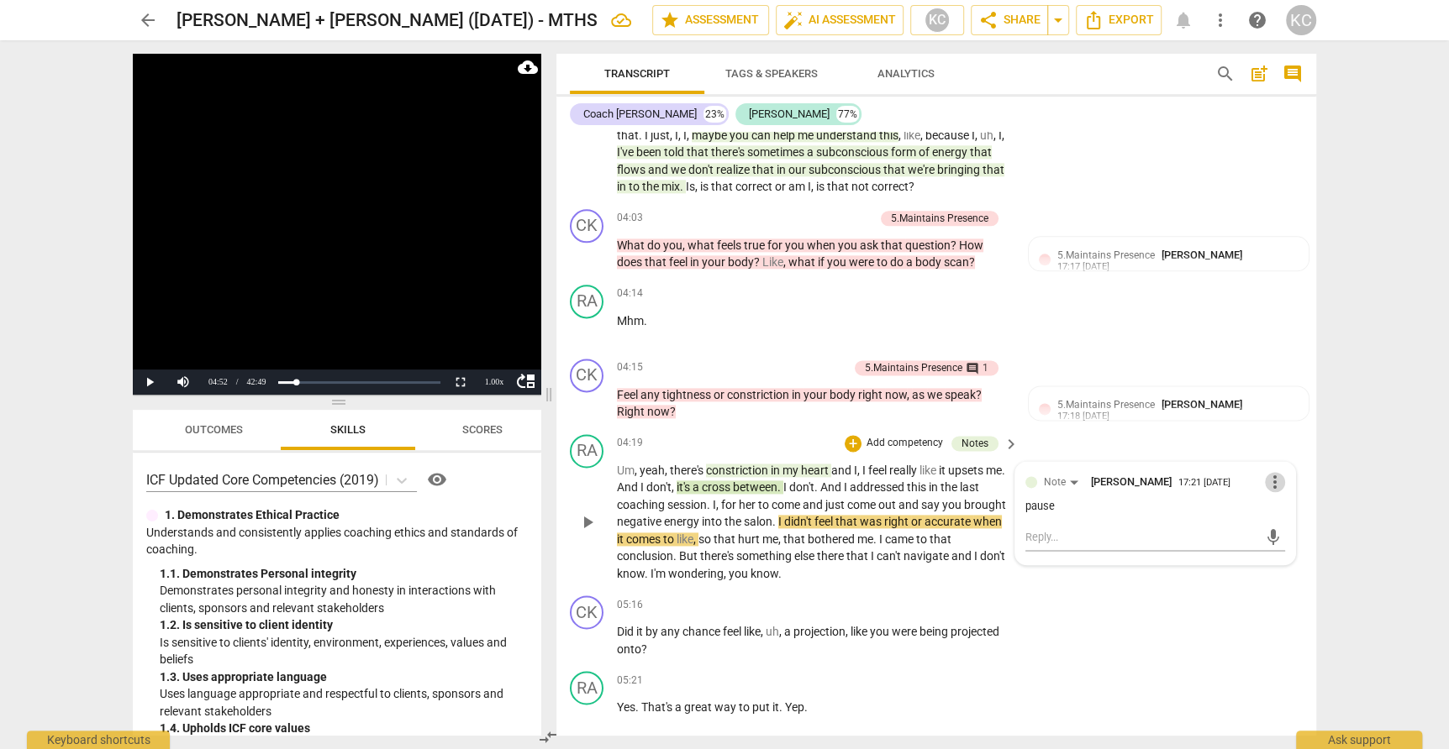
click at [1274, 472] on span "more_vert" at bounding box center [1275, 482] width 20 height 20
click at [1284, 453] on li "Edit" at bounding box center [1294, 456] width 58 height 32
click at [1160, 616] on div "CK play_arrow pause 05:16 + Add competency keyboard_arrow_right Did it by any c…" at bounding box center [936, 627] width 760 height 76
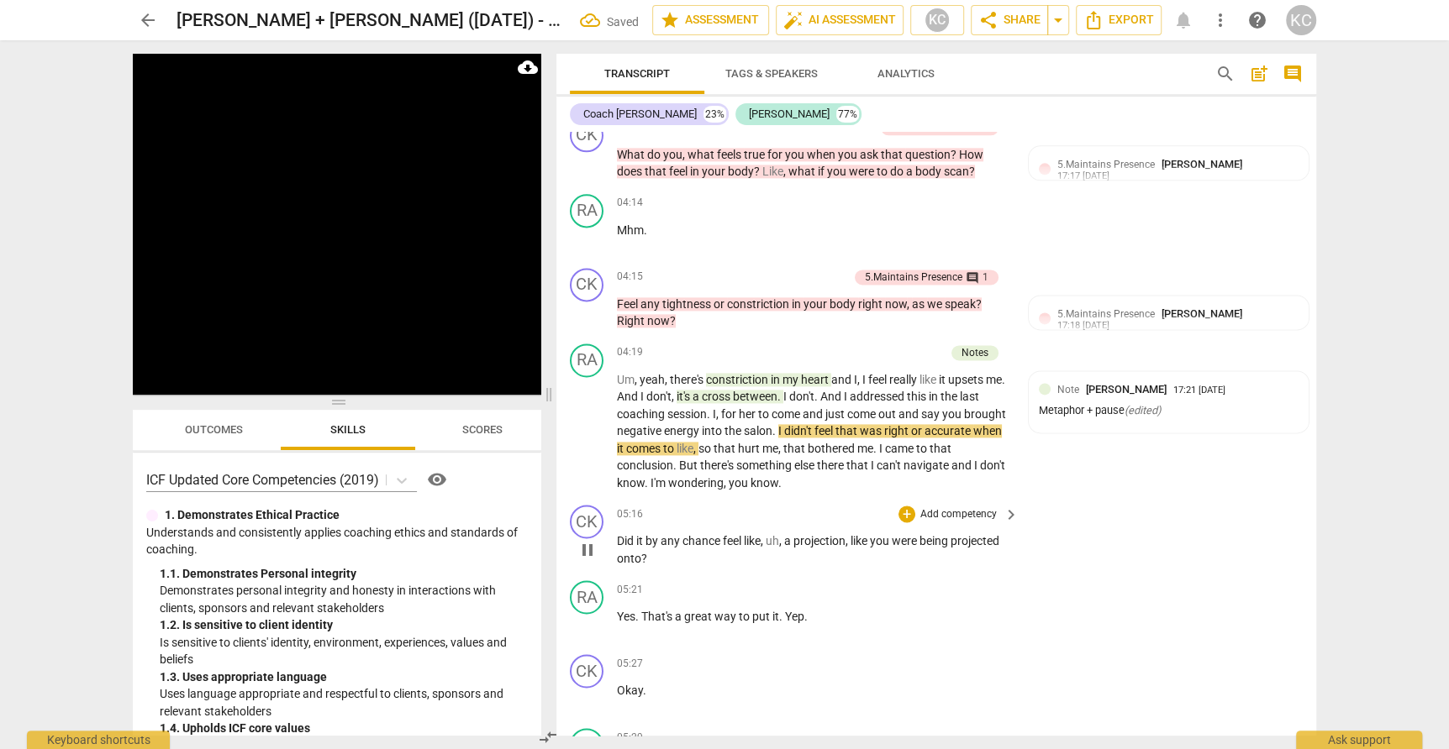
scroll to position [1733, 0]
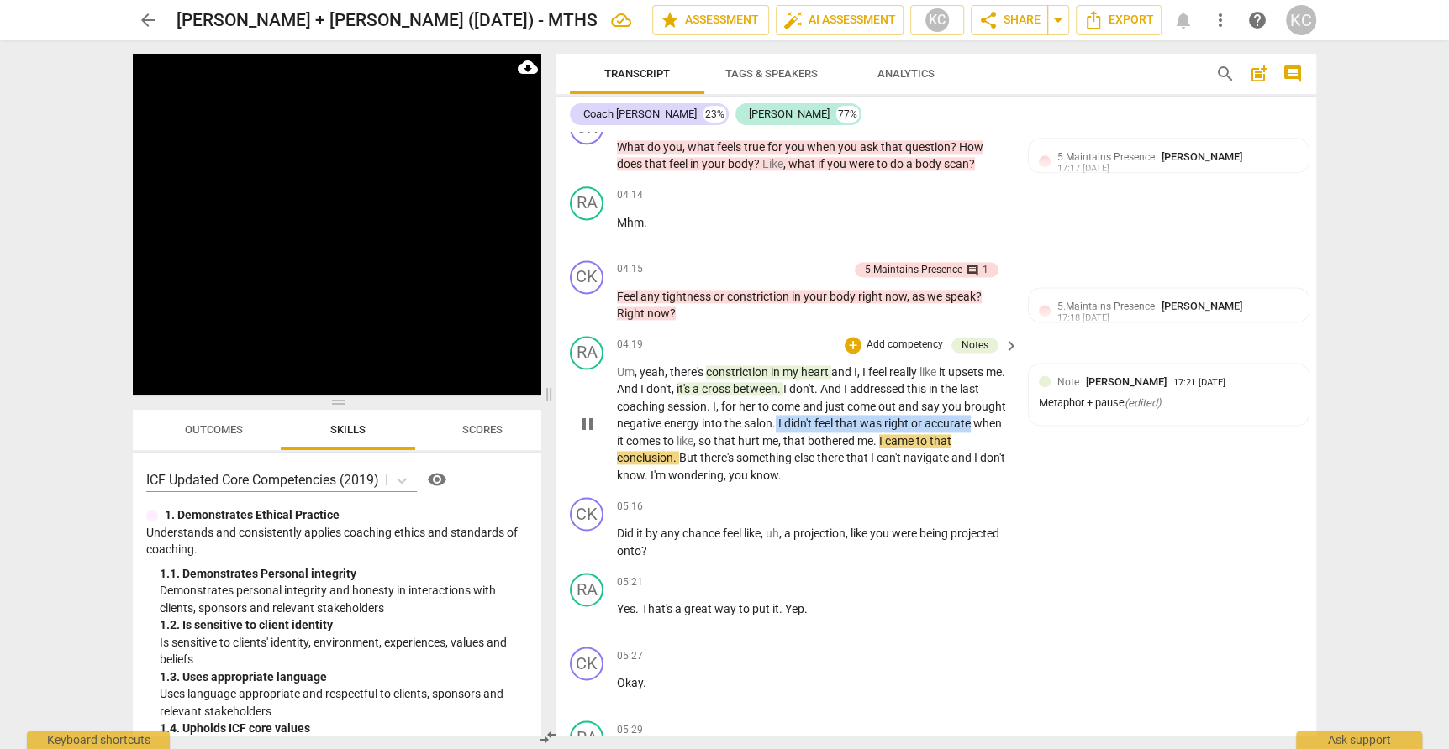
drag, startPoint x: 776, startPoint y: 398, endPoint x: 971, endPoint y: 395, distance: 195.8
click at [971, 395] on p "Um , yeah , there's constriction in my heart and I , I feel really like it upse…" at bounding box center [813, 424] width 393 height 121
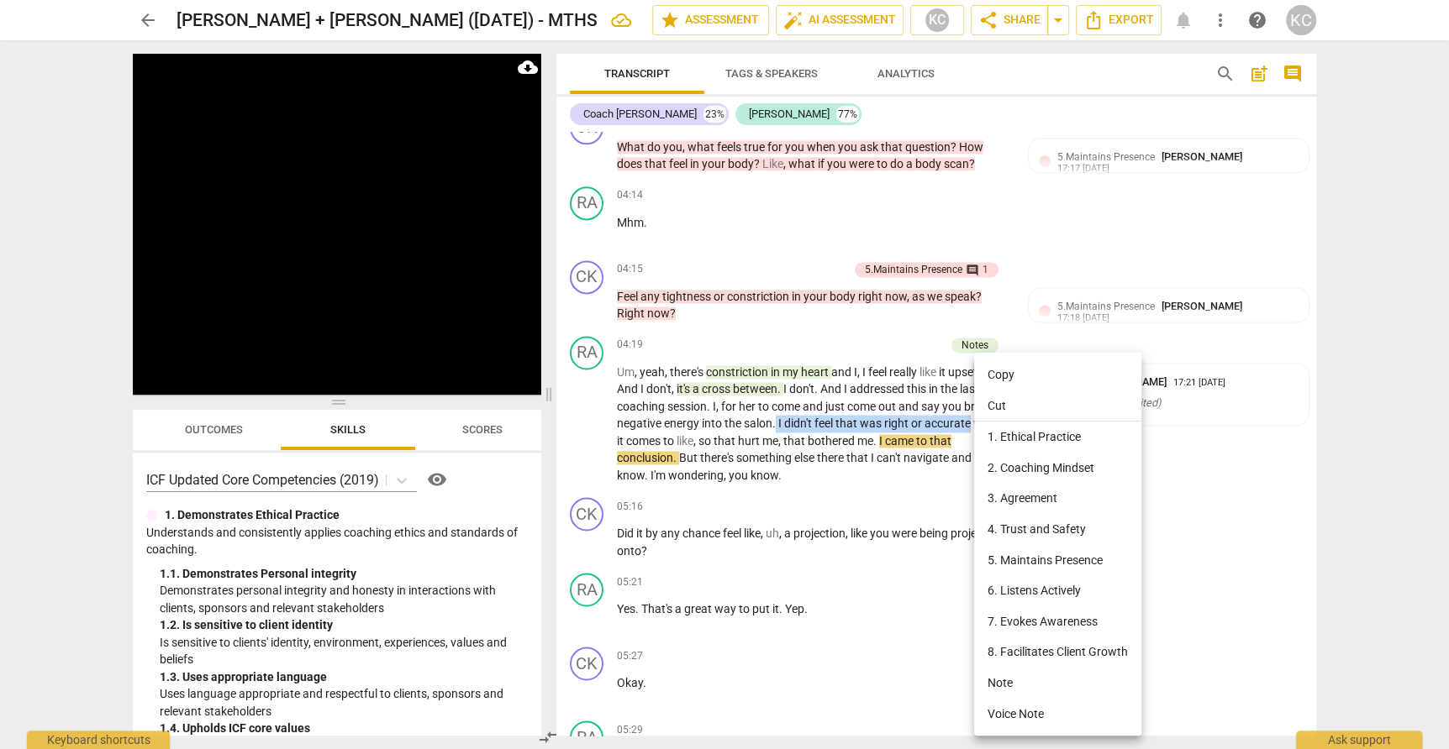
click at [992, 677] on li "Note" at bounding box center [1057, 683] width 167 height 31
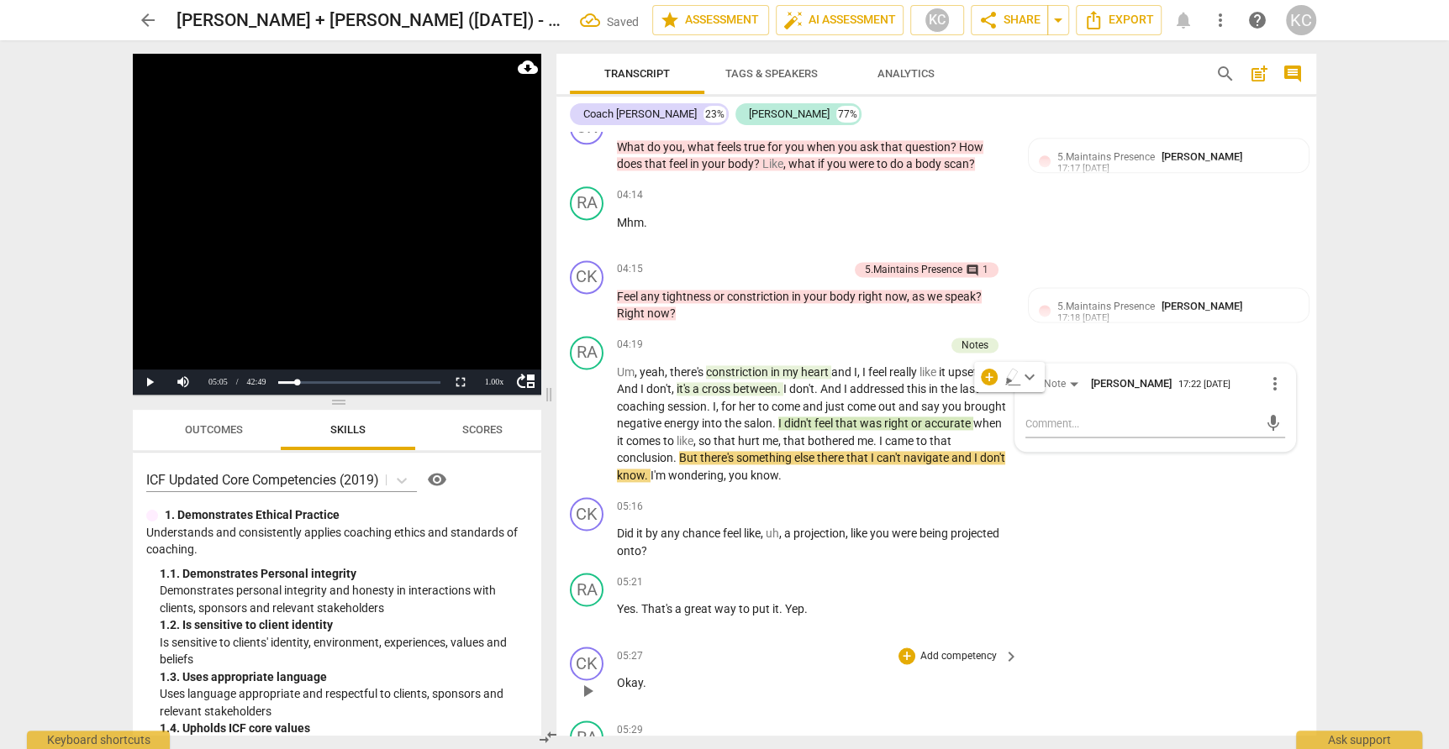
click at [1162, 640] on div "CK play_arrow pause 05:27 + Add competency keyboard_arrow_right Okay ." at bounding box center [936, 677] width 760 height 74
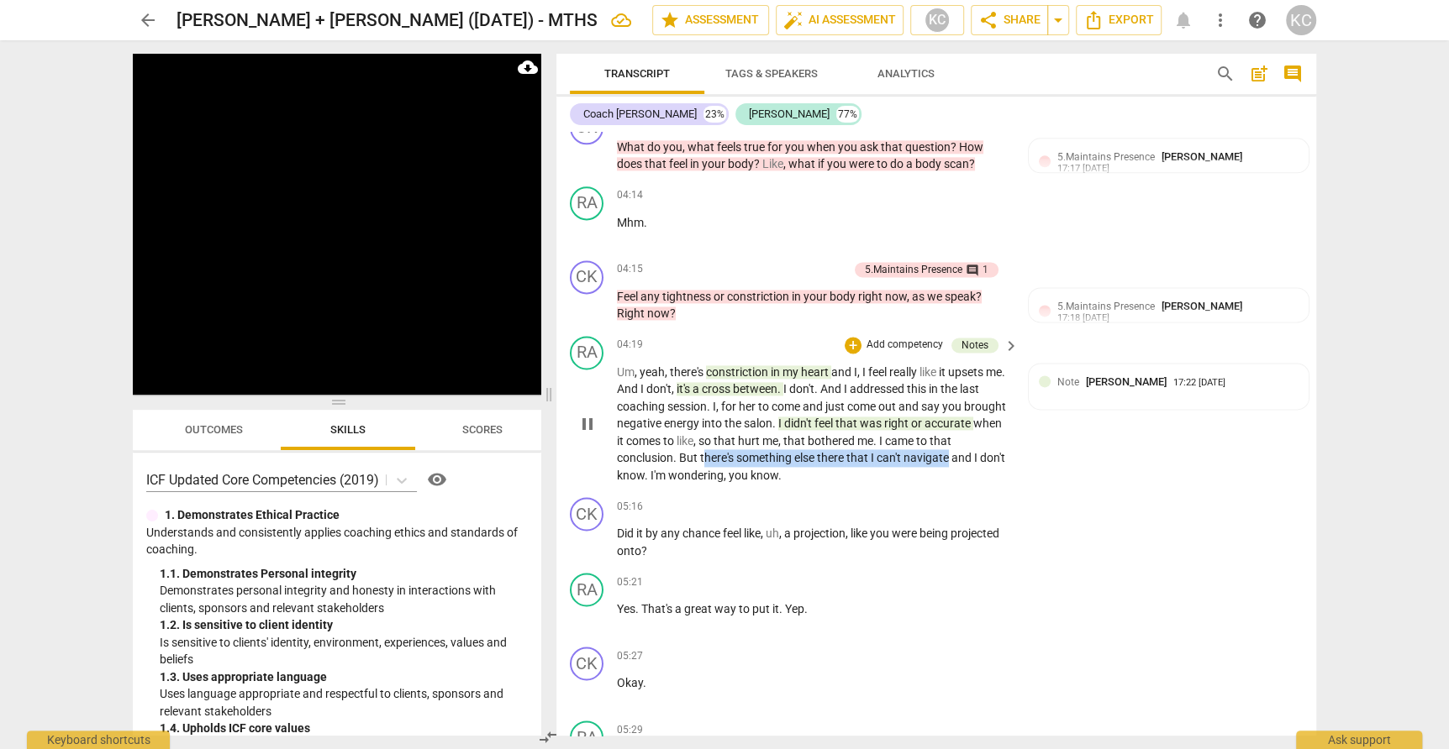
drag, startPoint x: 702, startPoint y: 433, endPoint x: 950, endPoint y: 434, distance: 248.7
click at [950, 434] on p "Um , yeah , there's constriction in my heart and I , I feel really like it upse…" at bounding box center [813, 424] width 393 height 121
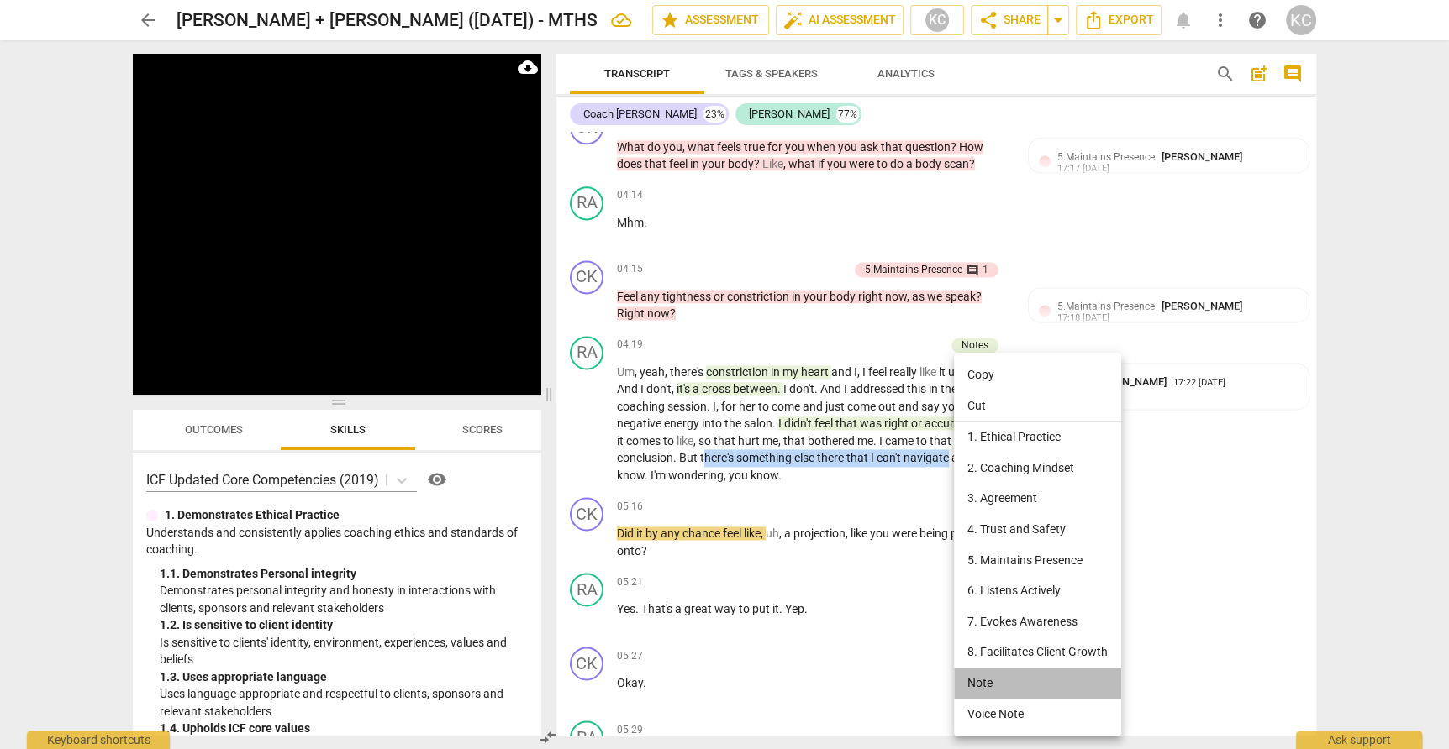
click at [975, 681] on li "Note" at bounding box center [1037, 683] width 167 height 31
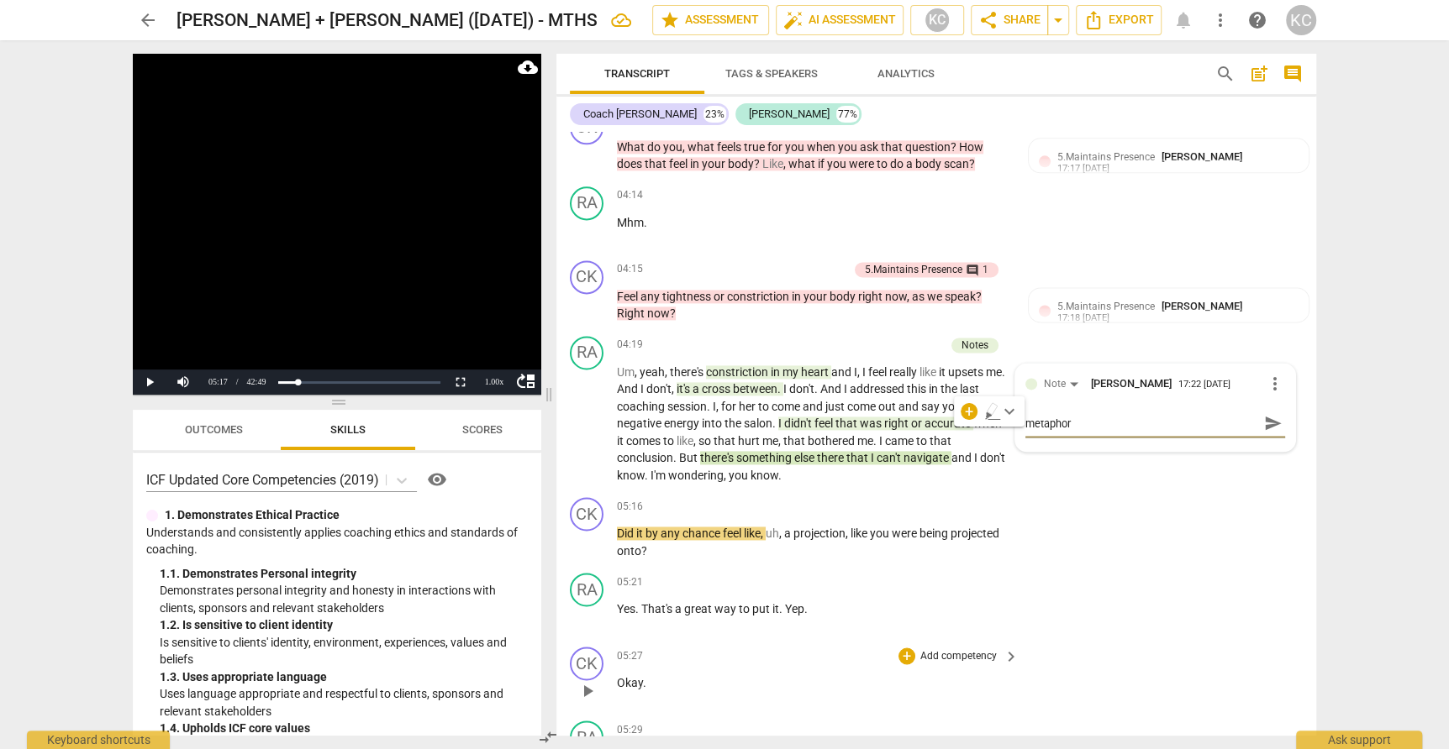
click at [1154, 640] on div "CK play_arrow pause 05:27 + Add competency keyboard_arrow_right Okay ." at bounding box center [936, 677] width 760 height 74
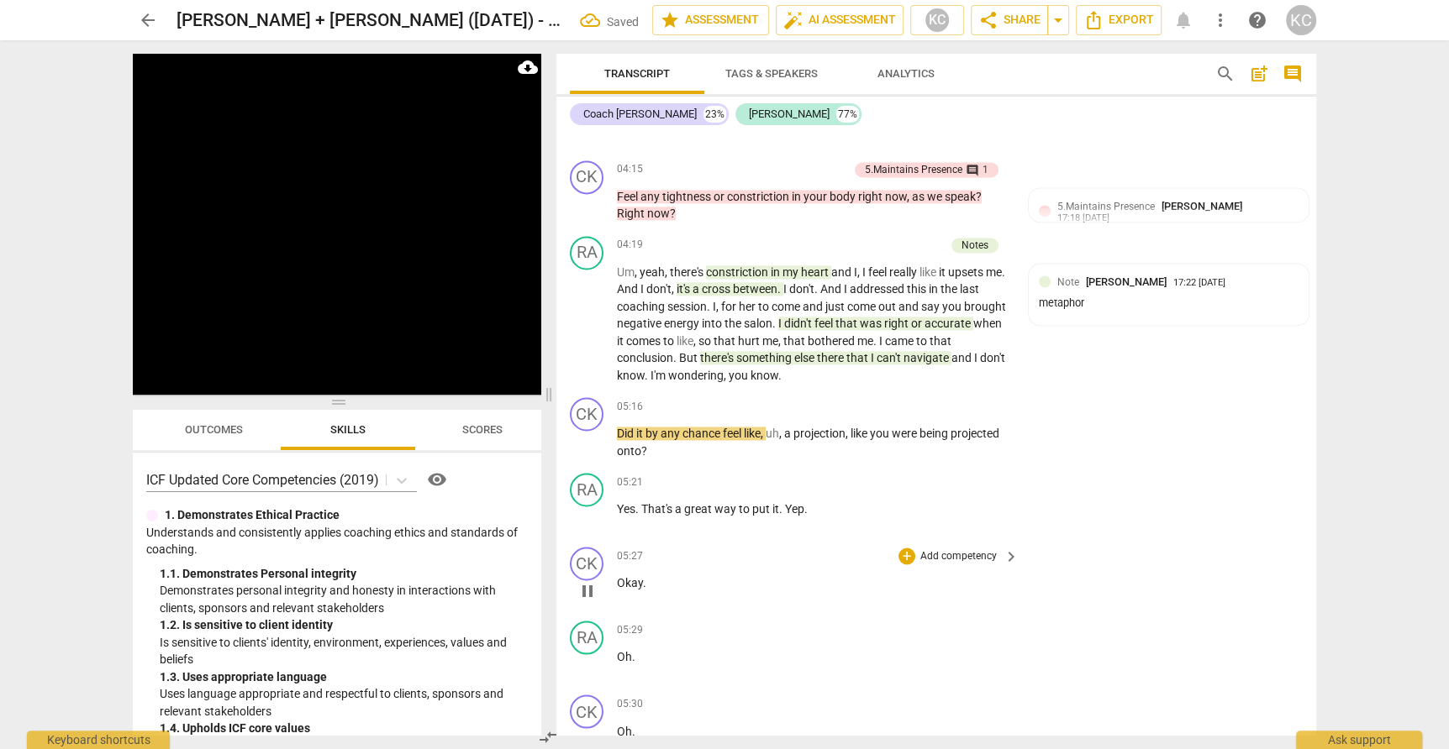
scroll to position [1852, 0]
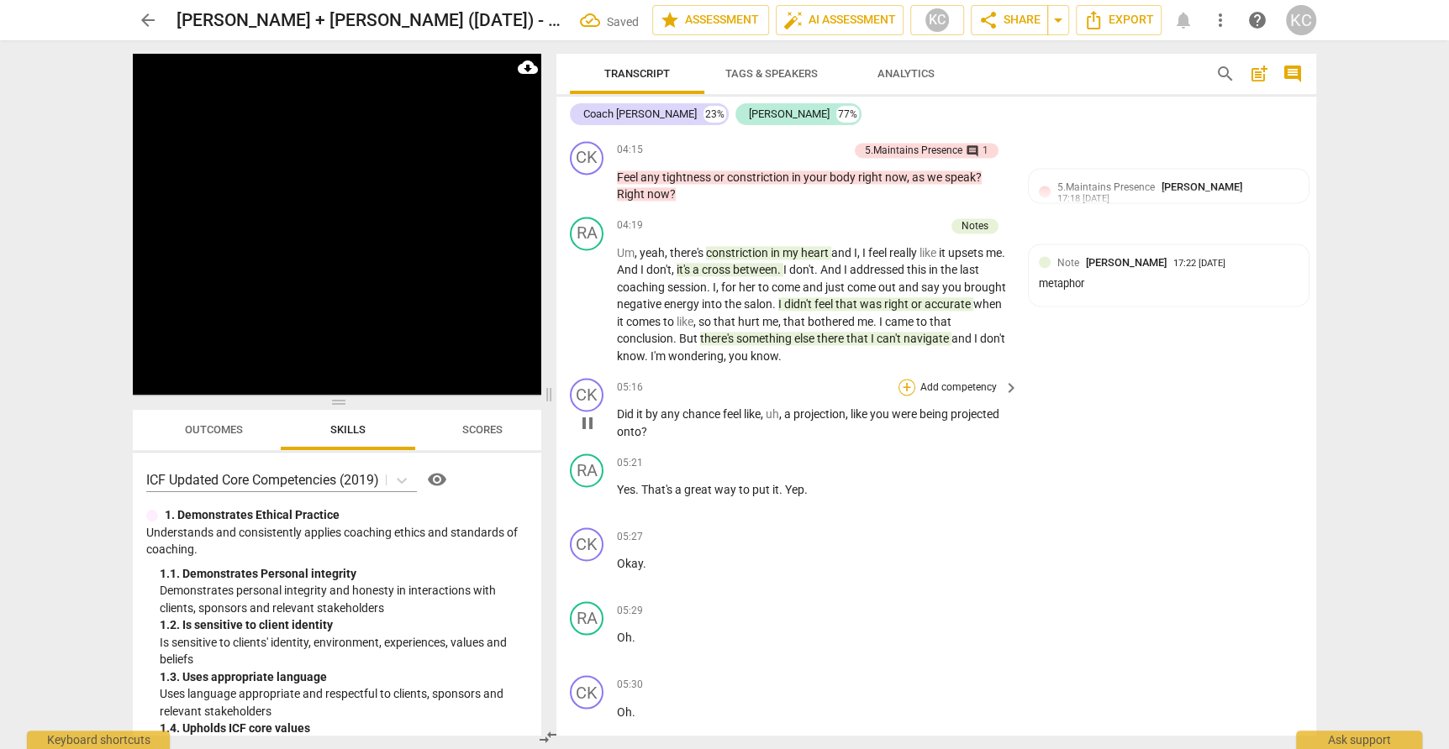
click at [904, 379] on div "+" at bounding box center [906, 387] width 17 height 17
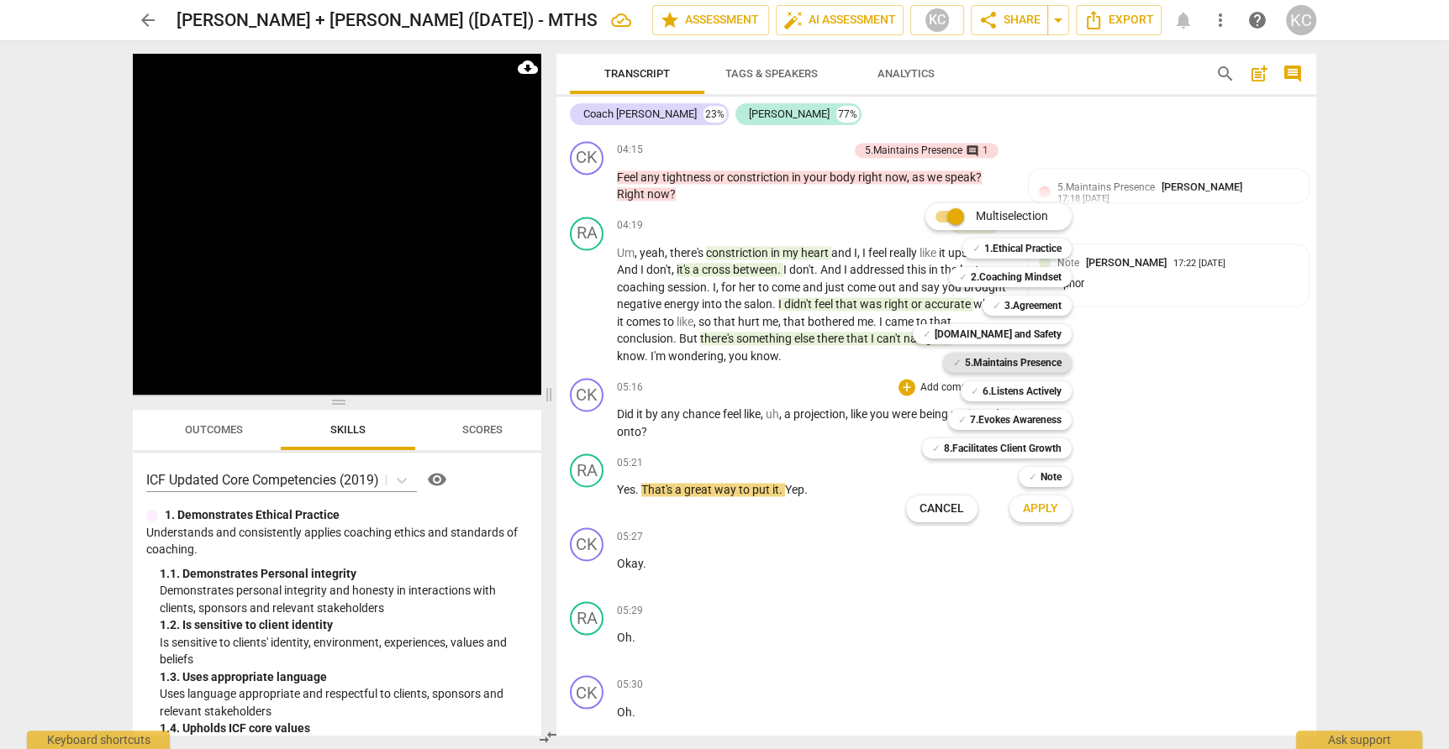
click at [976, 365] on b "5.Maintains Presence" at bounding box center [1013, 363] width 97 height 20
click at [1028, 507] on span "Apply" at bounding box center [1040, 509] width 35 height 17
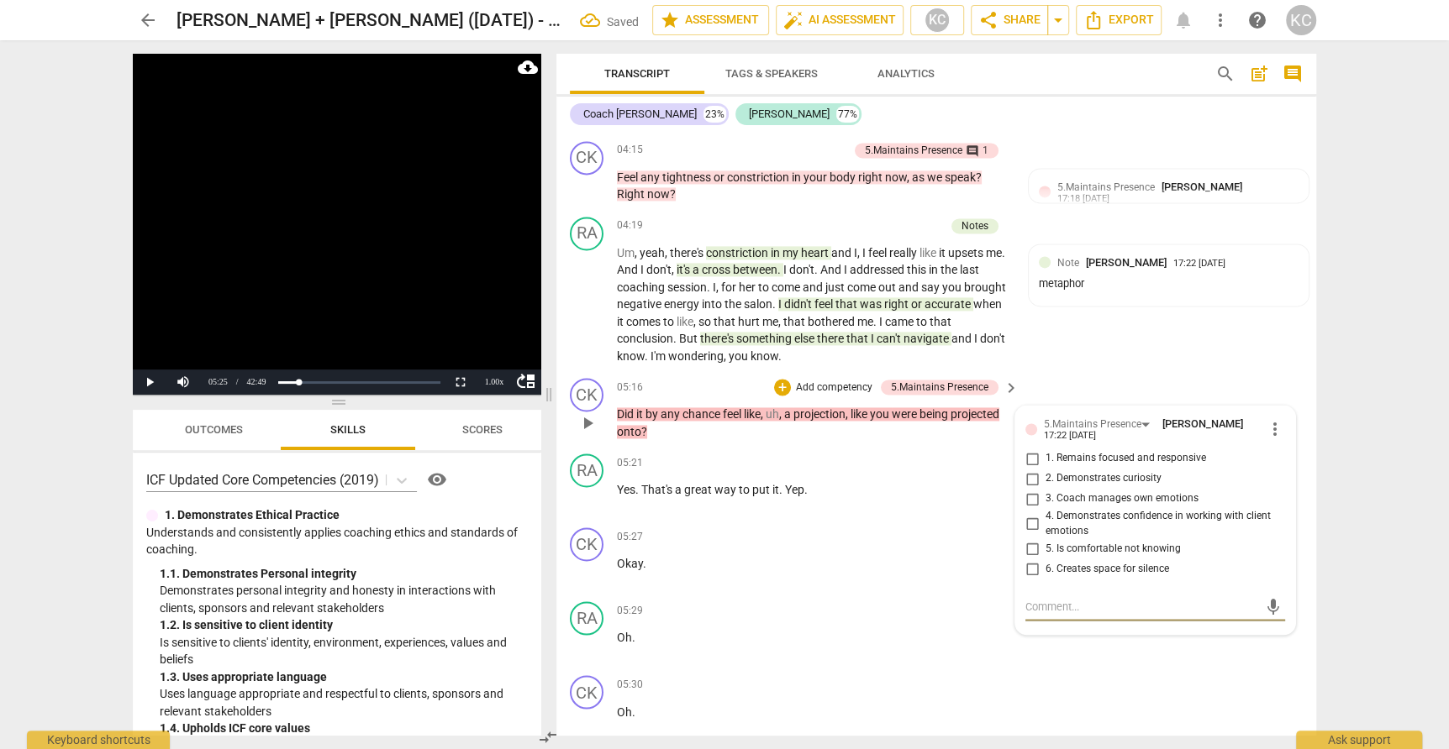
click at [1027, 449] on input "1. Remains focused and responsive" at bounding box center [1031, 459] width 27 height 20
click at [1048, 599] on textarea at bounding box center [1141, 607] width 233 height 16
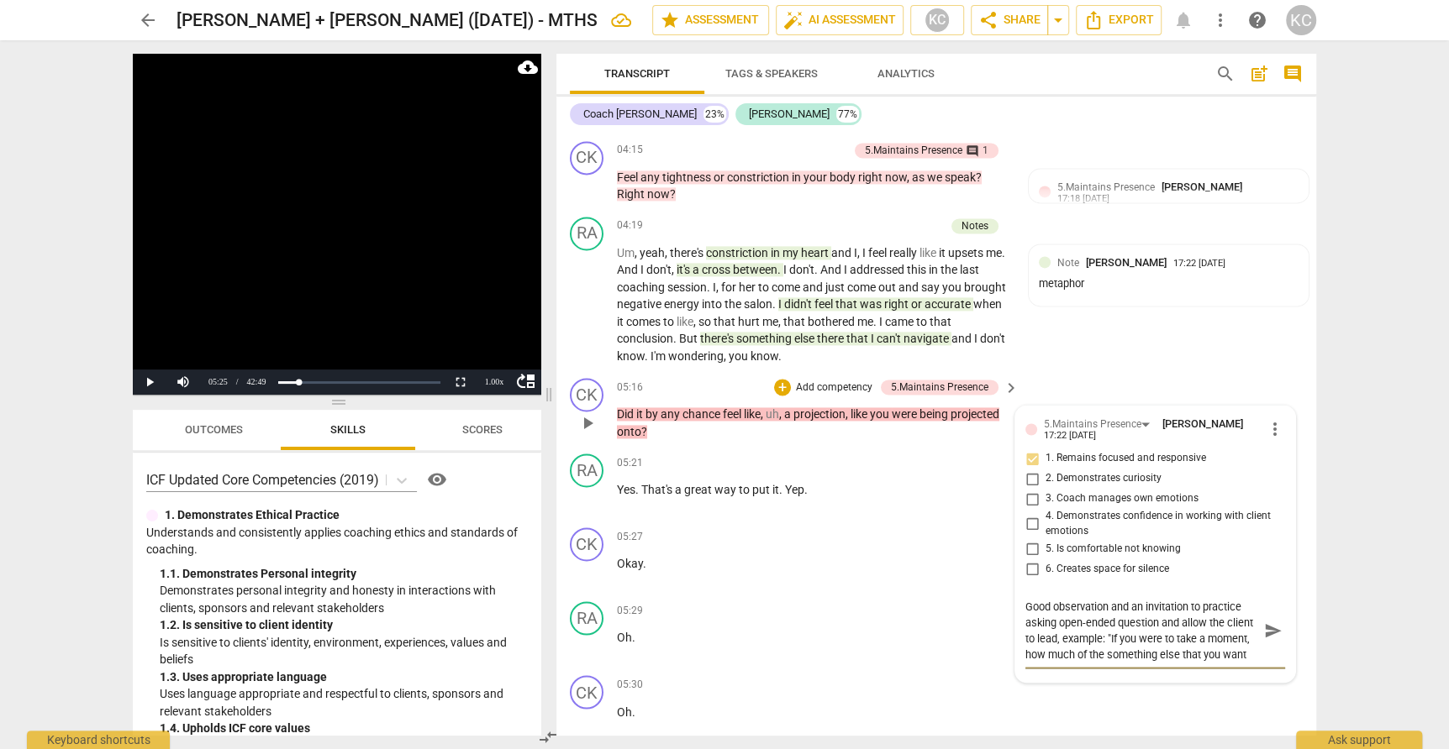
scroll to position [14, 0]
click at [1250, 600] on textarea "Good observation and an invitation to practice asking open-ended question and a…" at bounding box center [1141, 631] width 233 height 64
click at [1230, 696] on div "CK play_arrow pause 05:30 + Add competency keyboard_arrow_right Oh ." at bounding box center [936, 706] width 760 height 74
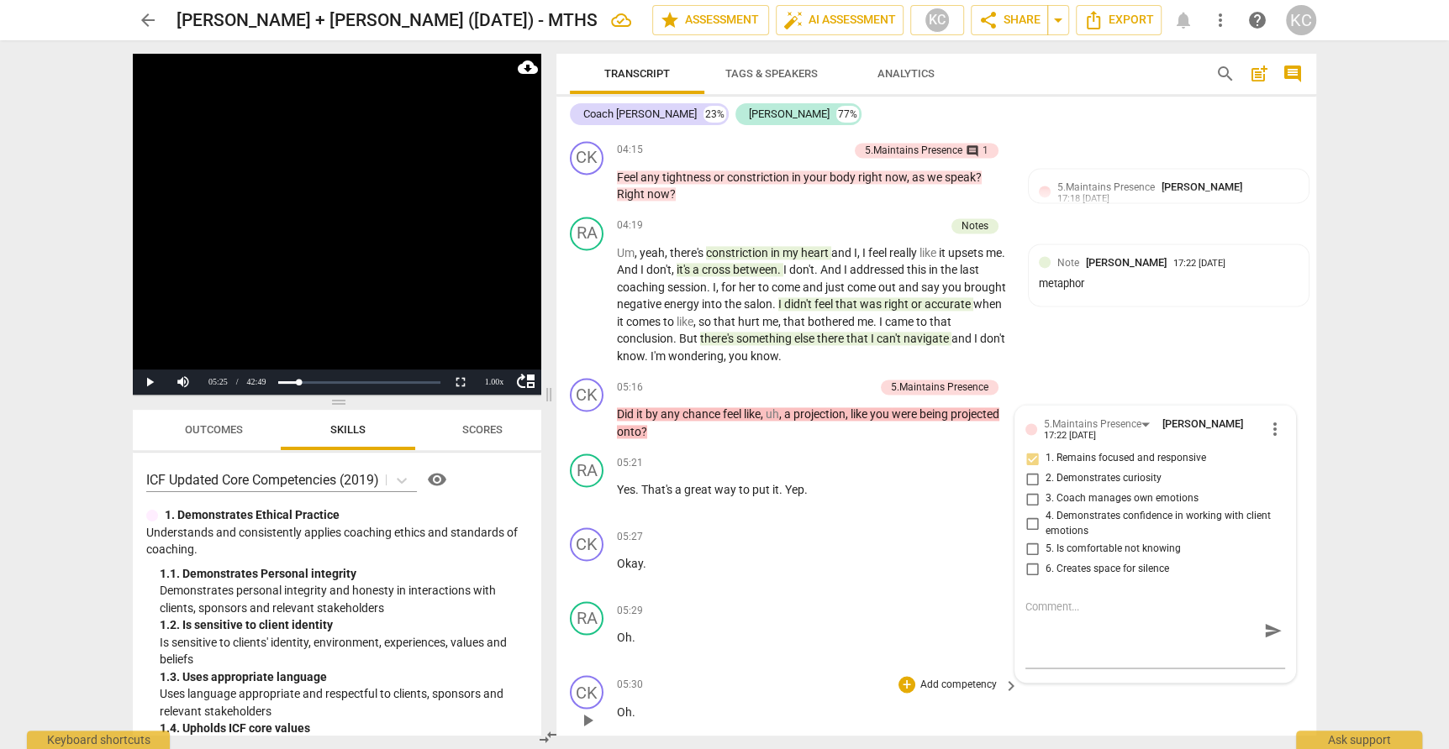
scroll to position [0, 0]
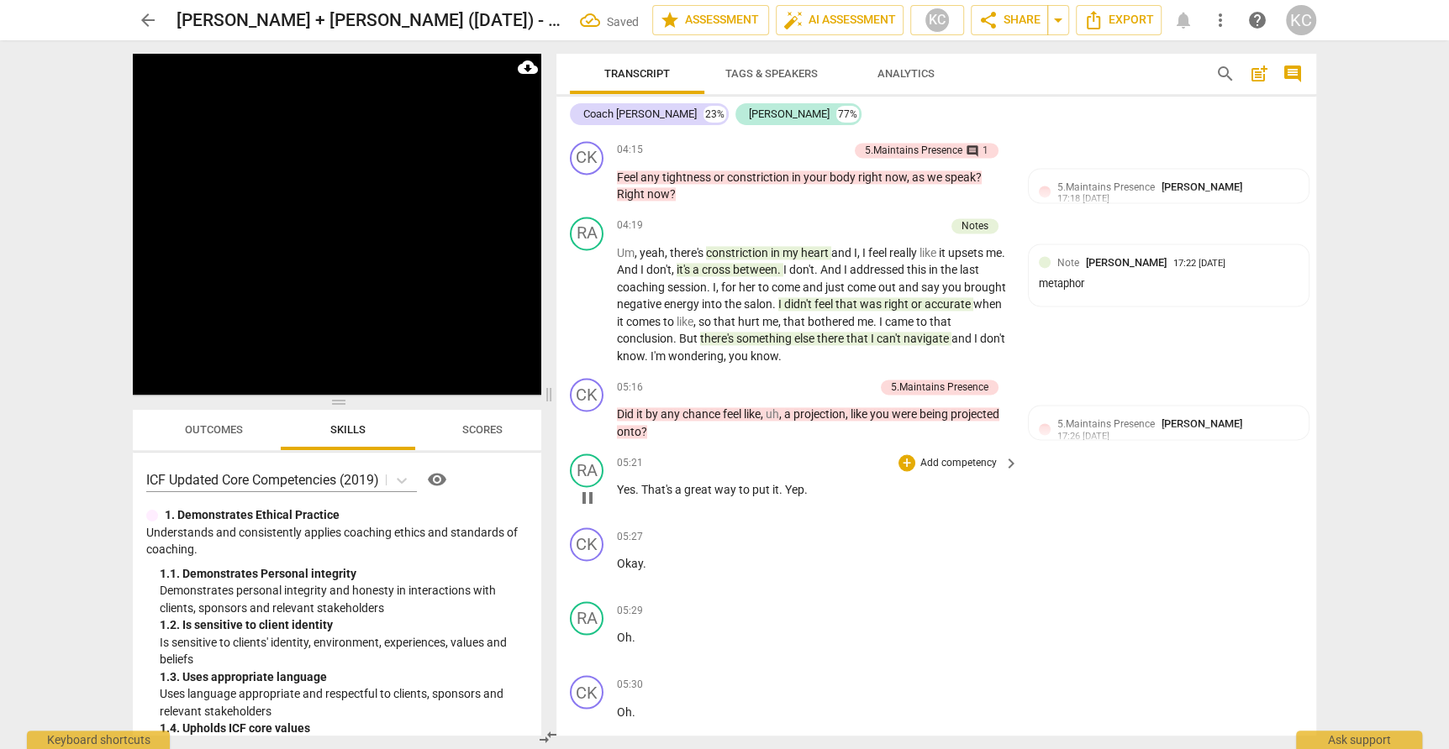
click at [588, 488] on span "pause" at bounding box center [587, 498] width 20 height 20
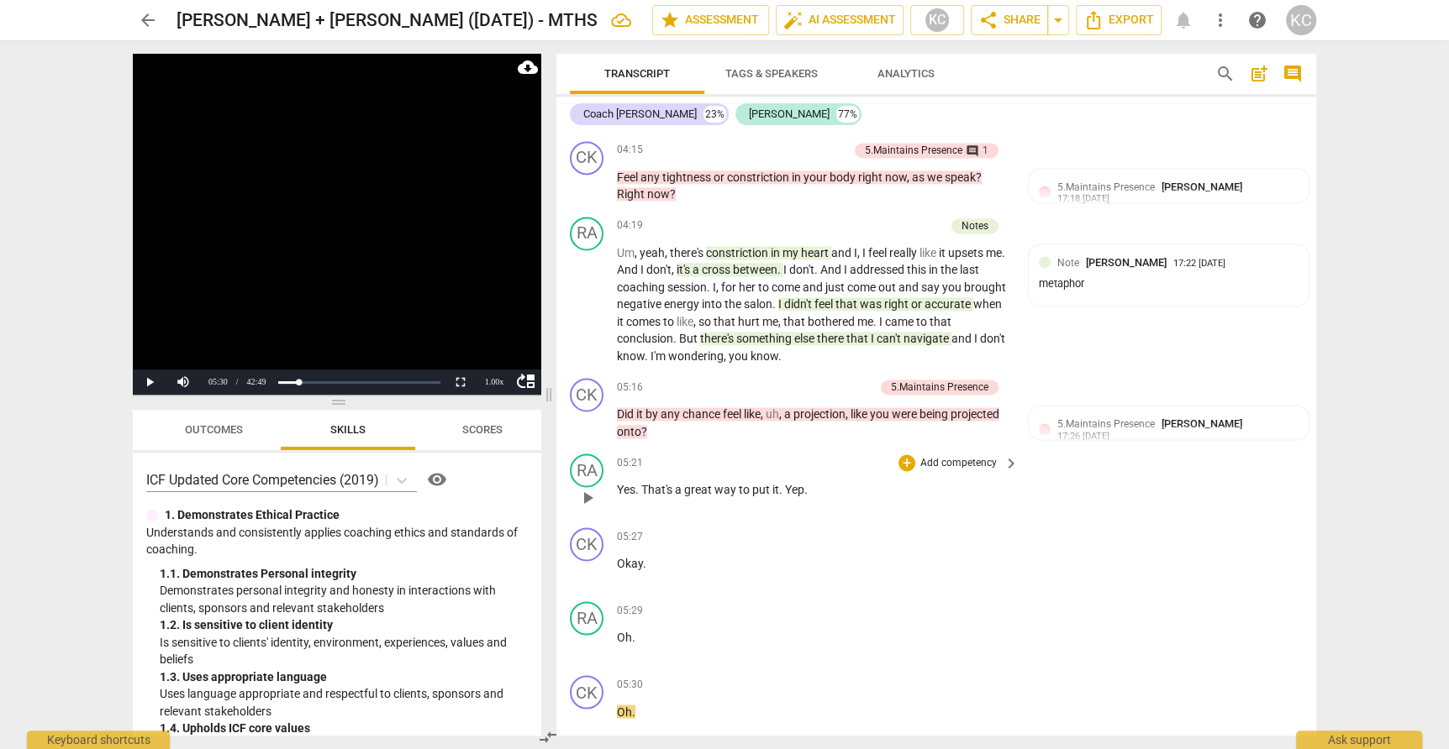
click at [588, 488] on span "play_arrow" at bounding box center [587, 498] width 20 height 20
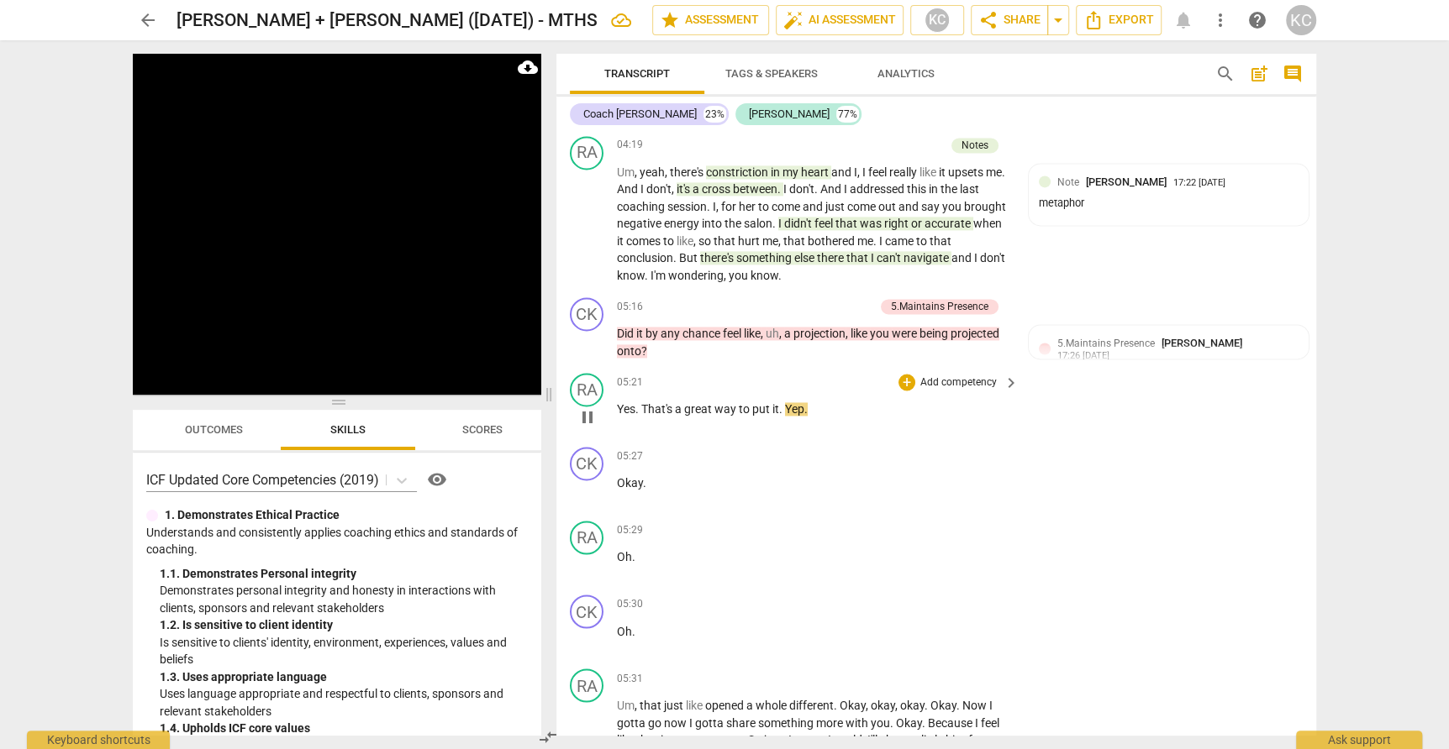
scroll to position [1941, 0]
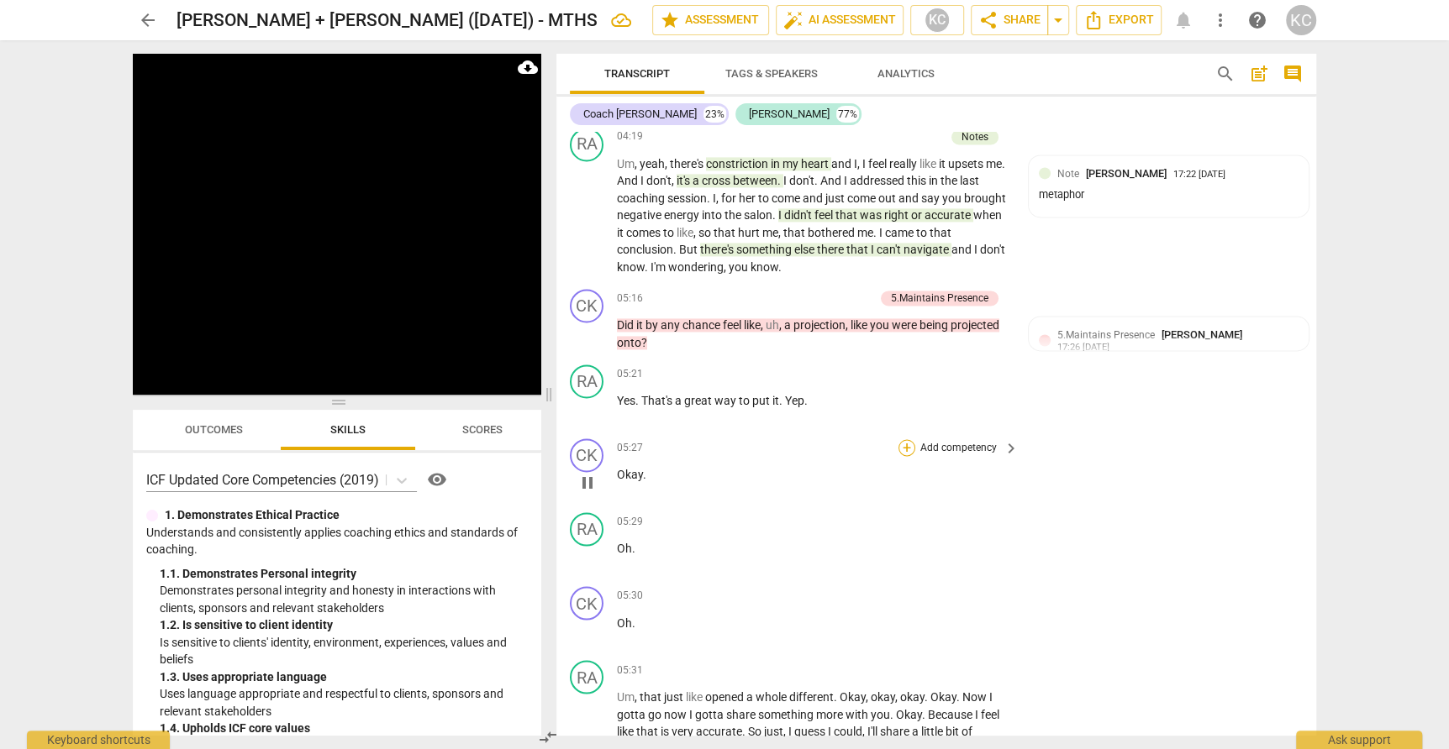
click at [905, 439] on div "+" at bounding box center [906, 447] width 17 height 17
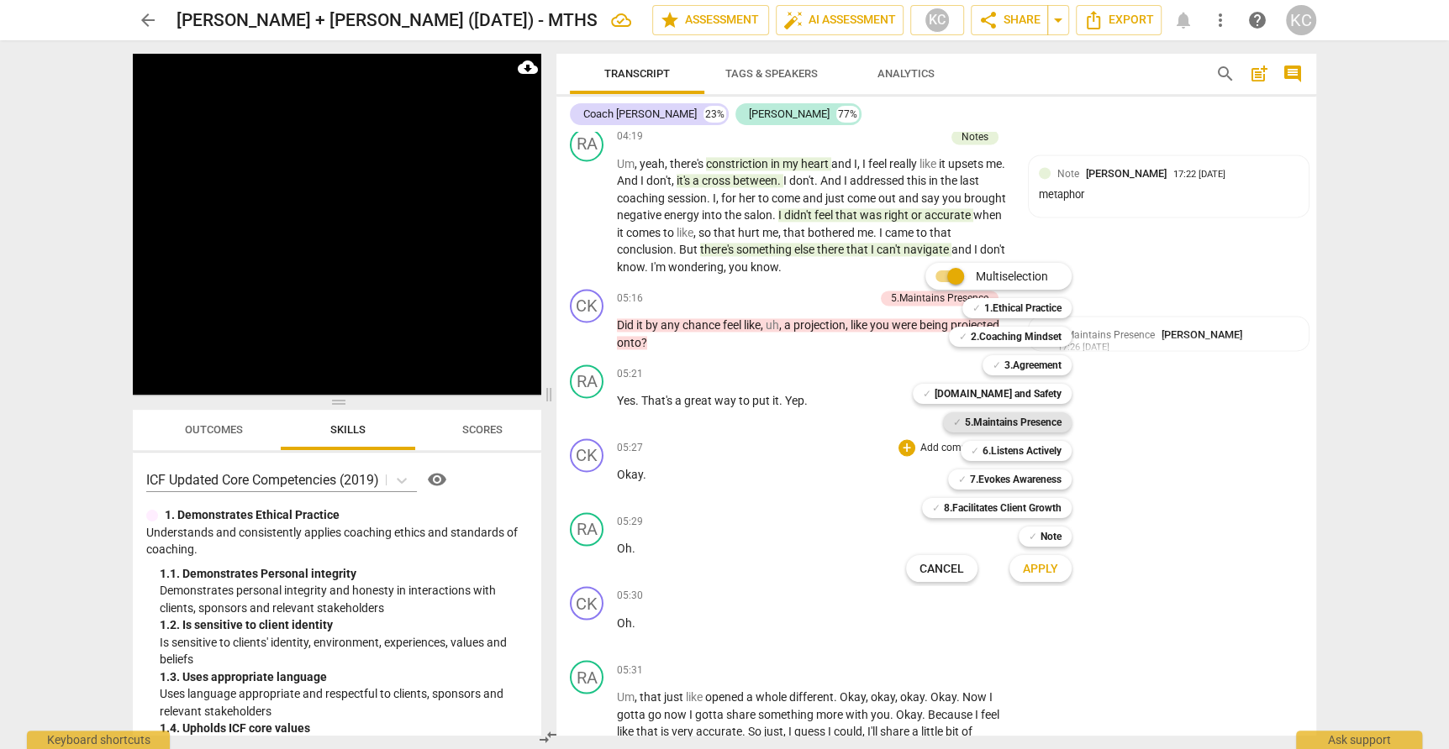
click at [965, 418] on b "5.Maintains Presence" at bounding box center [1013, 423] width 97 height 20
click at [1032, 568] on span "Apply" at bounding box center [1040, 569] width 35 height 17
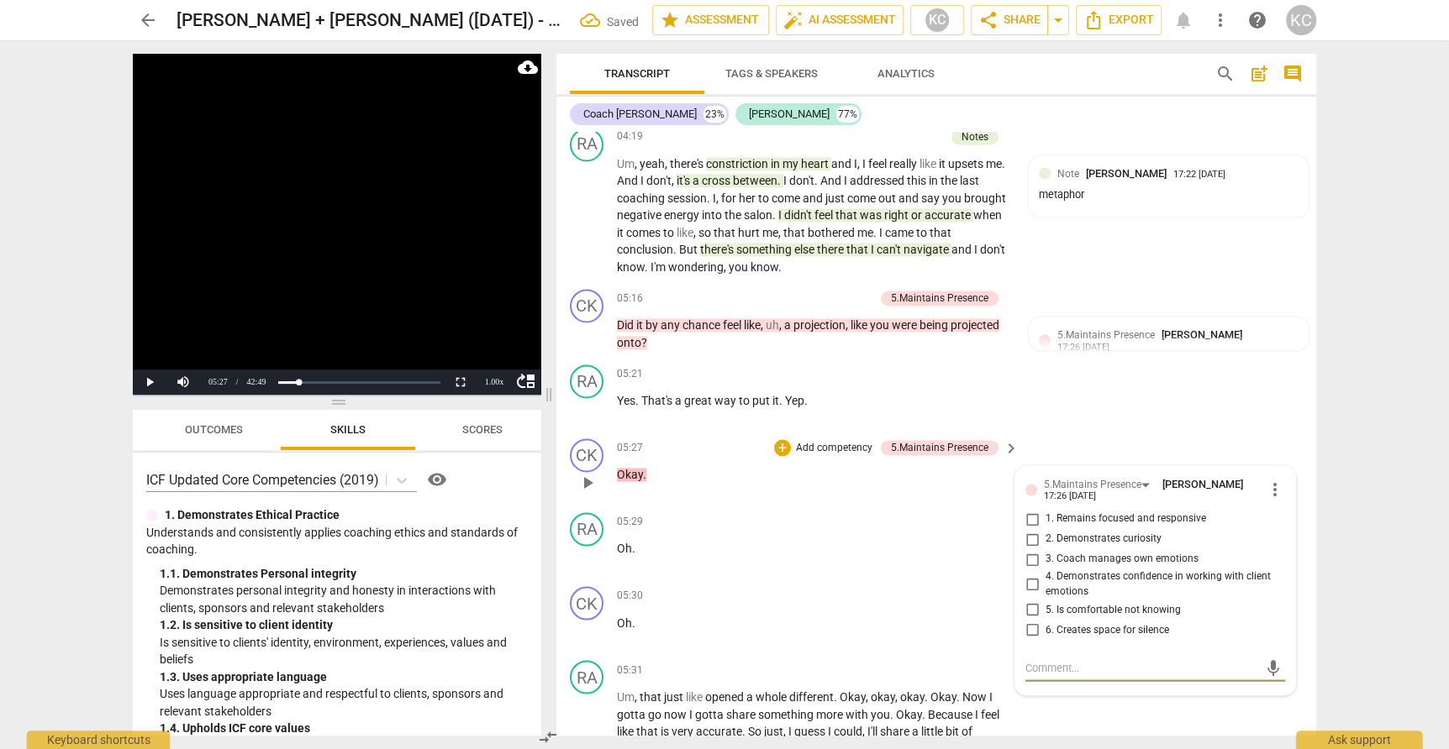
click at [1028, 509] on input "1. Remains focused and responsive" at bounding box center [1031, 519] width 27 height 20
click at [1039, 660] on textarea at bounding box center [1141, 668] width 233 height 16
click at [812, 460] on div "05:27 + Add competency 5.Maintains Presence keyboard_arrow_right Okay ." at bounding box center [818, 469] width 403 height 60
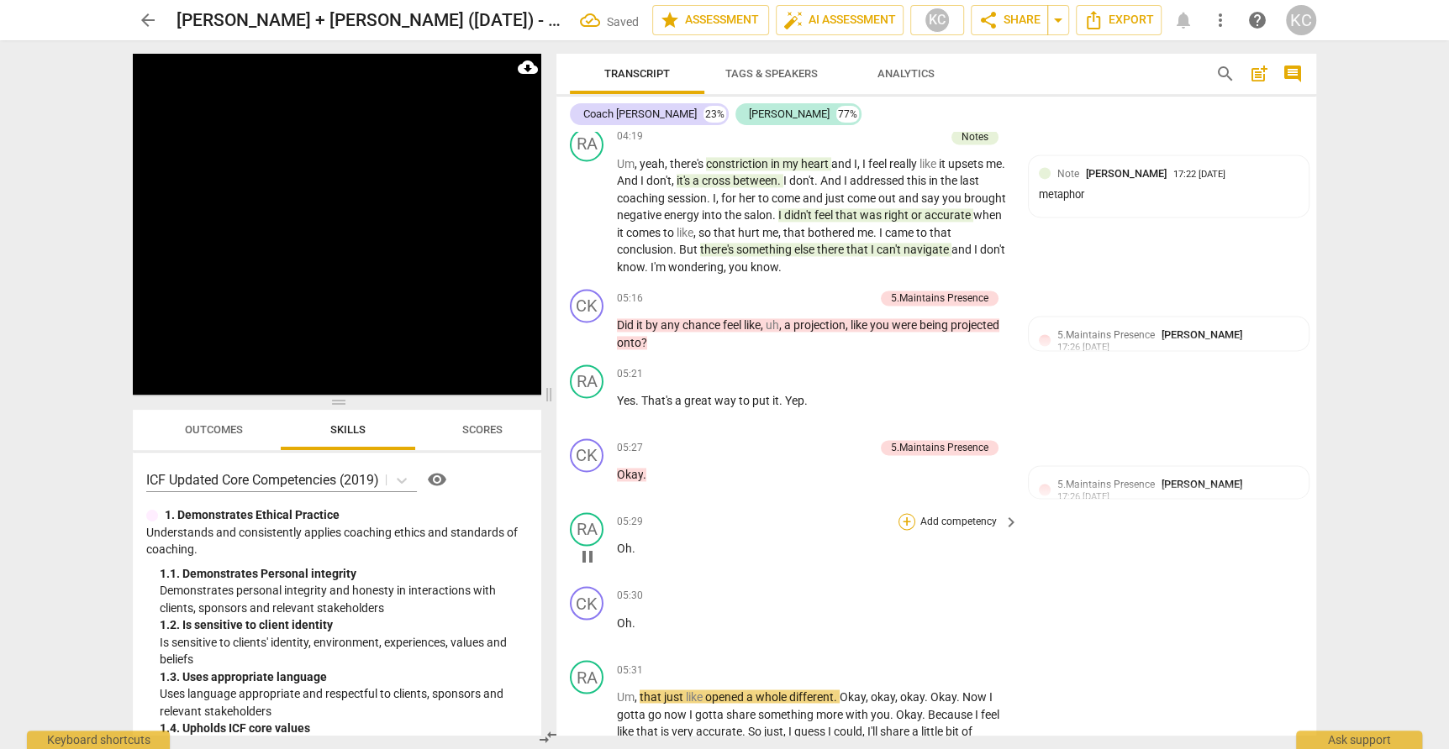
click at [903, 513] on div "+" at bounding box center [906, 521] width 17 height 17
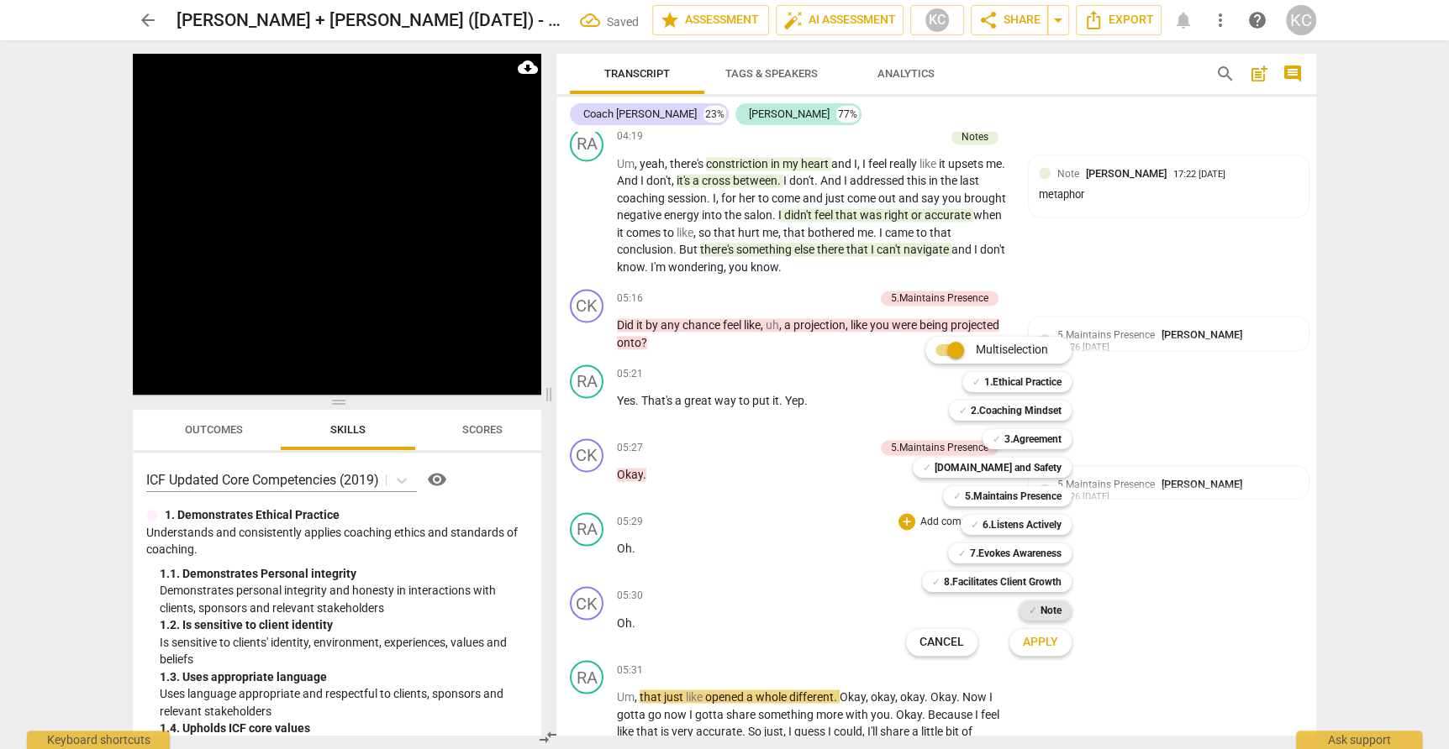
click at [1045, 611] on b "Note" at bounding box center [1050, 611] width 21 height 20
click at [1046, 644] on span "Apply" at bounding box center [1040, 642] width 35 height 17
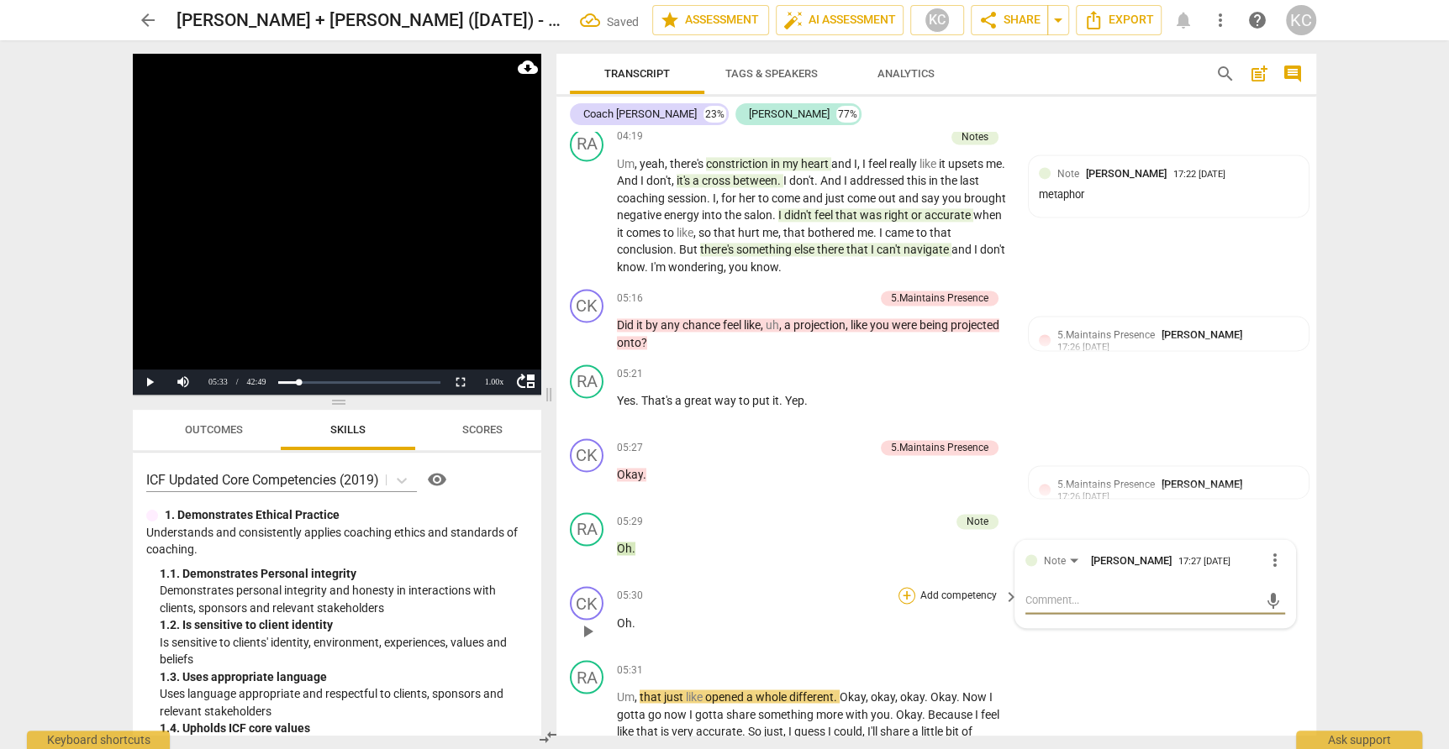
click at [907, 587] on div "+" at bounding box center [906, 595] width 17 height 17
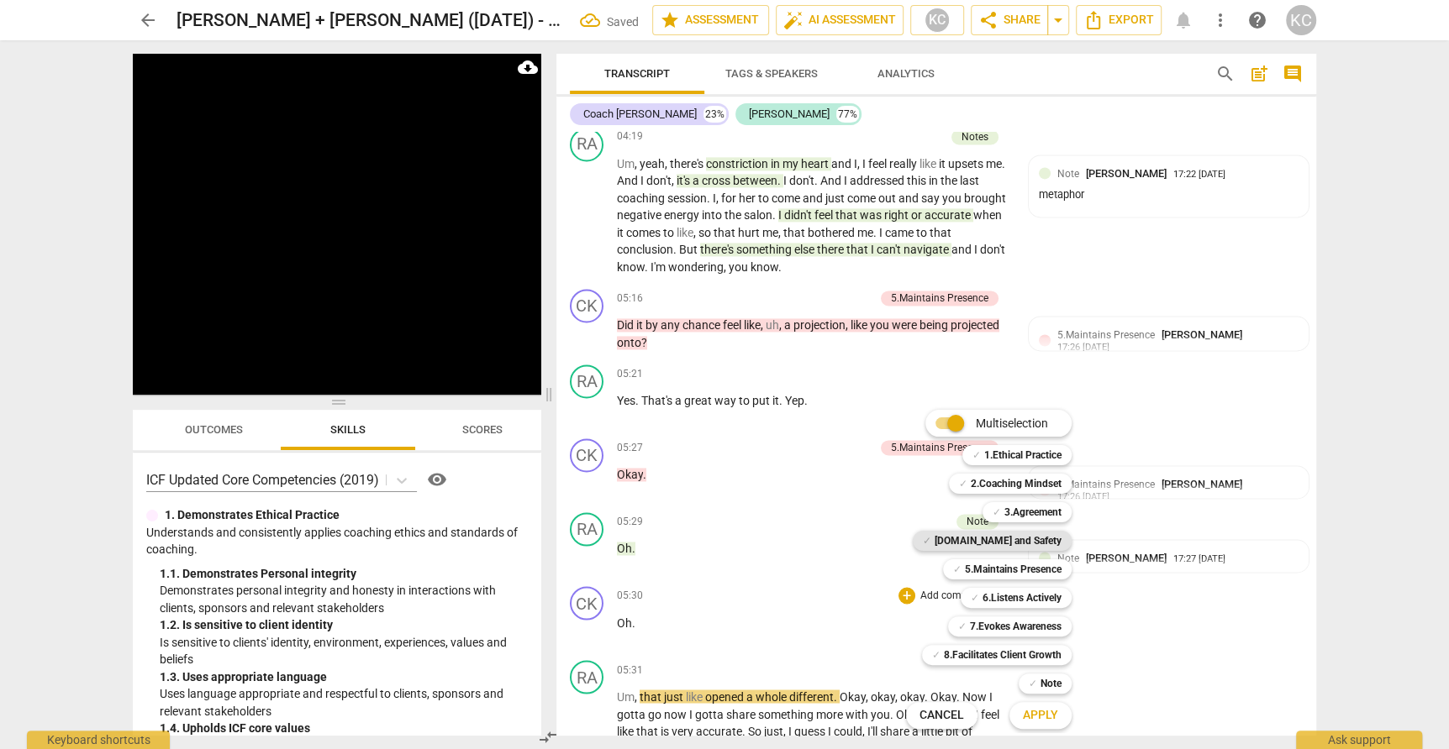
click at [999, 544] on b "[DOMAIN_NAME] and Safety" at bounding box center [997, 541] width 127 height 20
click at [1028, 712] on span "Apply" at bounding box center [1040, 715] width 35 height 17
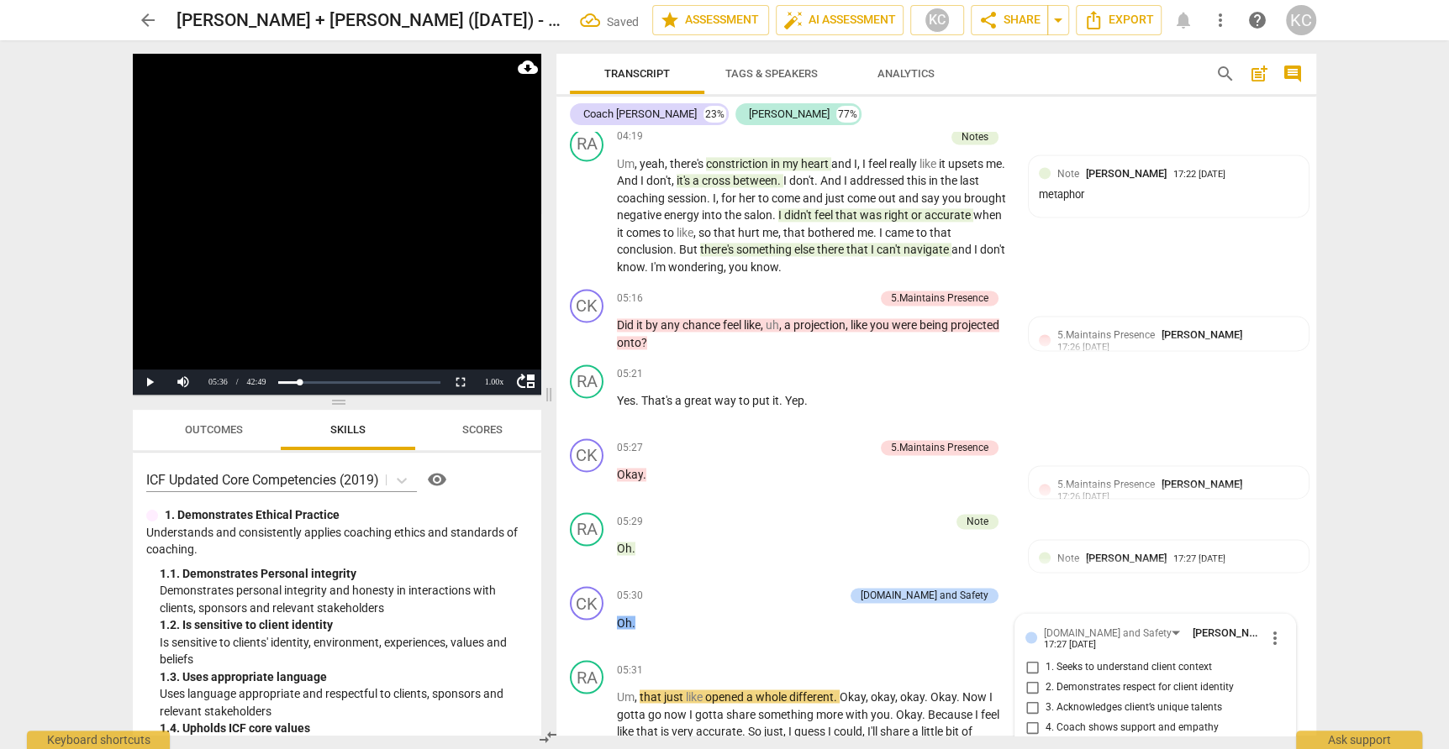
scroll to position [2286, 0]
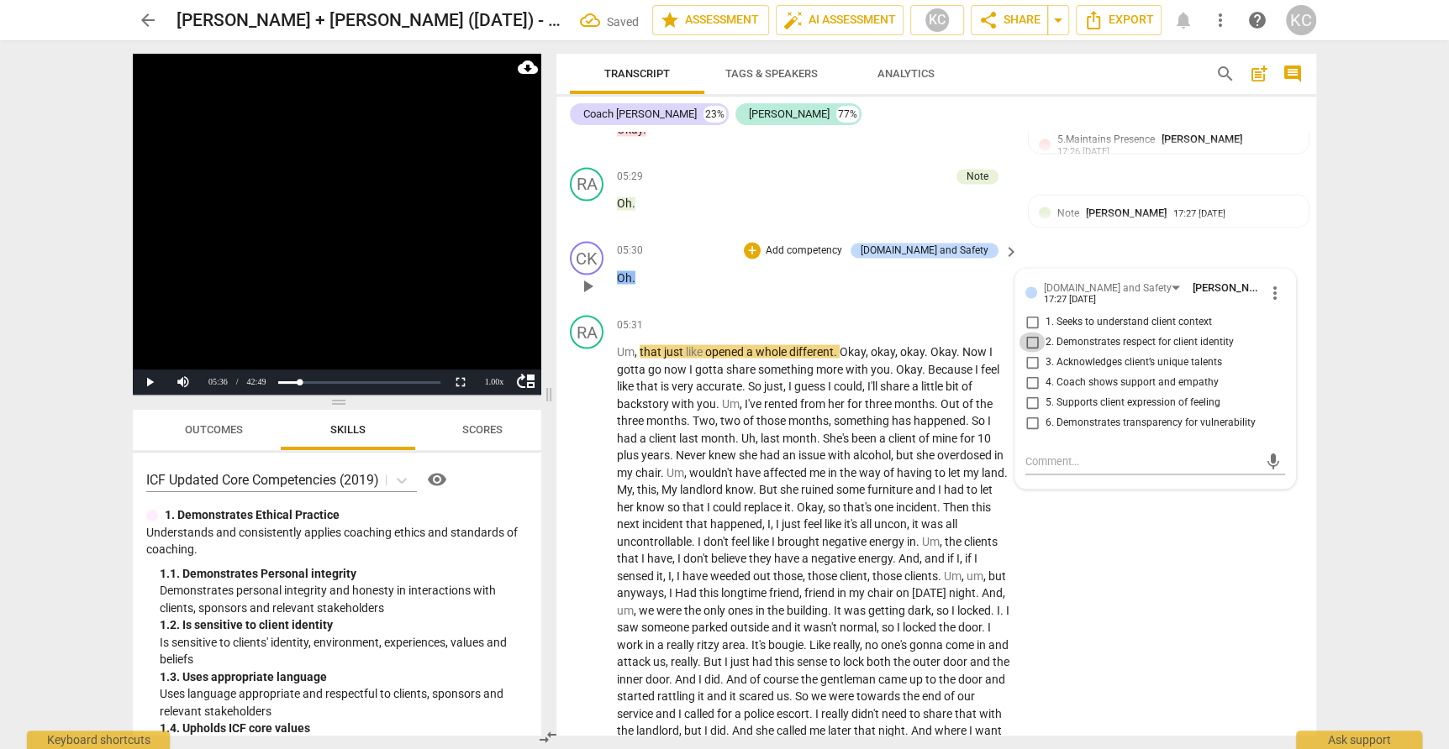
click at [1032, 332] on input "2. Demonstrates respect for client identity" at bounding box center [1031, 342] width 27 height 20
click at [1034, 453] on textarea at bounding box center [1141, 461] width 233 height 16
click at [1169, 517] on div "RA play_arrow pause 05:31 + Add competency keyboard_arrow_right Um , that just …" at bounding box center [936, 690] width 760 height 765
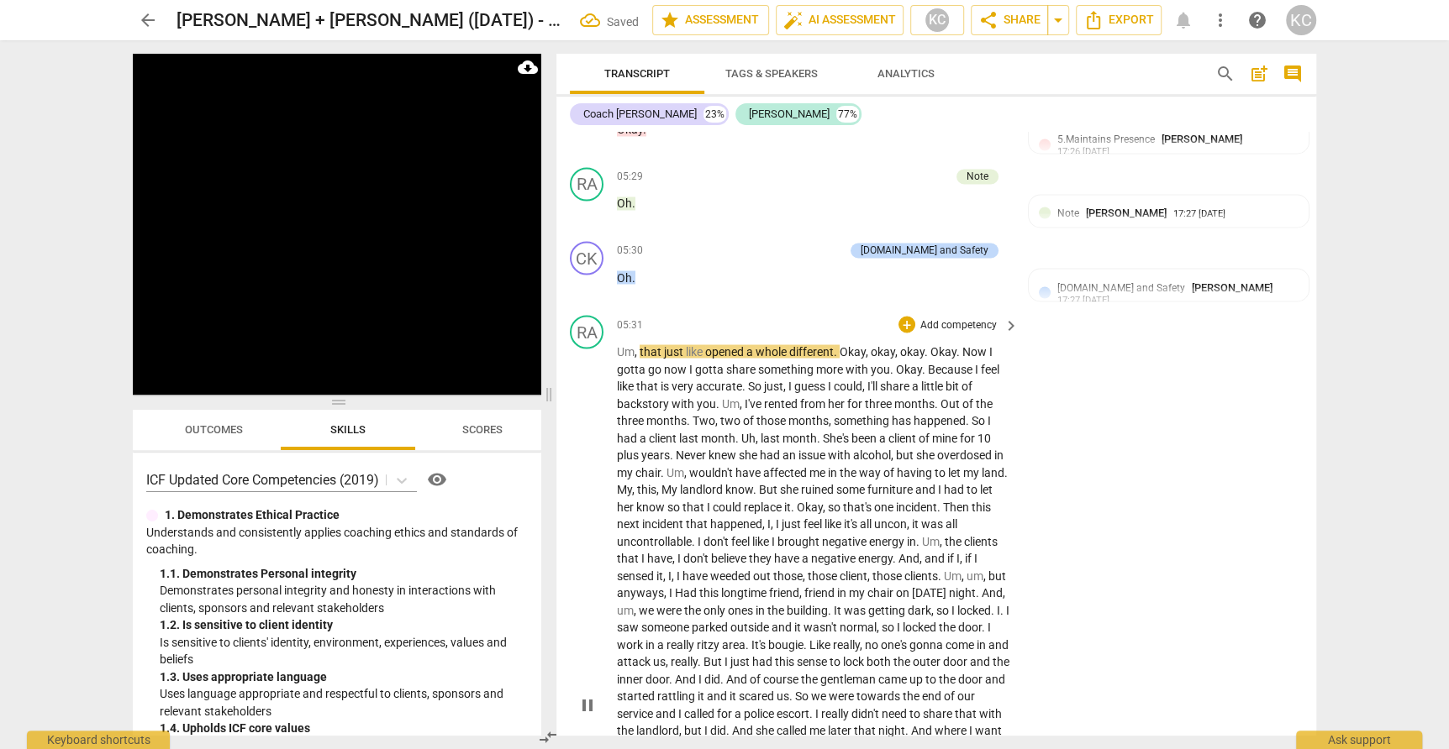
scroll to position [2338, 0]
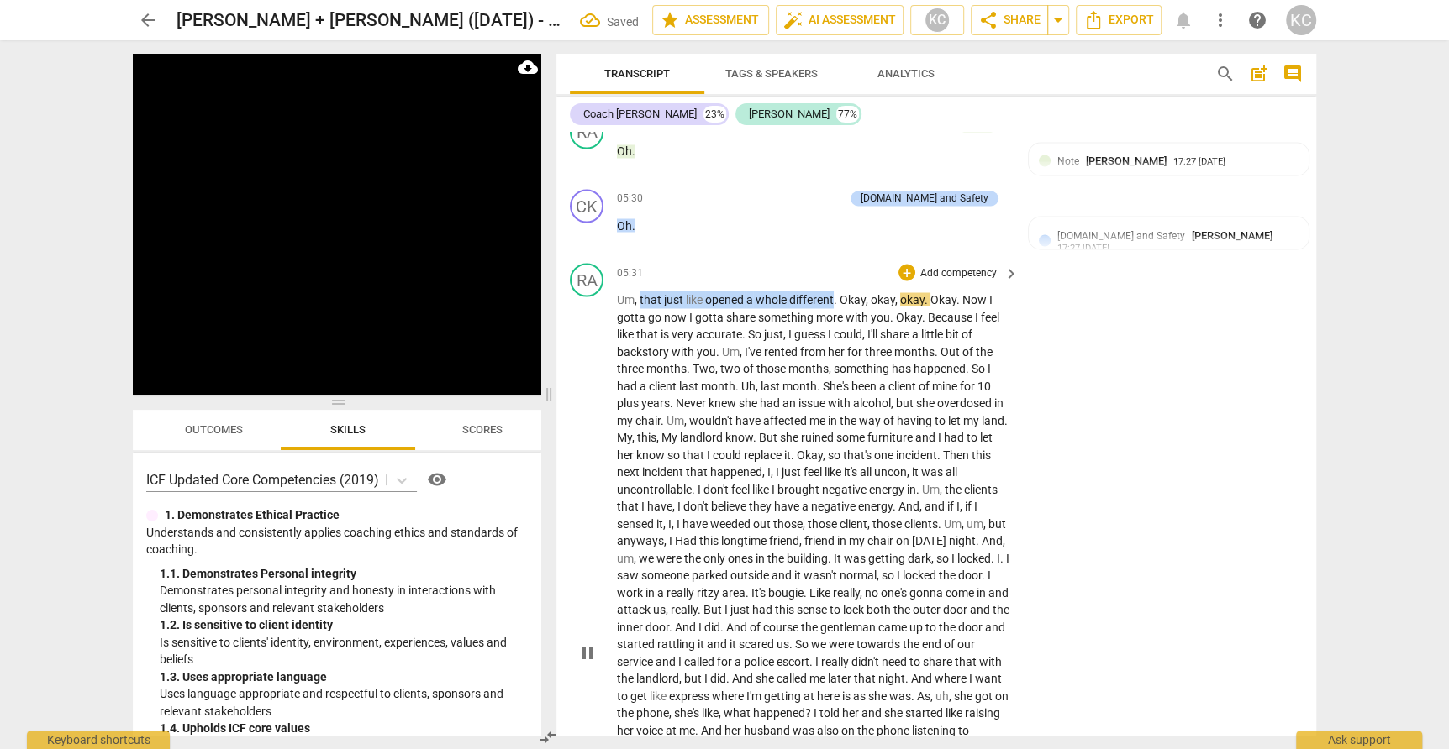
drag, startPoint x: 640, startPoint y: 271, endPoint x: 835, endPoint y: 269, distance: 195.0
click at [835, 291] on p "Um , that just like opened a whole different . Okay , okay , okay . Okay . Now …" at bounding box center [813, 652] width 393 height 723
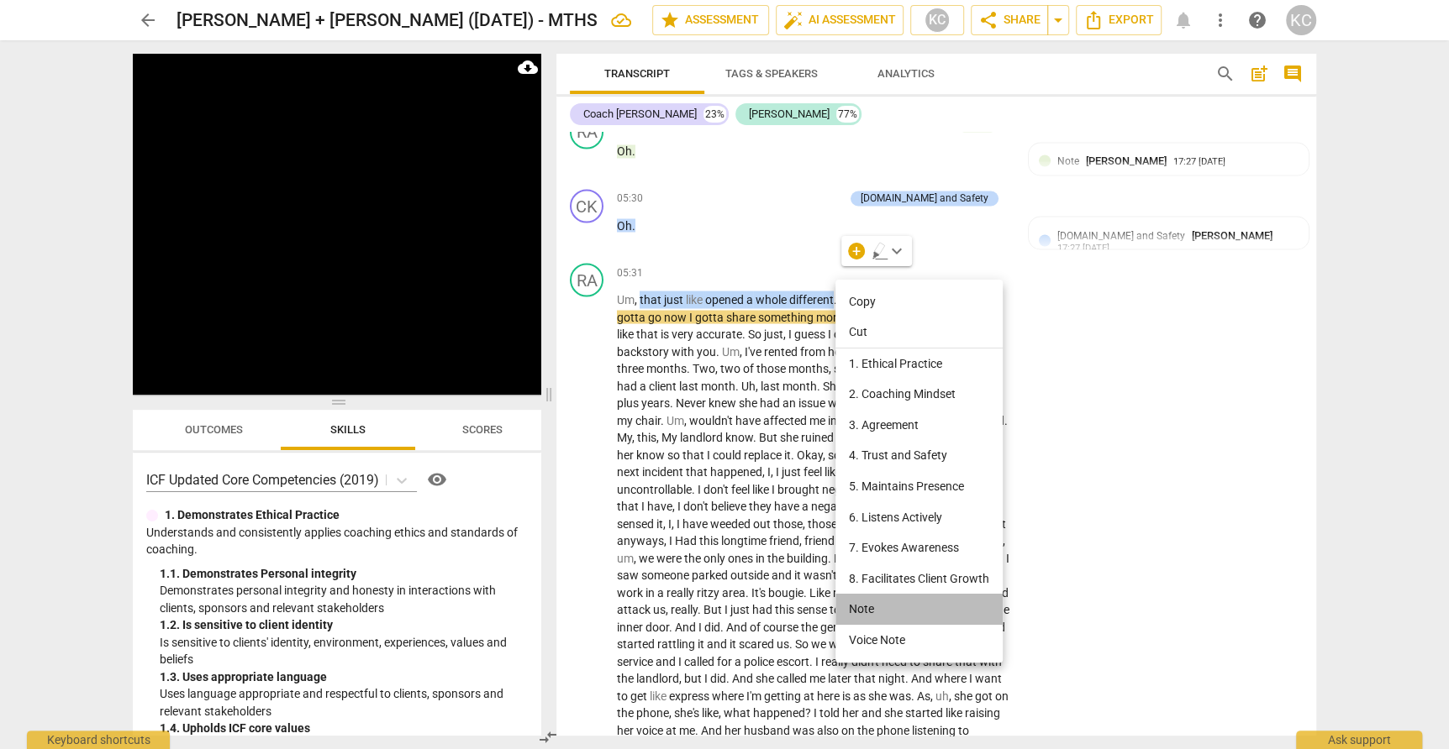
click at [862, 604] on li "Note" at bounding box center [918, 609] width 167 height 31
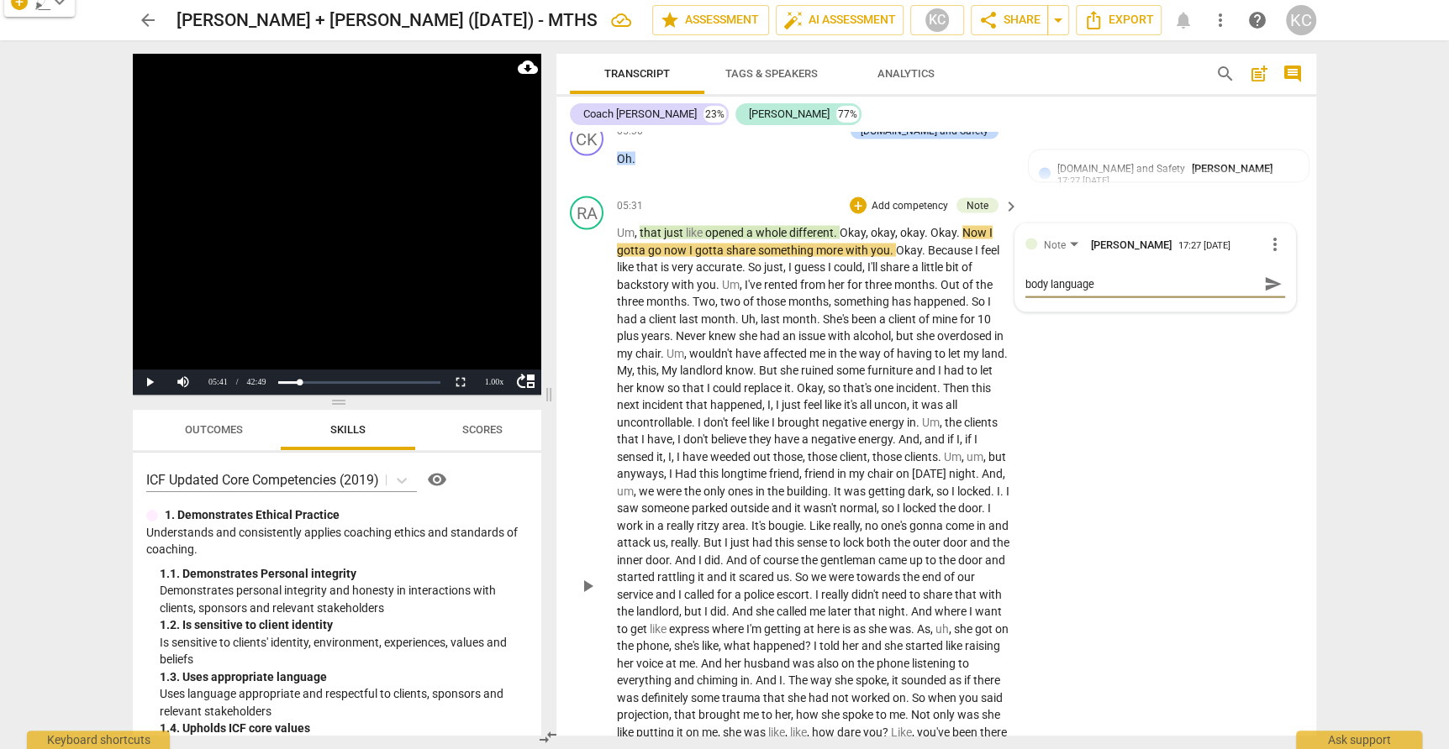
scroll to position [2409, 0]
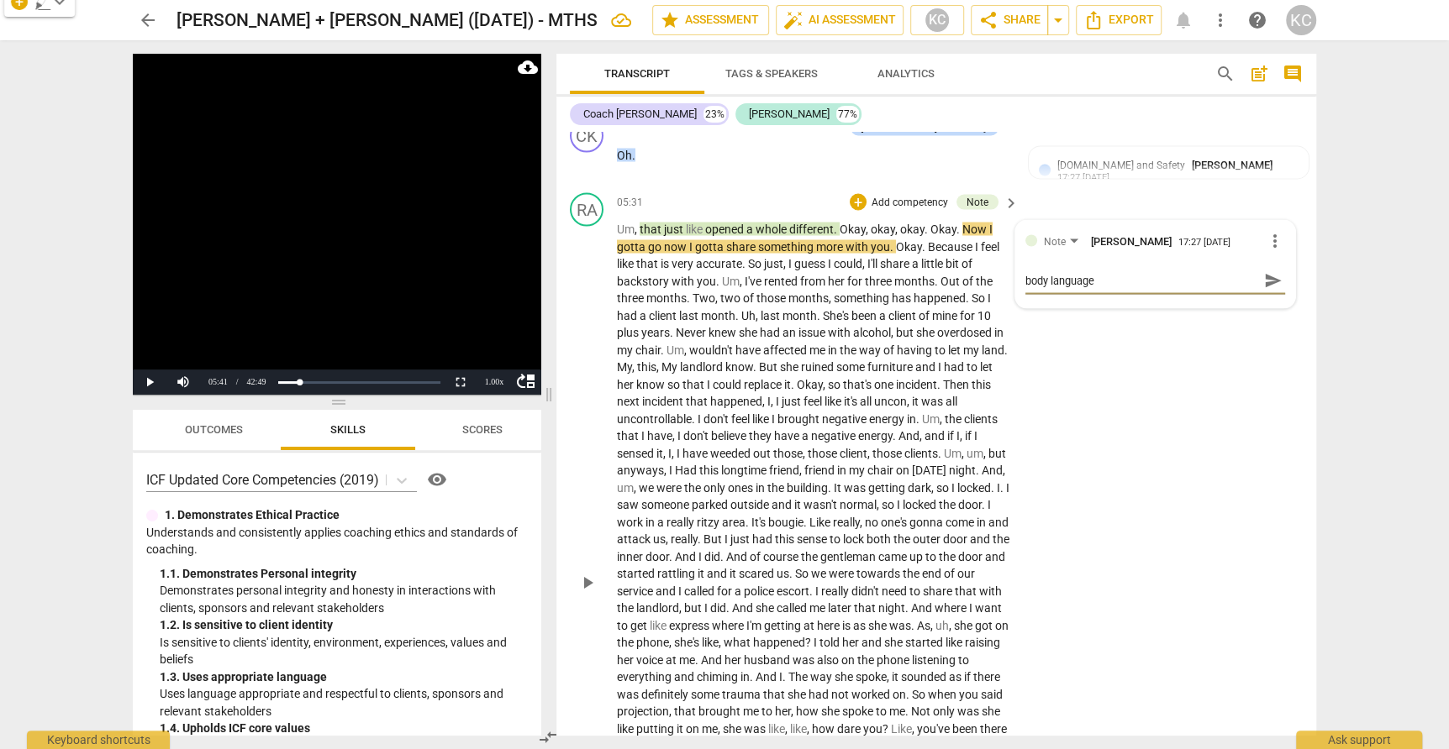
click at [1112, 549] on div "RA play_arrow pause 05:31 + Add competency Note keyboard_arrow_right Um , that …" at bounding box center [936, 568] width 760 height 765
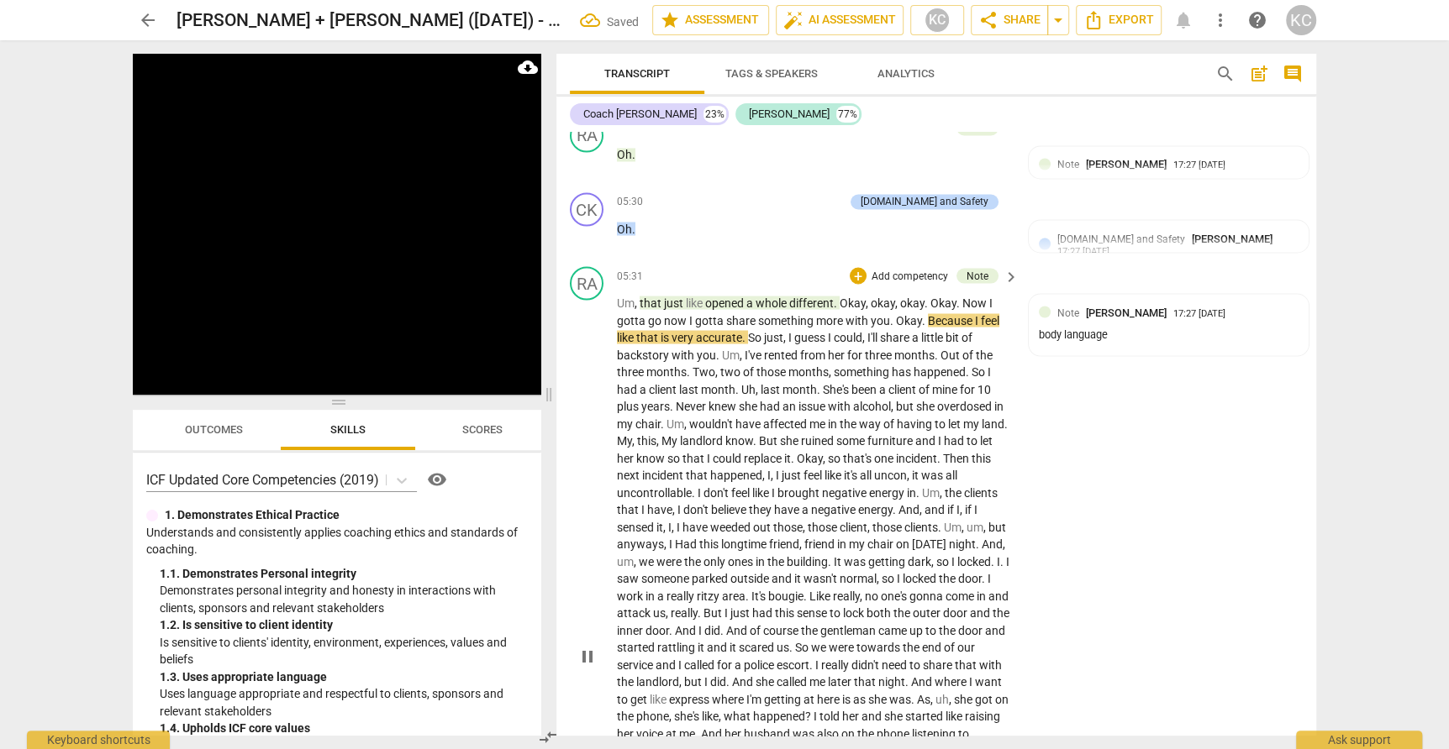
scroll to position [2331, 0]
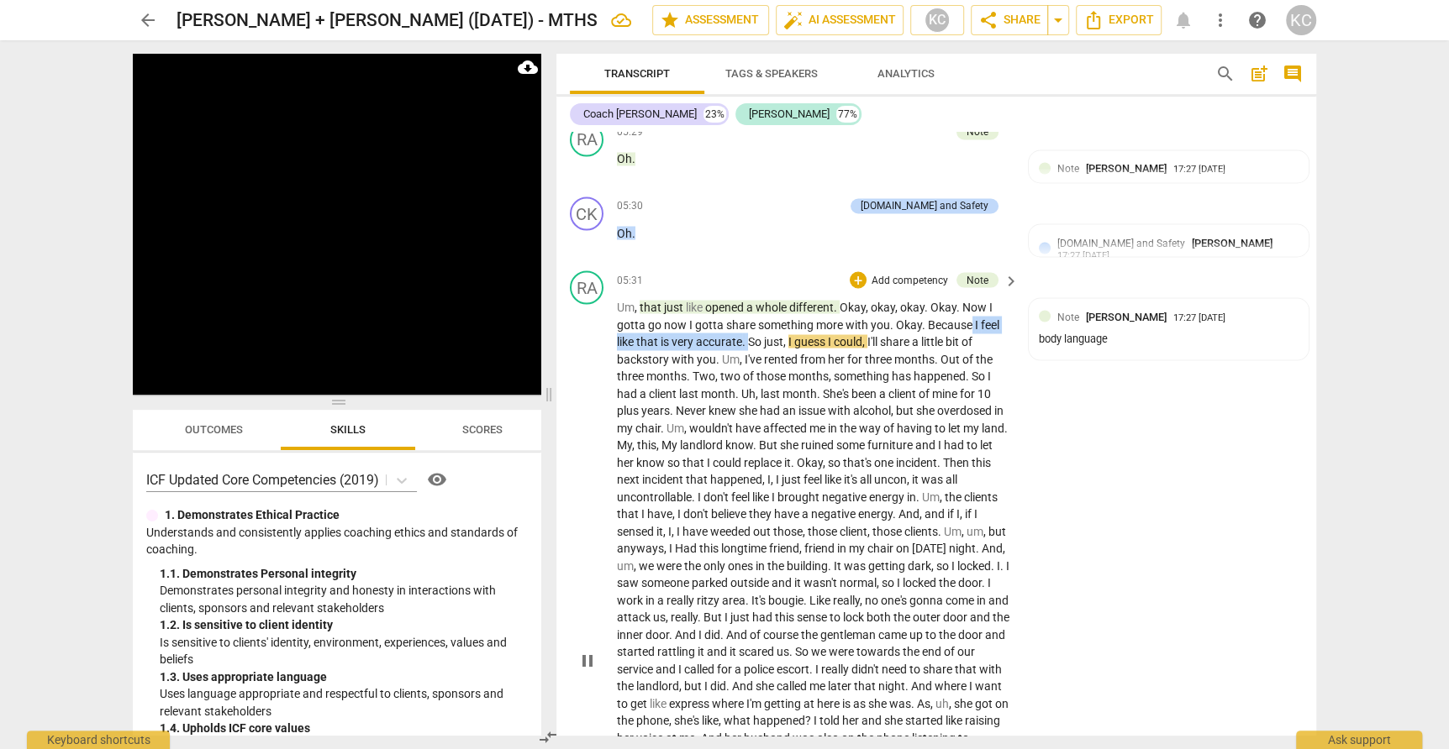
drag, startPoint x: 971, startPoint y: 294, endPoint x: 747, endPoint y: 307, distance: 224.7
click at [747, 307] on p "Um , that just like opened a whole different . Okay , okay , okay . Okay . Now …" at bounding box center [813, 659] width 393 height 723
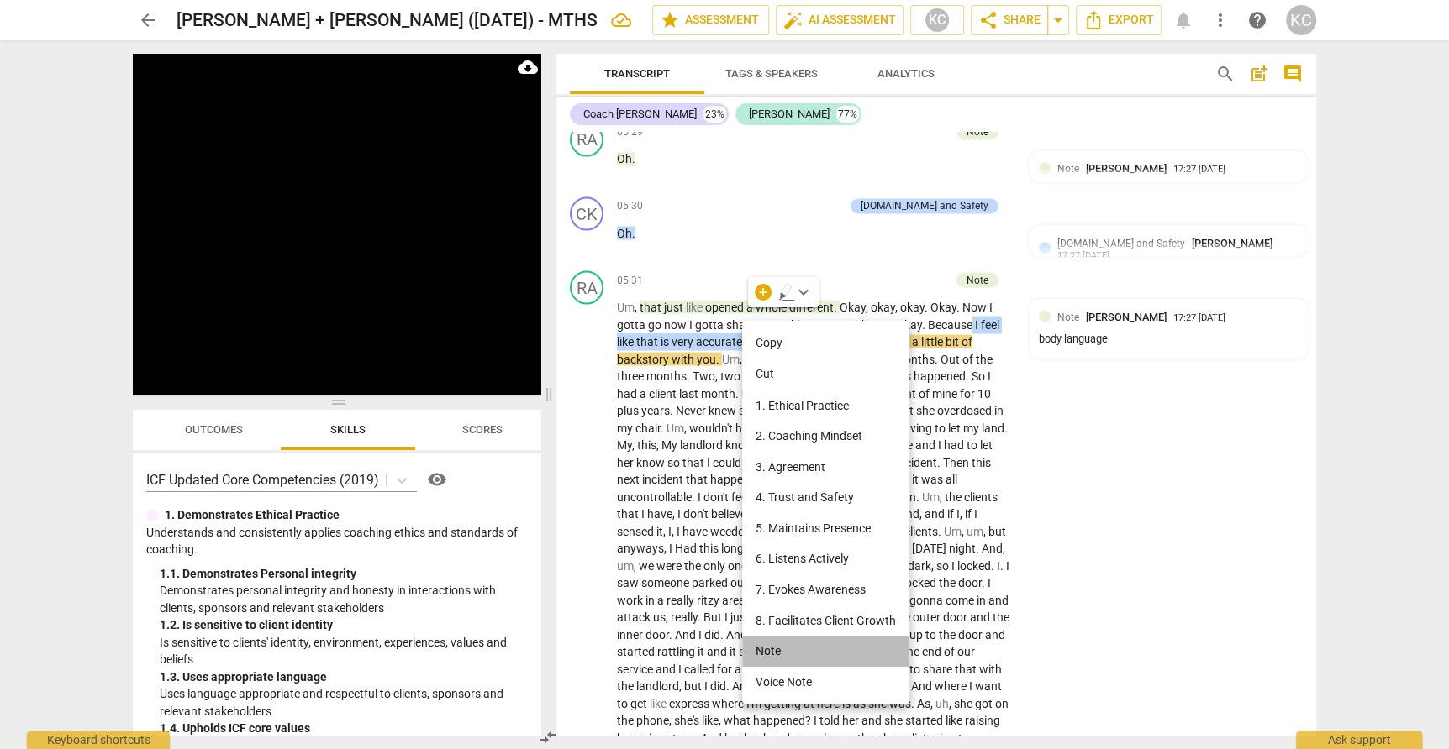
click at [776, 646] on li "Note" at bounding box center [825, 651] width 167 height 31
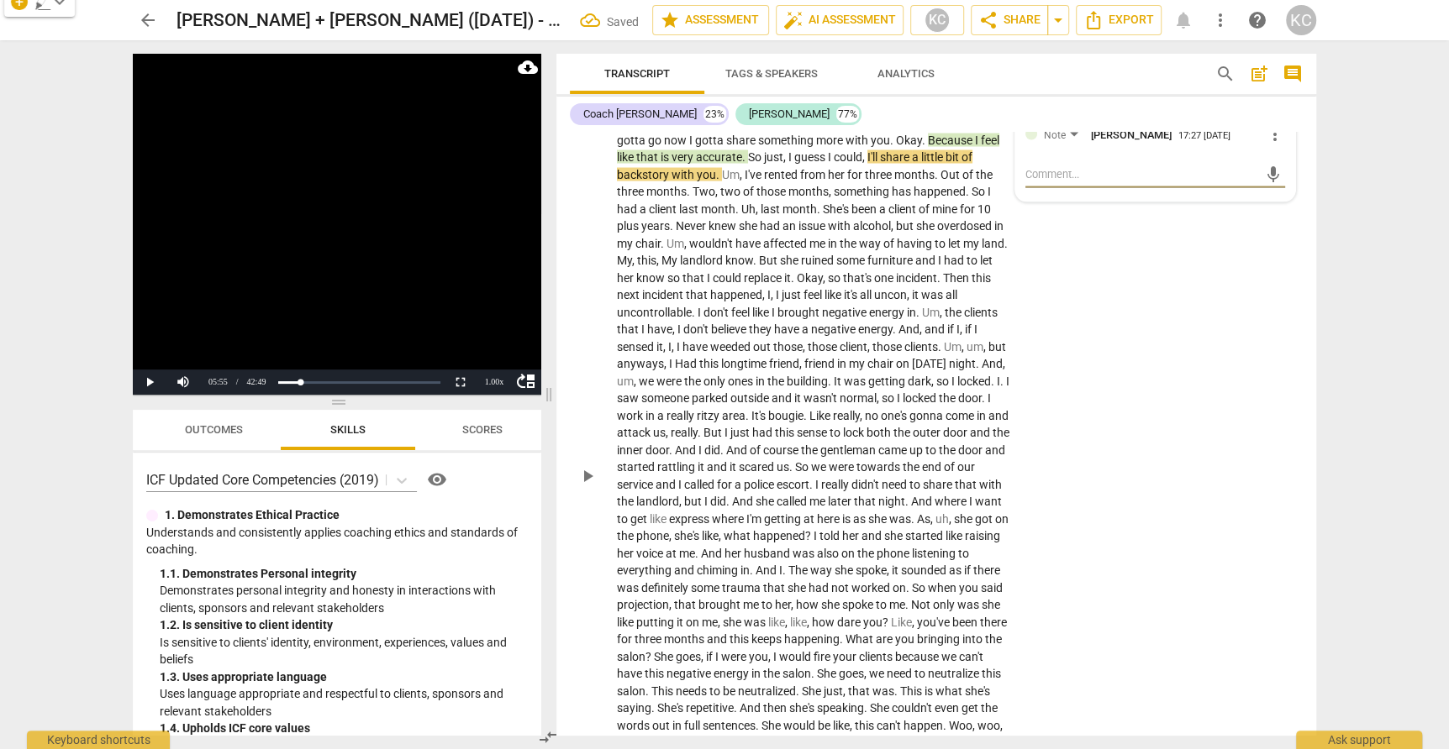
scroll to position [2517, 0]
click at [1173, 591] on div "RA play_arrow pause 05:31 + Add competency Notes keyboard_arrow_right Um , that…" at bounding box center [936, 460] width 760 height 765
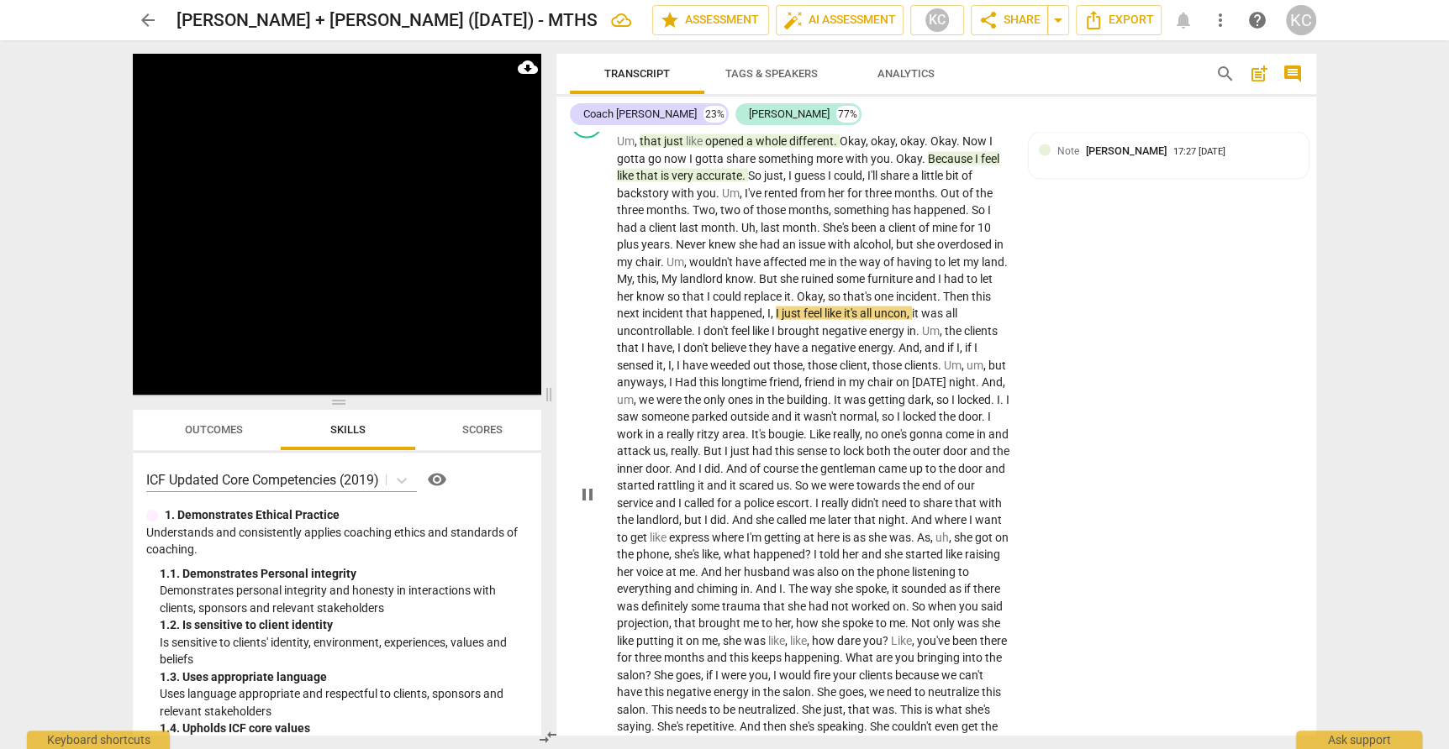
scroll to position [2511, 0]
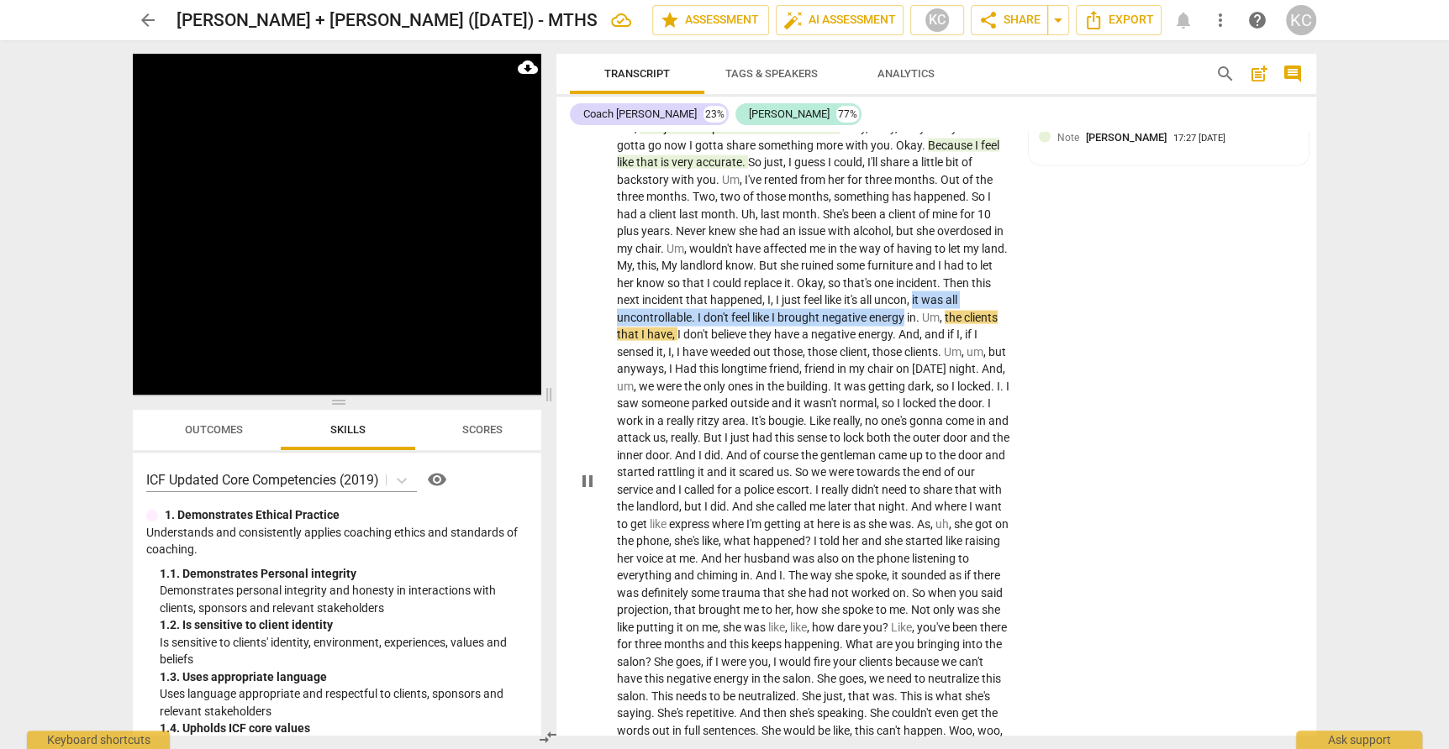
drag, startPoint x: 916, startPoint y: 268, endPoint x: 903, endPoint y: 286, distance: 21.7
click at [903, 286] on p "Um , that just like opened a whole different . Okay , okay , okay . Okay . Now …" at bounding box center [813, 479] width 393 height 723
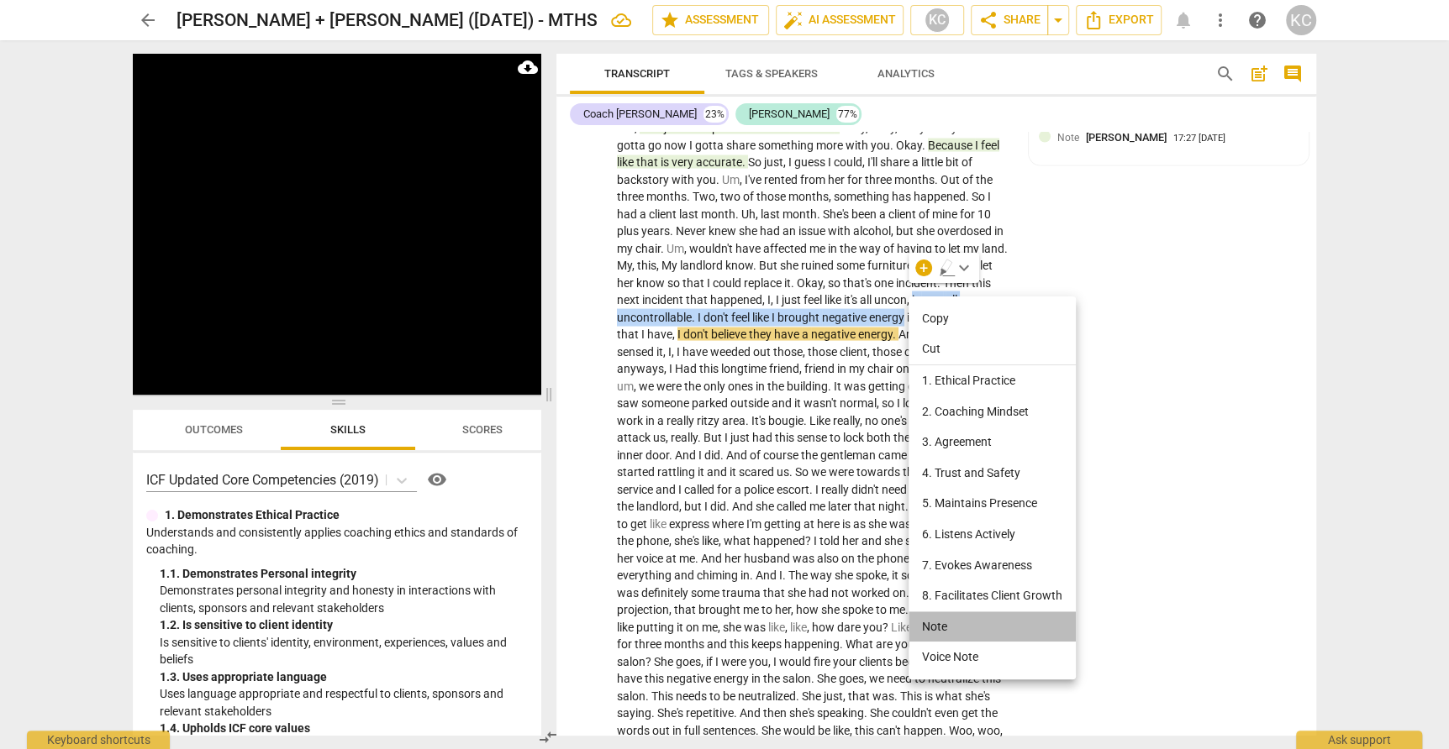
click at [953, 624] on li "Note" at bounding box center [991, 627] width 167 height 31
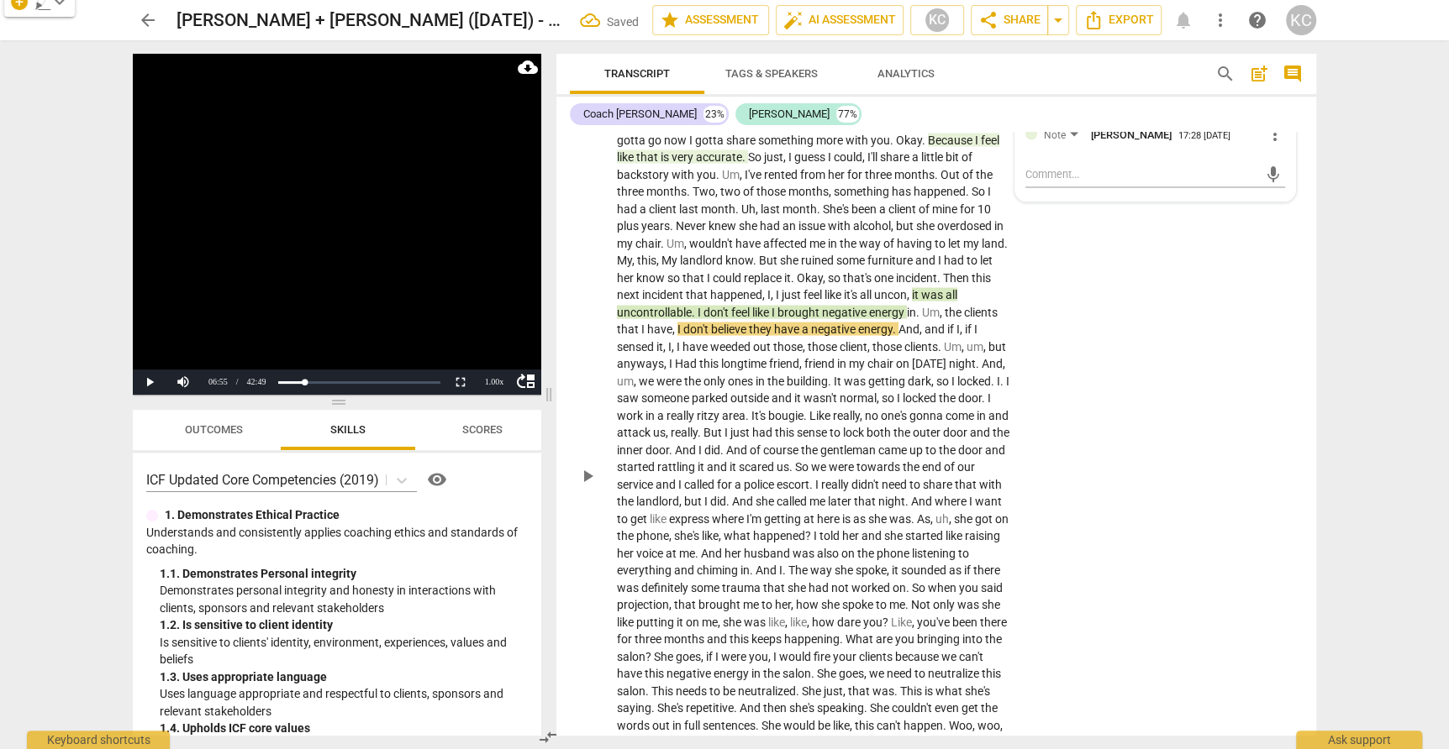
scroll to position [2517, 0]
click at [1195, 586] on div "RA play_arrow pause 05:31 + Add competency Notes keyboard_arrow_right Um , that…" at bounding box center [936, 460] width 760 height 765
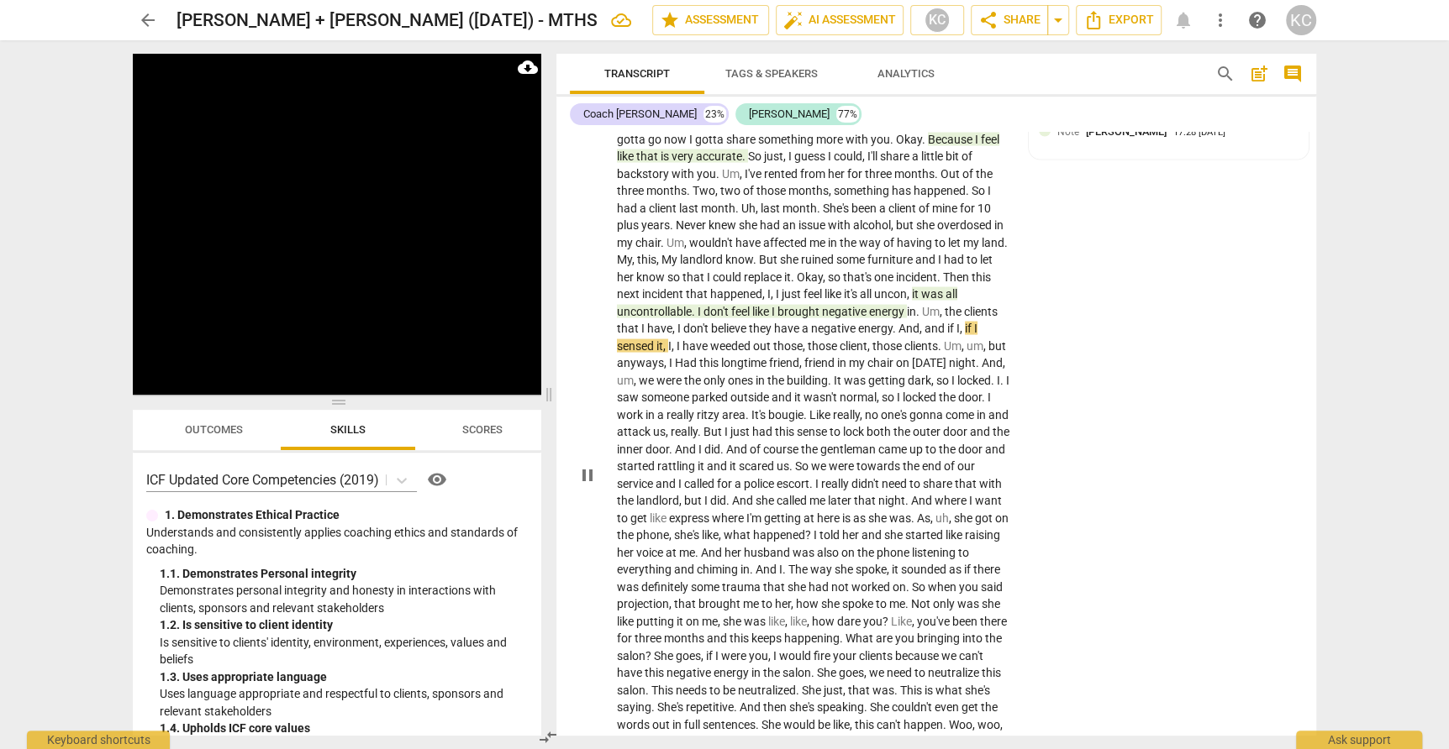
click at [944, 304] on span "," at bounding box center [941, 310] width 5 height 13
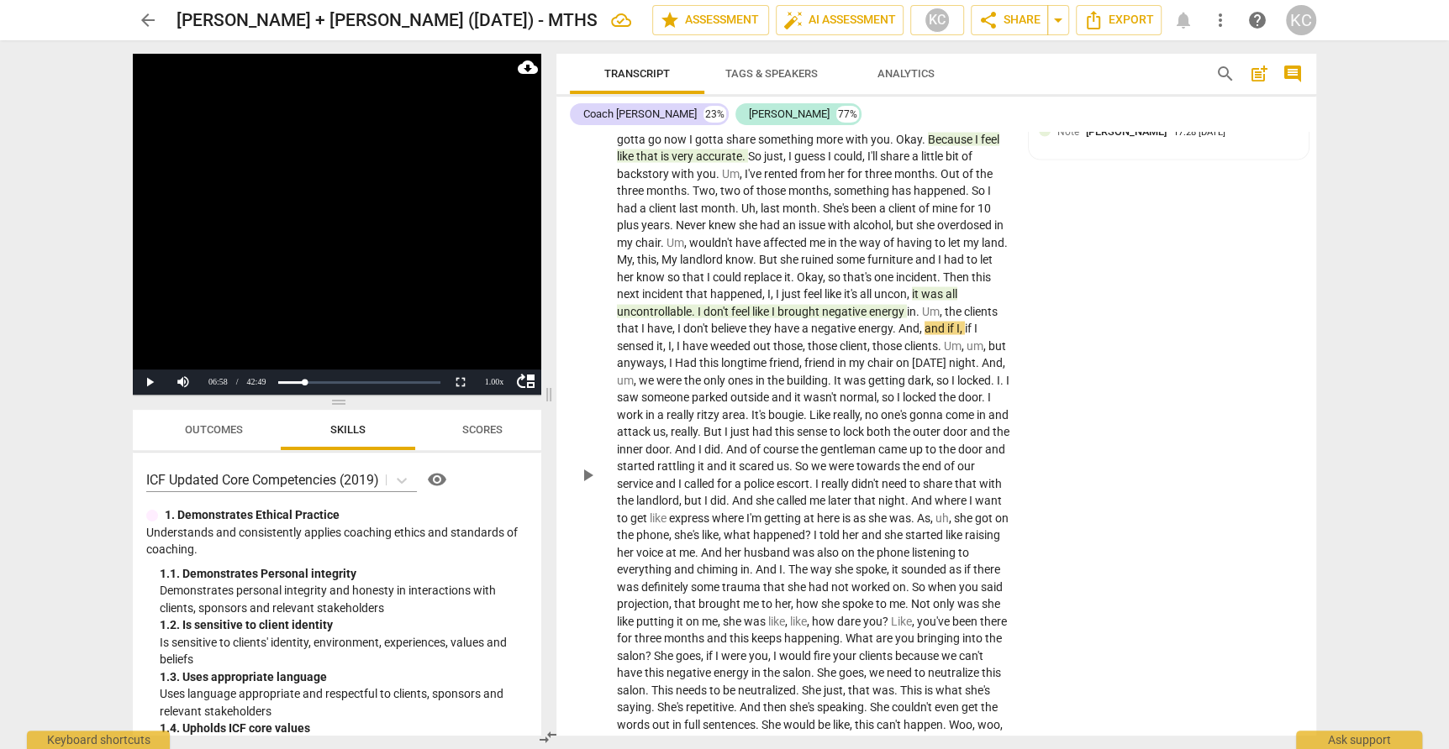
click at [897, 321] on span "." at bounding box center [895, 327] width 6 height 13
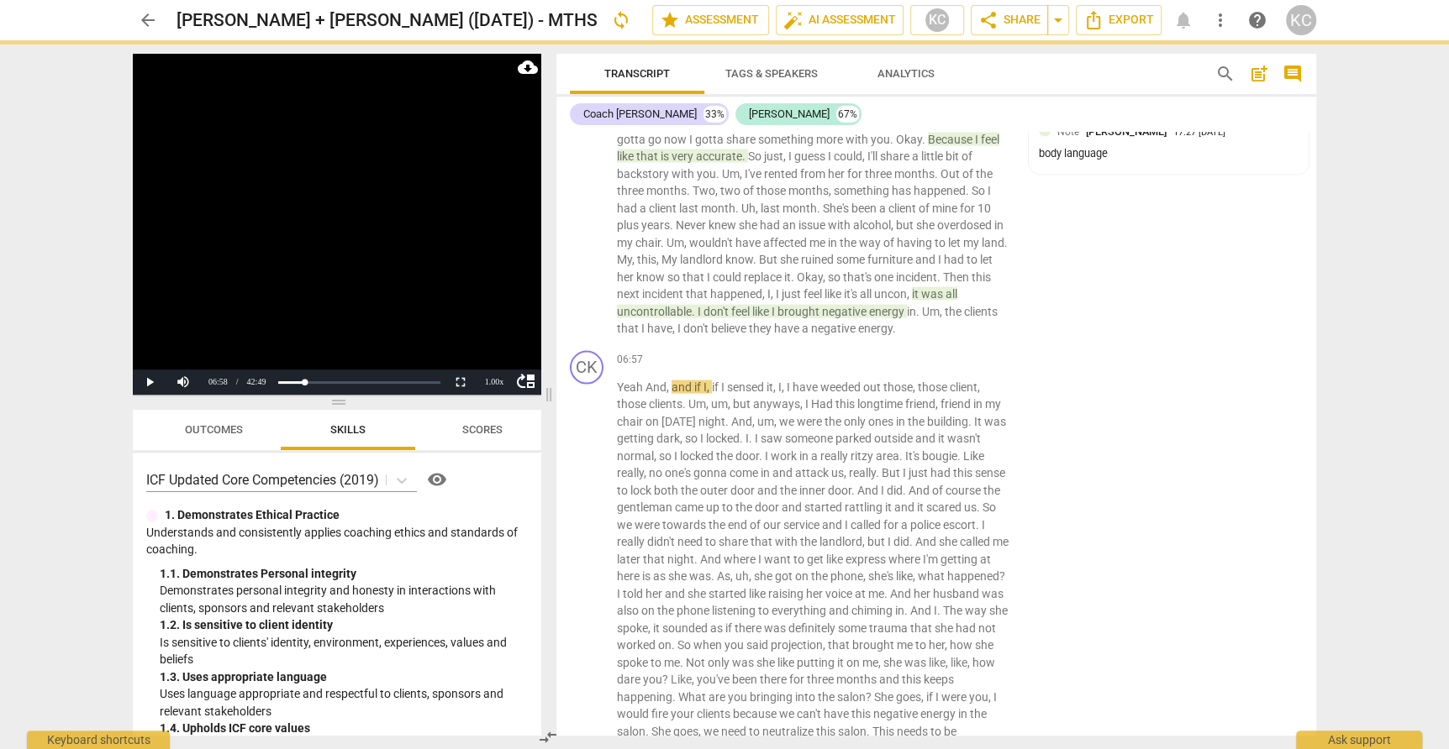
scroll to position [2525, 0]
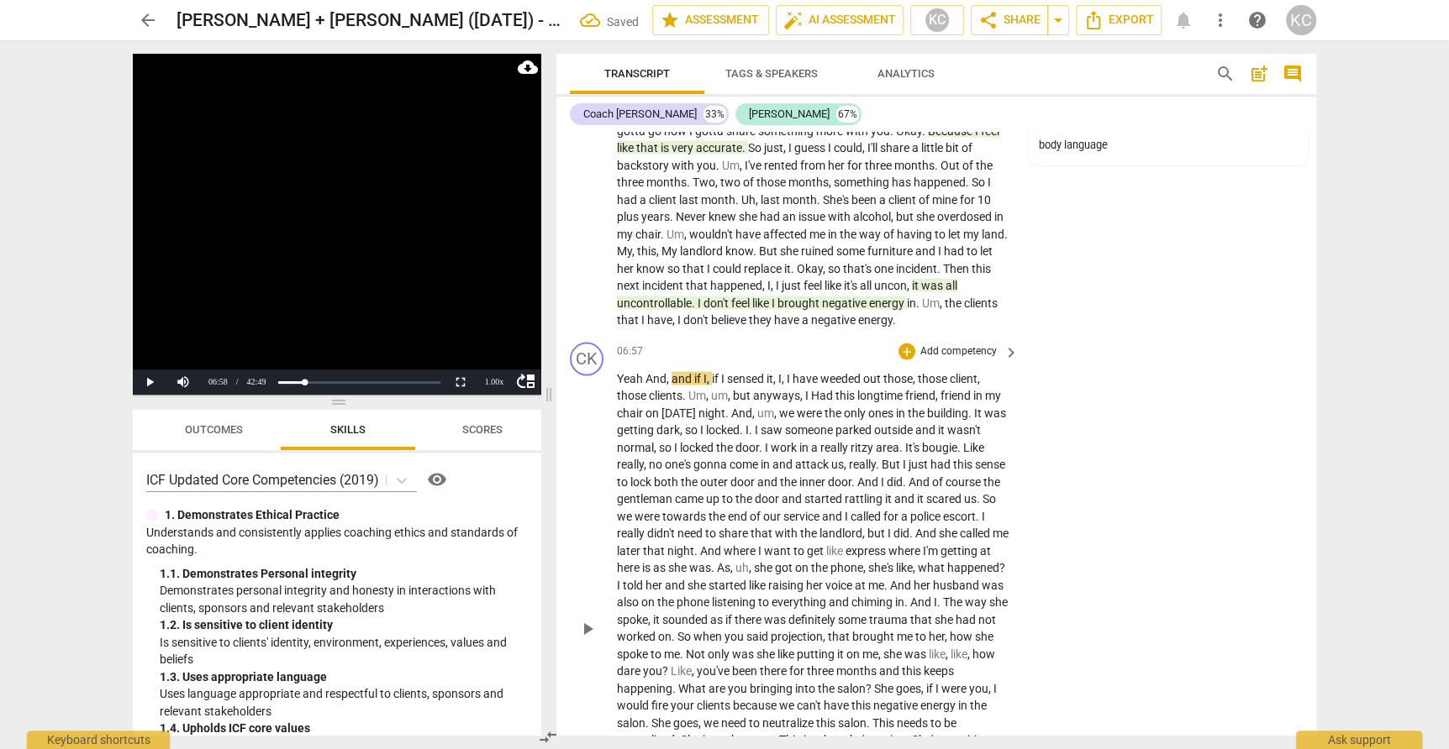
click at [646, 371] on span "And" at bounding box center [655, 377] width 21 height 13
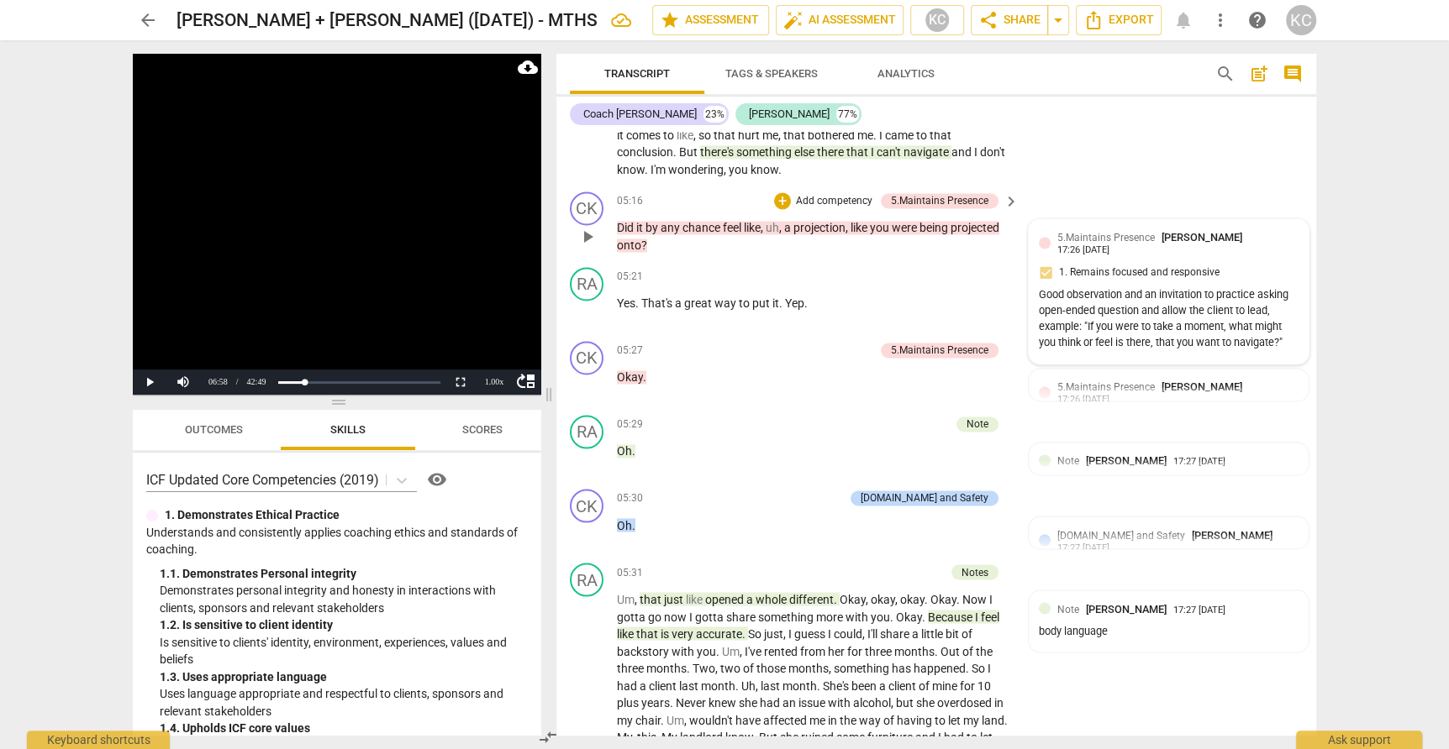
scroll to position [2047, 0]
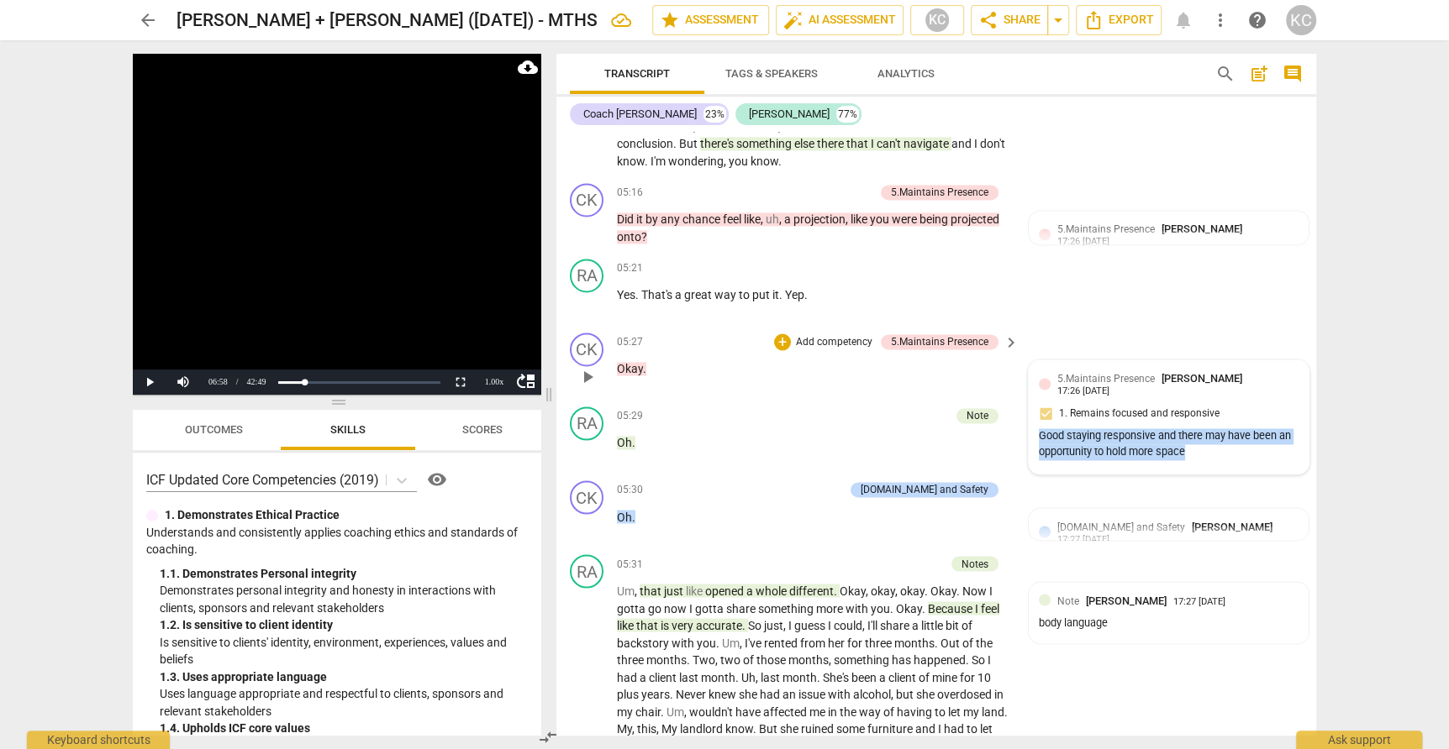
drag, startPoint x: 1185, startPoint y: 426, endPoint x: 1033, endPoint y: 414, distance: 152.5
click at [1033, 414] on div "5.Maintains Presence [PERSON_NAME] 17:26 [DATE] 1. Remains focused and responsi…" at bounding box center [1168, 416] width 280 height 113
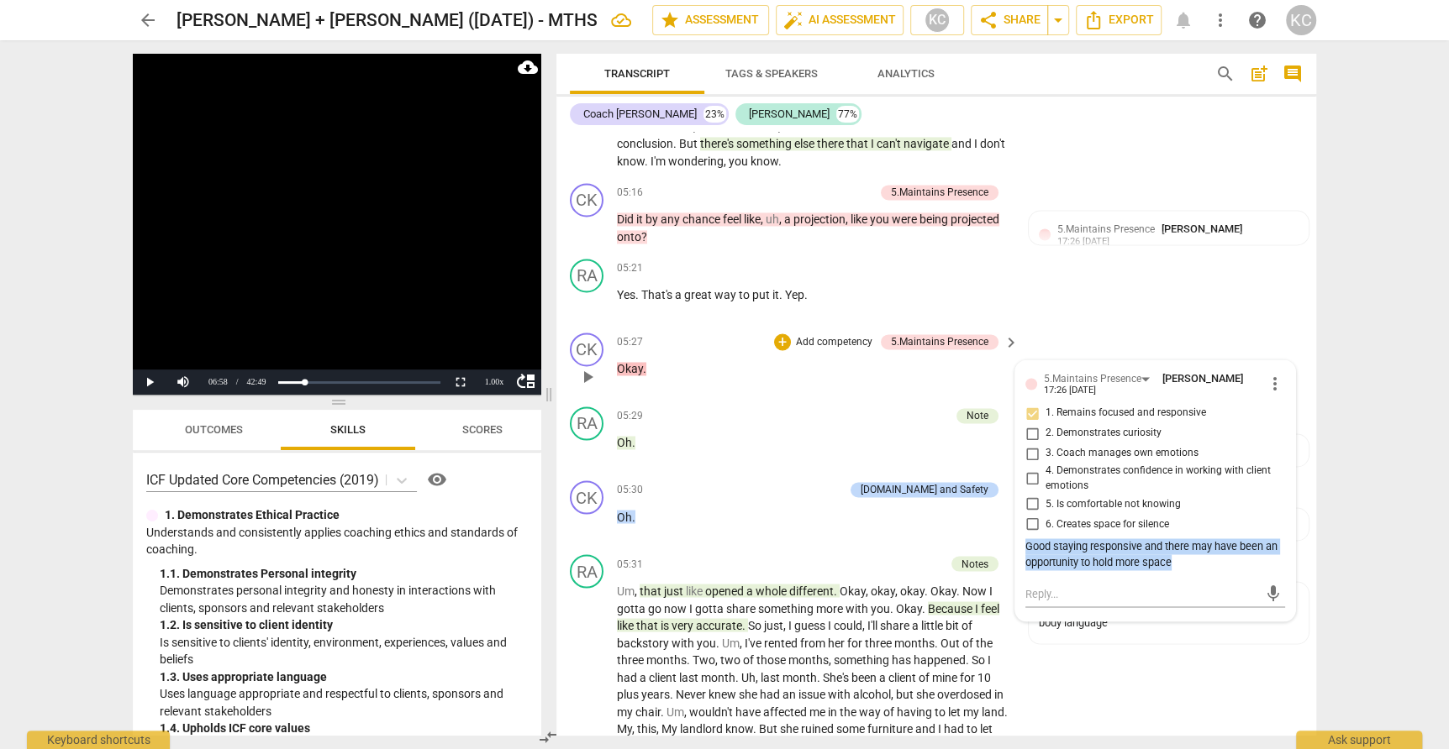
copy div "Good staying responsive and there may have been an opportunity to hold more spa…"
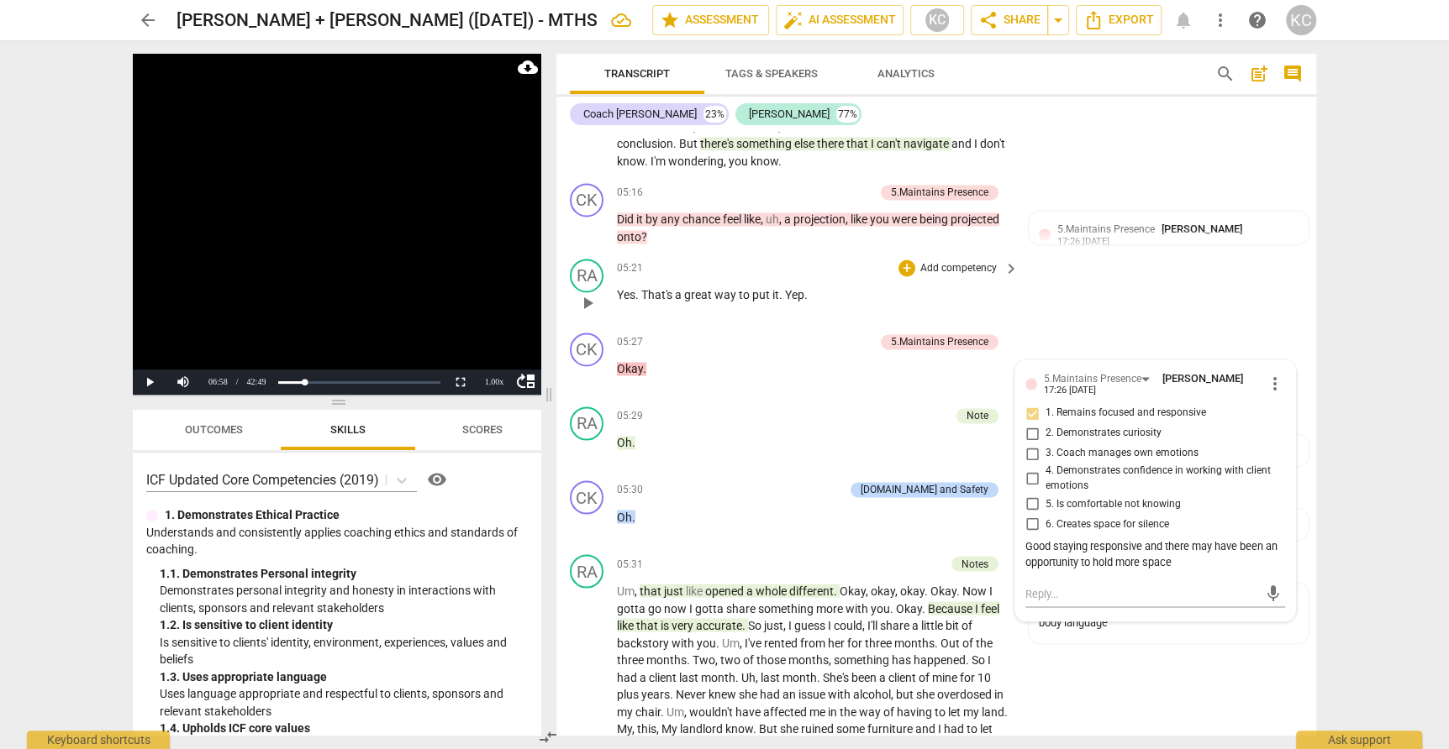
click at [1199, 269] on div "RA play_arrow pause 05:21 + Add competency keyboard_arrow_right Yes . That's a …" at bounding box center [936, 289] width 760 height 74
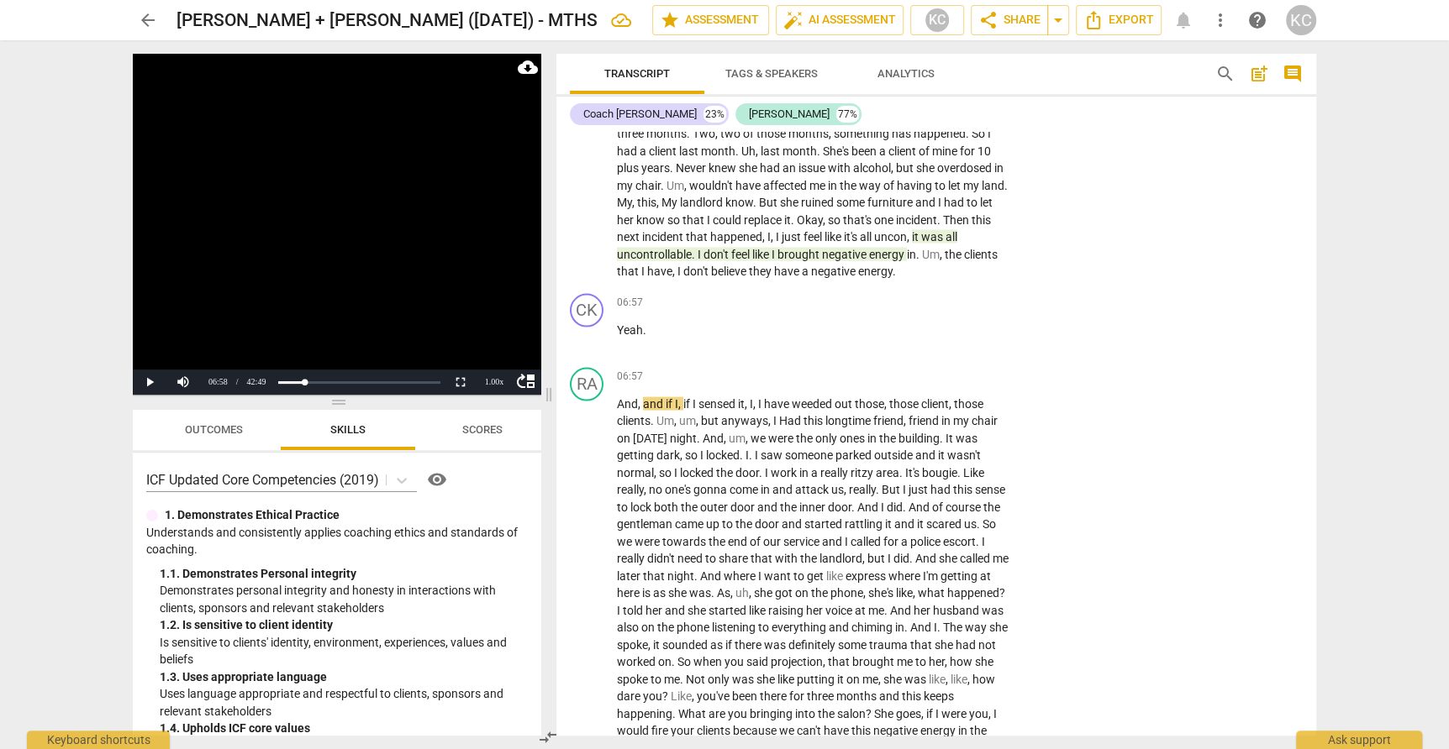
scroll to position [2542, 0]
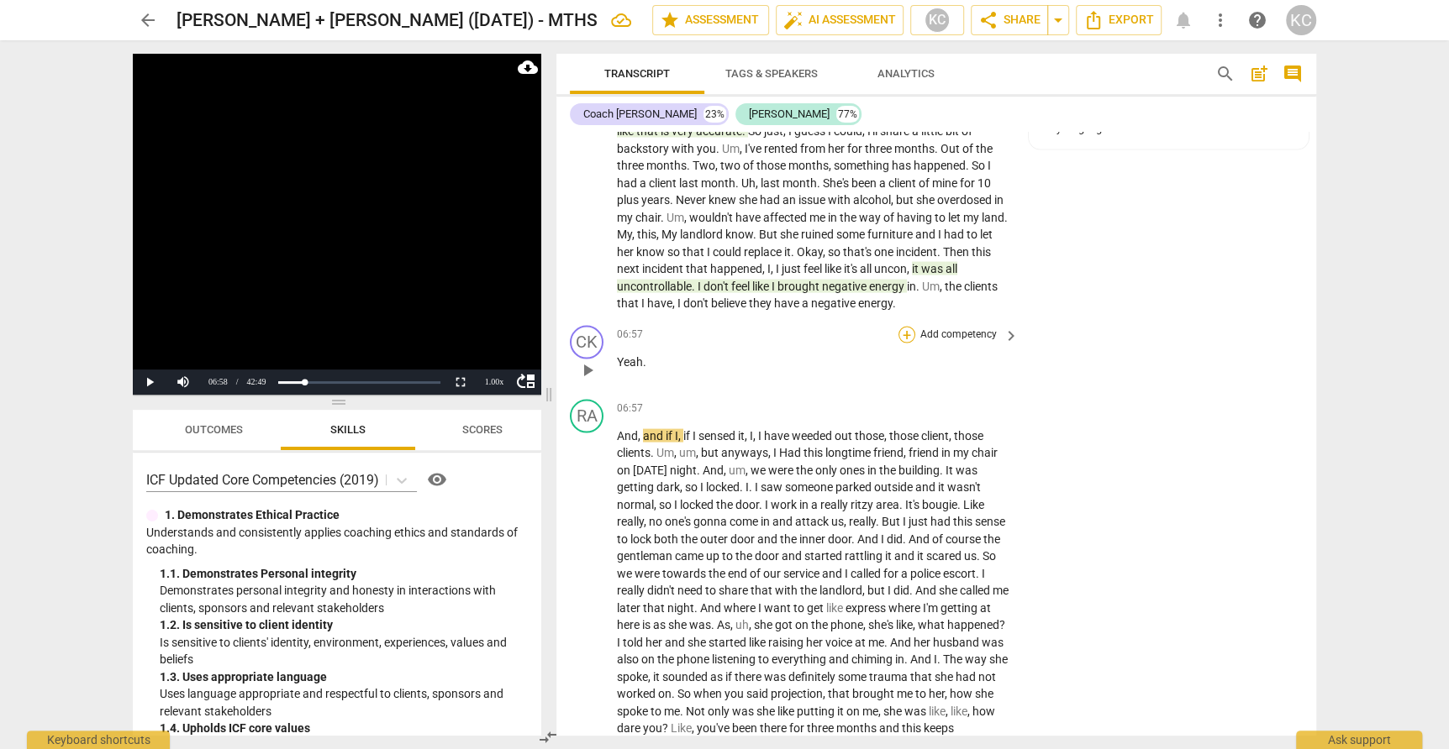
click at [907, 326] on div "+" at bounding box center [906, 334] width 17 height 17
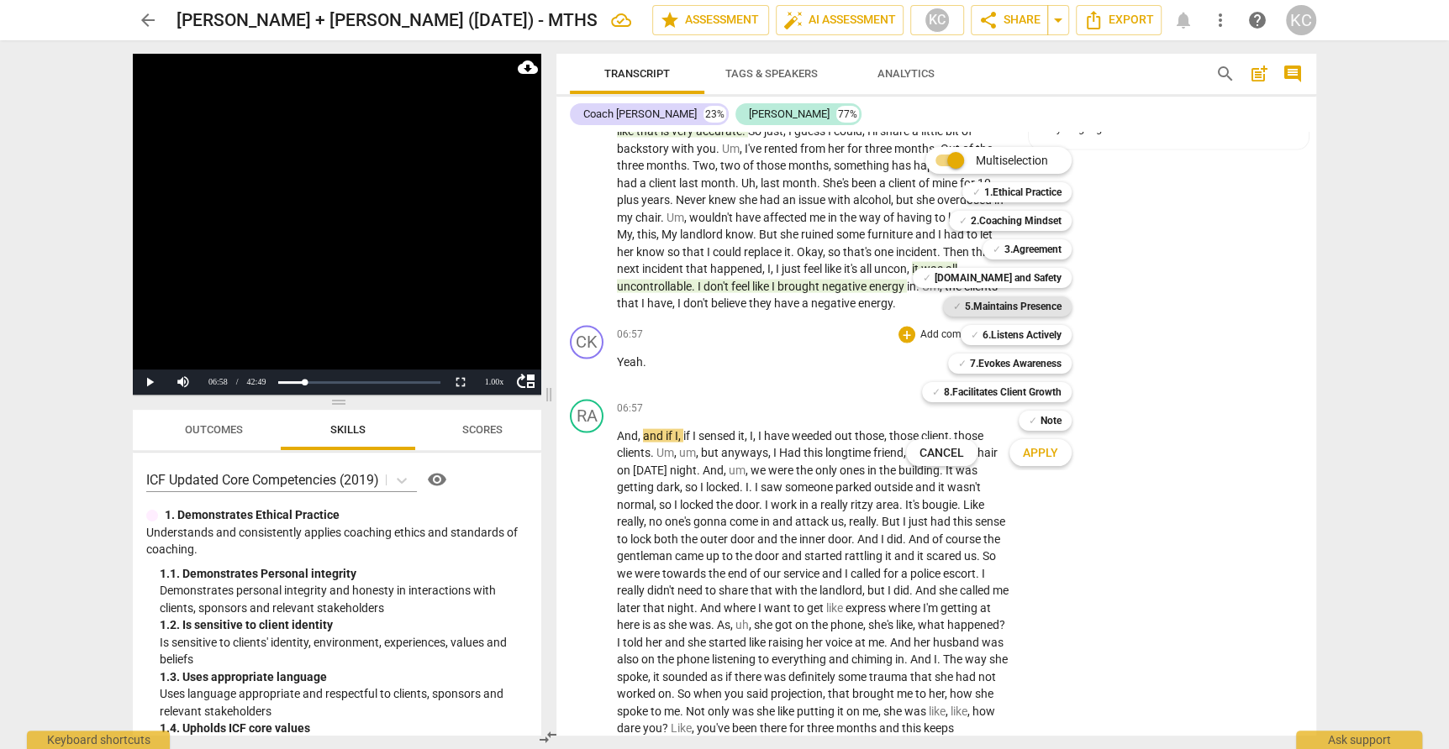
click at [997, 309] on b "5.Maintains Presence" at bounding box center [1013, 307] width 97 height 20
click at [1047, 460] on span "Apply" at bounding box center [1040, 453] width 35 height 17
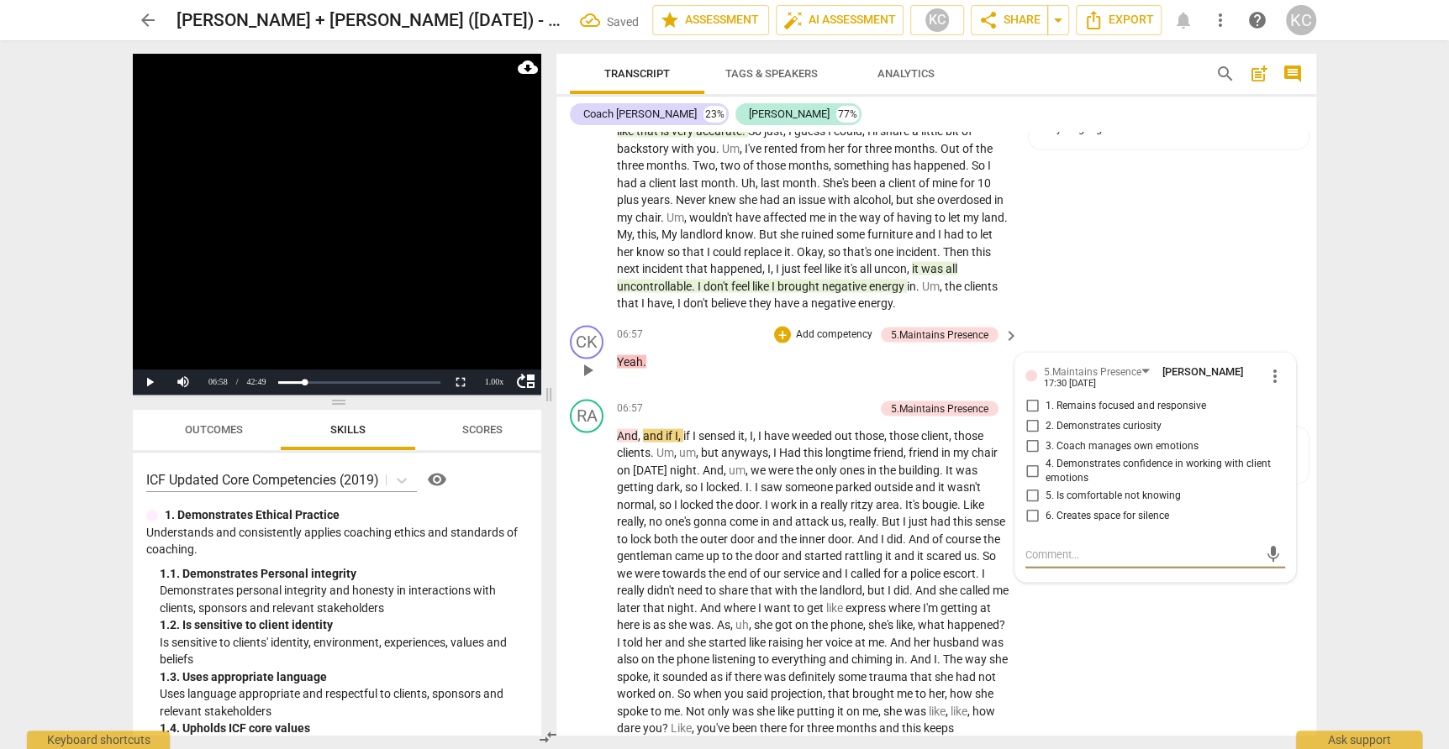
click at [1031, 396] on input "1. Remains focused and responsive" at bounding box center [1031, 406] width 27 height 20
click at [1051, 546] on textarea at bounding box center [1141, 554] width 233 height 16
paste textarea "Good staying responsive and there may have been an opportunity to hold more spa…"
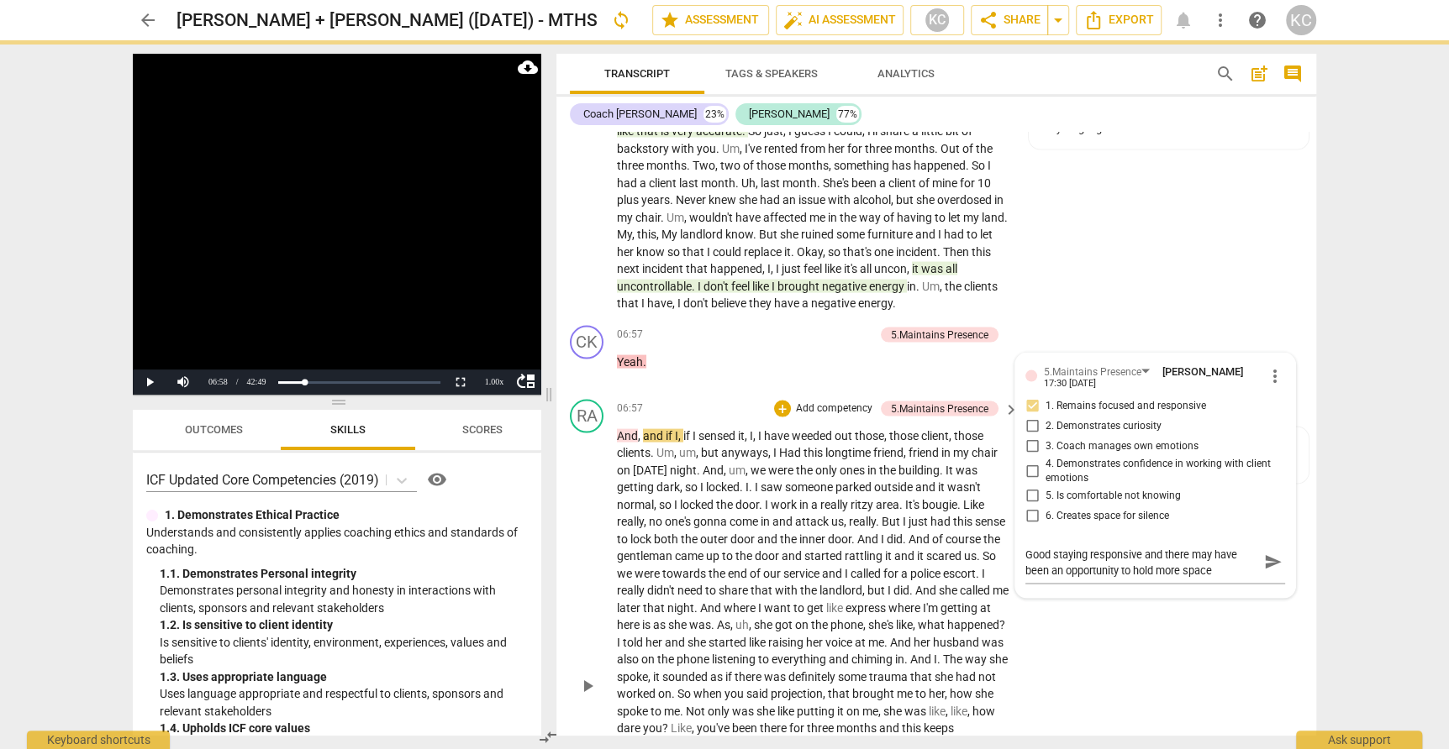
click at [1144, 616] on div "RA play_arrow pause 06:57 + Add competency 5.Maintains Presence keyboard_arrow_…" at bounding box center [936, 671] width 760 height 558
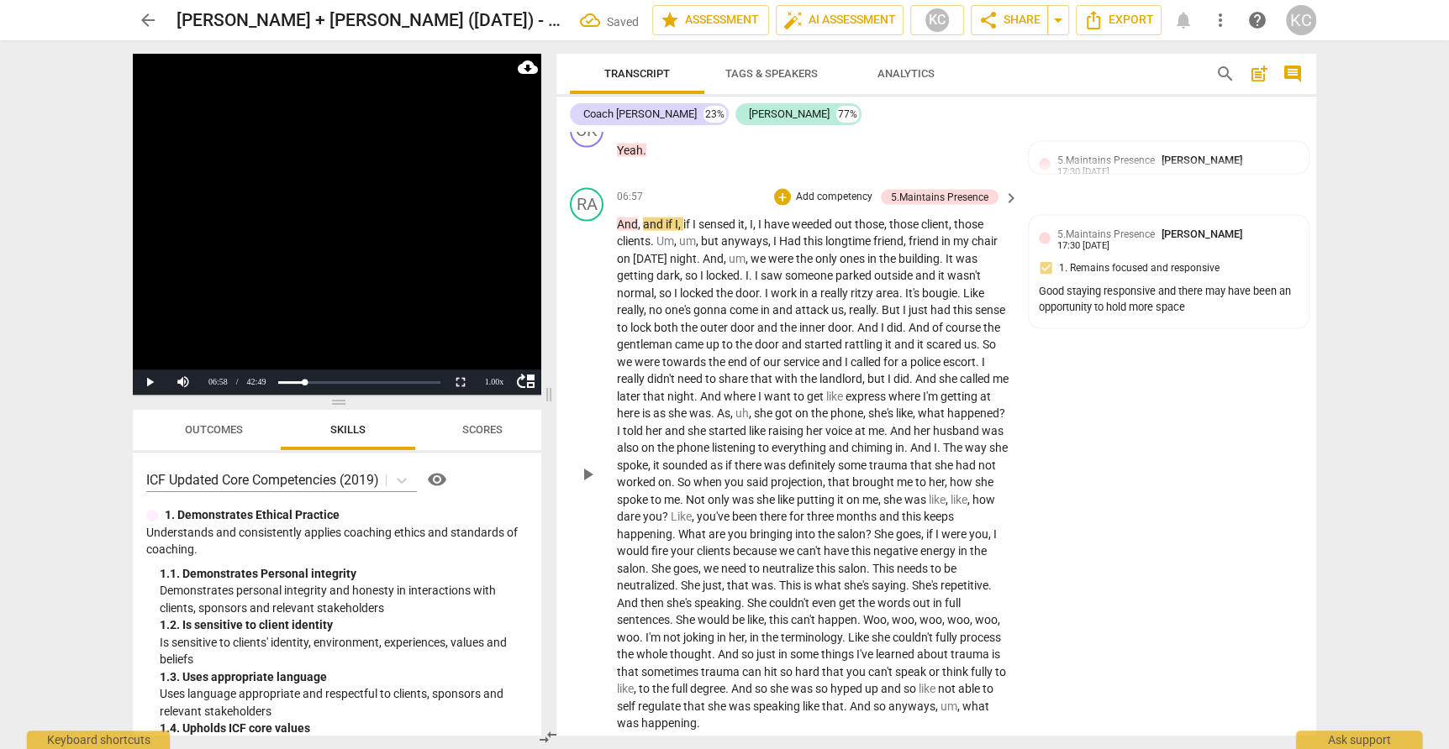
scroll to position [2722, 0]
